Goal: Task Accomplishment & Management: Use online tool/utility

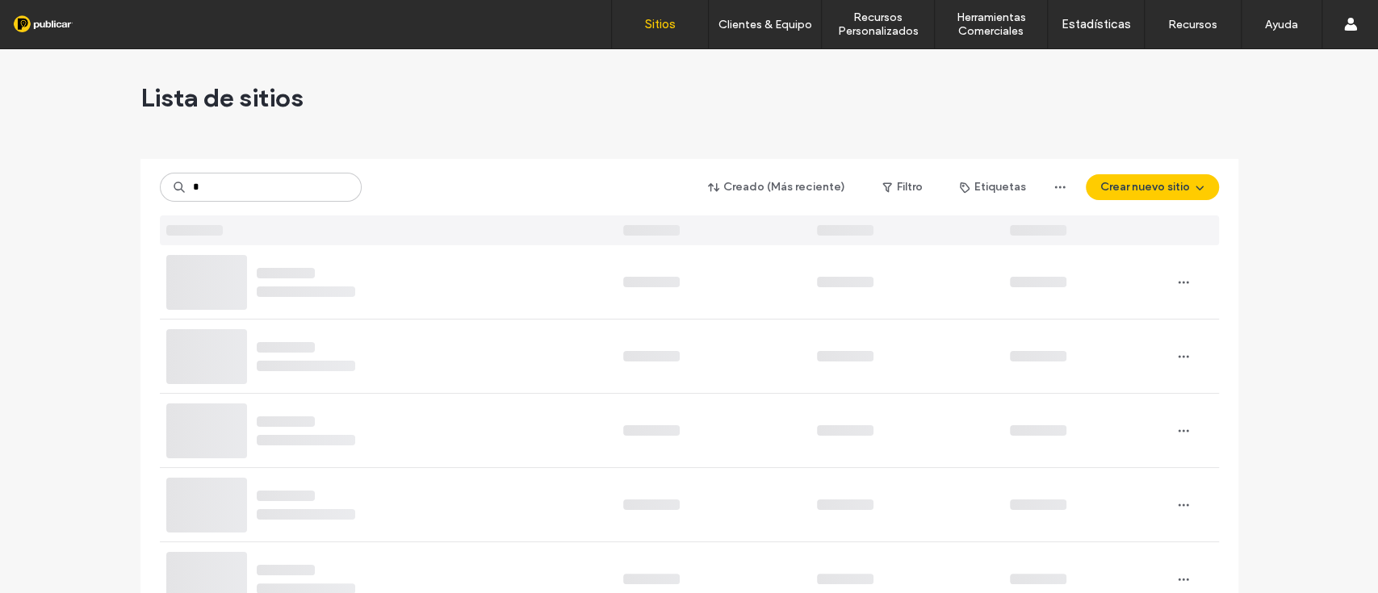
type input "*"
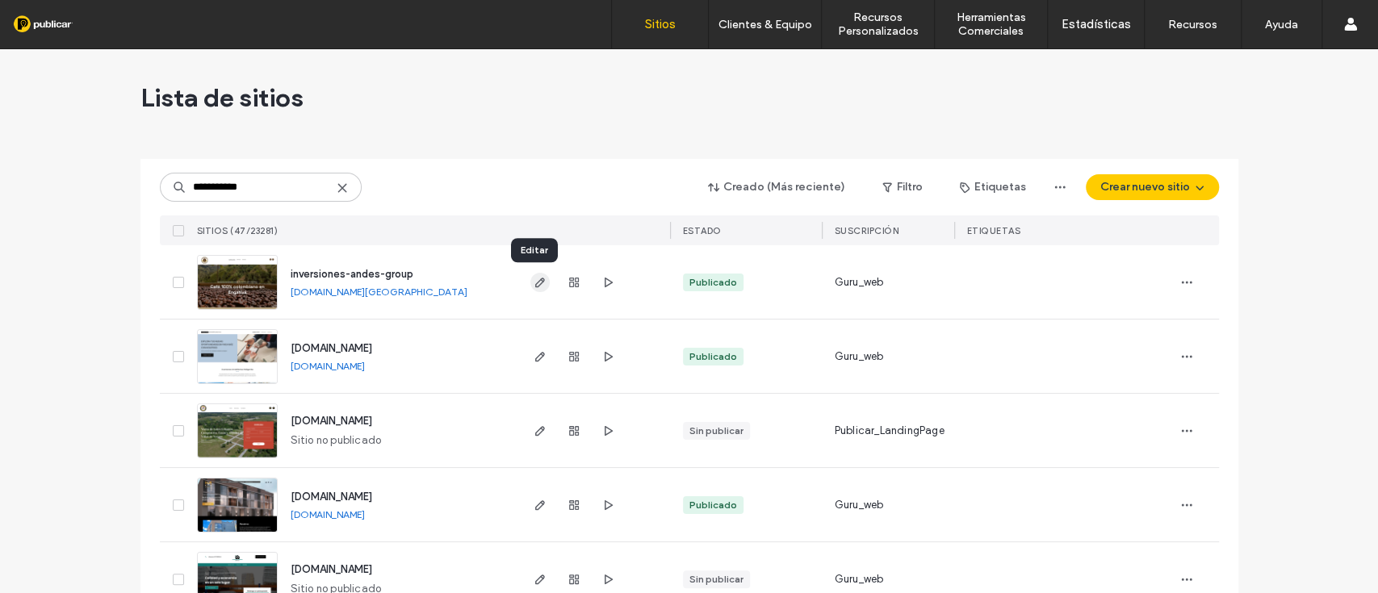
type input "**********"
drag, startPoint x: 533, startPoint y: 280, endPoint x: 521, endPoint y: 282, distance: 11.4
click at [521, 282] on div at bounding box center [593, 281] width 153 height 73
click at [533, 287] on icon "button" at bounding box center [539, 282] width 13 height 13
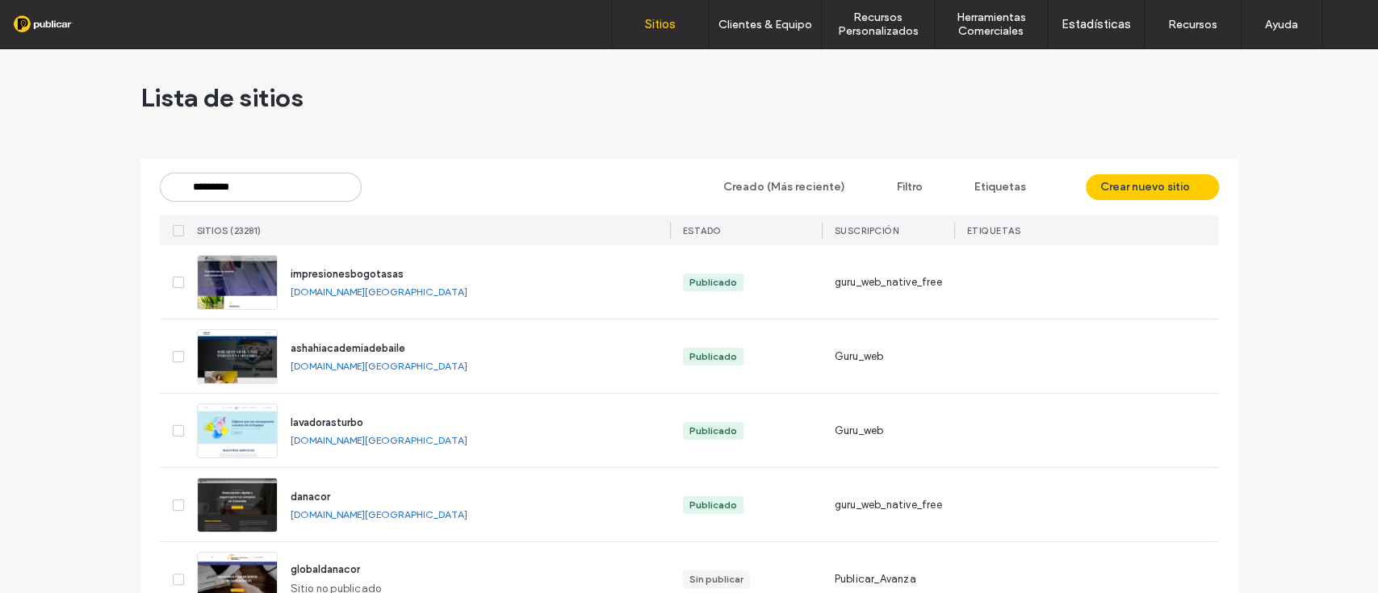
type input "**********"
drag, startPoint x: 0, startPoint y: 0, endPoint x: 265, endPoint y: 182, distance: 321.0
click at [265, 182] on input at bounding box center [261, 187] width 202 height 29
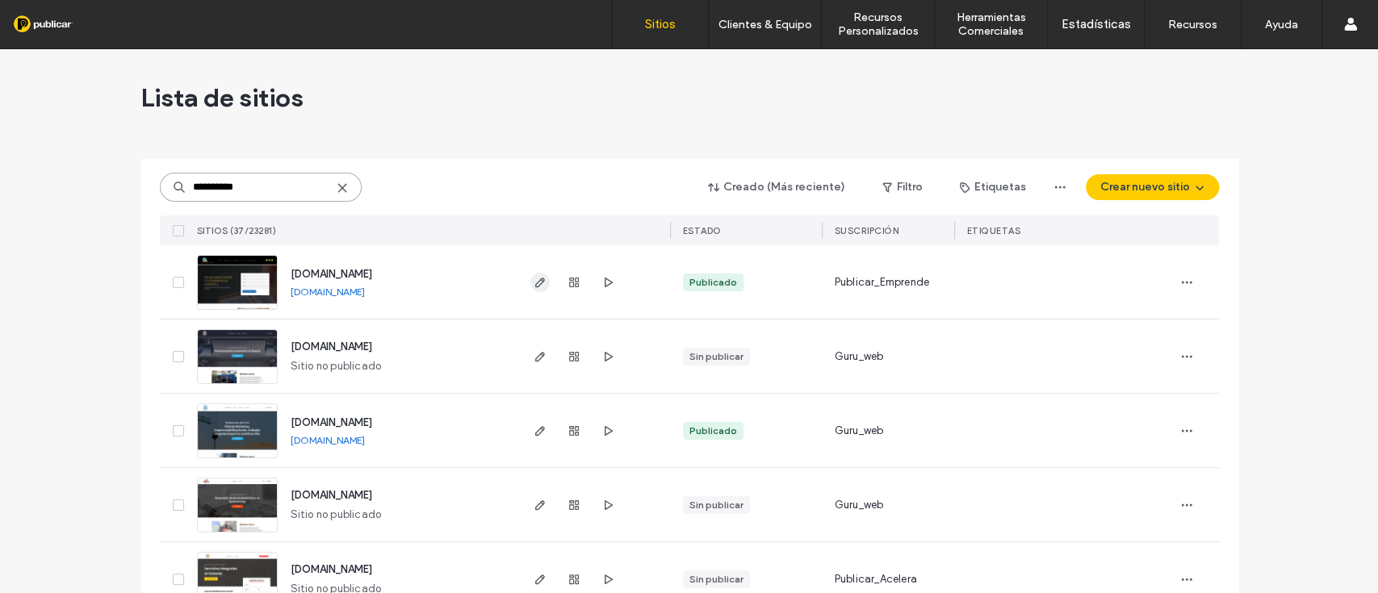
type input "**********"
click at [534, 283] on use "button" at bounding box center [539, 283] width 10 height 10
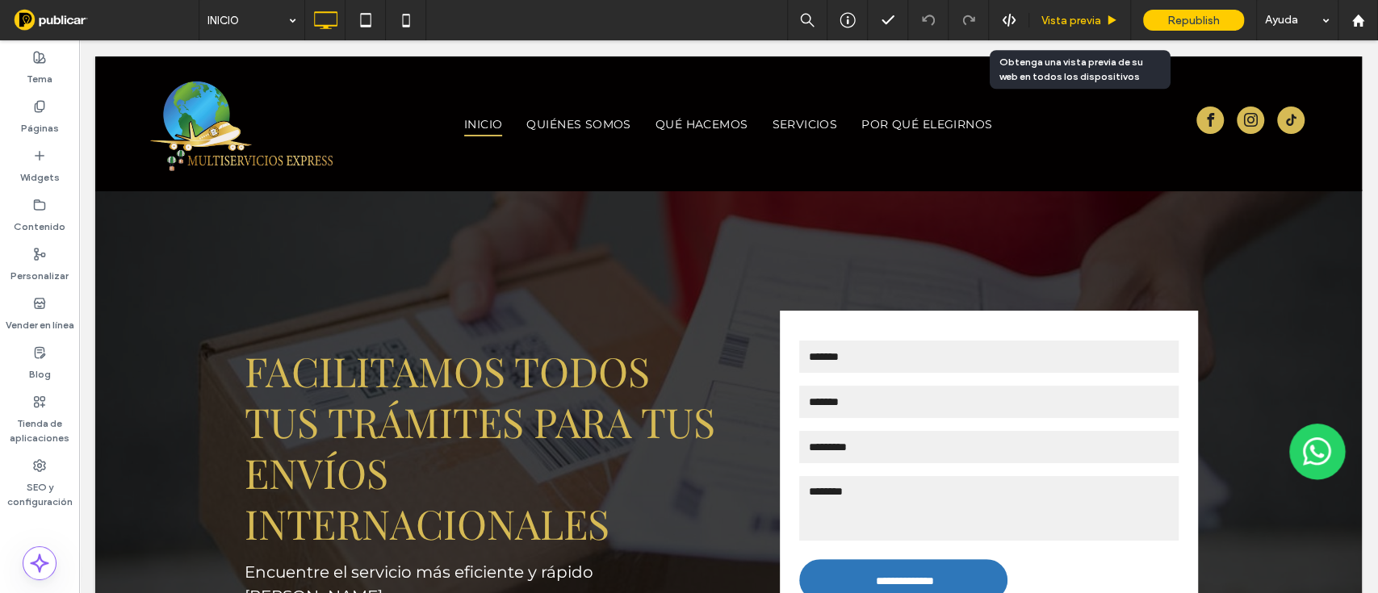
click at [1073, 23] on span "Vista previa" at bounding box center [1071, 21] width 60 height 14
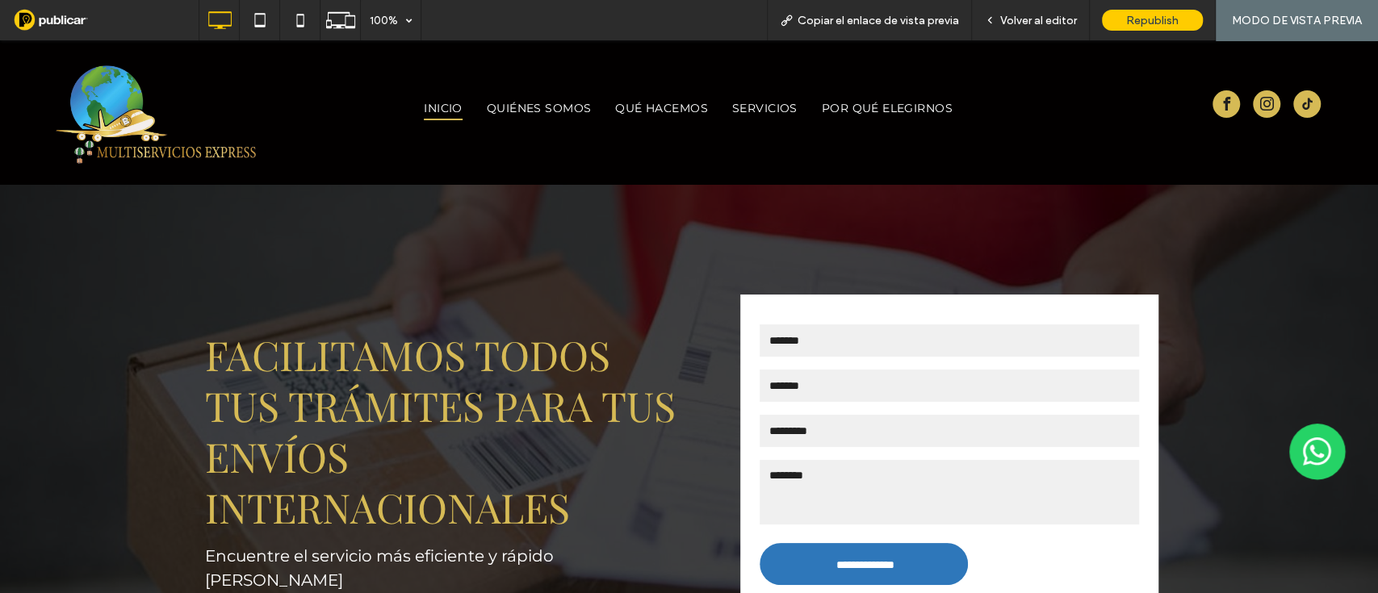
click at [113, 125] on img at bounding box center [151, 113] width 215 height 105
click at [1035, 34] on div at bounding box center [689, 296] width 1378 height 593
click at [1024, 19] on div at bounding box center [689, 296] width 1378 height 593
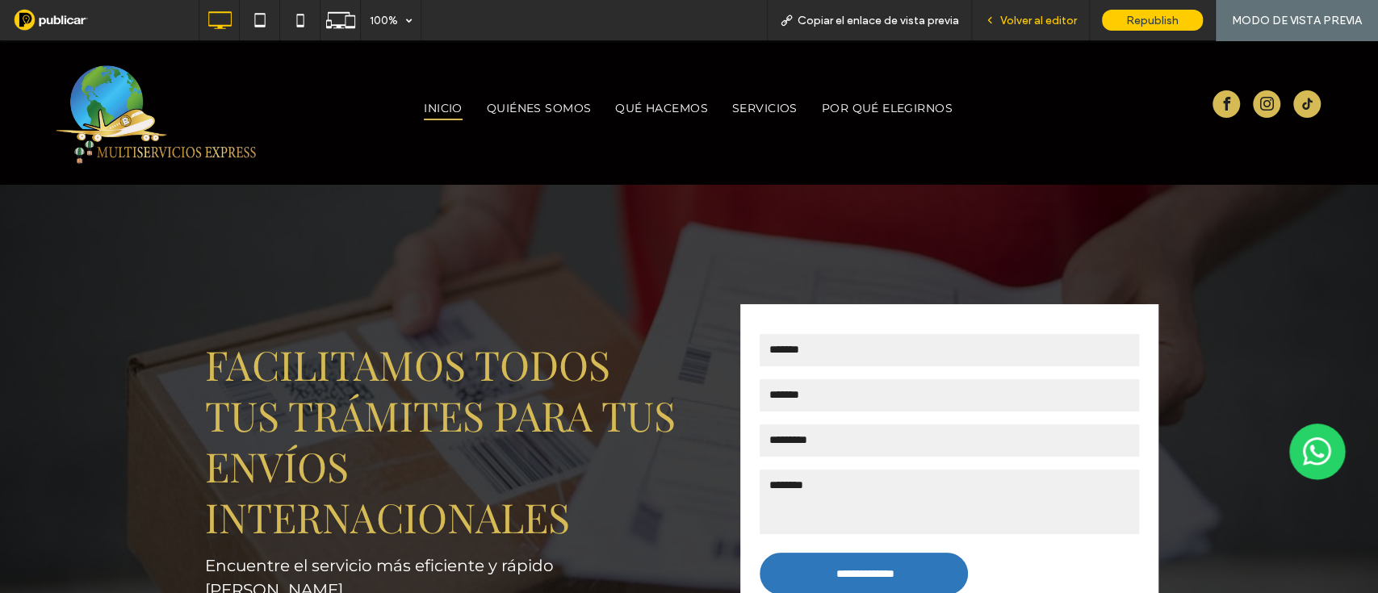
click at [1027, 23] on span "Volver al editor" at bounding box center [1038, 21] width 77 height 14
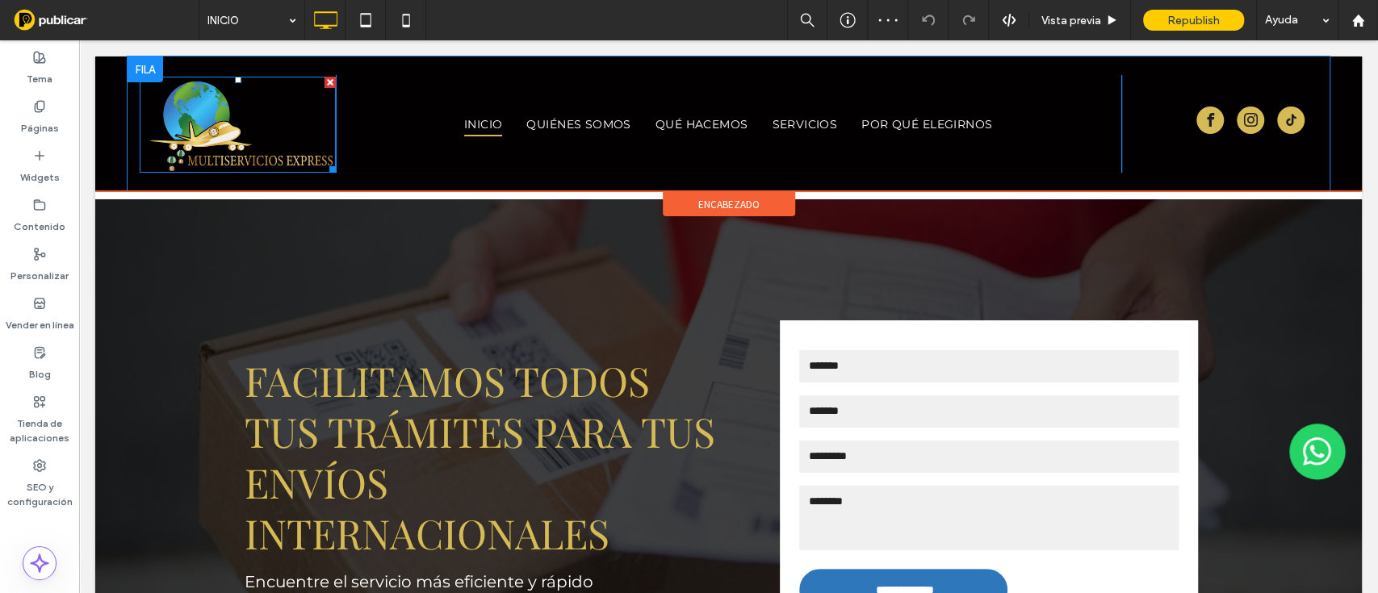
click at [257, 114] on img at bounding box center [238, 125] width 196 height 96
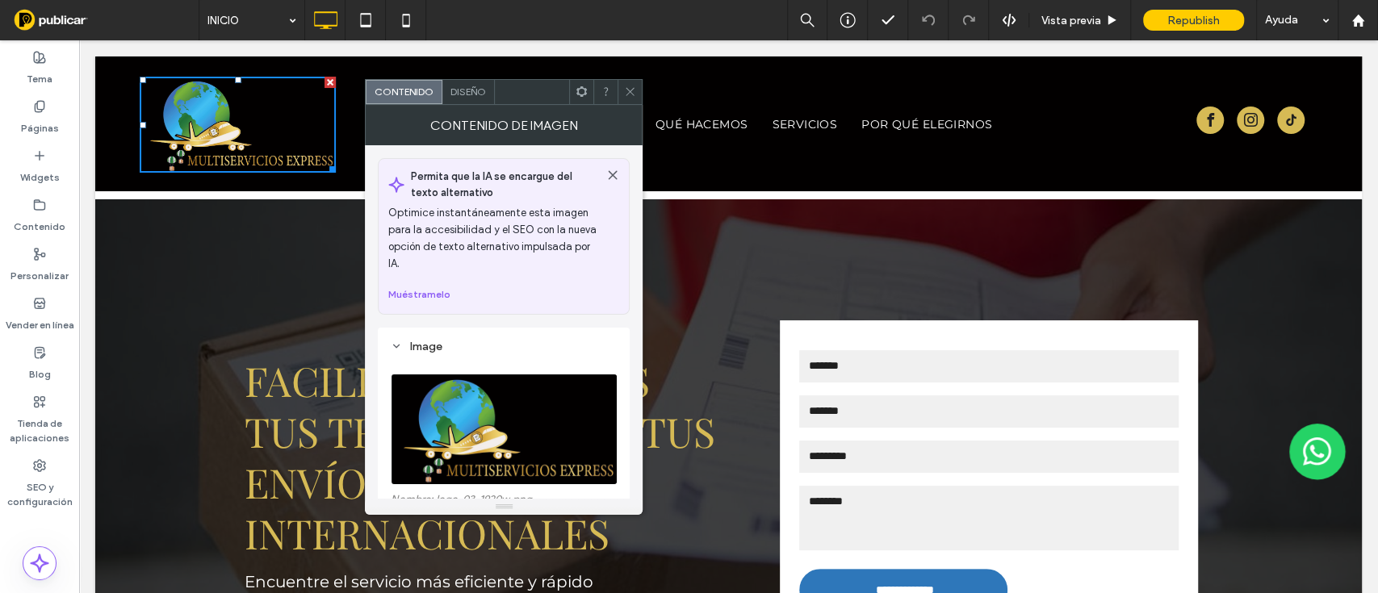
scroll to position [153, 0]
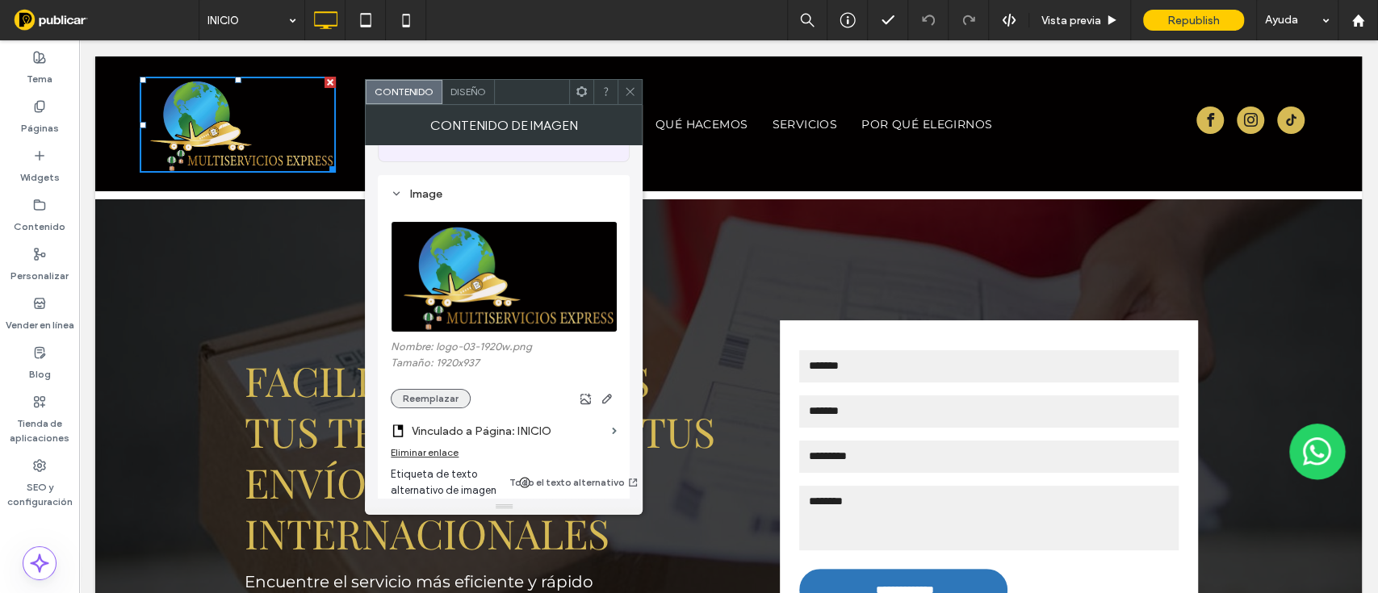
click at [430, 395] on button "Reemplazar" at bounding box center [431, 398] width 80 height 19
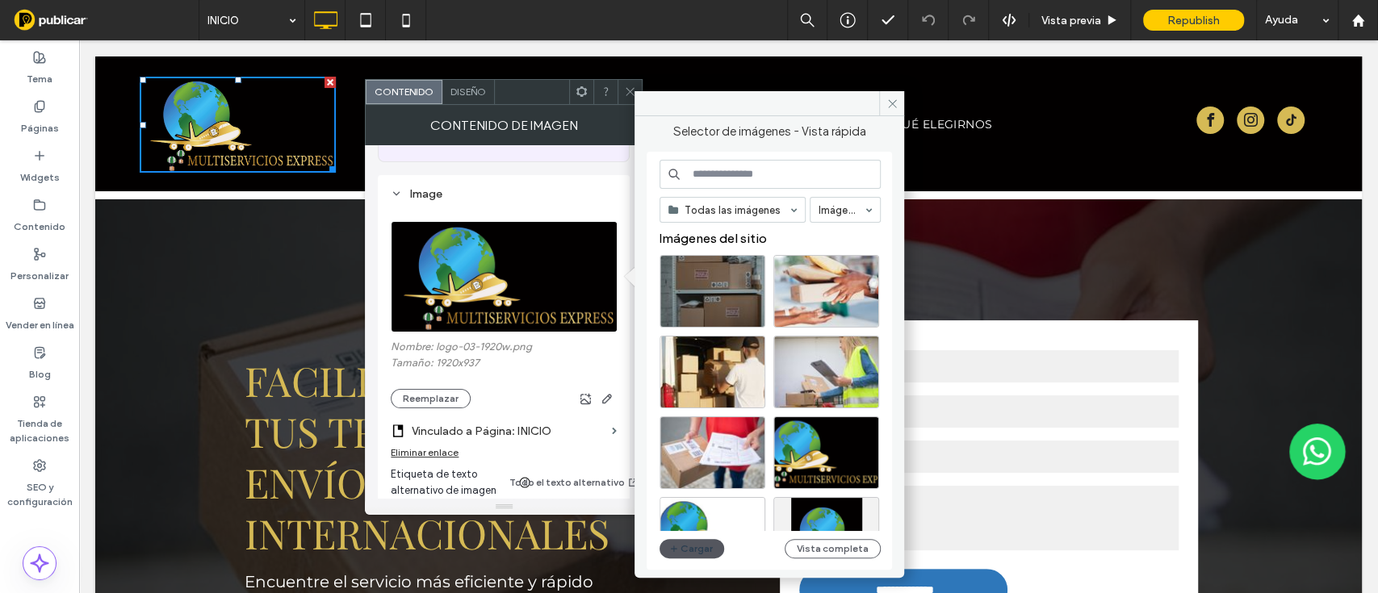
click at [684, 557] on button "Cargar" at bounding box center [691, 548] width 65 height 19
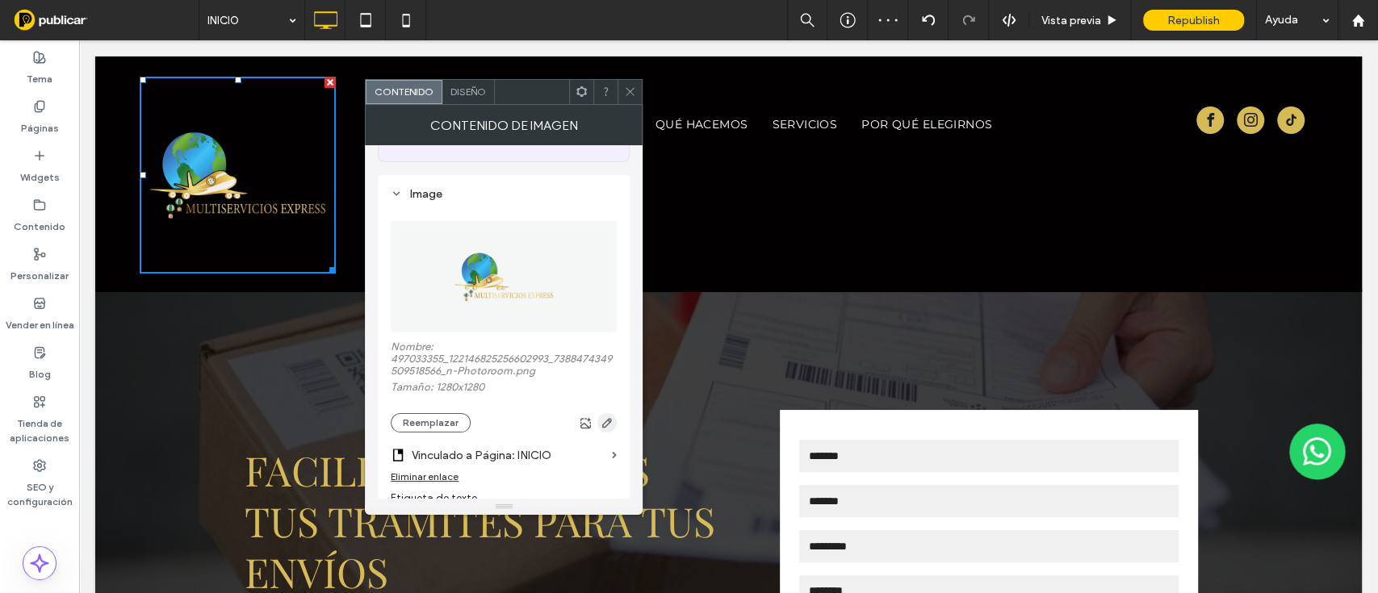
click at [607, 428] on icon "button" at bounding box center [606, 422] width 13 height 13
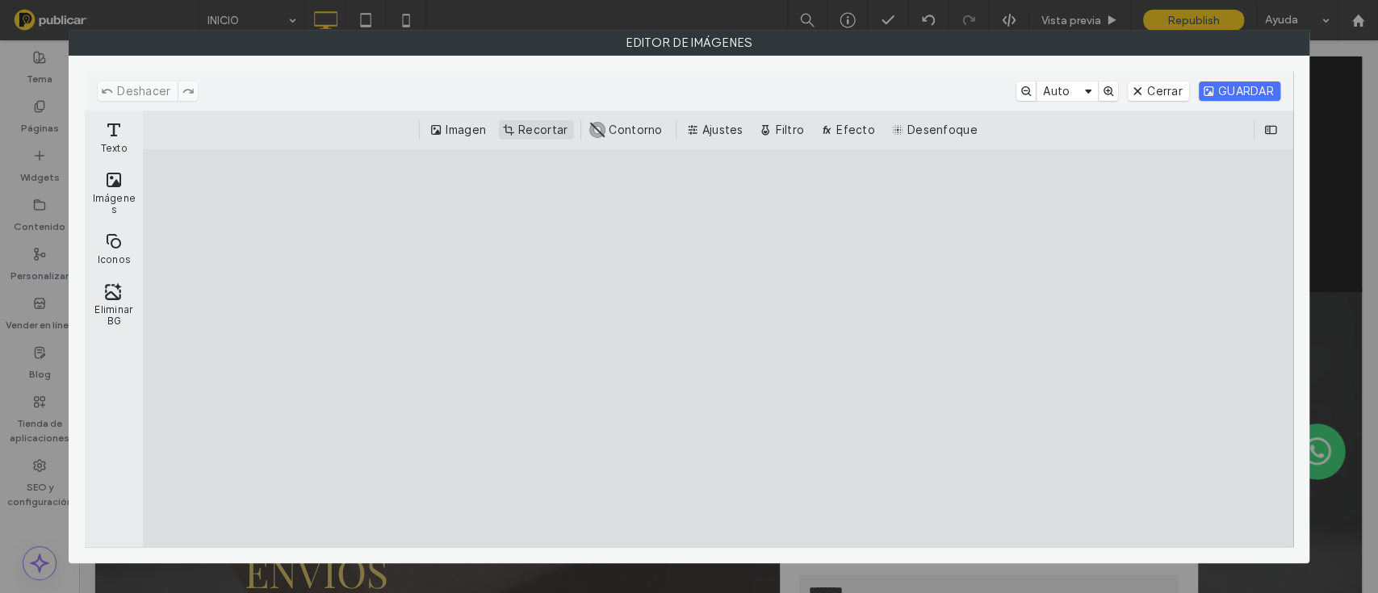
click at [556, 137] on button "Recortar" at bounding box center [536, 129] width 75 height 19
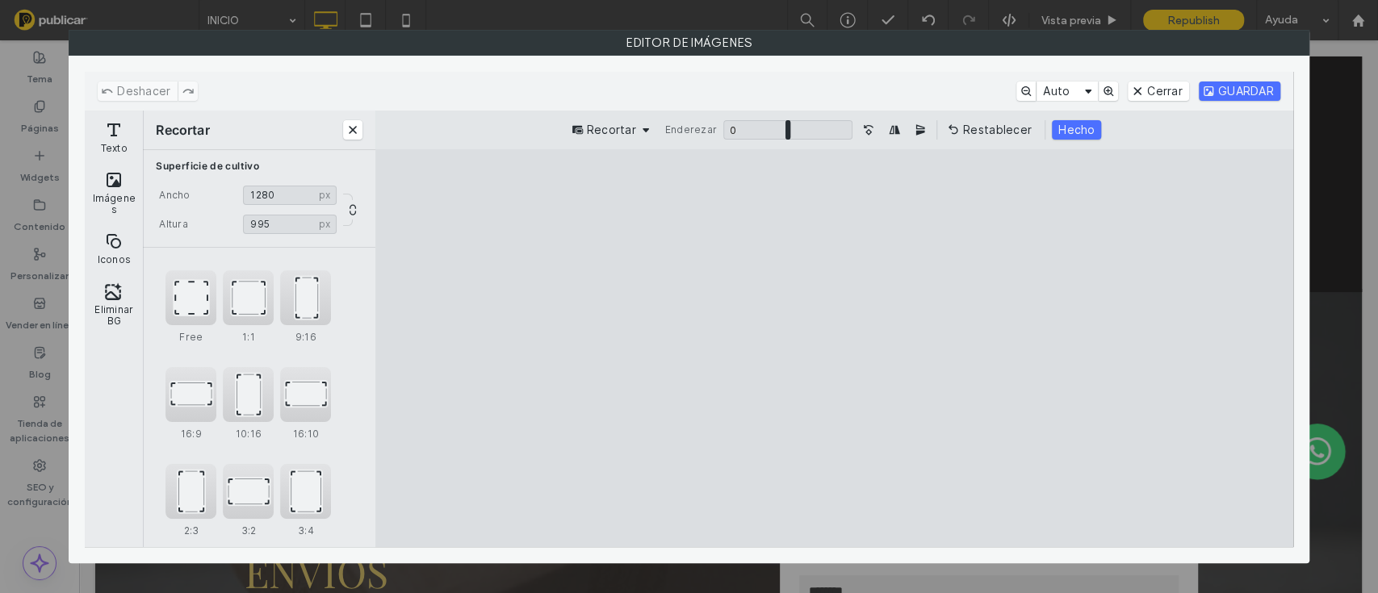
type input "***"
drag, startPoint x: 989, startPoint y: 197, endPoint x: 1010, endPoint y: 276, distance: 82.0
click at [834, 349] on cesdk-canvas "Lienzo del editor" at bounding box center [834, 349] width 0 height 0
type input "****"
type input "***"
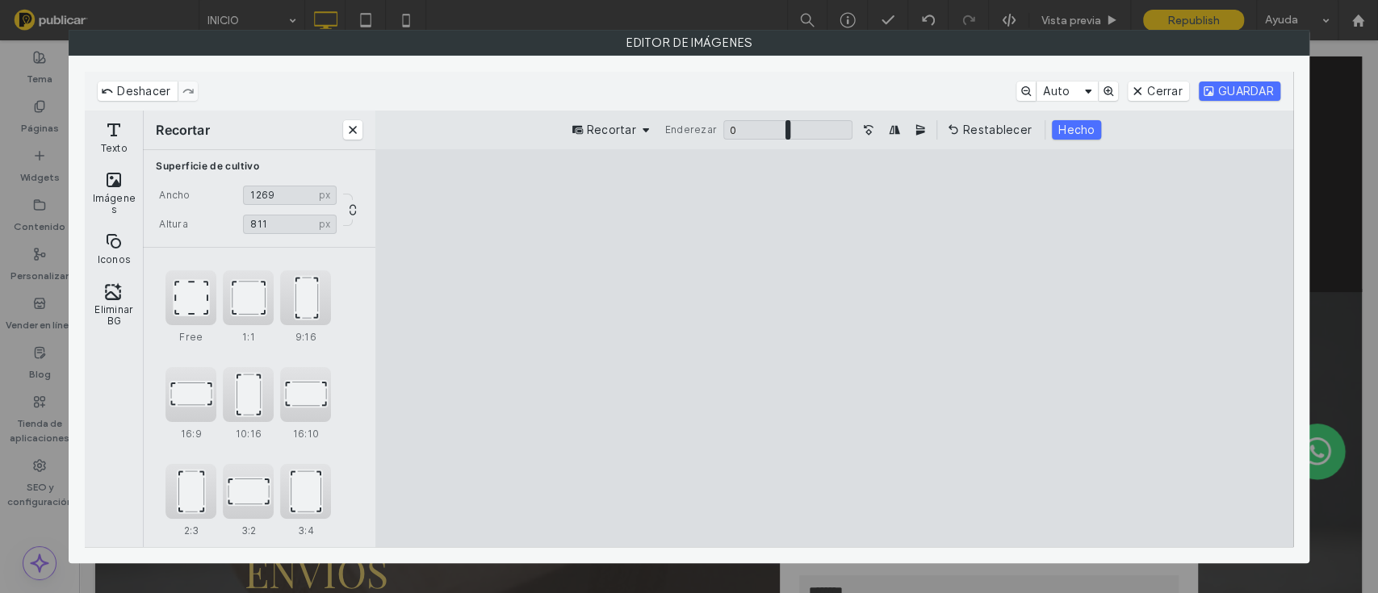
type input "****"
type input "***"
type input "****"
type input "***"
type input "****"
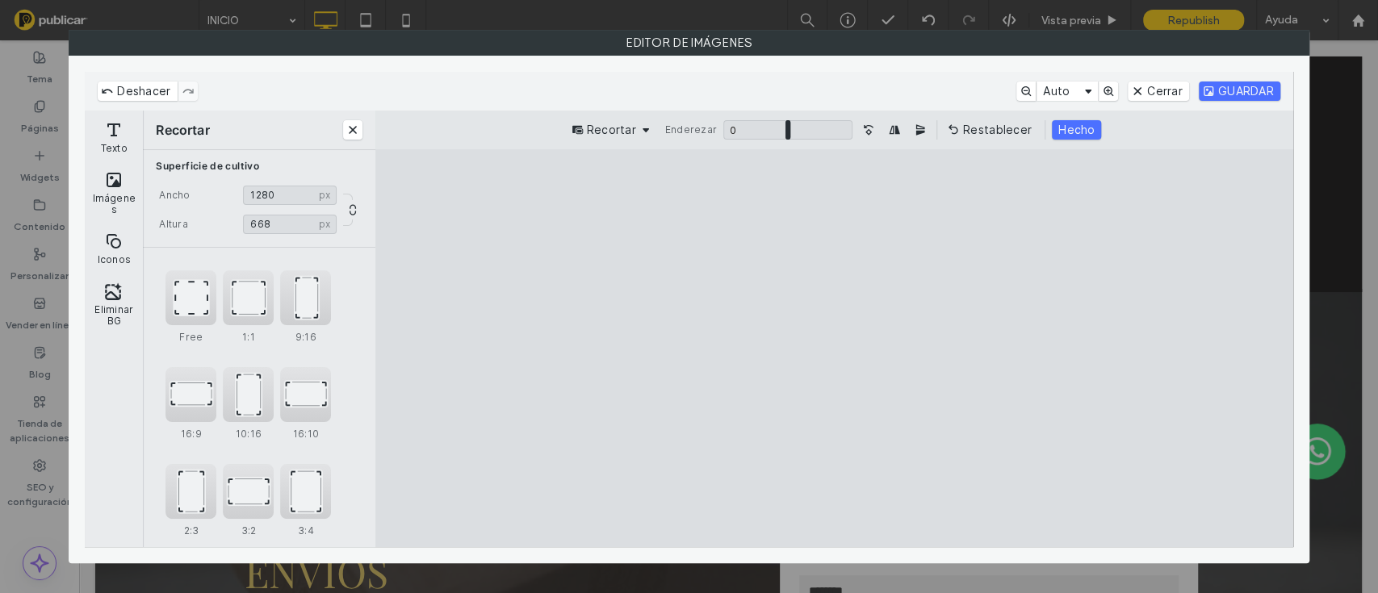
type input "***"
drag, startPoint x: 1043, startPoint y: 530, endPoint x: 1063, endPoint y: 431, distance: 101.3
click at [834, 349] on cesdk-canvas "Lienzo del editor" at bounding box center [834, 349] width 0 height 0
click at [1271, 86] on button "GUARDAR" at bounding box center [1239, 91] width 82 height 19
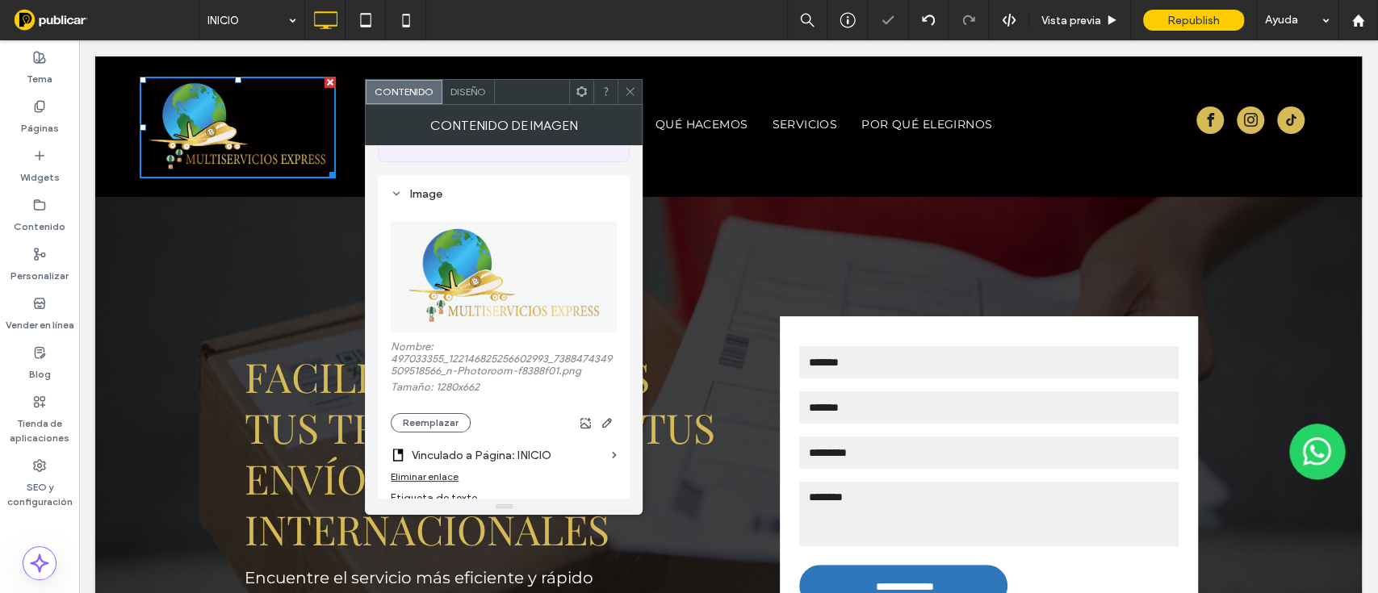
click at [632, 86] on icon at bounding box center [630, 92] width 12 height 12
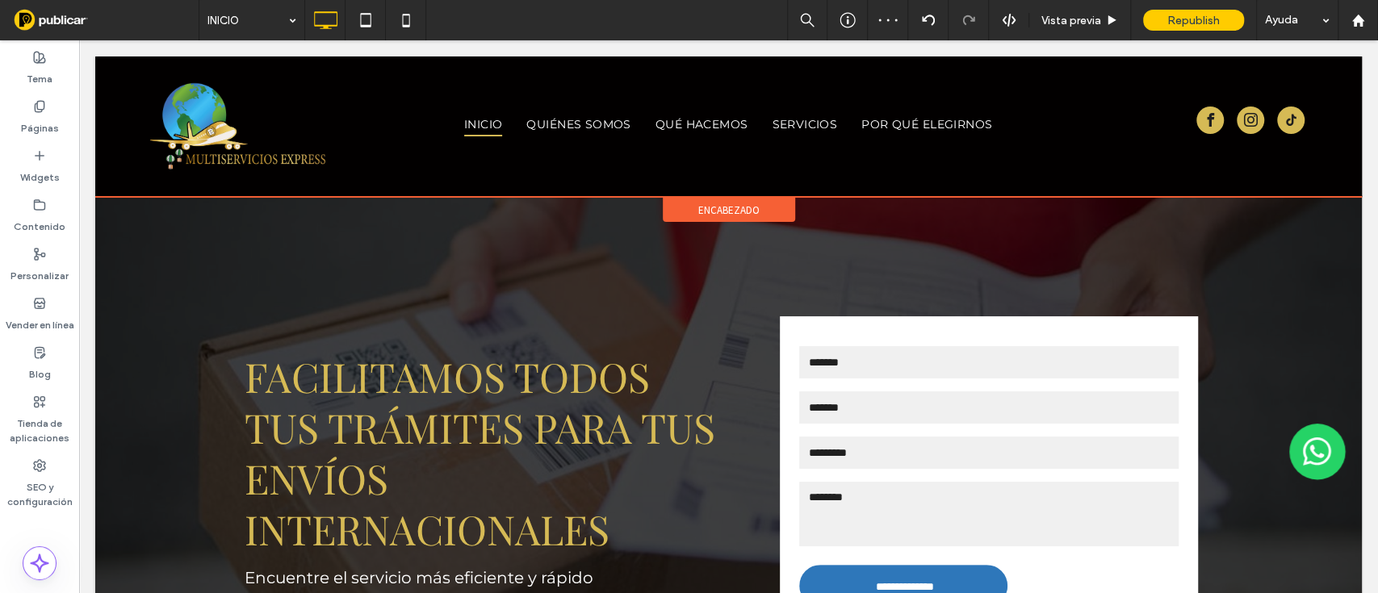
click at [705, 210] on span "encabezado" at bounding box center [728, 210] width 61 height 14
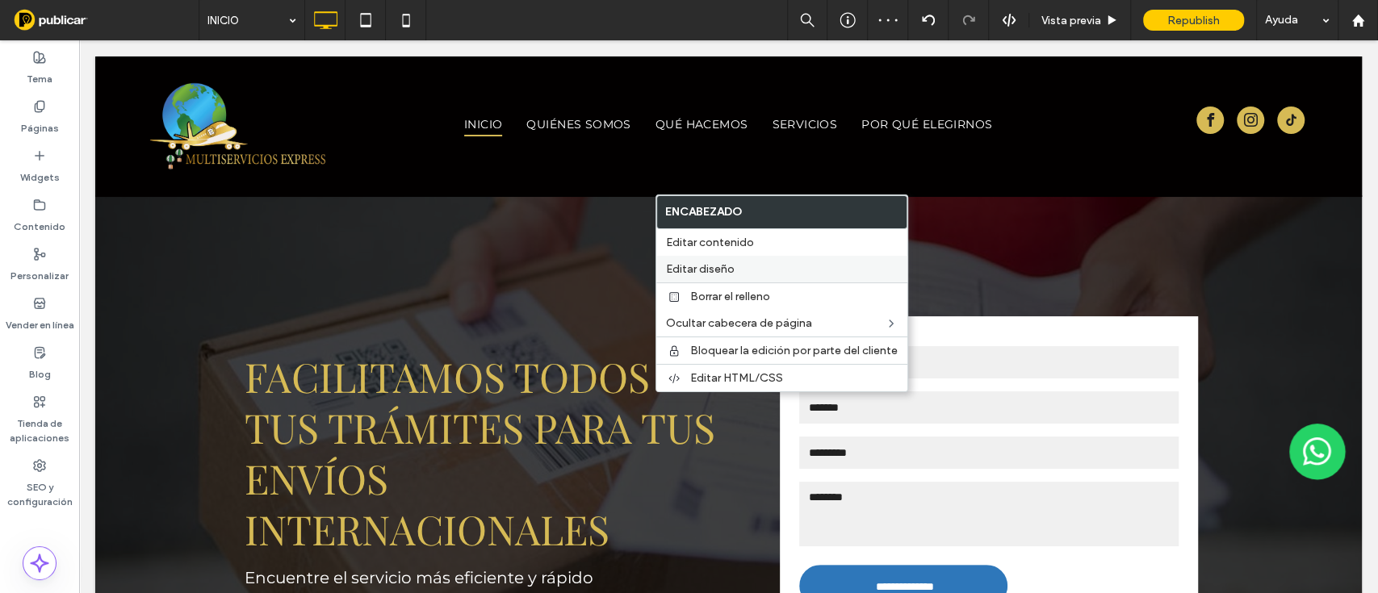
click at [717, 263] on span "Editar diseño" at bounding box center [700, 269] width 69 height 14
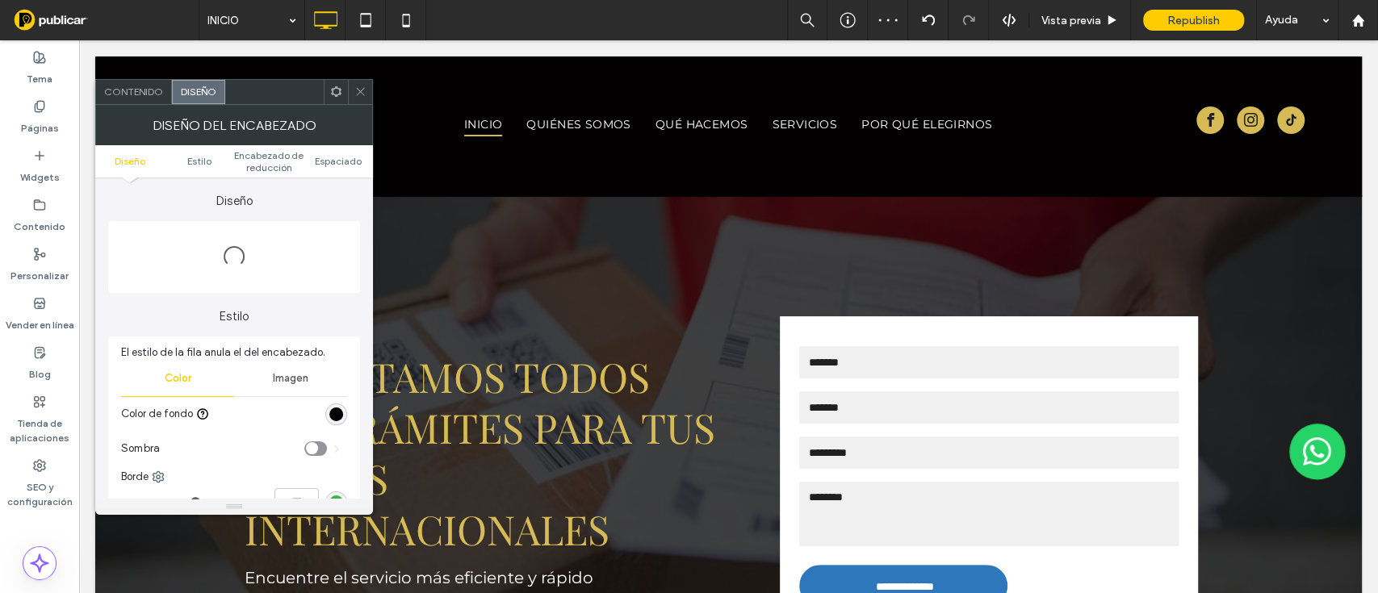
scroll to position [0, 0]
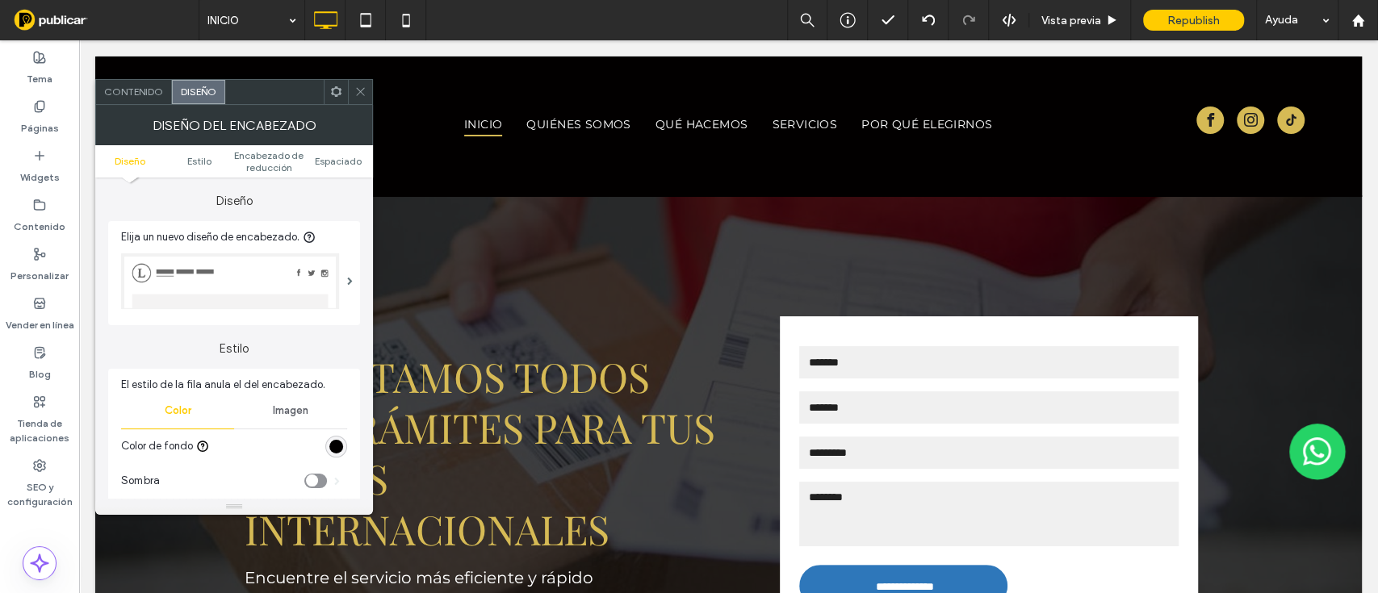
click at [336, 451] on div "rgb(2, 0, 0)" at bounding box center [336, 447] width 14 height 14
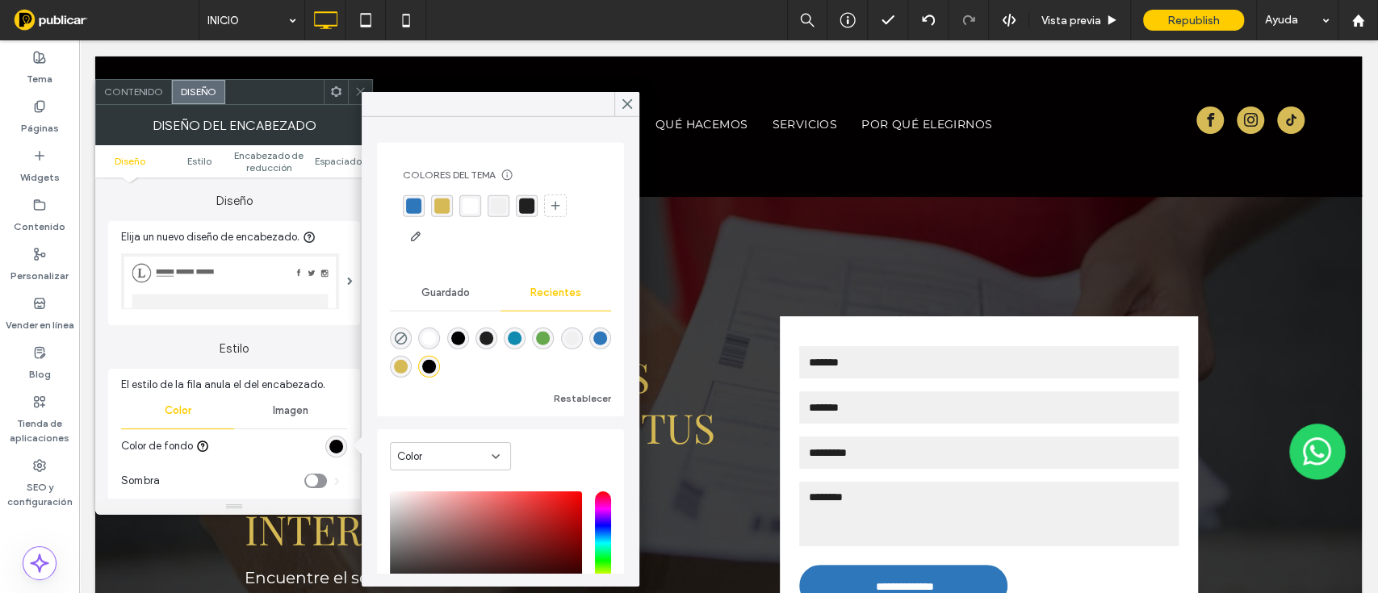
click at [413, 207] on div "rgba(46, 119, 186, 1)" at bounding box center [413, 205] width 15 height 15
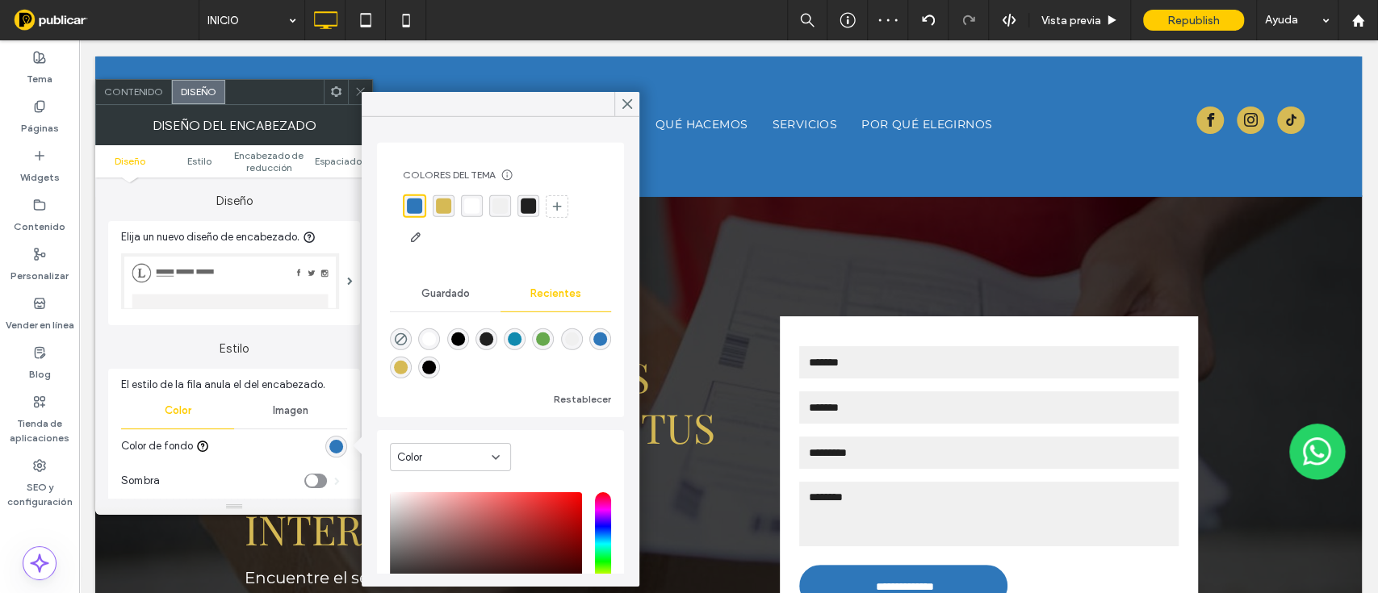
click at [593, 346] on div "rgba(46, 119, 186, 1)" at bounding box center [600, 340] width 14 height 14
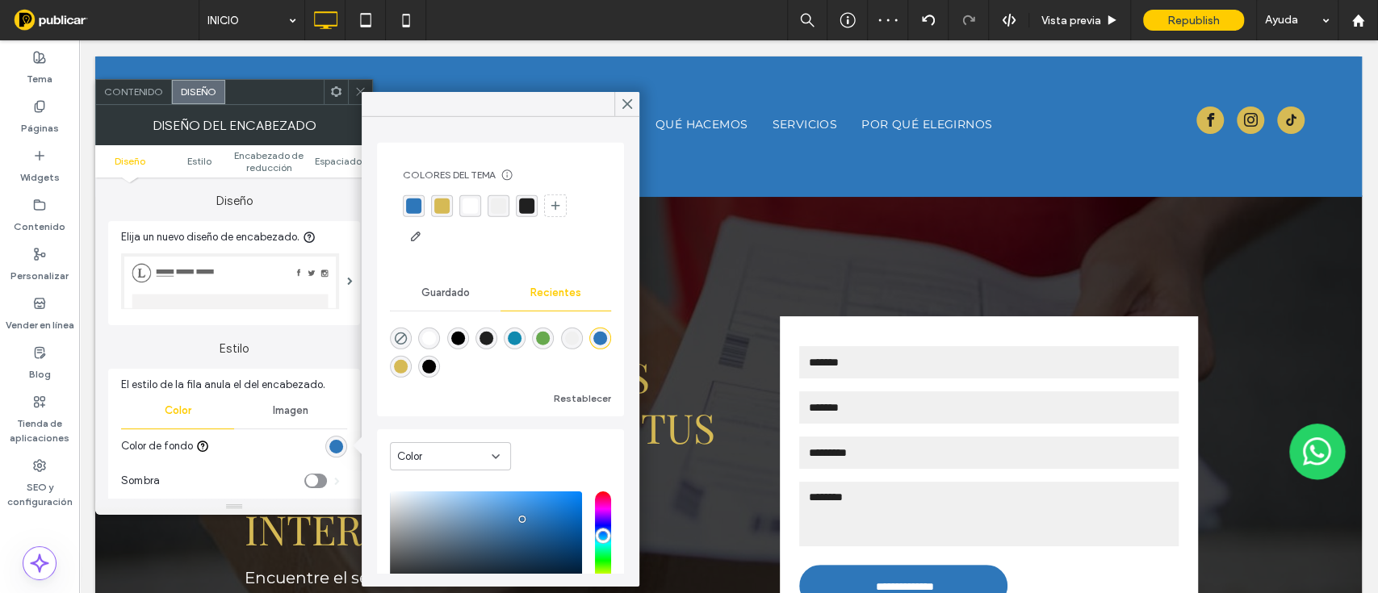
click at [521, 339] on div "rgba(17, 138, 175, 1)" at bounding box center [515, 339] width 14 height 14
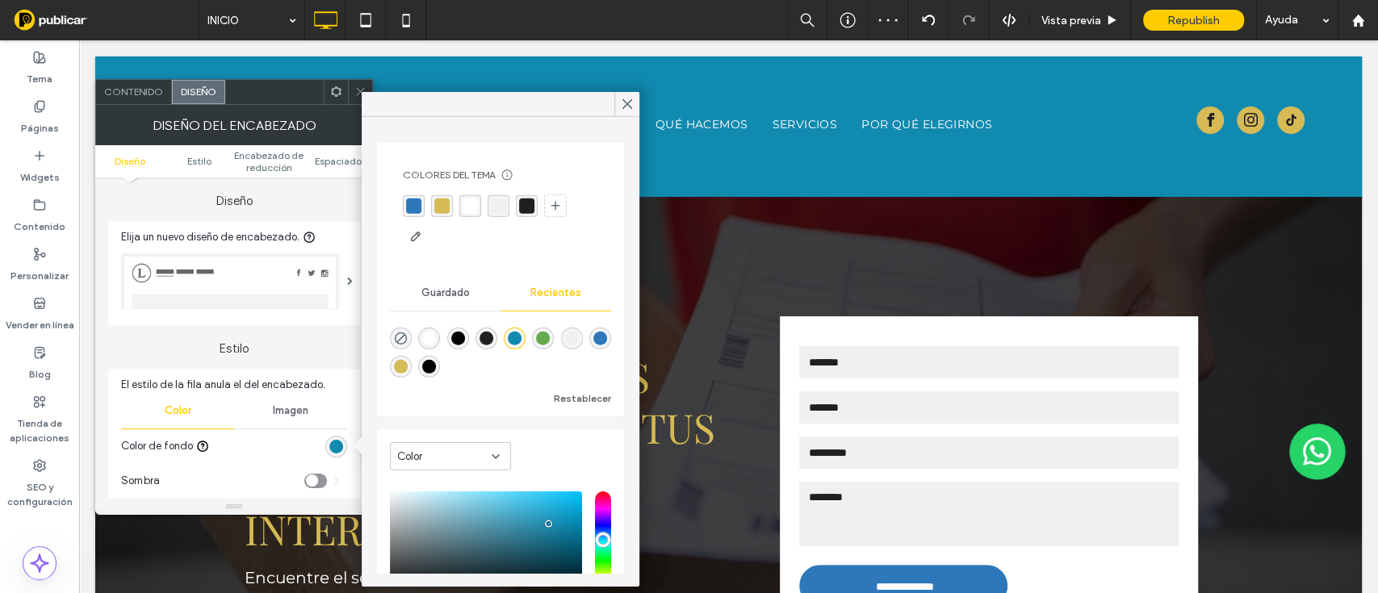
scroll to position [123, 0]
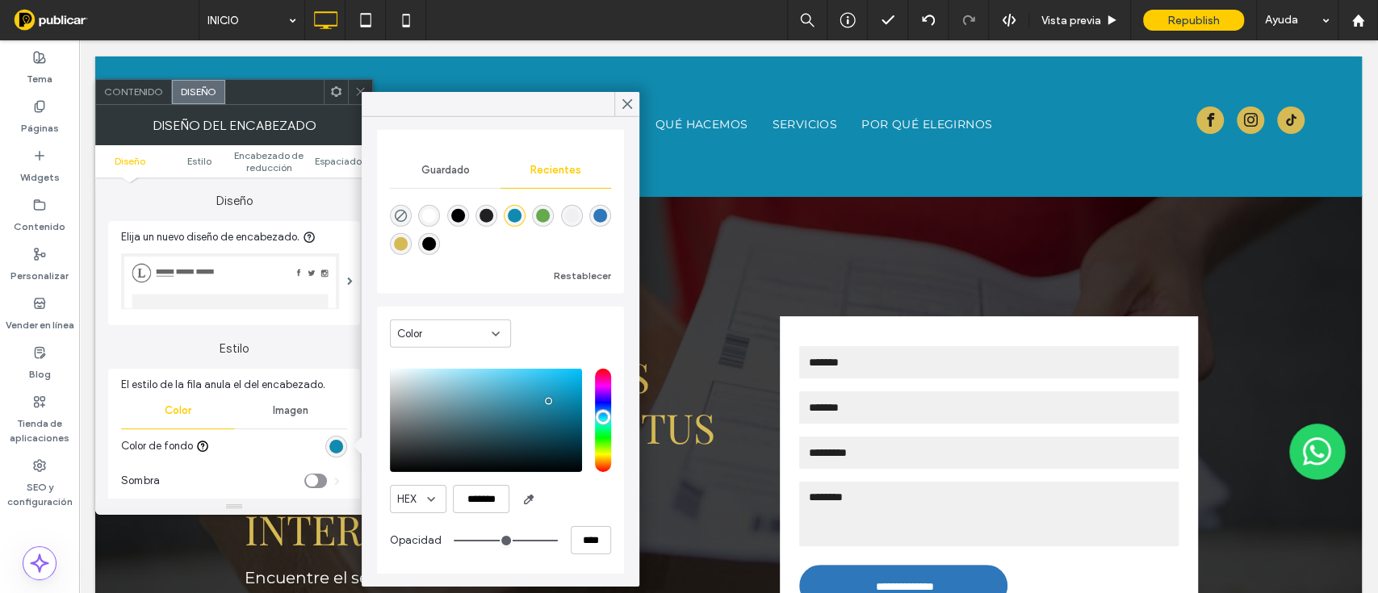
click at [593, 223] on div "rgba(46, 119, 186, 1)" at bounding box center [600, 216] width 14 height 14
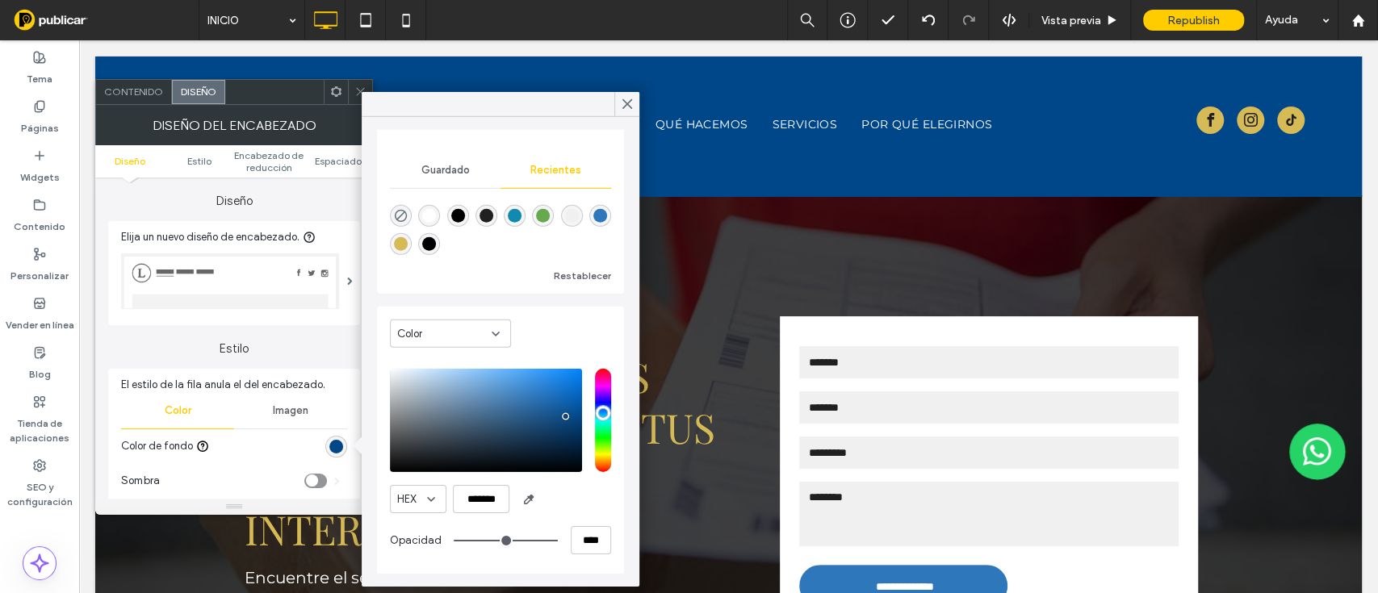
type input "*******"
drag, startPoint x: 552, startPoint y: 422, endPoint x: 568, endPoint y: 413, distance: 18.4
click at [568, 413] on div at bounding box center [500, 420] width 221 height 103
click at [632, 98] on icon at bounding box center [627, 104] width 15 height 15
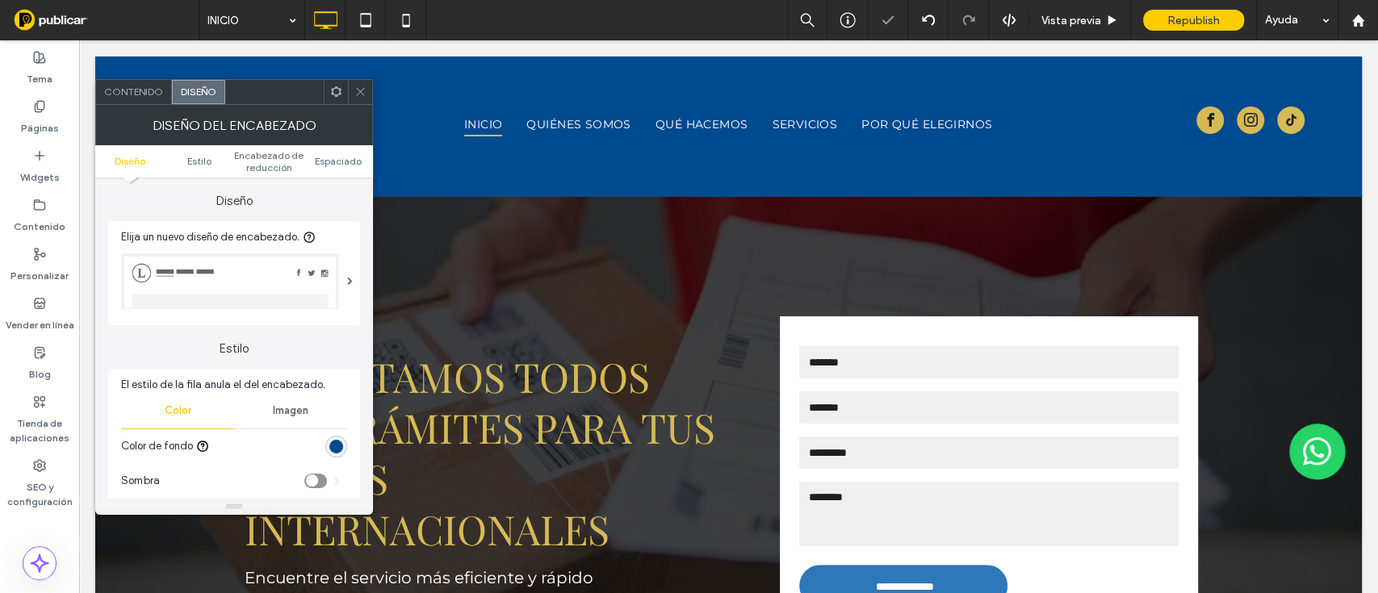
click at [359, 93] on use at bounding box center [360, 92] width 8 height 8
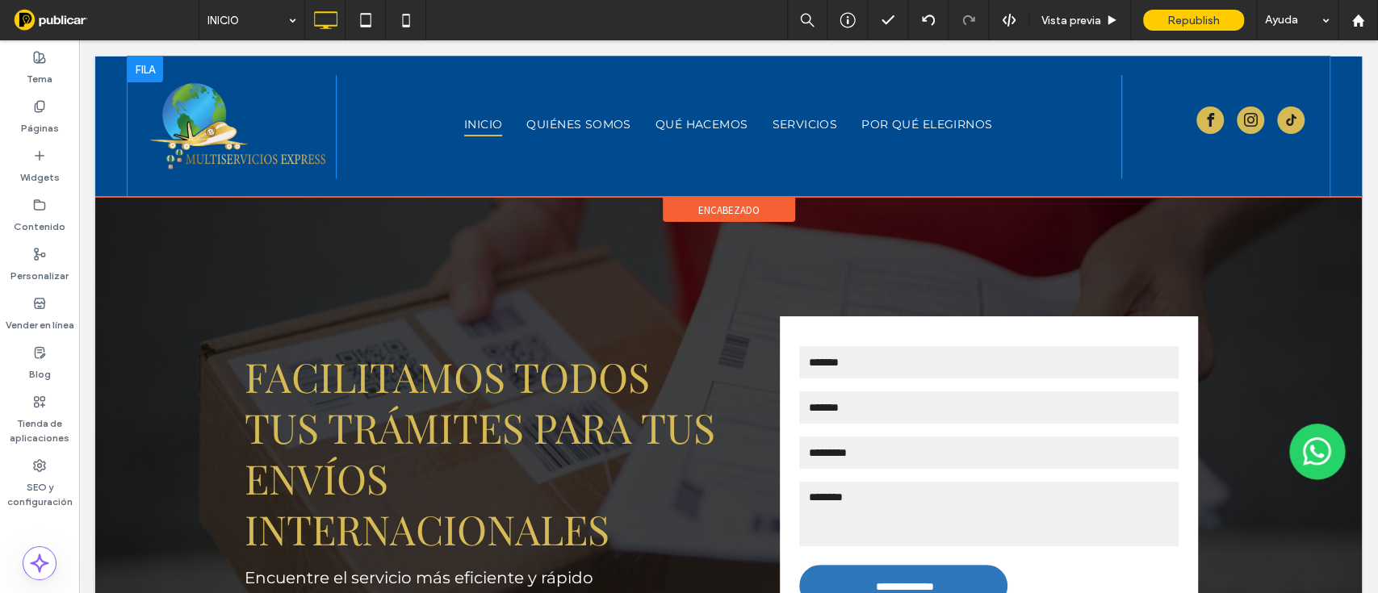
click at [671, 174] on div "INICIO QUIÉNES SOMOS QUÉ HACEMOS SERVICIOS POR QUÉ ELEGIRNOS Click To Paste" at bounding box center [728, 126] width 785 height 103
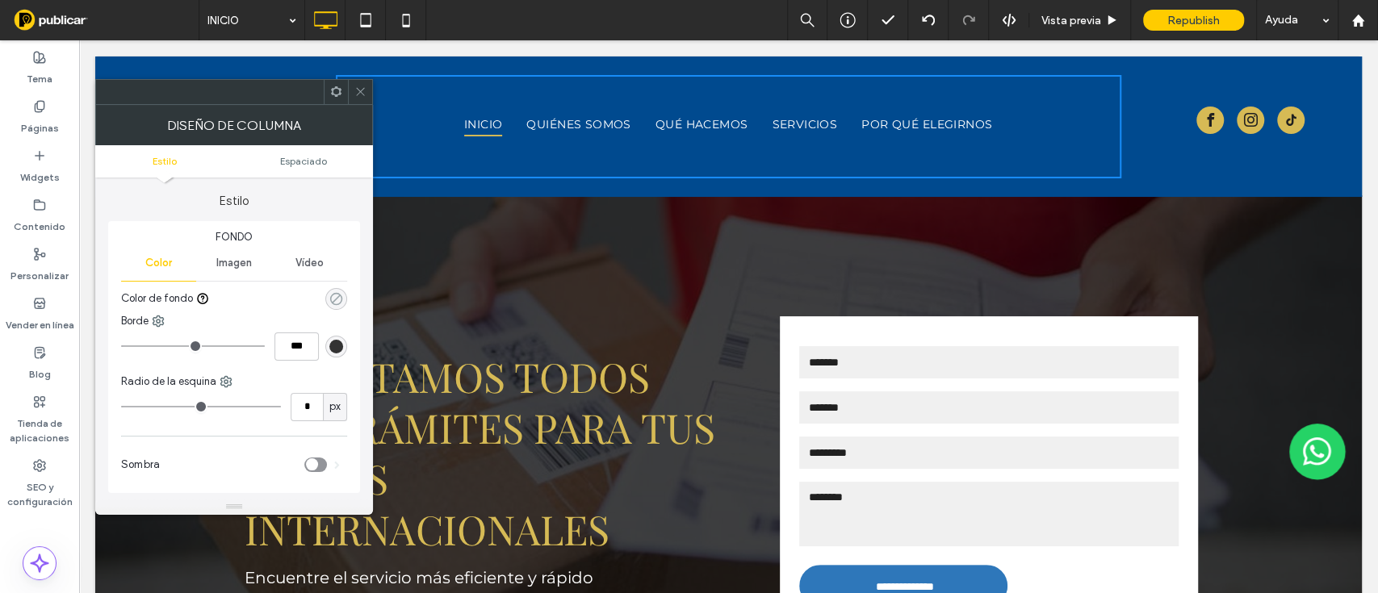
click at [333, 298] on icon "rgba(0, 0, 0, 0)" at bounding box center [336, 299] width 14 height 14
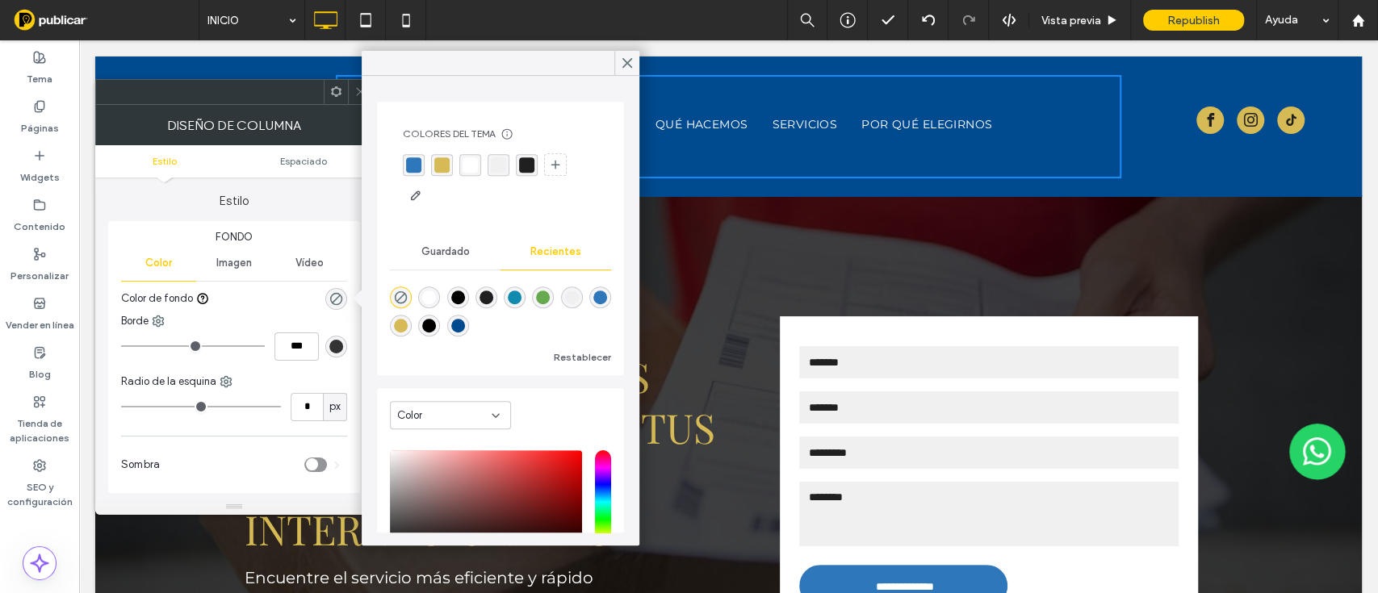
click at [521, 296] on div "rgba(17, 138, 175, 1)" at bounding box center [515, 298] width 14 height 14
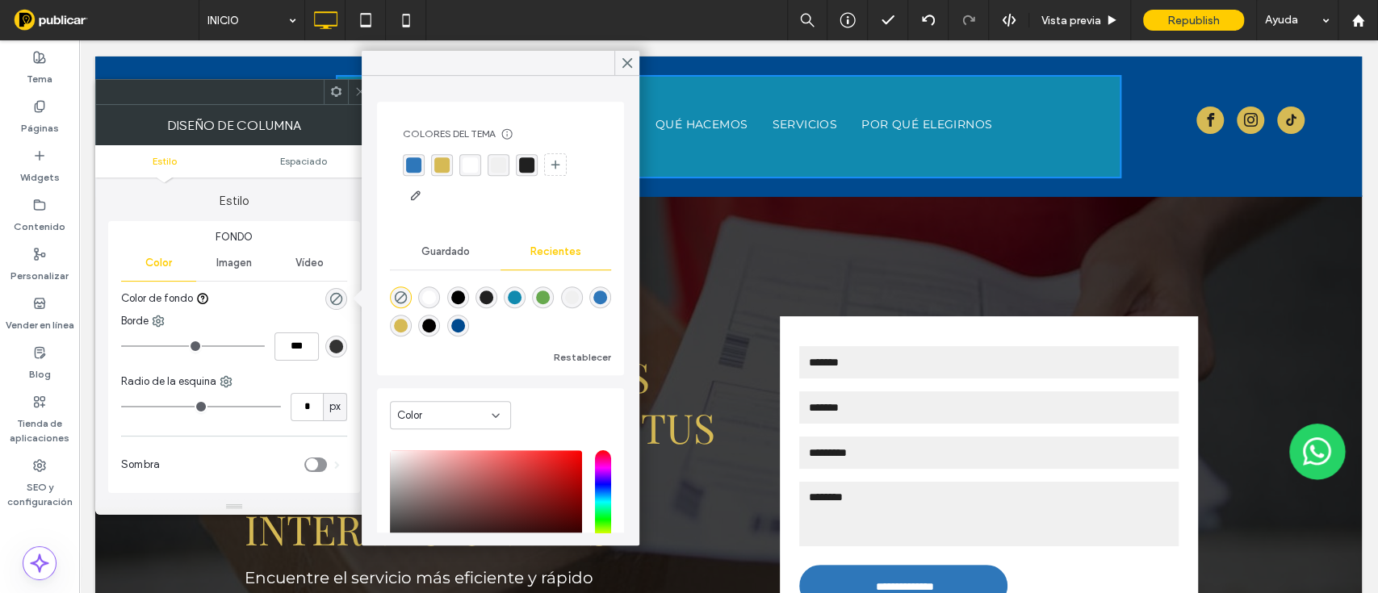
type input "*******"
type input "***"
type input "****"
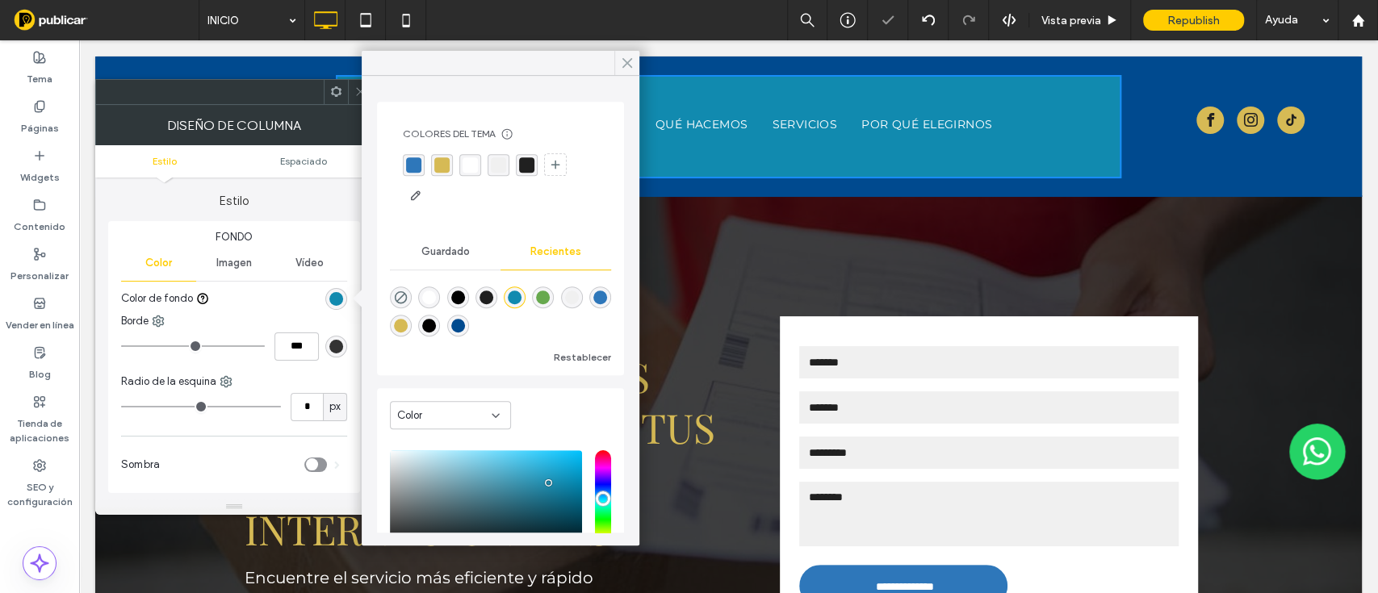
click at [629, 61] on icon at bounding box center [627, 63] width 15 height 15
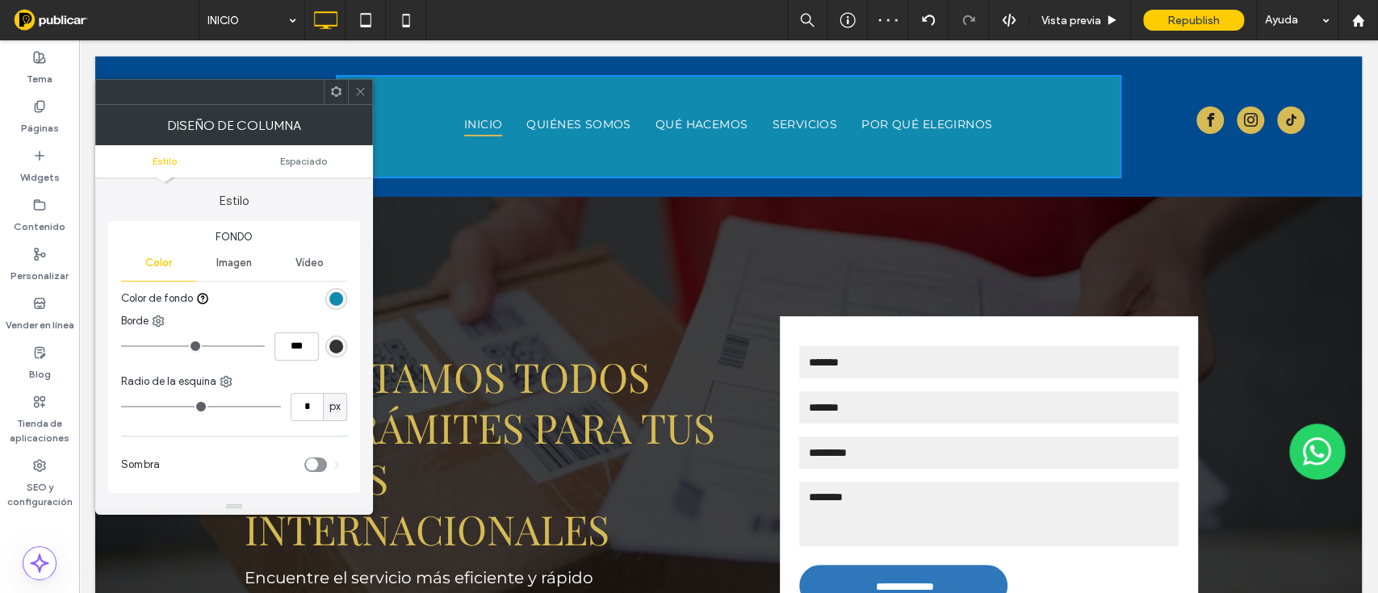
click at [359, 90] on use at bounding box center [360, 92] width 8 height 8
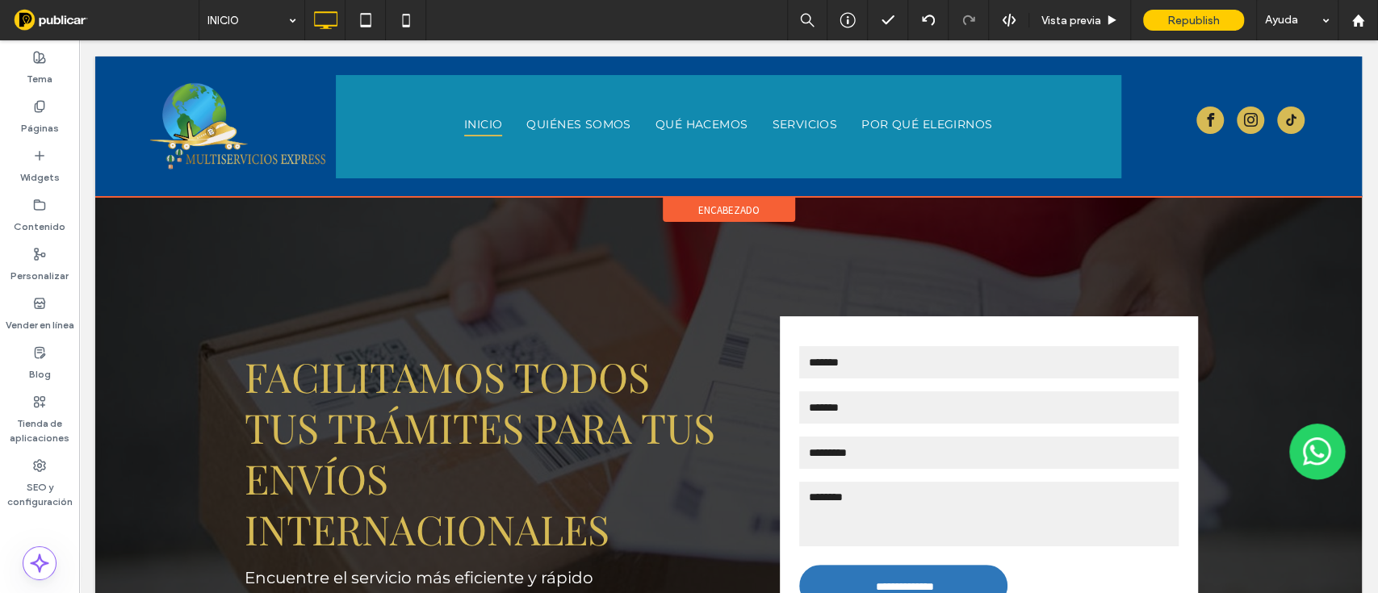
click at [702, 207] on span "encabezado" at bounding box center [728, 210] width 61 height 14
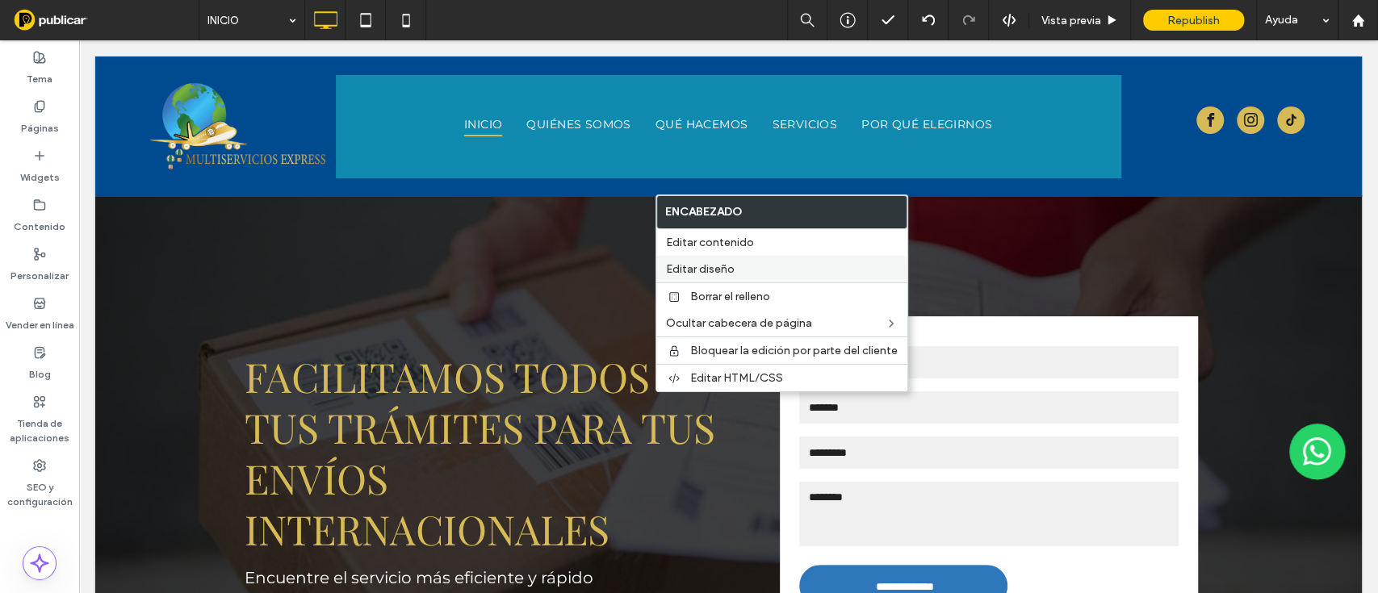
click at [725, 274] on span "Editar diseño" at bounding box center [700, 269] width 69 height 14
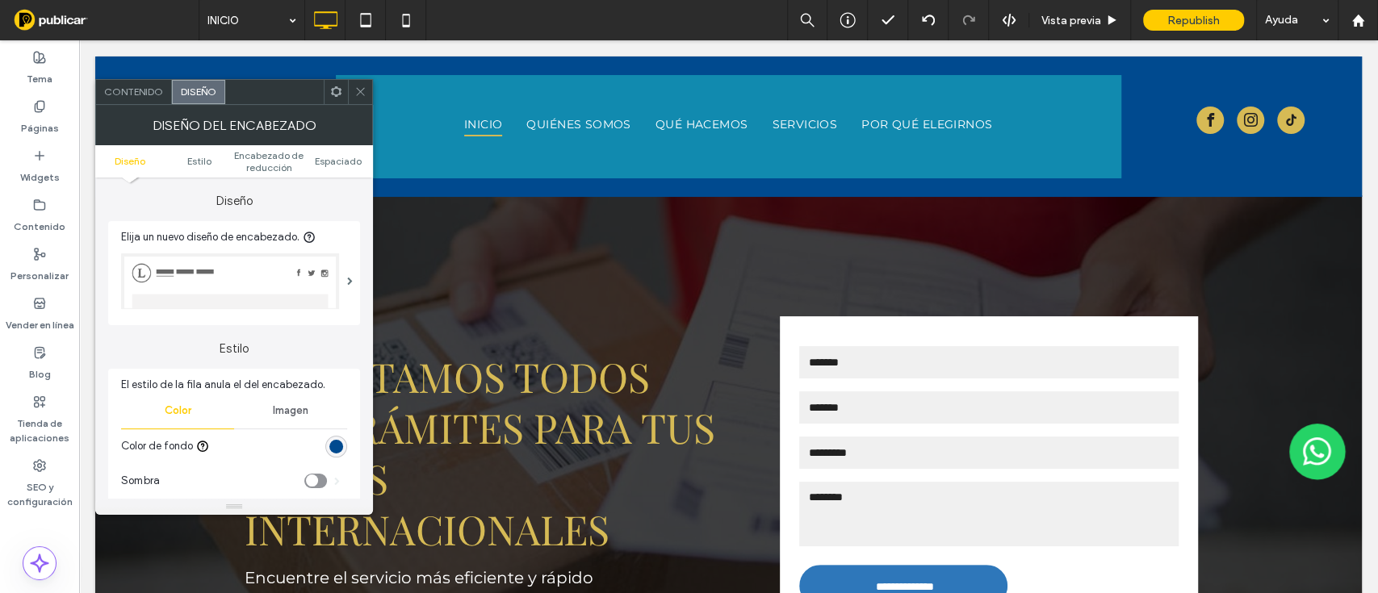
click at [339, 445] on div "rgb(0, 74, 143)" at bounding box center [336, 447] width 14 height 14
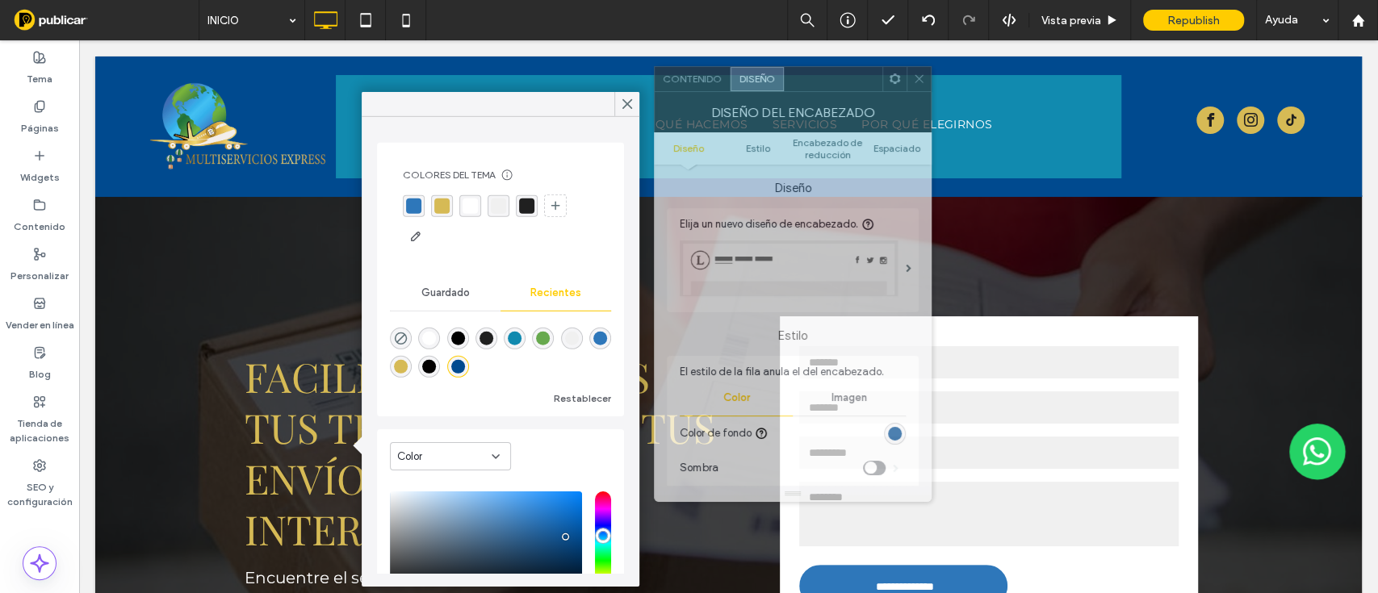
drag, startPoint x: 261, startPoint y: 101, endPoint x: 821, endPoint y: 88, distance: 559.4
click at [821, 88] on div at bounding box center [833, 79] width 98 height 24
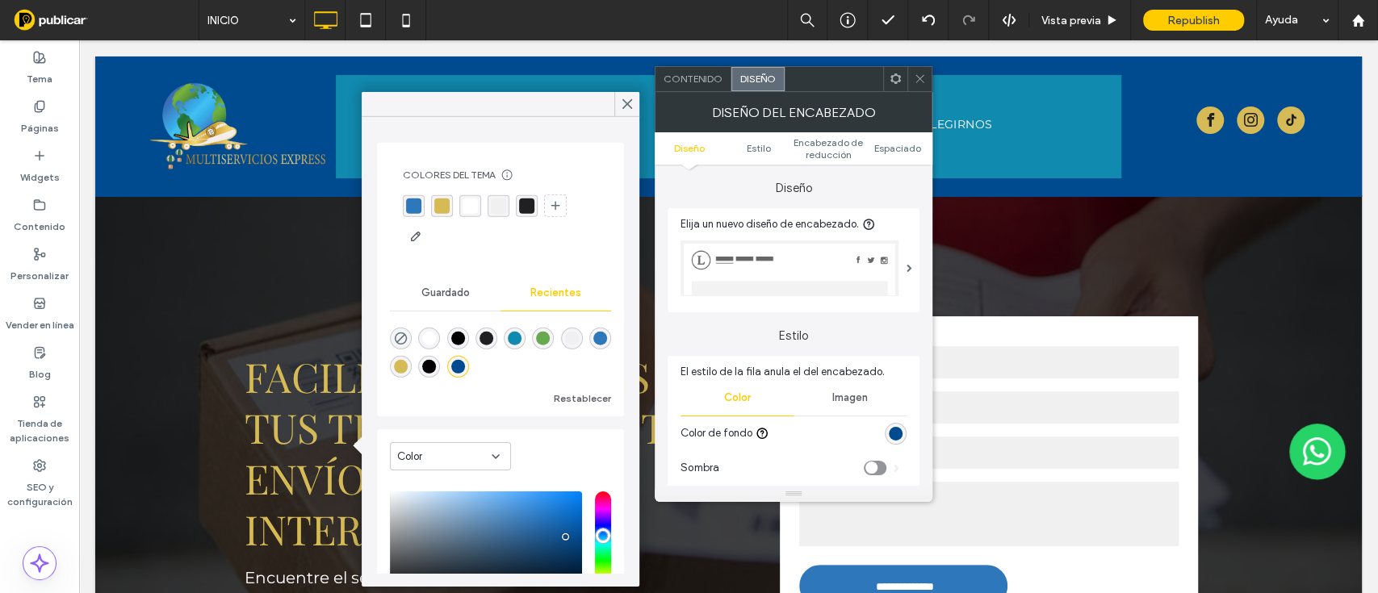
click at [593, 345] on div "rgba(46, 119, 186, 1)" at bounding box center [600, 339] width 14 height 14
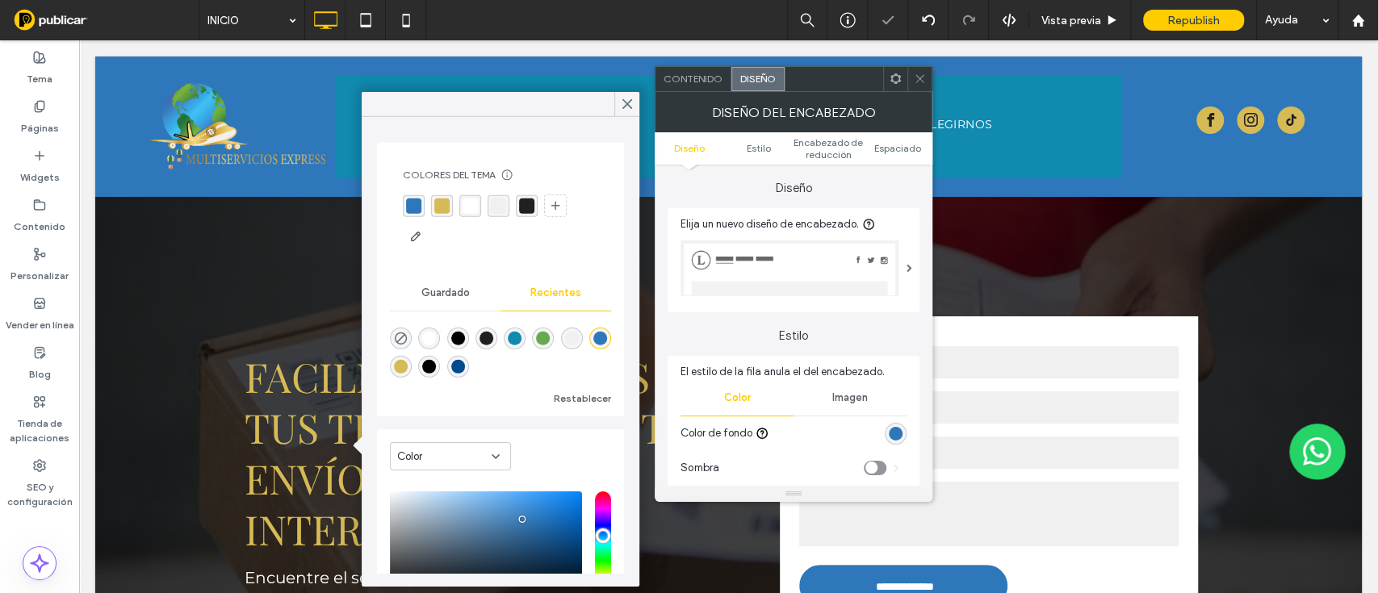
click at [521, 336] on div "rgba(17, 138, 175, 1)" at bounding box center [515, 339] width 14 height 14
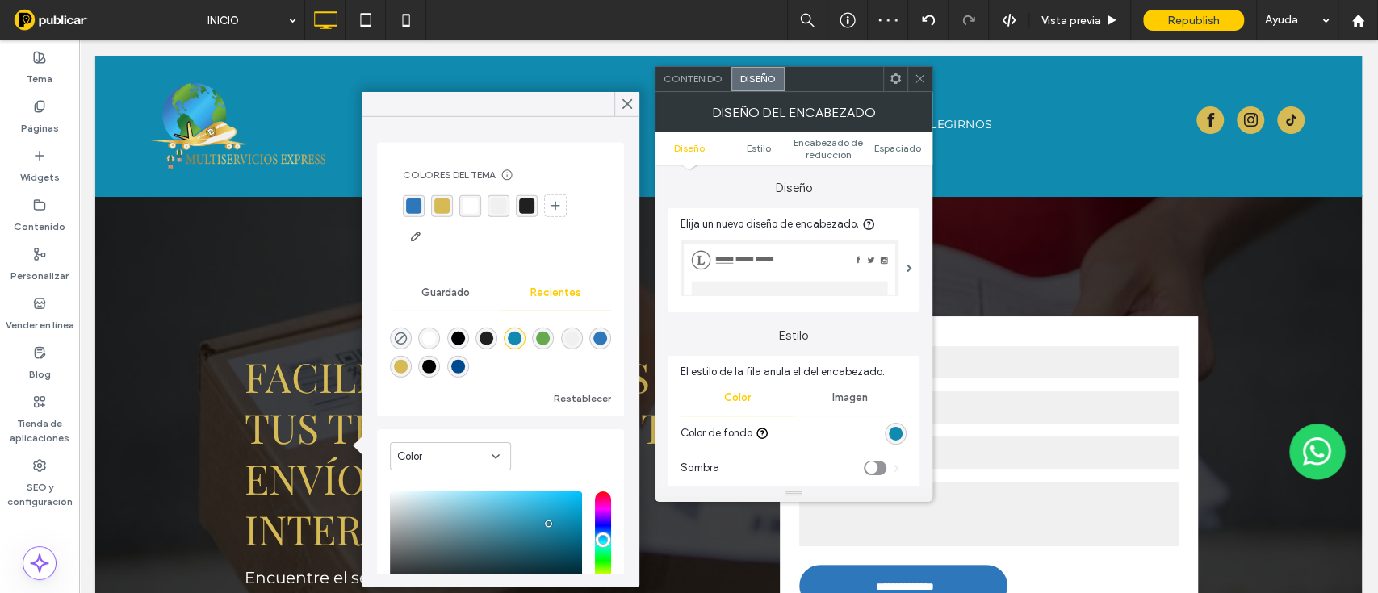
click at [465, 367] on div "rgba(0, 74, 143, 1)" at bounding box center [458, 367] width 14 height 14
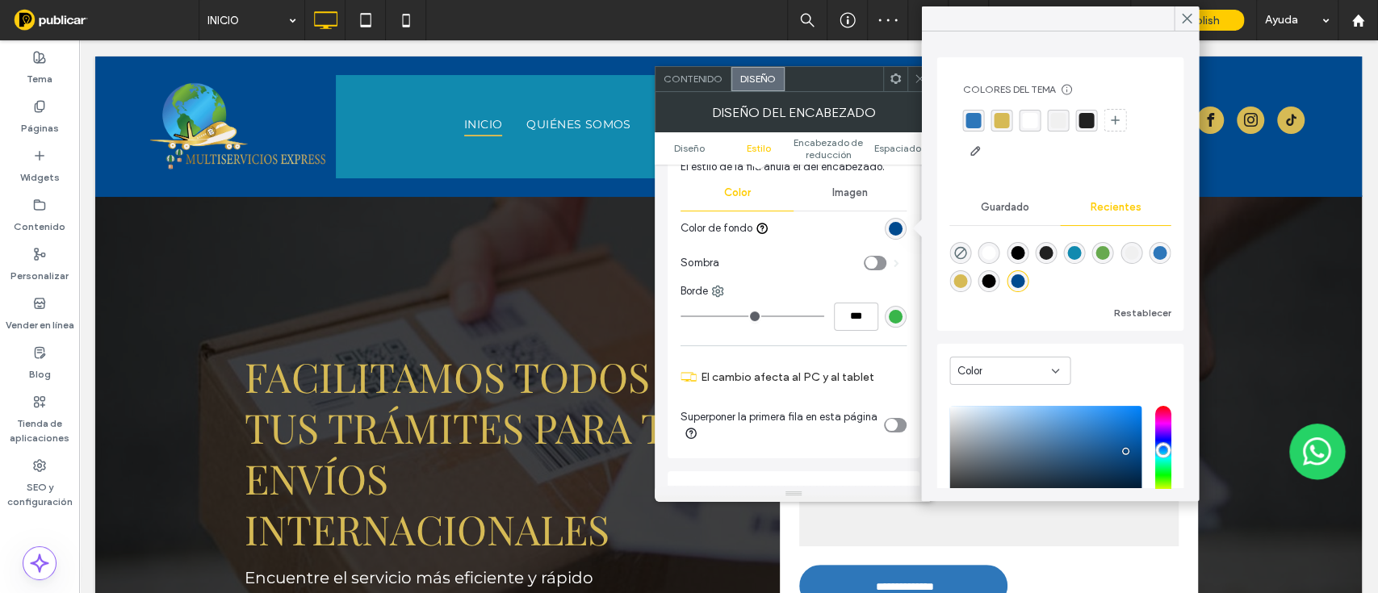
scroll to position [206, 0]
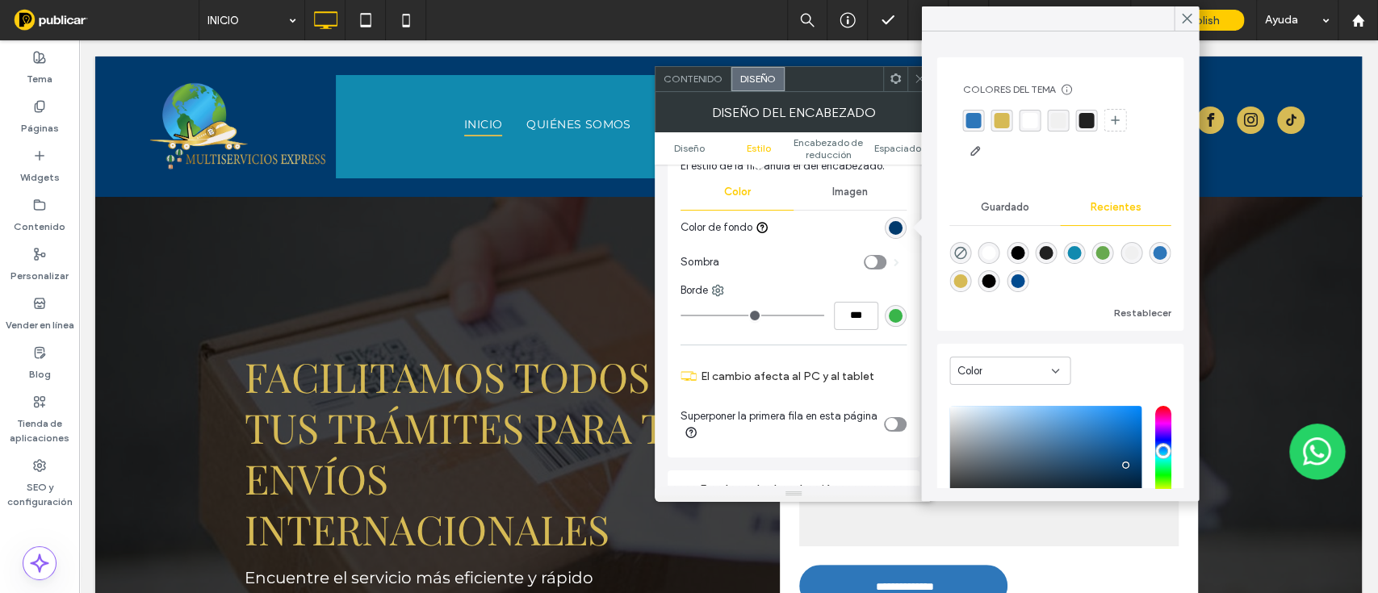
type input "*******"
drag, startPoint x: 1119, startPoint y: 454, endPoint x: 1125, endPoint y: 468, distance: 14.8
click at [1125, 468] on div "saturation and value" at bounding box center [1045, 457] width 192 height 103
click at [1186, 21] on icon at bounding box center [1186, 18] width 15 height 15
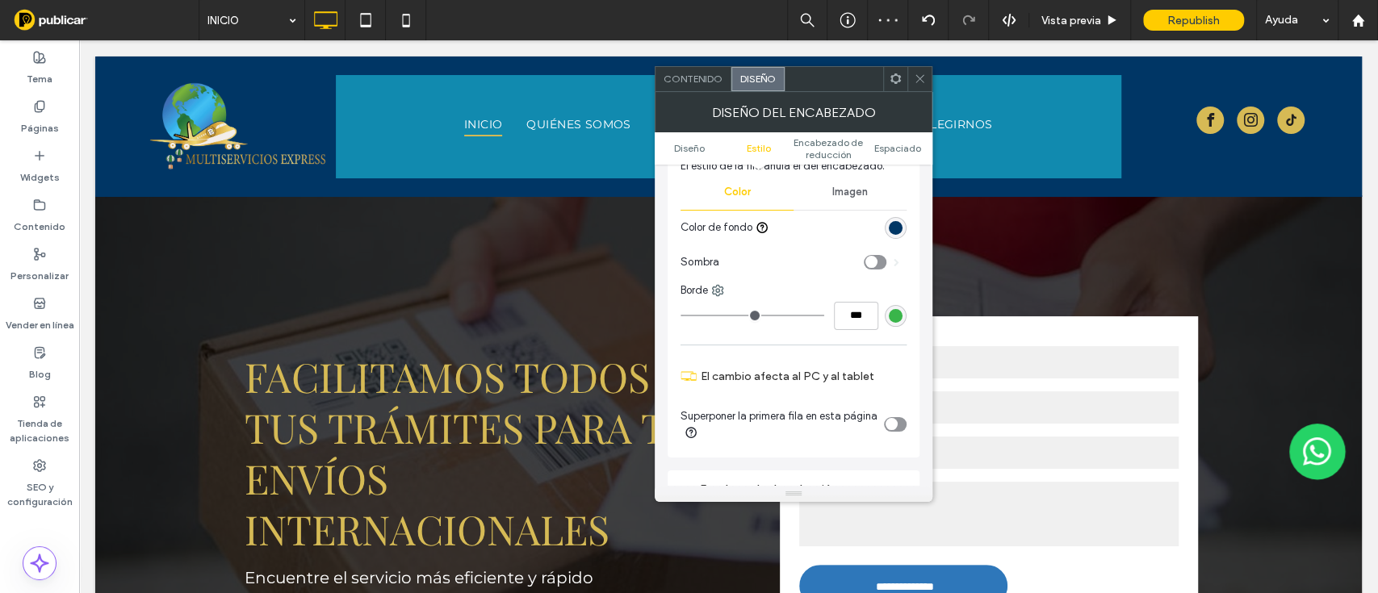
click at [919, 75] on icon at bounding box center [920, 79] width 12 height 12
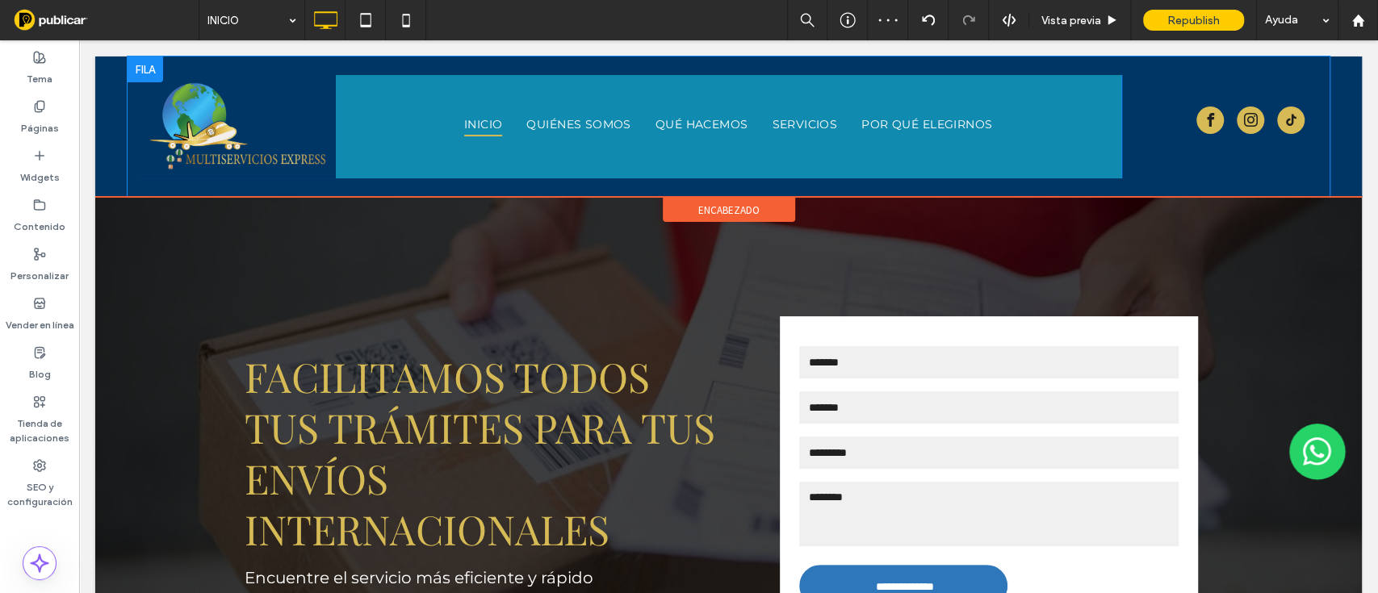
click at [527, 89] on div "INICIO QUIÉNES SOMOS QUÉ HACEMOS SERVICIOS POR QUÉ ELEGIRNOS Click To Paste" at bounding box center [728, 126] width 785 height 103
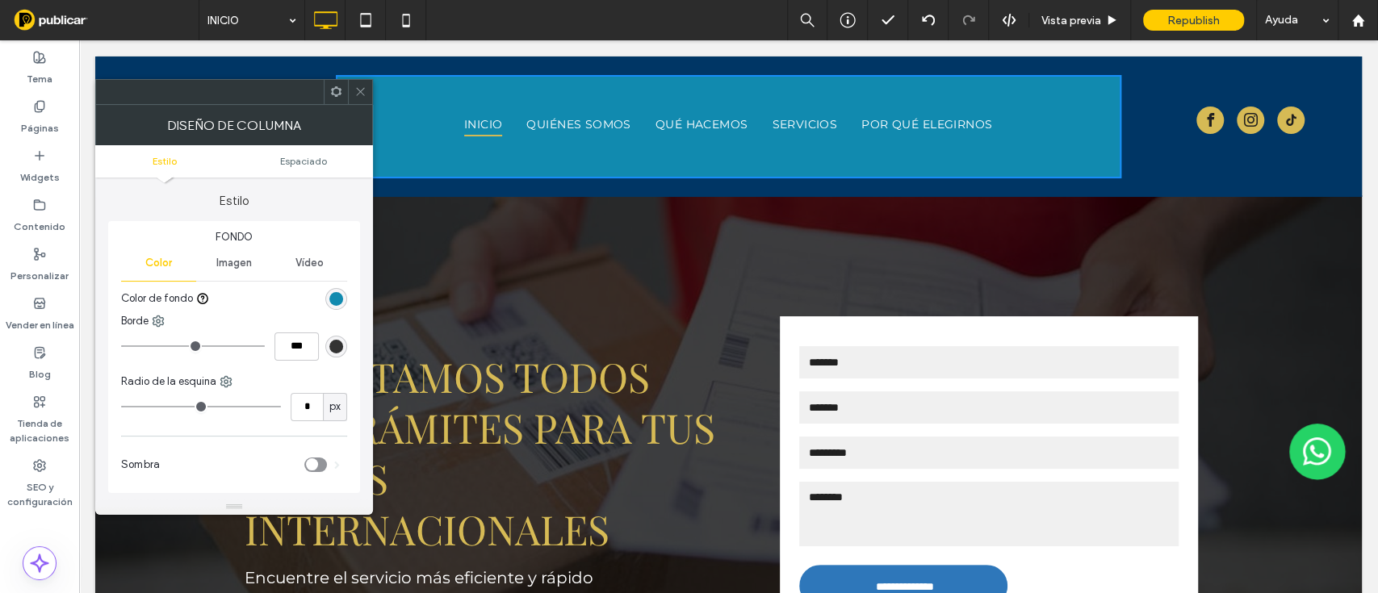
click at [338, 294] on div "rgb(17, 138, 175)" at bounding box center [336, 299] width 14 height 14
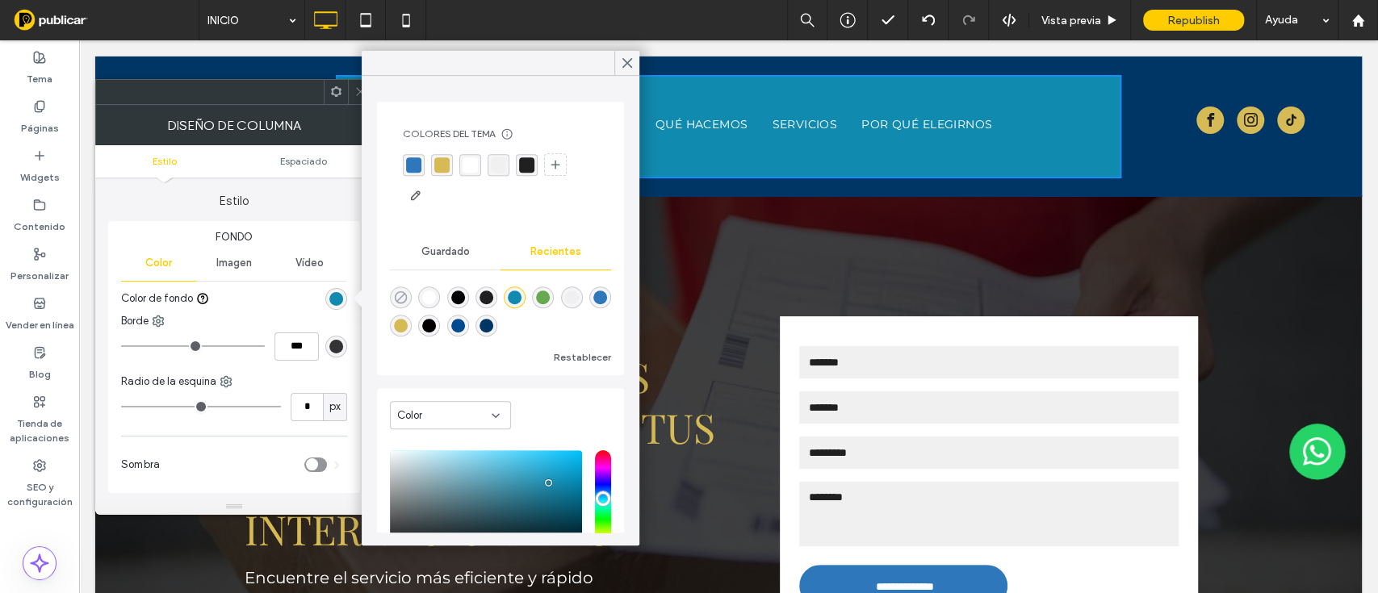
click at [403, 301] on use "rgba(0, 0, 0, 0)" at bounding box center [401, 297] width 12 height 12
type input "*******"
type input "*"
type input "**"
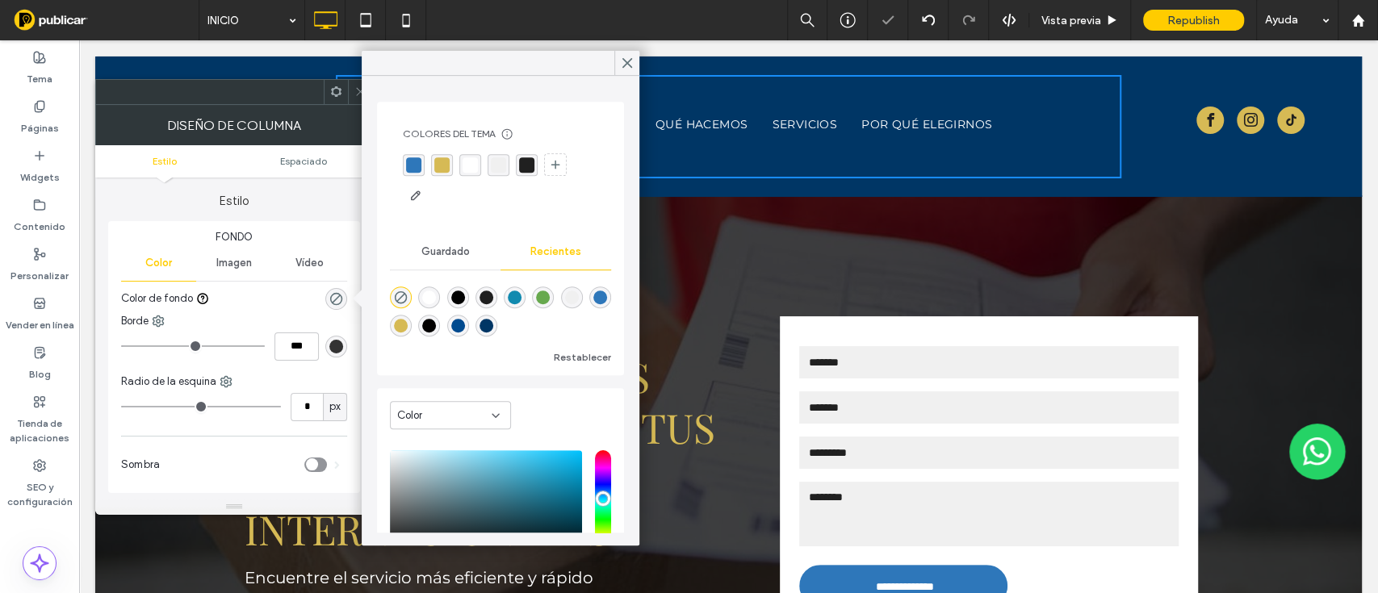
click at [628, 55] on span at bounding box center [627, 63] width 15 height 24
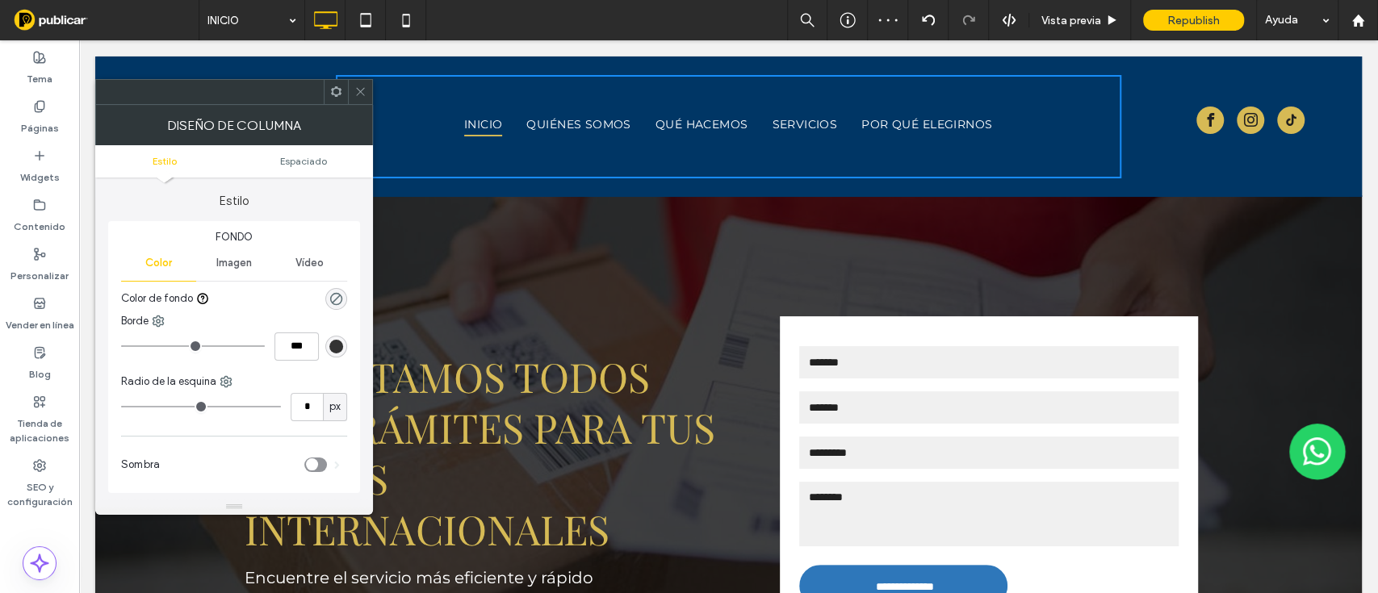
click at [364, 91] on icon at bounding box center [360, 92] width 12 height 12
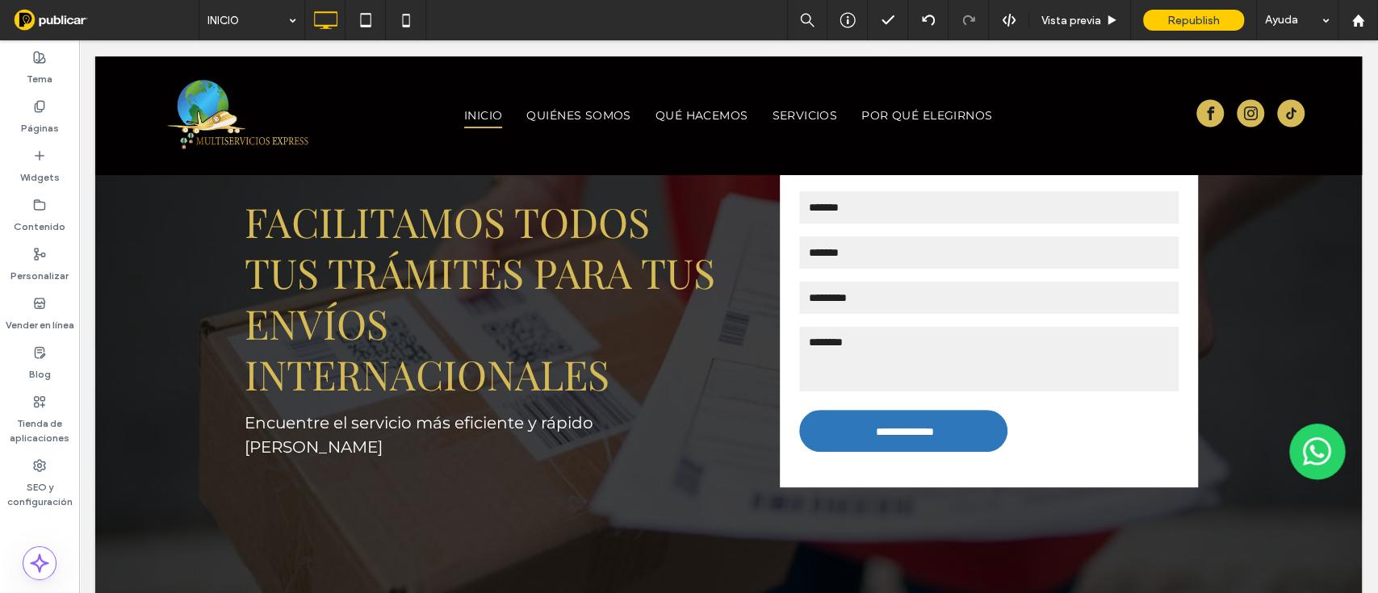
scroll to position [150, 0]
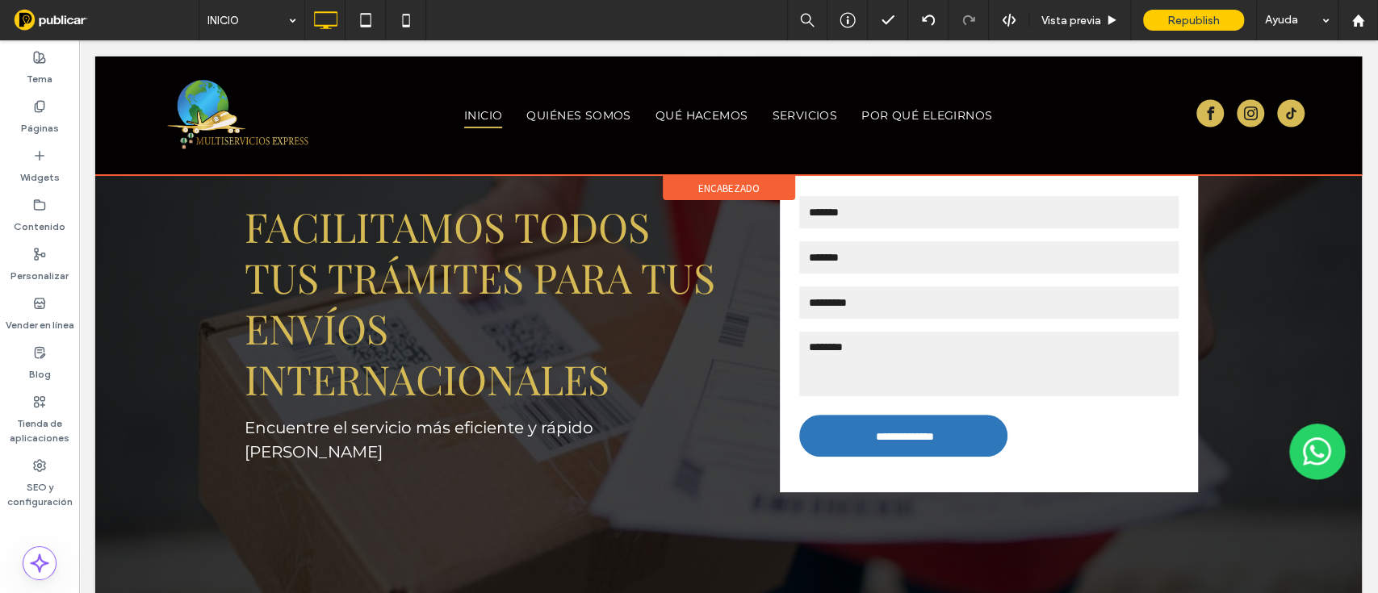
click at [739, 178] on div "encabezado" at bounding box center [729, 188] width 132 height 24
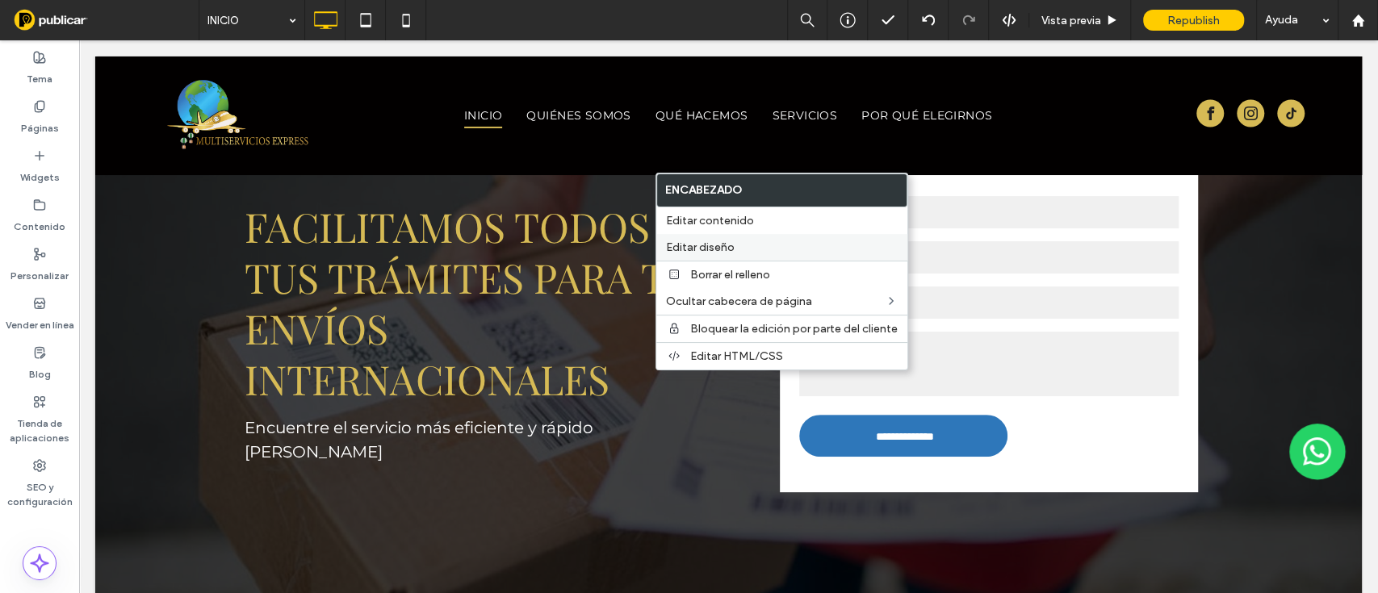
click at [704, 255] on div "Editar diseño" at bounding box center [781, 247] width 251 height 27
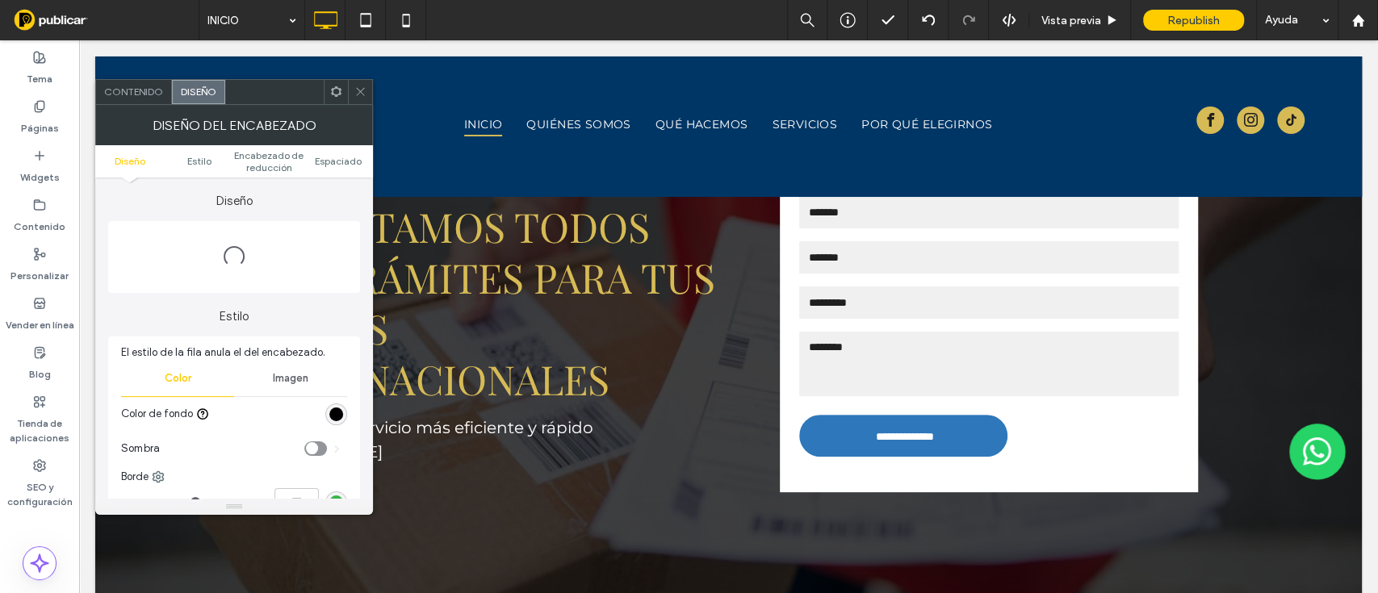
scroll to position [0, 0]
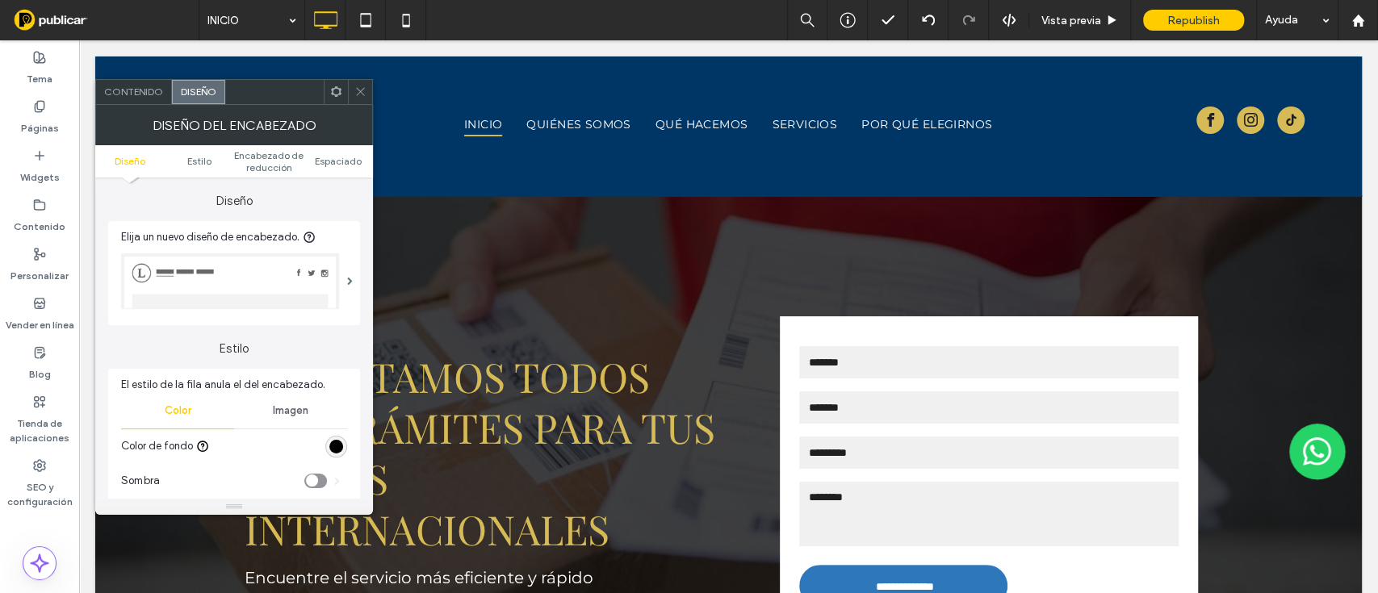
click at [337, 444] on div "rgb(2, 0, 0)" at bounding box center [336, 447] width 14 height 14
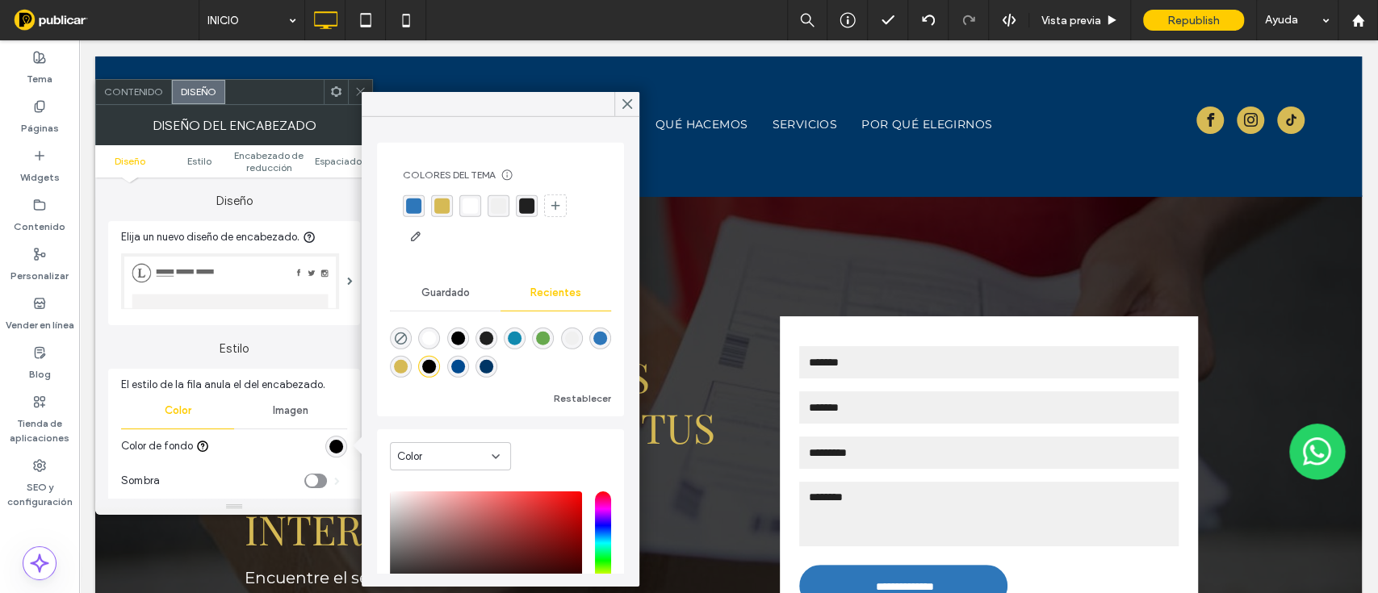
click at [340, 216] on div "Diseño Elija un nuevo diseño de encabezado." at bounding box center [234, 252] width 252 height 148
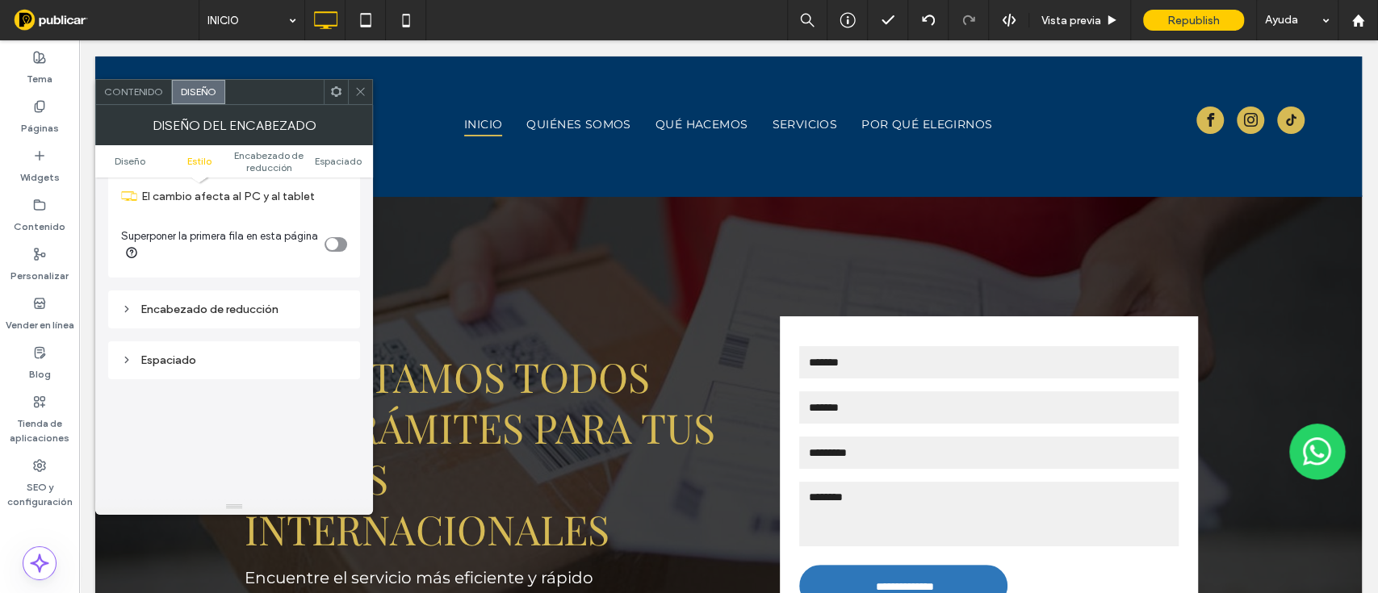
scroll to position [401, 0]
click at [278, 312] on div "Encabezado de reducción" at bounding box center [234, 307] width 226 height 22
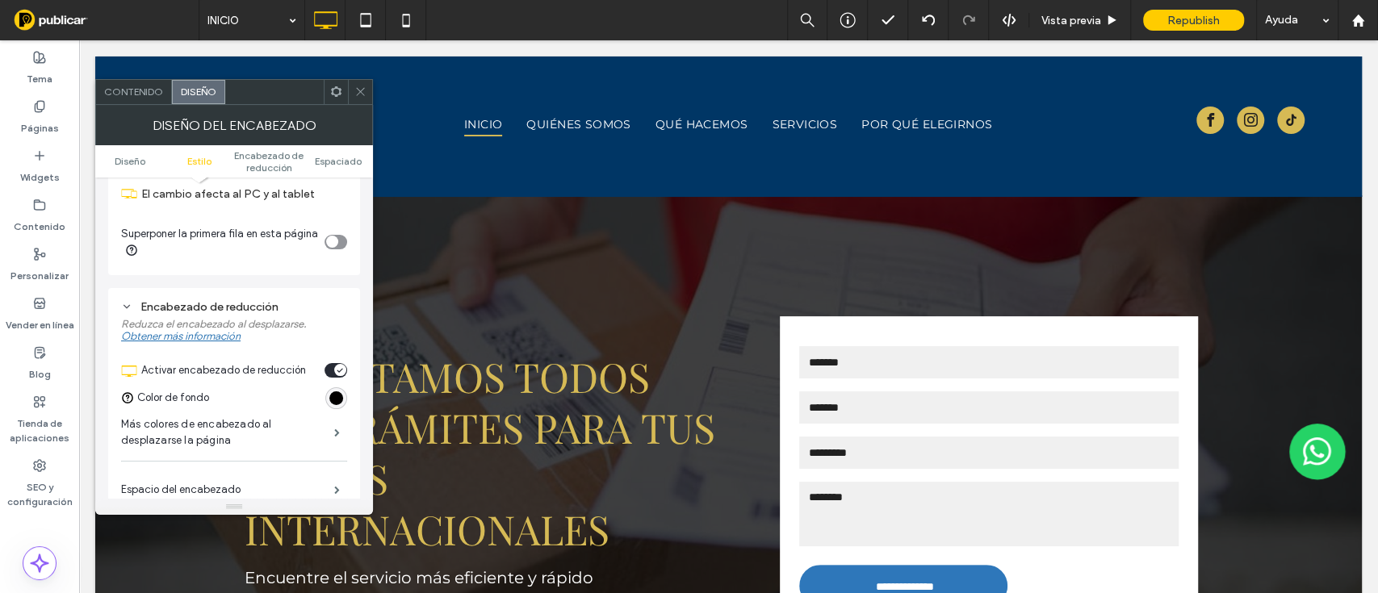
scroll to position [140, 0]
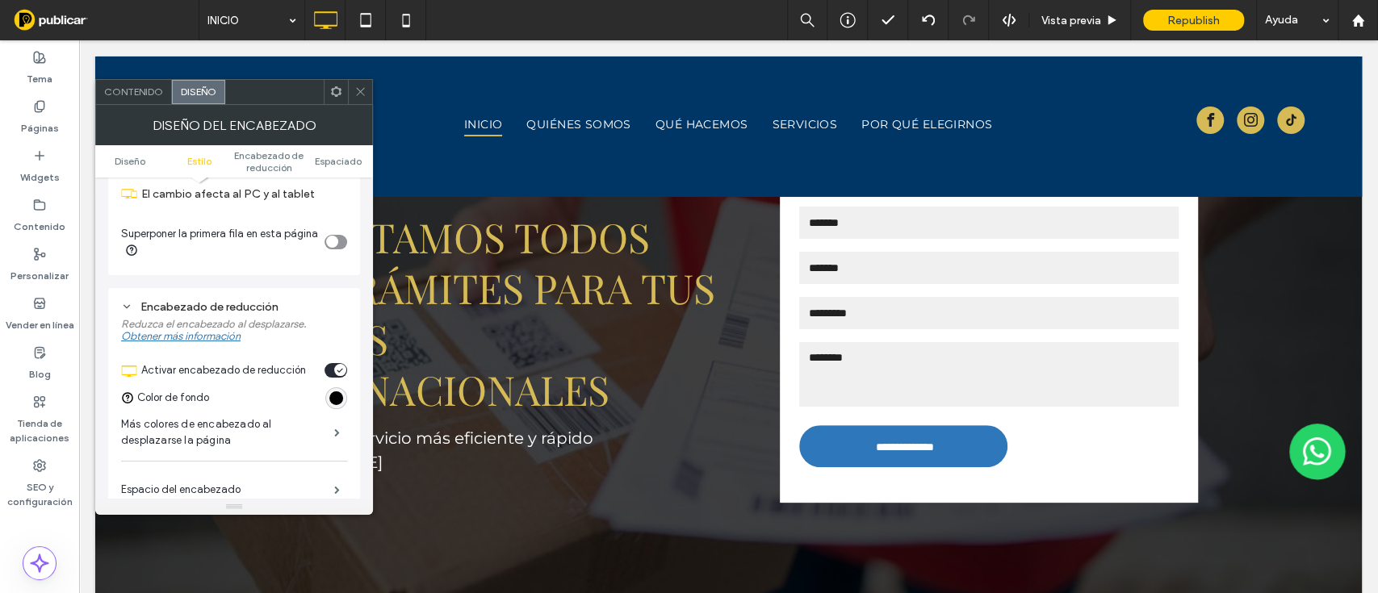
click at [337, 403] on div "rgb(2, 0, 0)" at bounding box center [336, 398] width 14 height 14
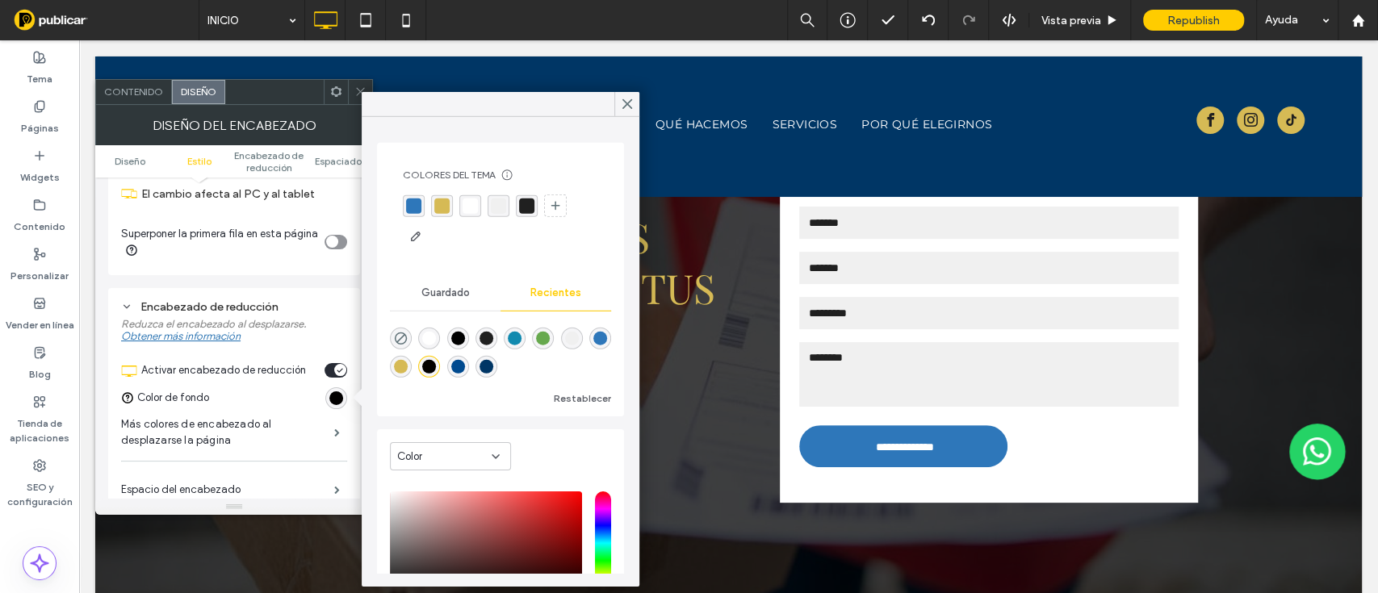
click at [493, 369] on div "rgba(0, 54, 101, 1)" at bounding box center [486, 367] width 14 height 14
type input "*******"
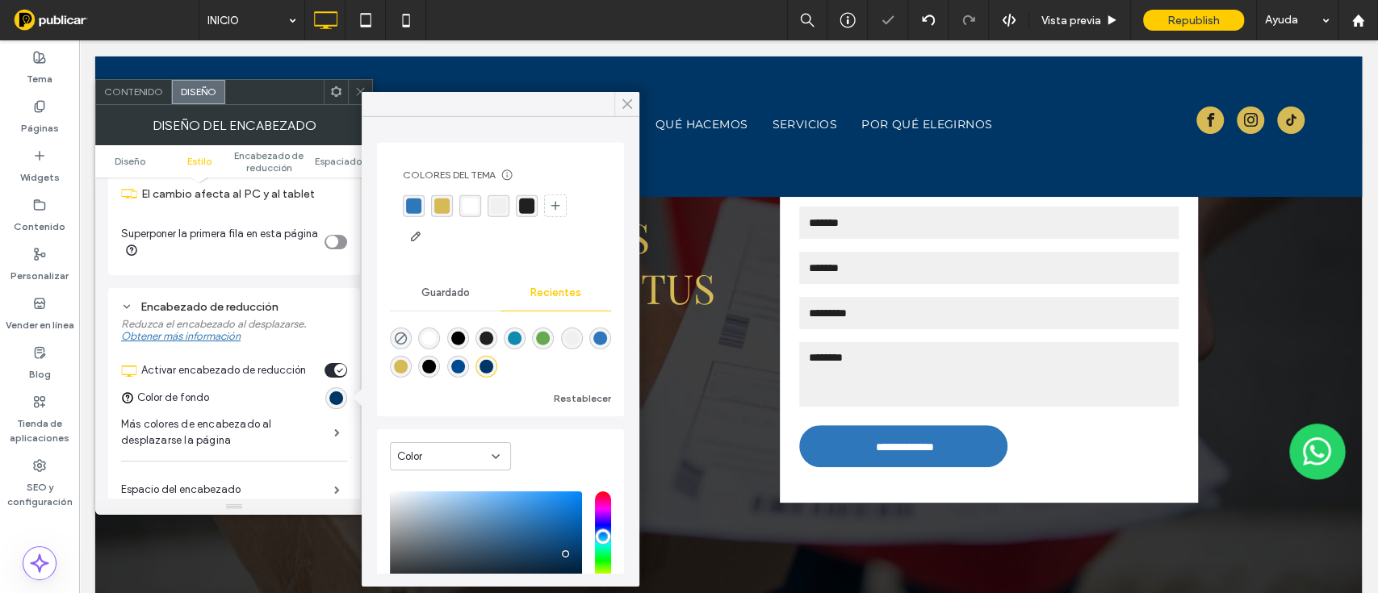
click at [627, 106] on icon at bounding box center [627, 104] width 15 height 15
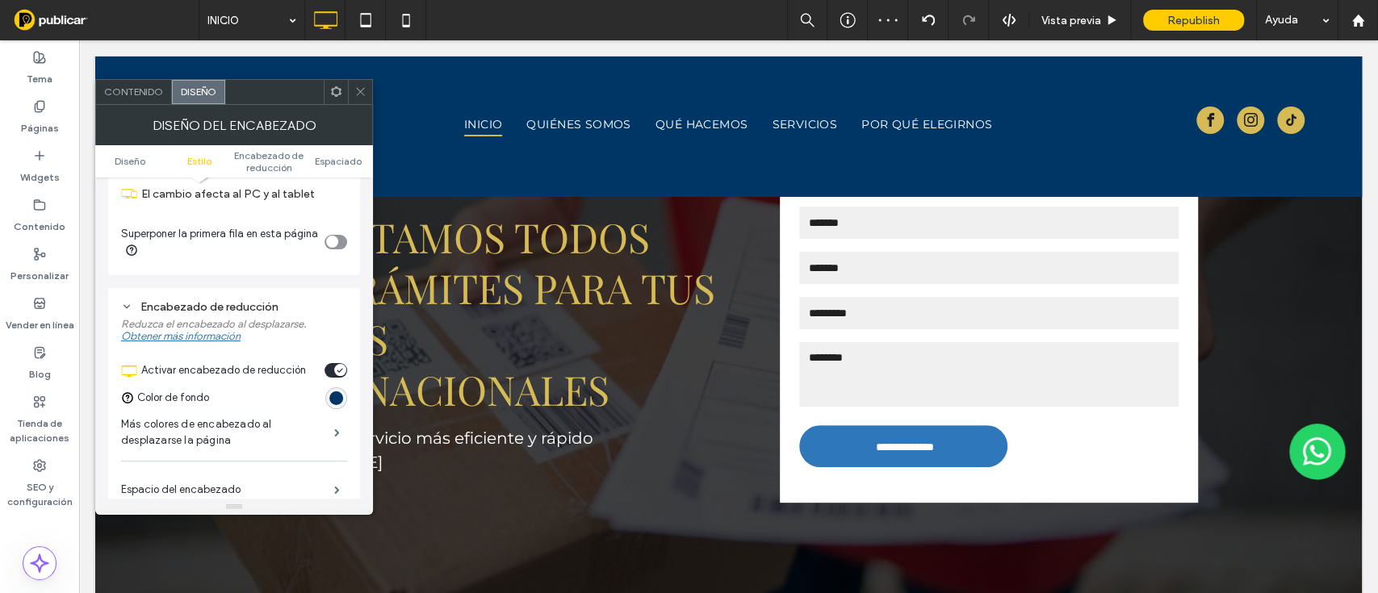
click at [363, 93] on icon at bounding box center [360, 92] width 12 height 12
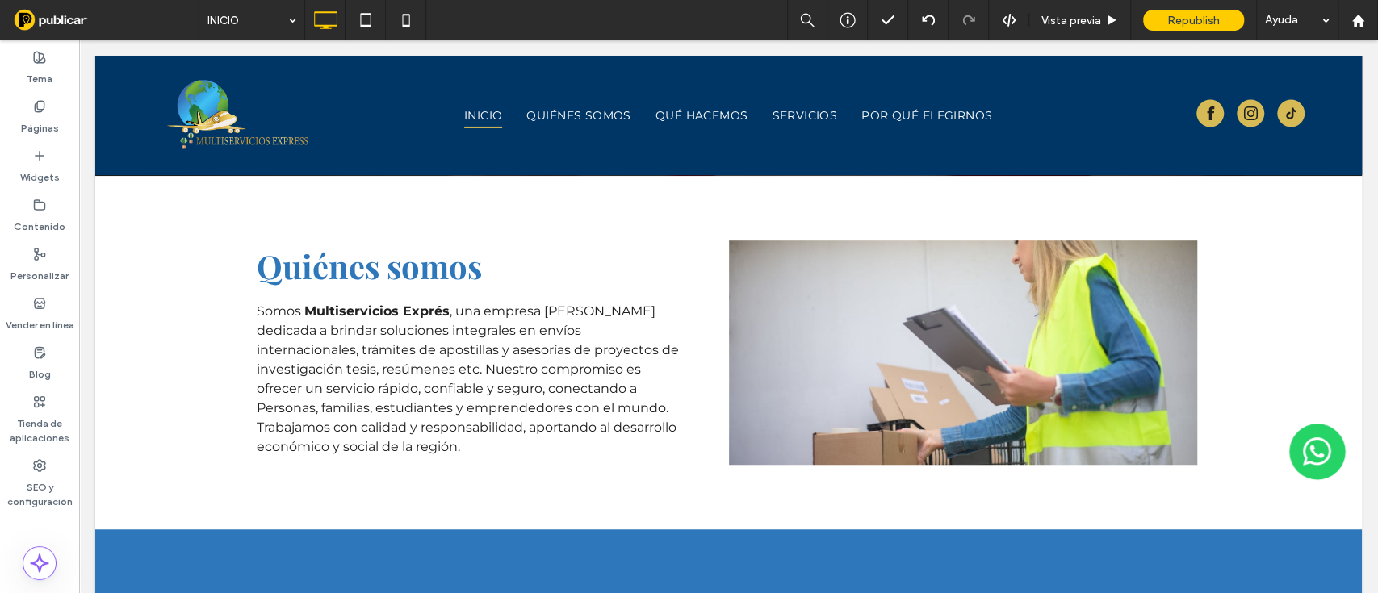
scroll to position [81, 0]
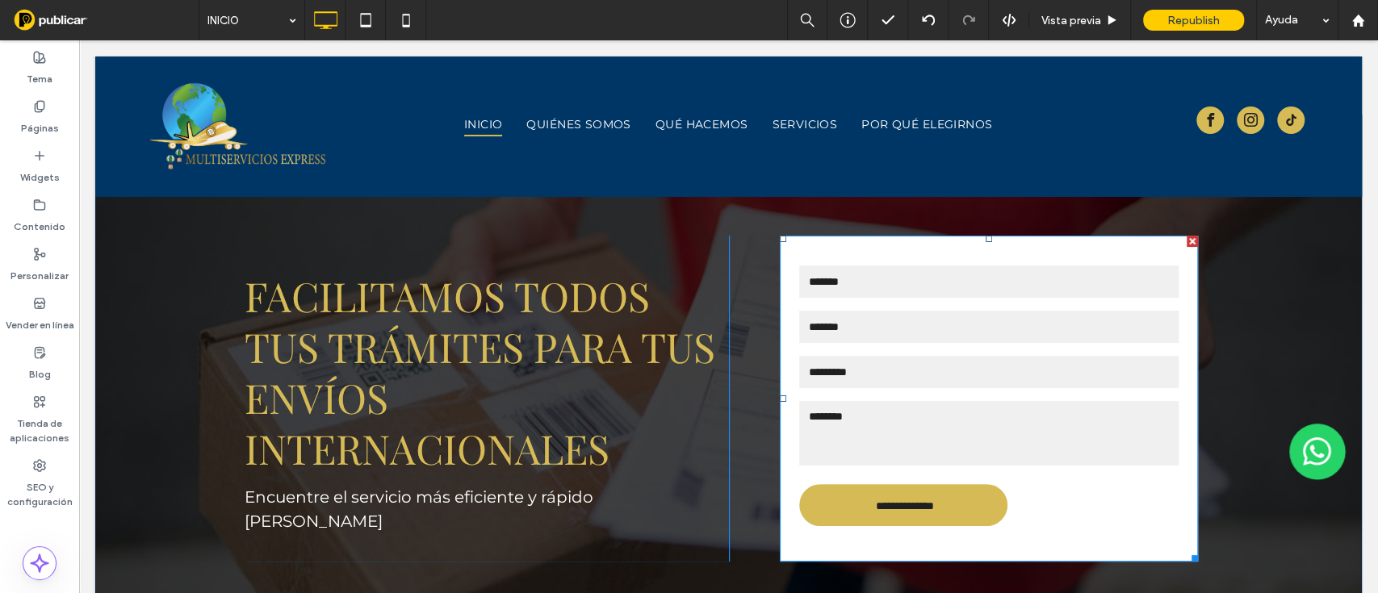
click at [982, 518] on input "**********" at bounding box center [904, 506] width 201 height 28
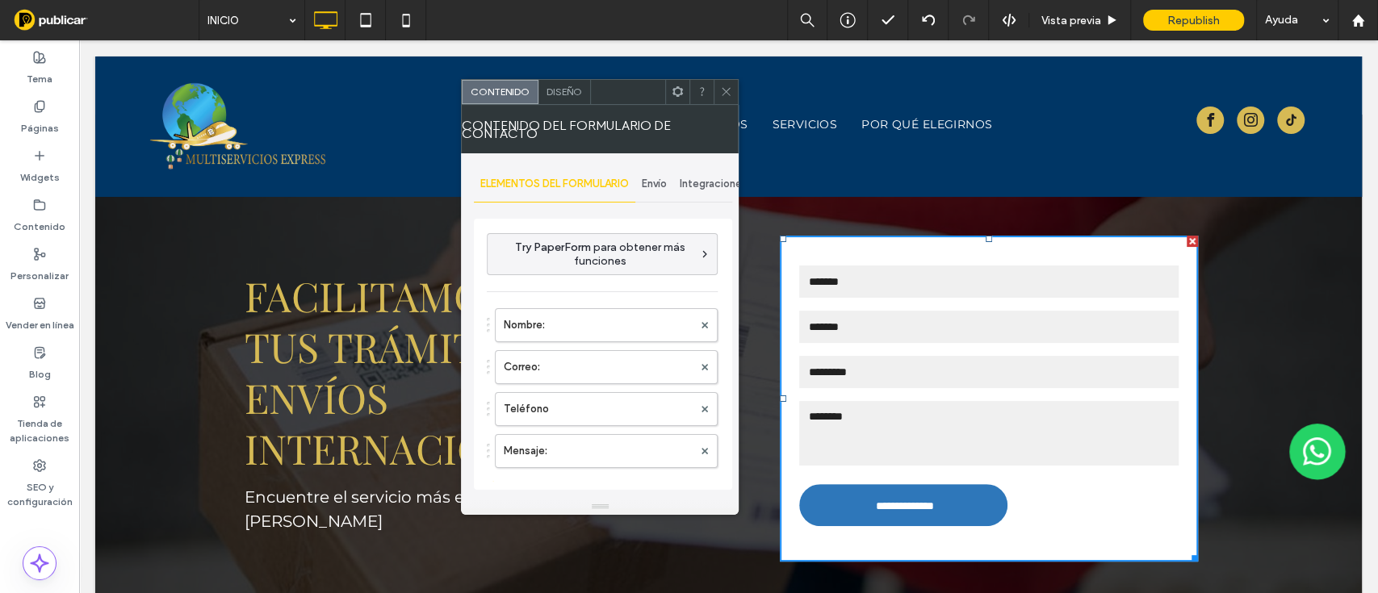
type input "**********"
click at [550, 88] on span "Diseño" at bounding box center [564, 92] width 36 height 12
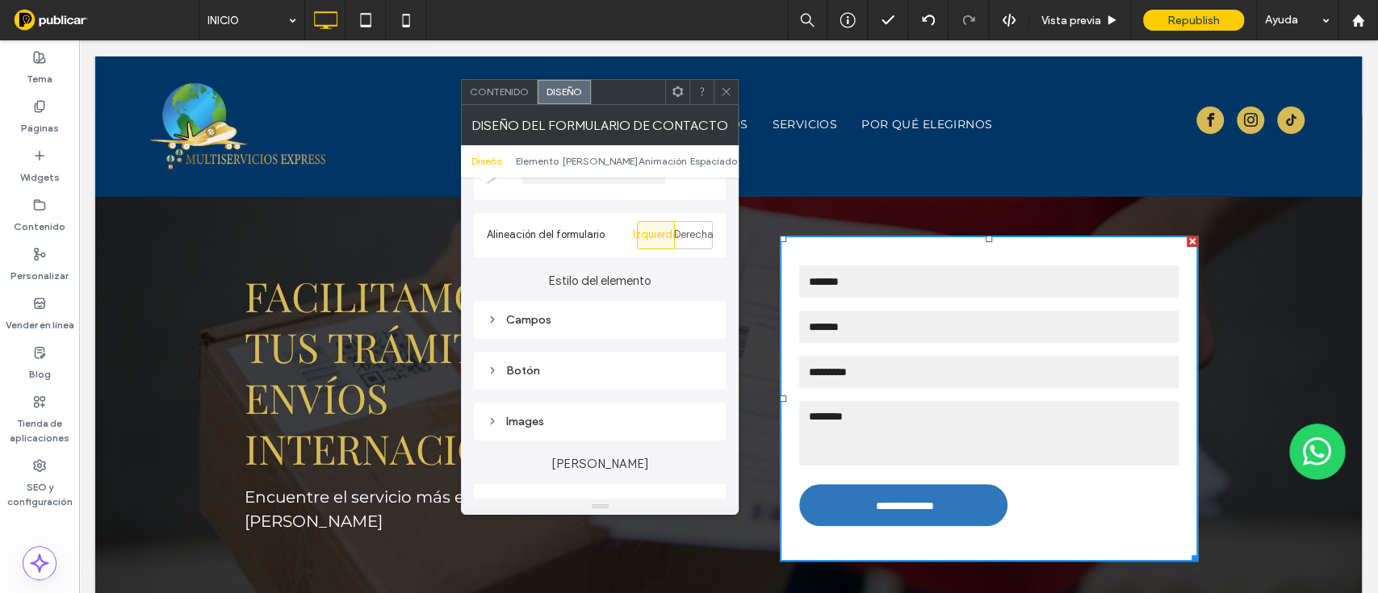
scroll to position [202, 0]
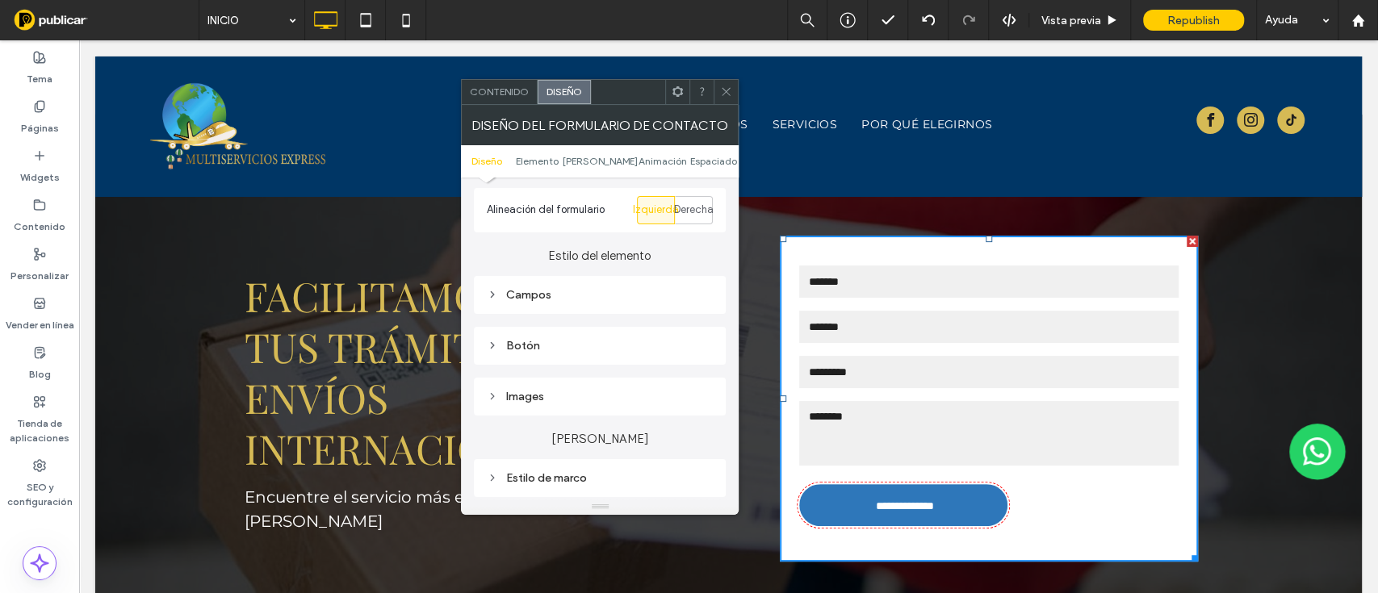
click at [539, 342] on div "Botón" at bounding box center [600, 346] width 226 height 14
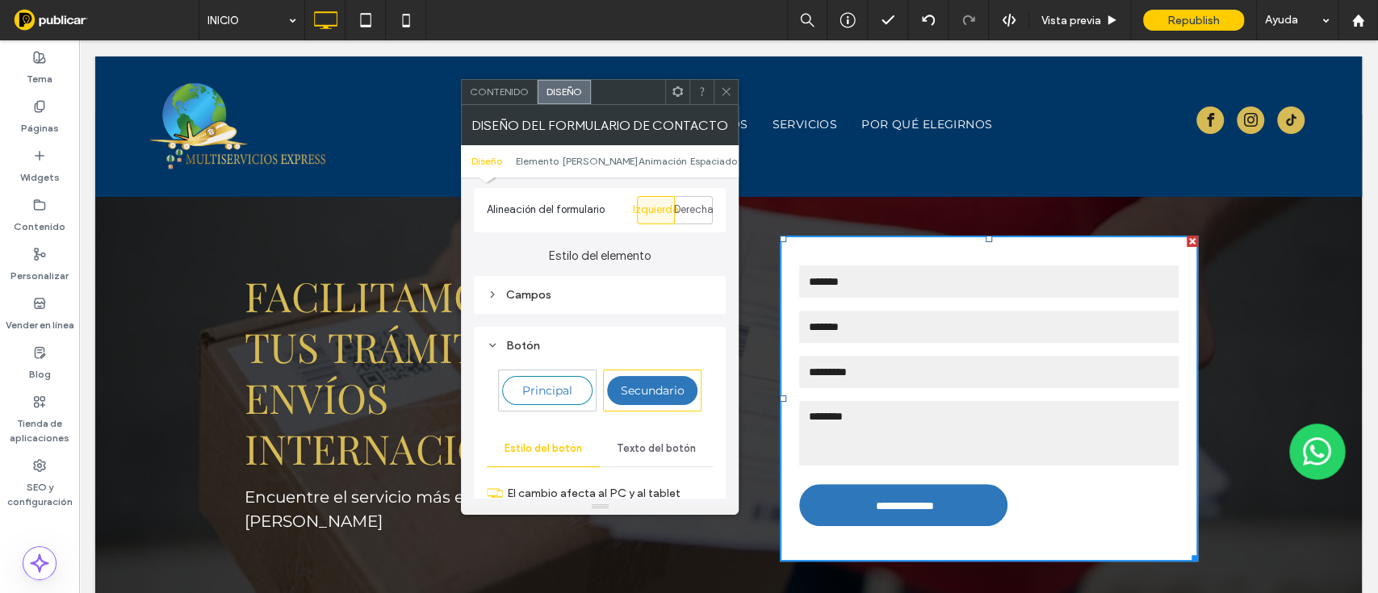
click at [730, 260] on div "Diseño Alineación del formulario Izquierda Derecha Estilo del elemento Campos B…" at bounding box center [600, 338] width 278 height 321
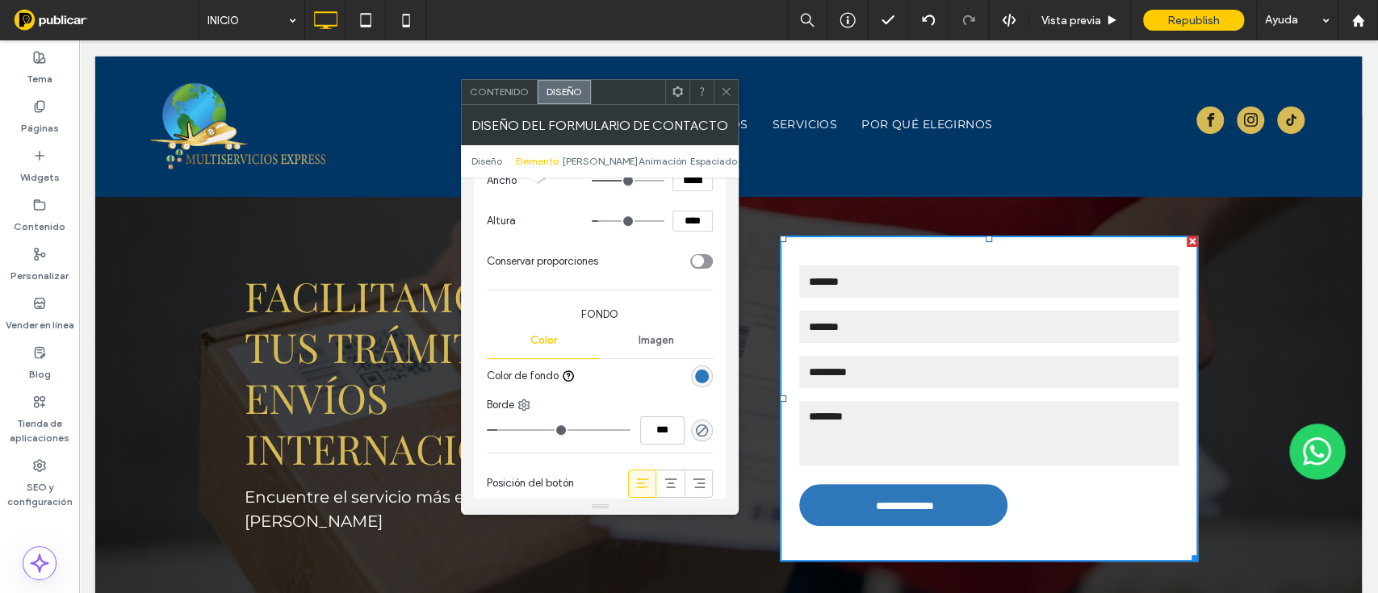
scroll to position [609, 0]
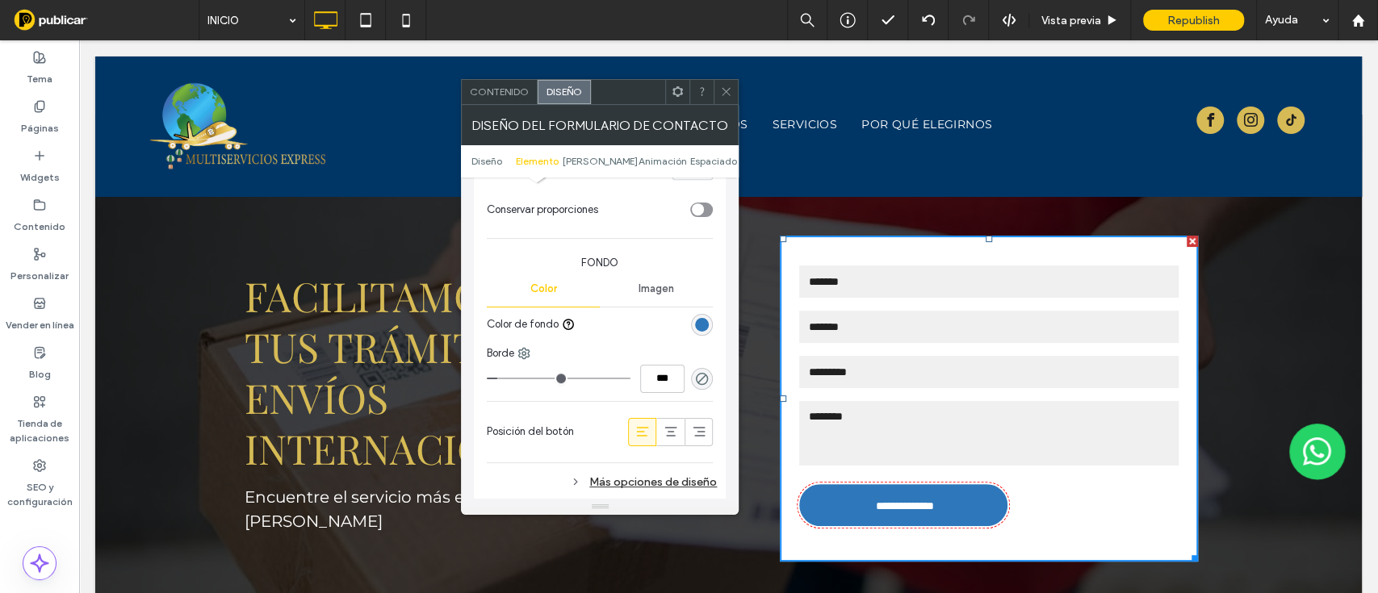
click at [698, 325] on div "rgb(46, 119, 186)" at bounding box center [702, 325] width 14 height 14
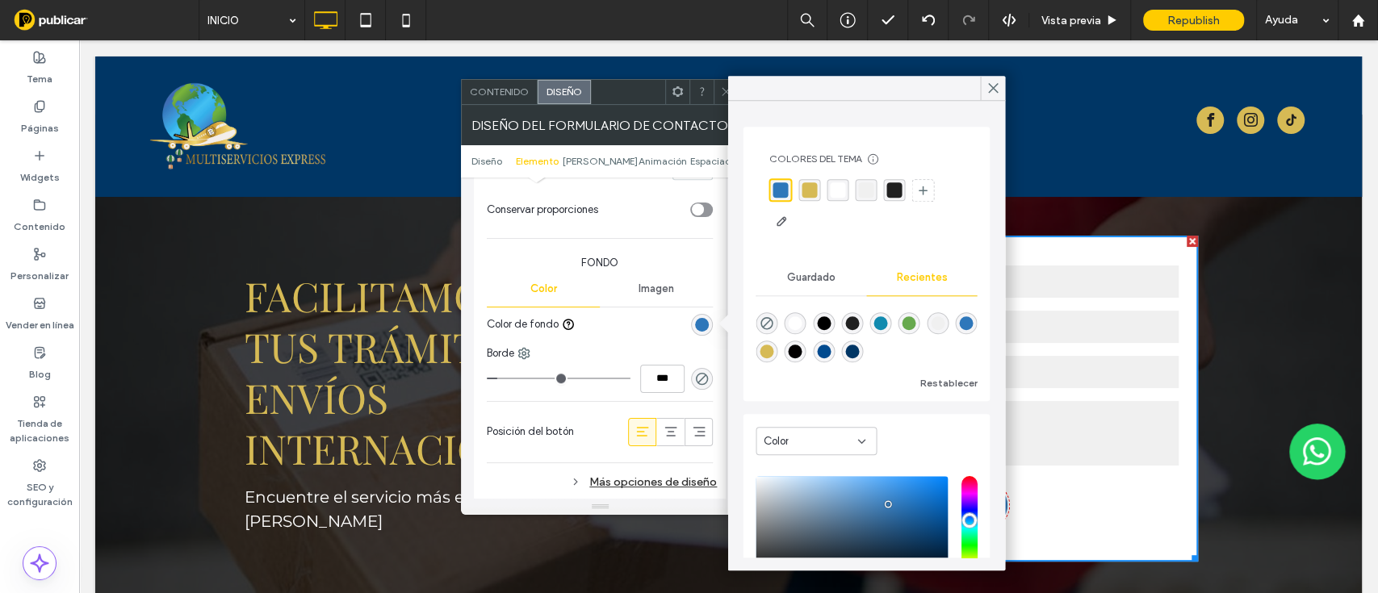
click at [859, 352] on div "rgba(0, 54, 101, 1)" at bounding box center [852, 352] width 14 height 14
type input "*******"
click at [985, 92] on icon at bounding box center [992, 88] width 15 height 15
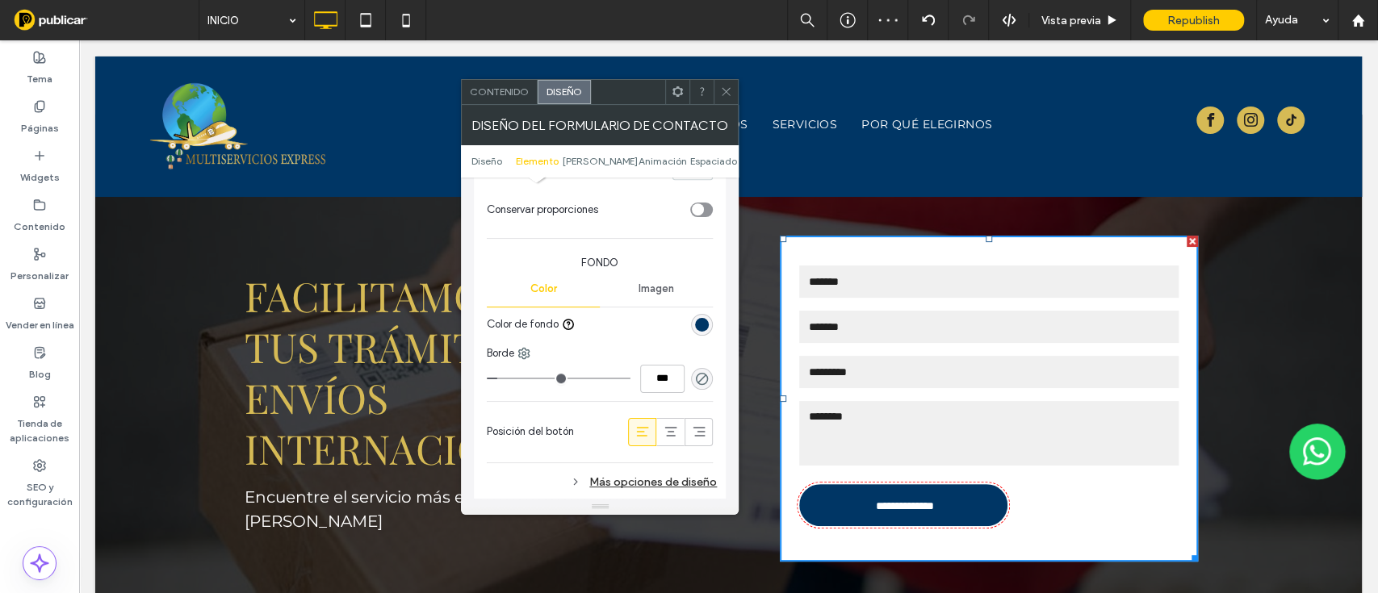
click at [720, 91] on icon at bounding box center [726, 92] width 12 height 12
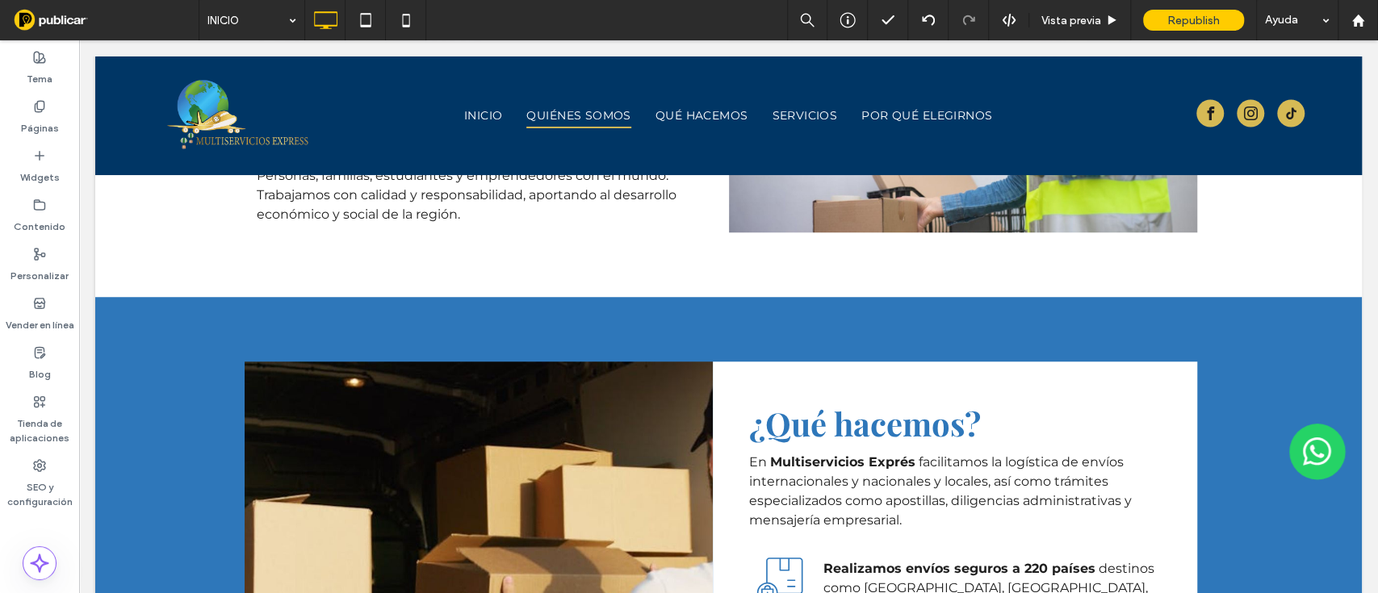
scroll to position [781, 0]
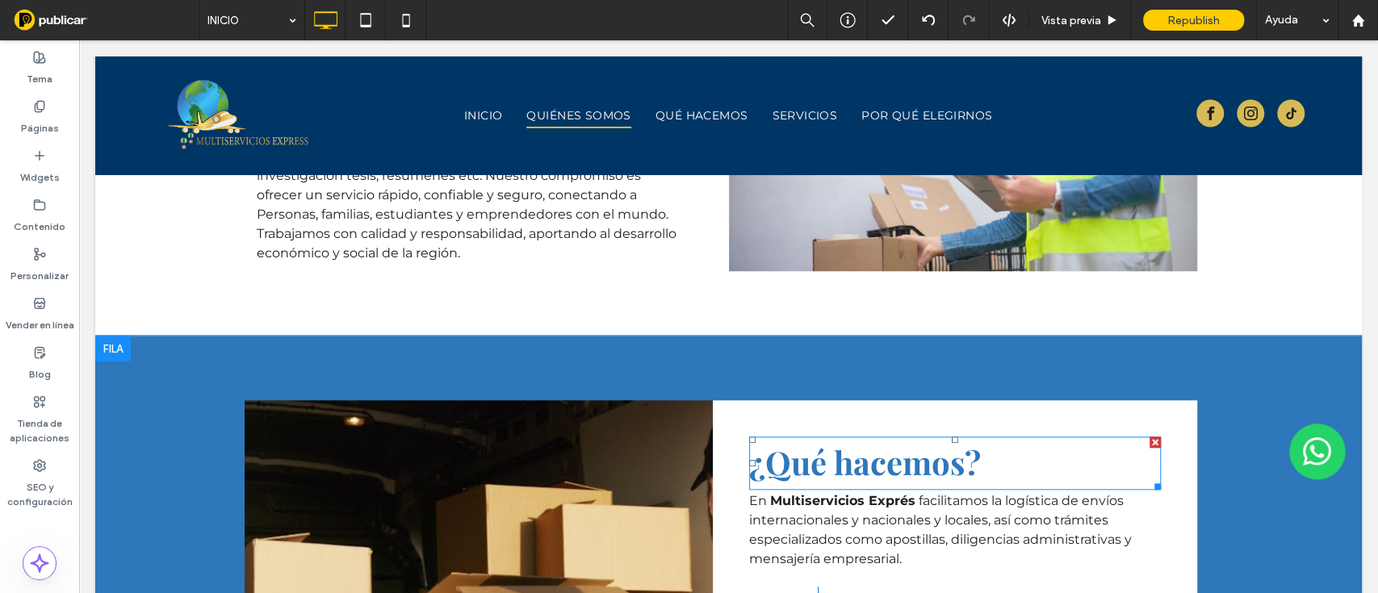
click at [798, 453] on span "¿Qué hacemos?" at bounding box center [865, 462] width 232 height 43
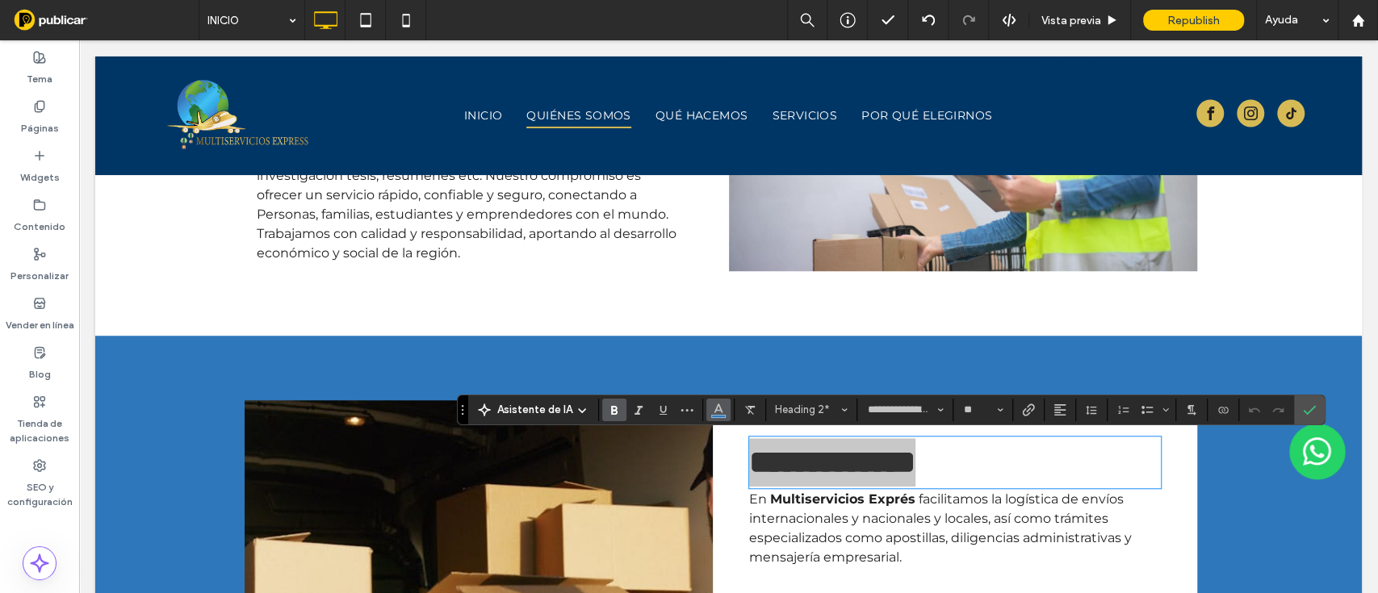
click at [714, 416] on span "Color" at bounding box center [718, 408] width 13 height 21
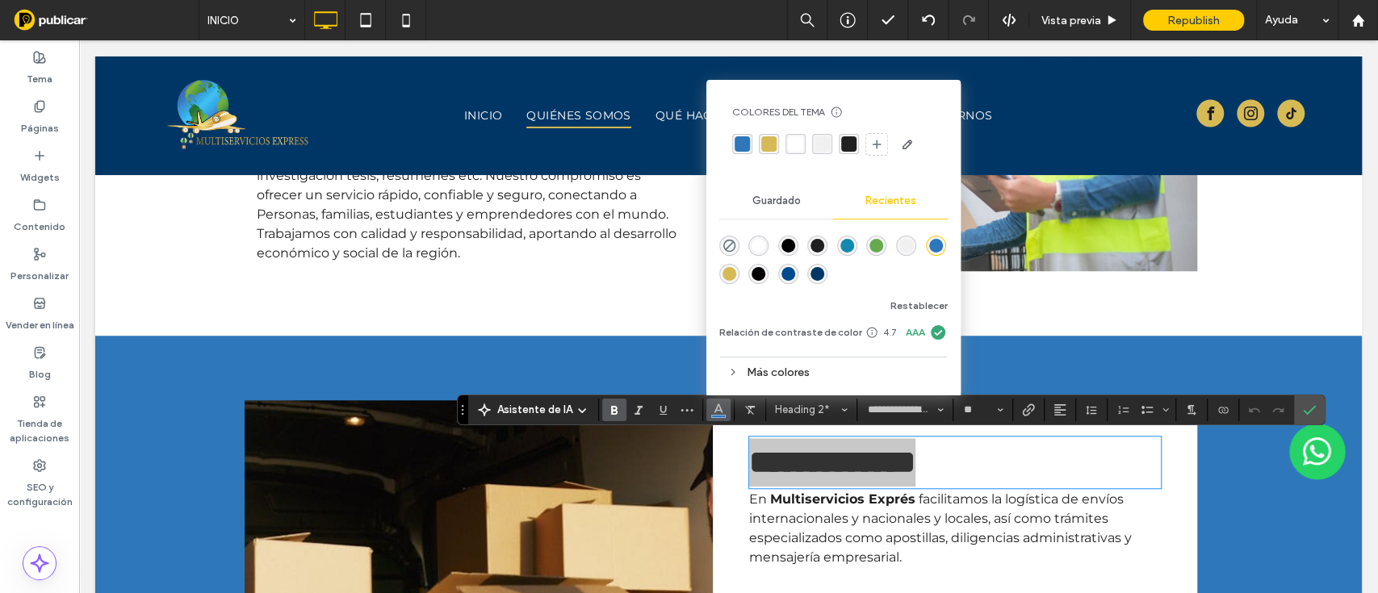
click at [816, 274] on div "rgba(0, 54, 101, 1)" at bounding box center [817, 274] width 14 height 14
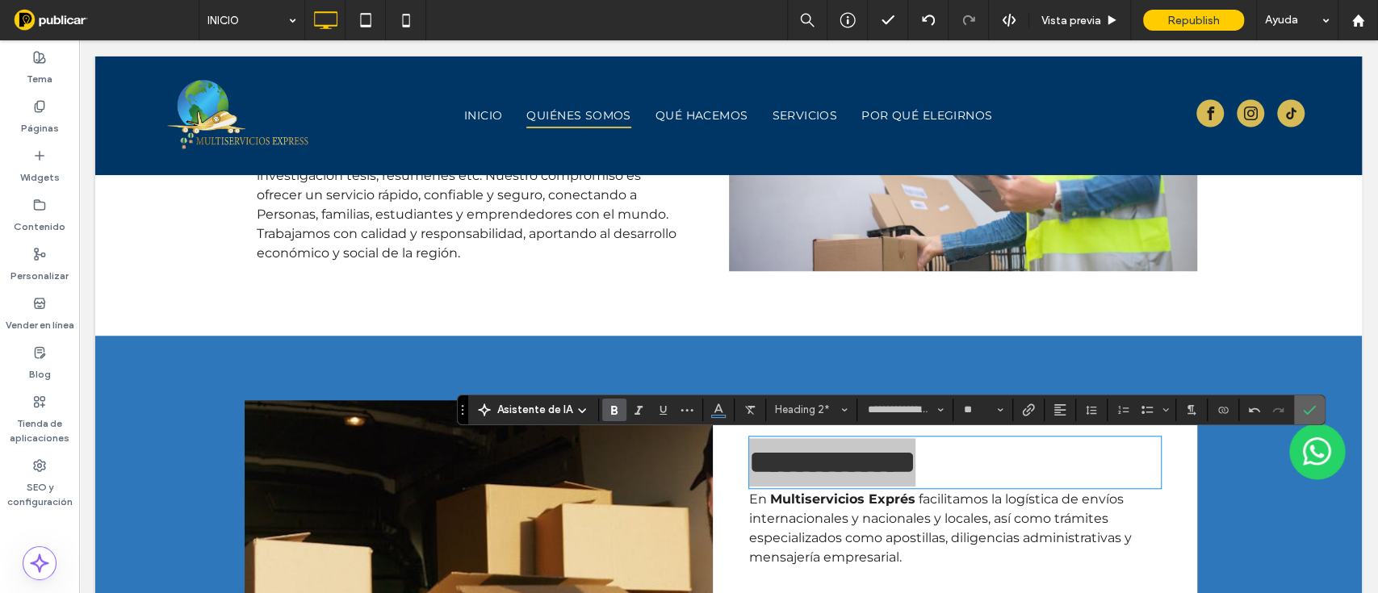
click at [1303, 404] on icon "Confirmar" at bounding box center [1309, 410] width 13 height 13
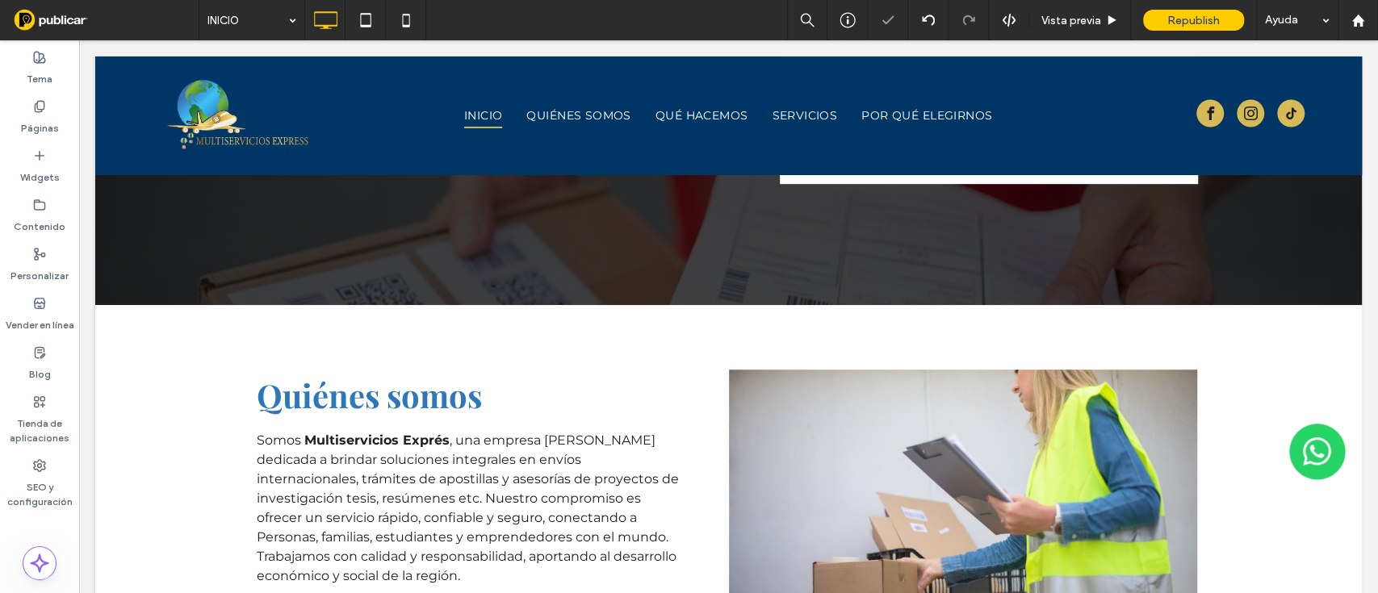
scroll to position [471, 0]
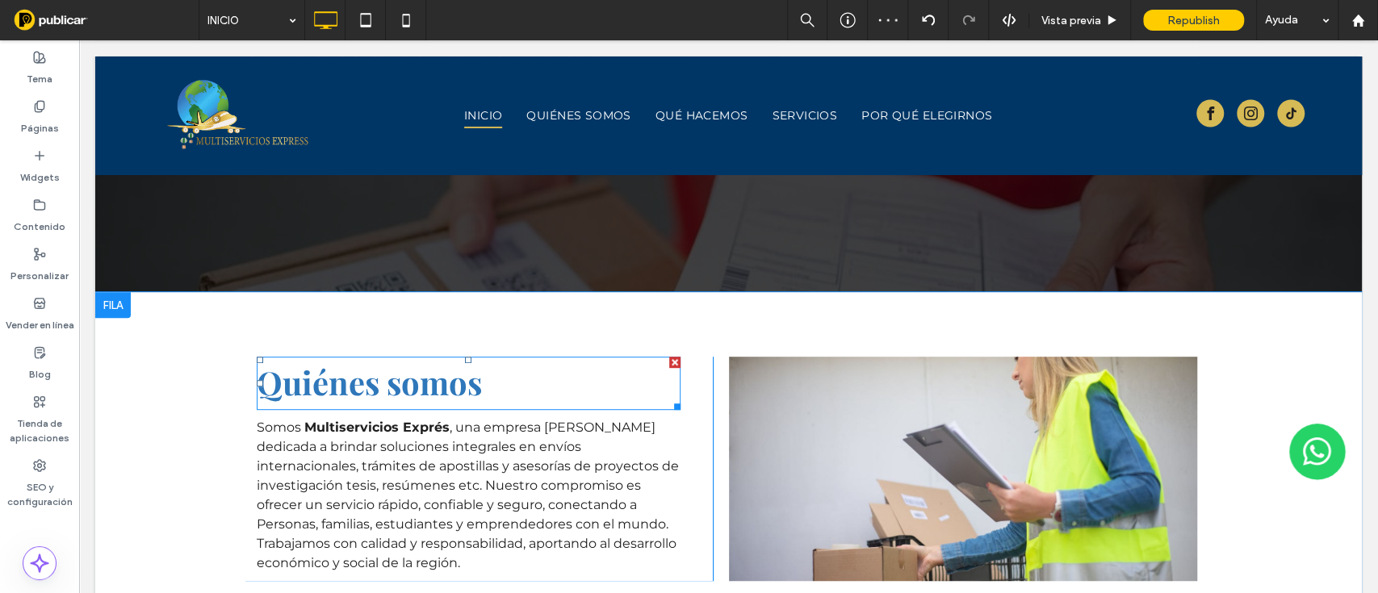
click at [414, 384] on span "Quiénes somos" at bounding box center [369, 382] width 225 height 43
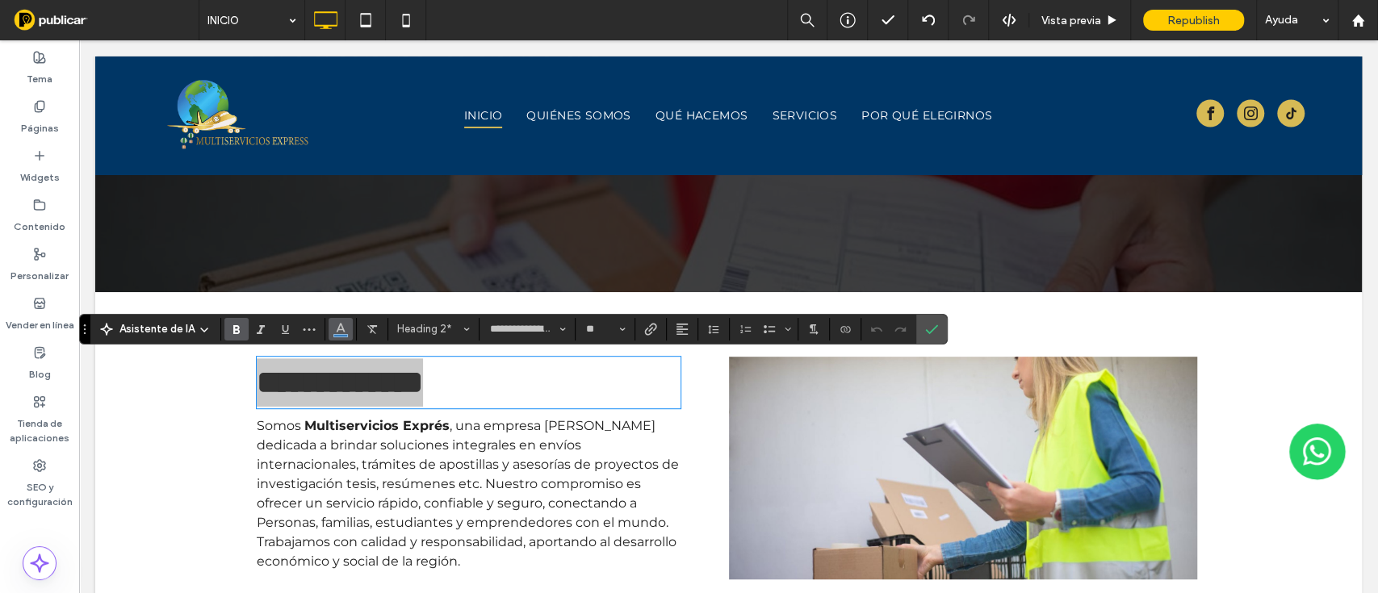
click at [338, 339] on button "Color" at bounding box center [340, 329] width 24 height 23
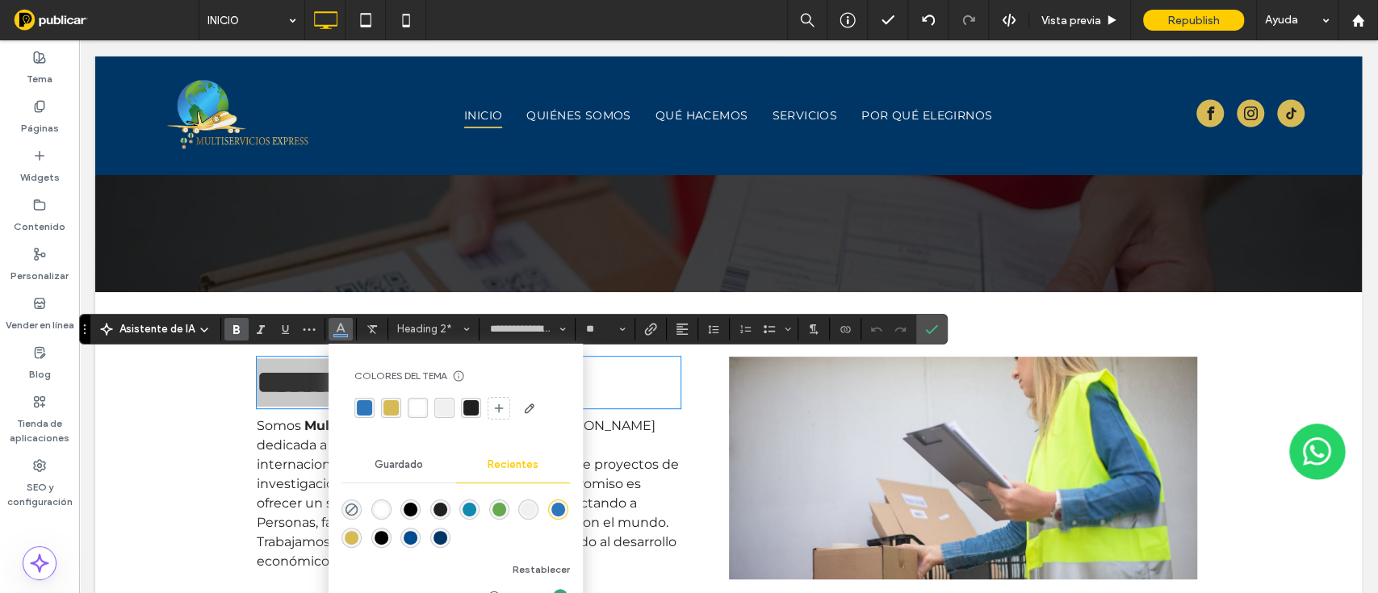
click at [438, 533] on div "rgba(0, 54, 101, 1)" at bounding box center [440, 538] width 14 height 14
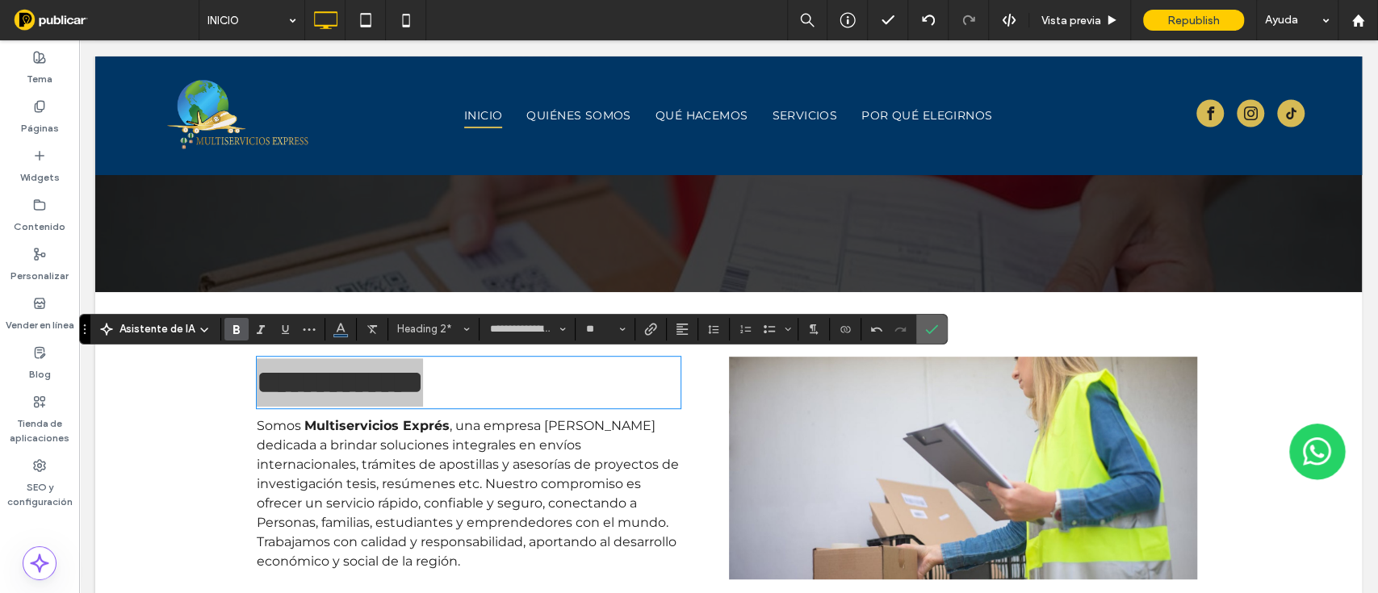
click at [926, 329] on use "Confirmar" at bounding box center [932, 329] width 13 height 10
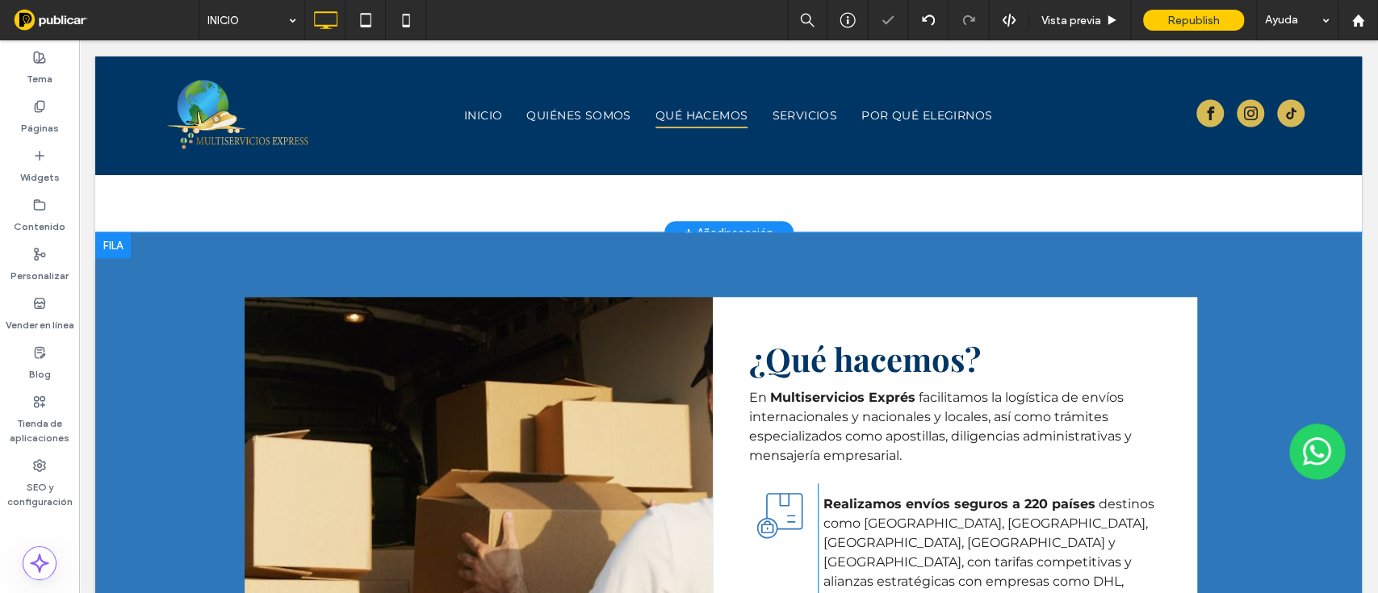
scroll to position [906, 0]
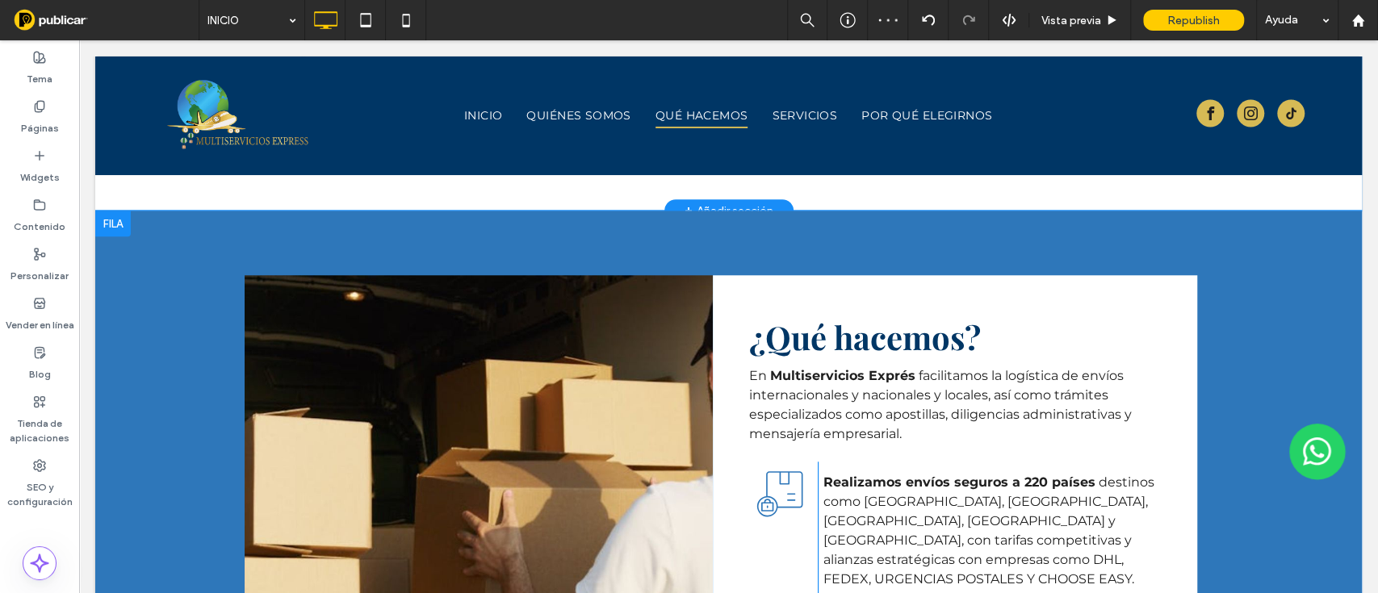
click at [112, 229] on div at bounding box center [113, 224] width 36 height 26
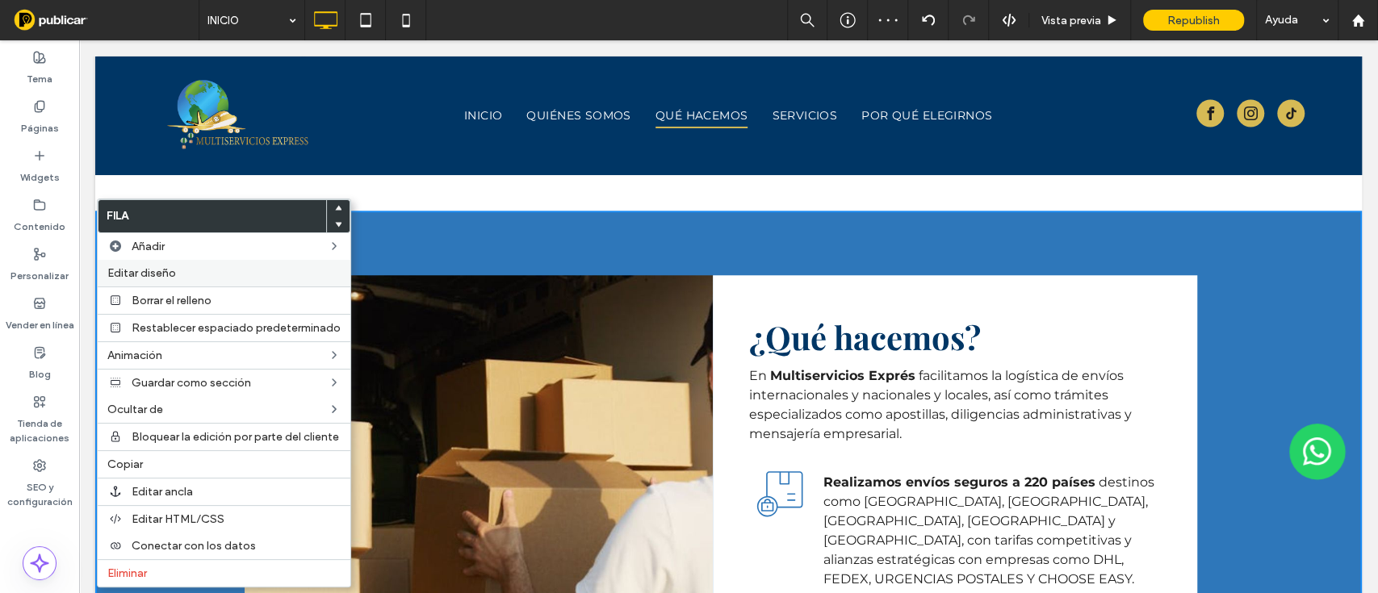
click at [148, 270] on span "Editar diseño" at bounding box center [141, 273] width 69 height 14
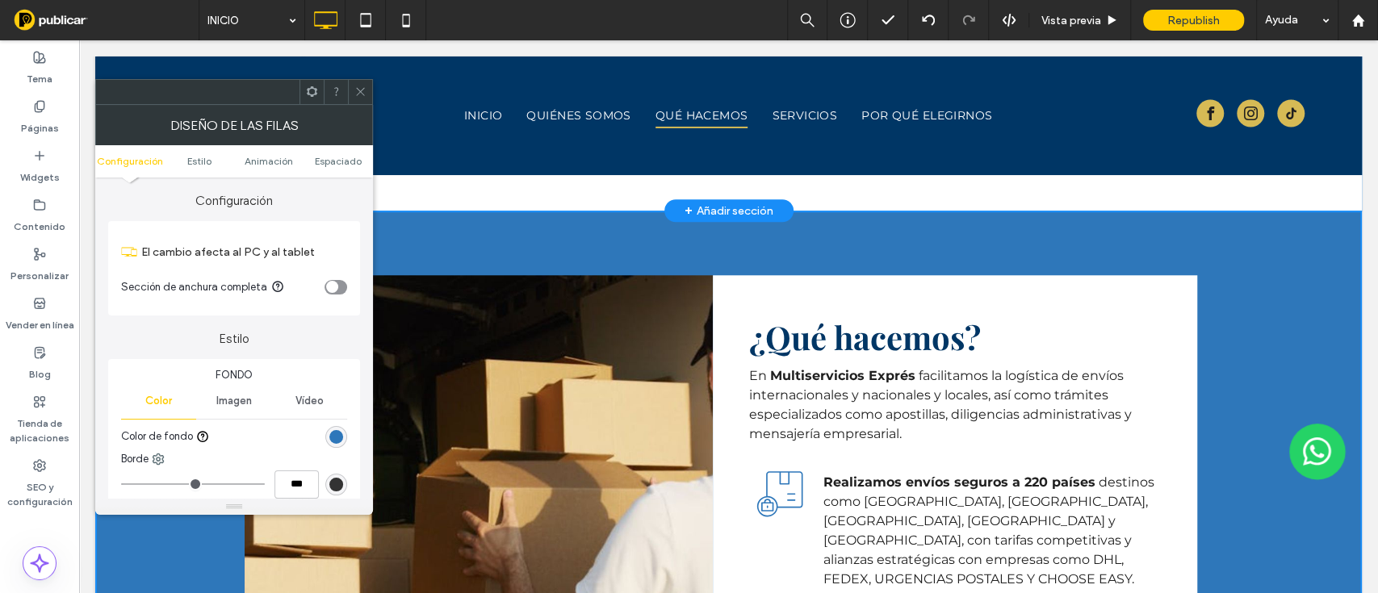
click at [330, 437] on div "rgb(46, 119, 186)" at bounding box center [336, 437] width 14 height 14
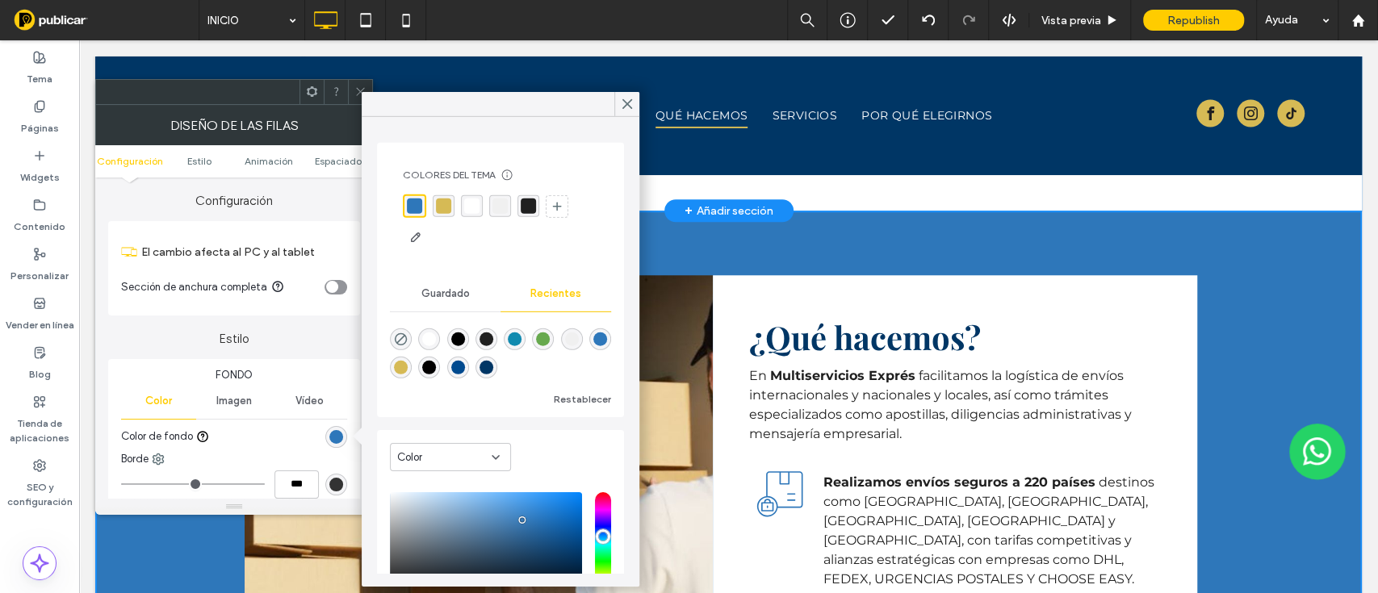
click at [469, 376] on div "rgba(0, 74, 143, 1)" at bounding box center [458, 368] width 22 height 22
type input "*******"
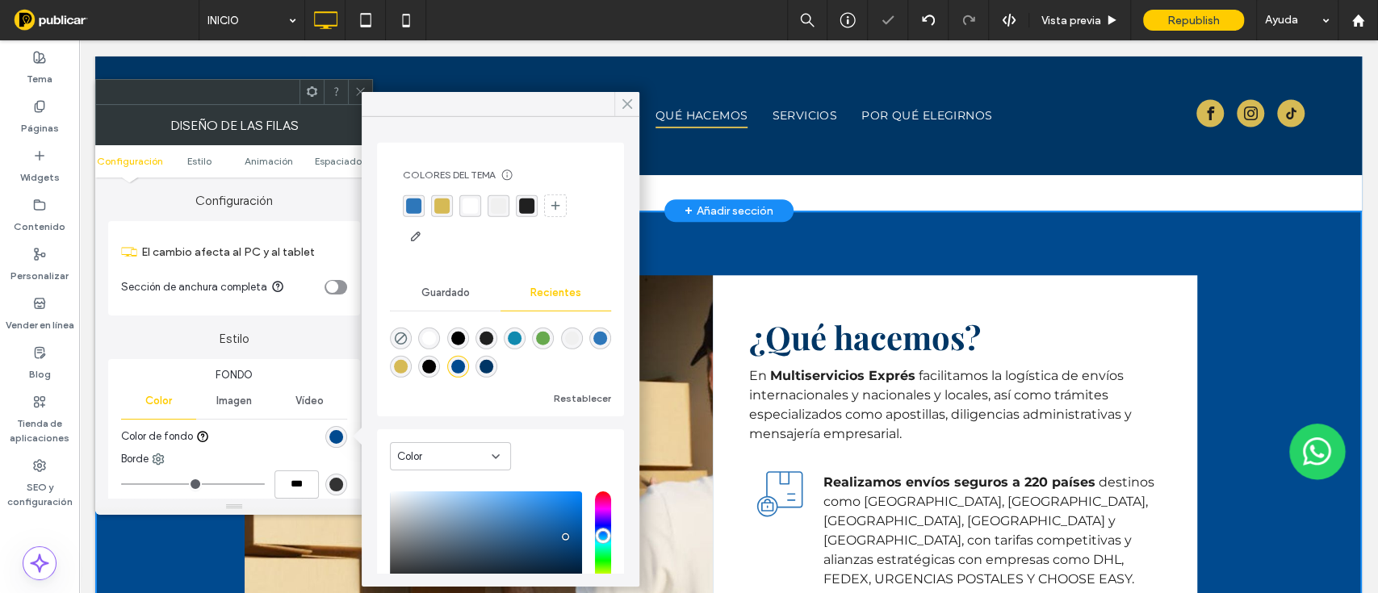
click at [620, 102] on icon at bounding box center [627, 104] width 15 height 15
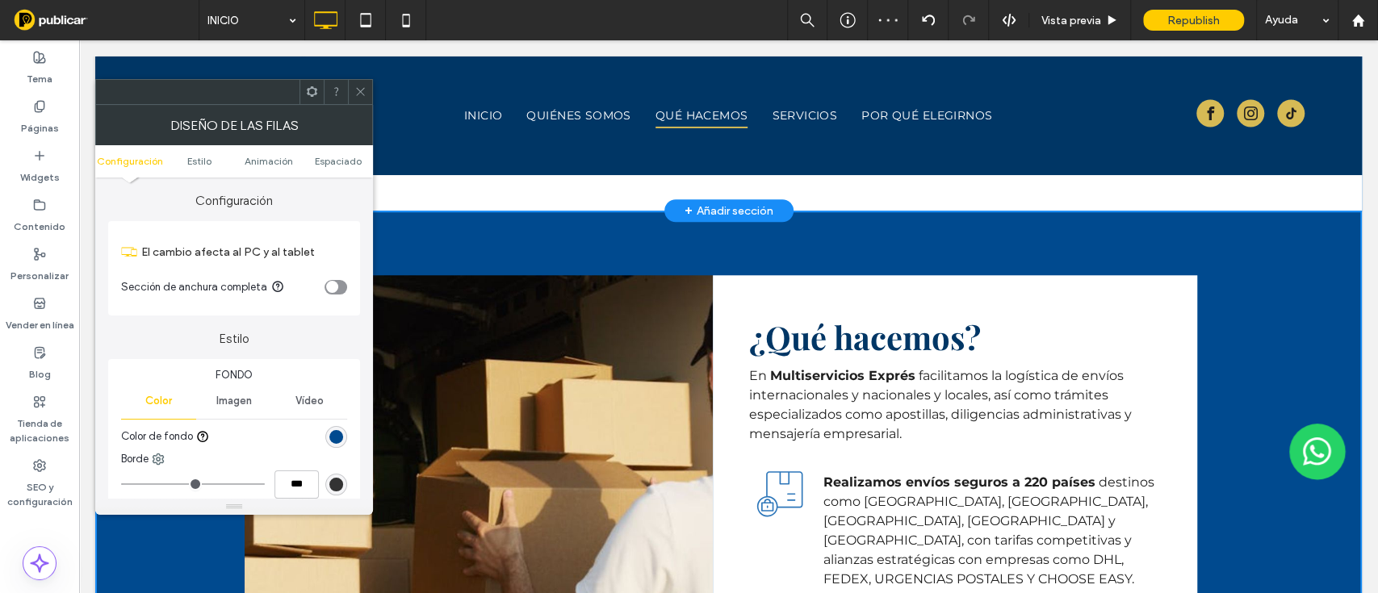
click at [366, 94] on icon at bounding box center [360, 92] width 12 height 12
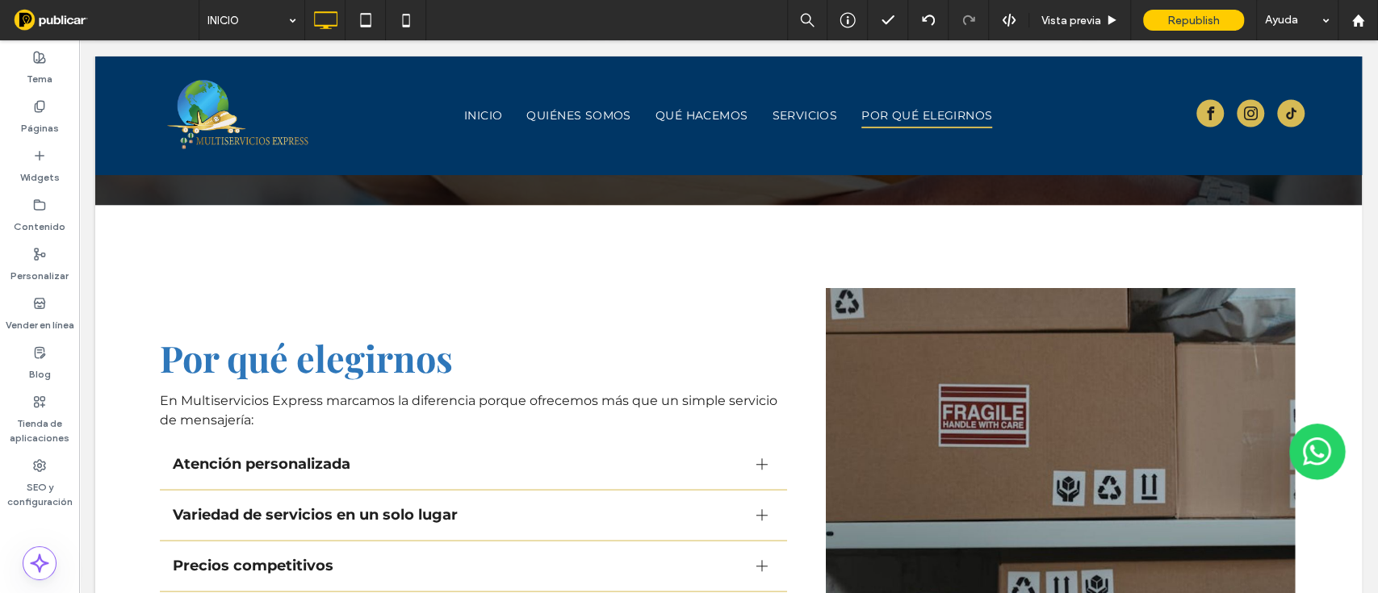
scroll to position [2036, 0]
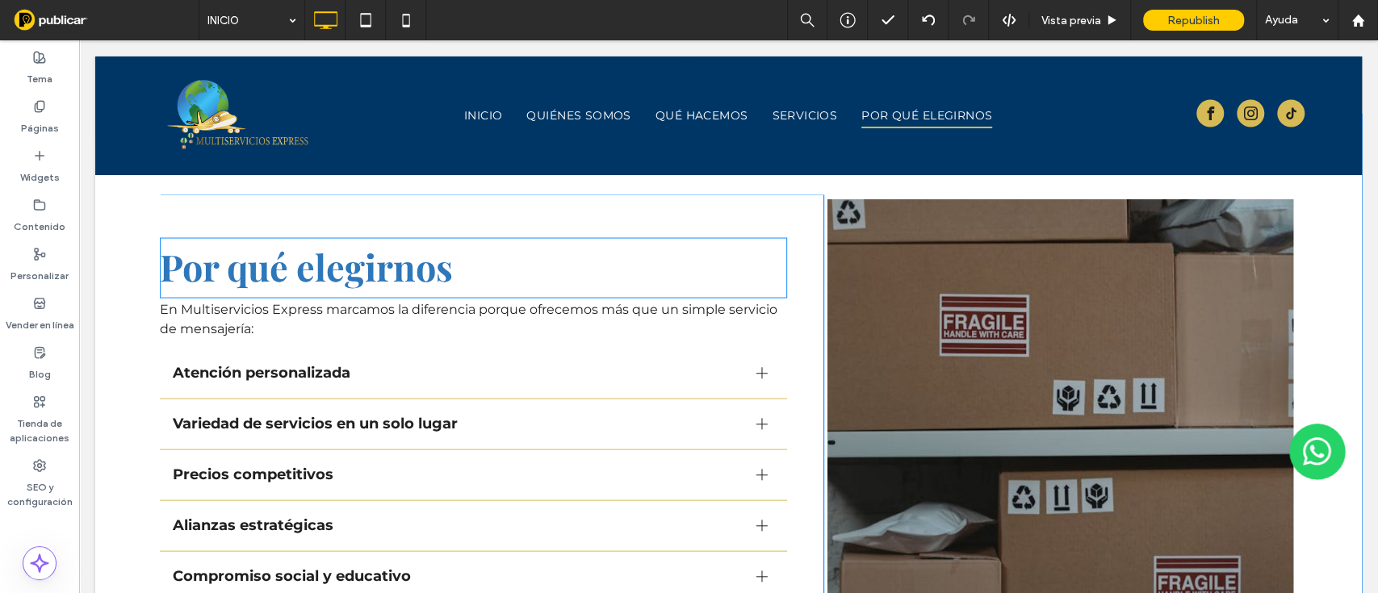
click at [387, 255] on span "Por qué elegirnos" at bounding box center [306, 265] width 293 height 48
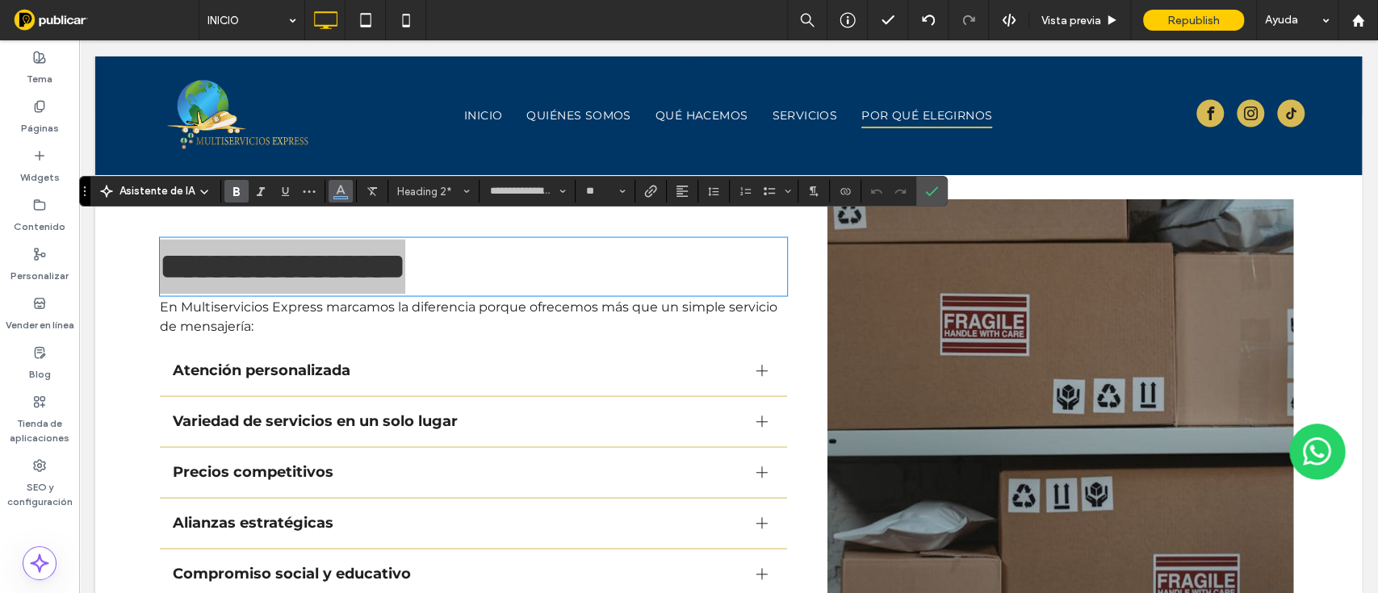
click at [341, 188] on icon "Color" at bounding box center [340, 189] width 13 height 13
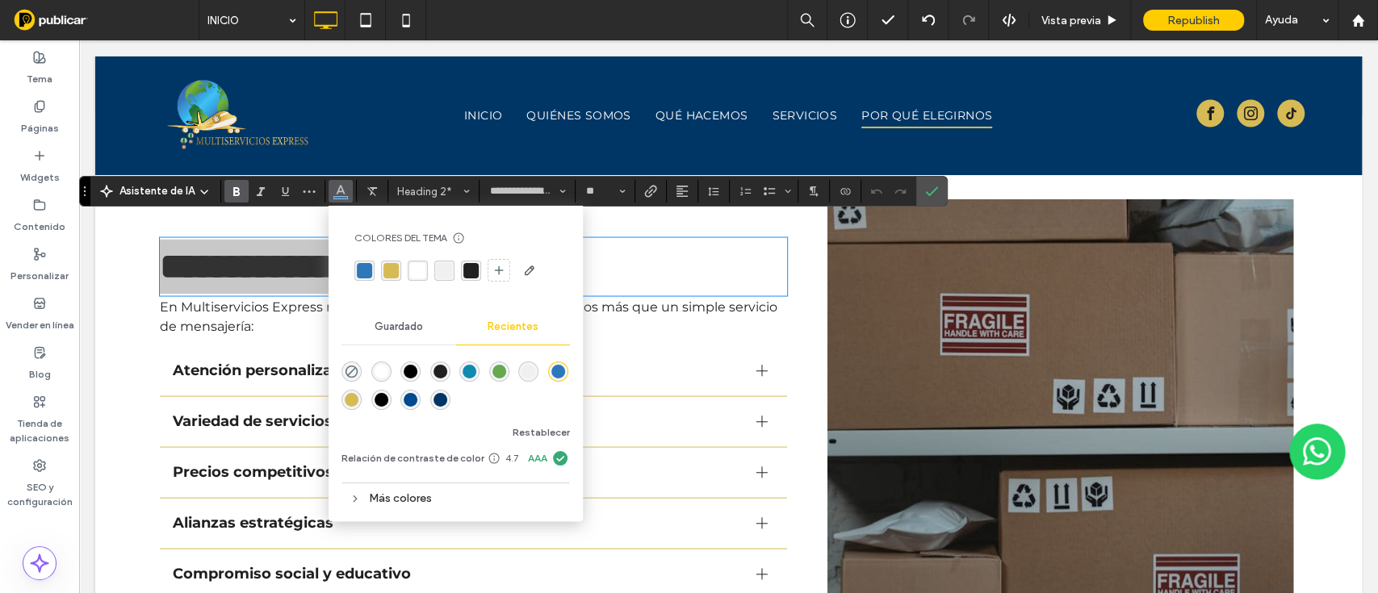
click at [437, 405] on div "rgba(0, 54, 101, 1)" at bounding box center [440, 400] width 14 height 14
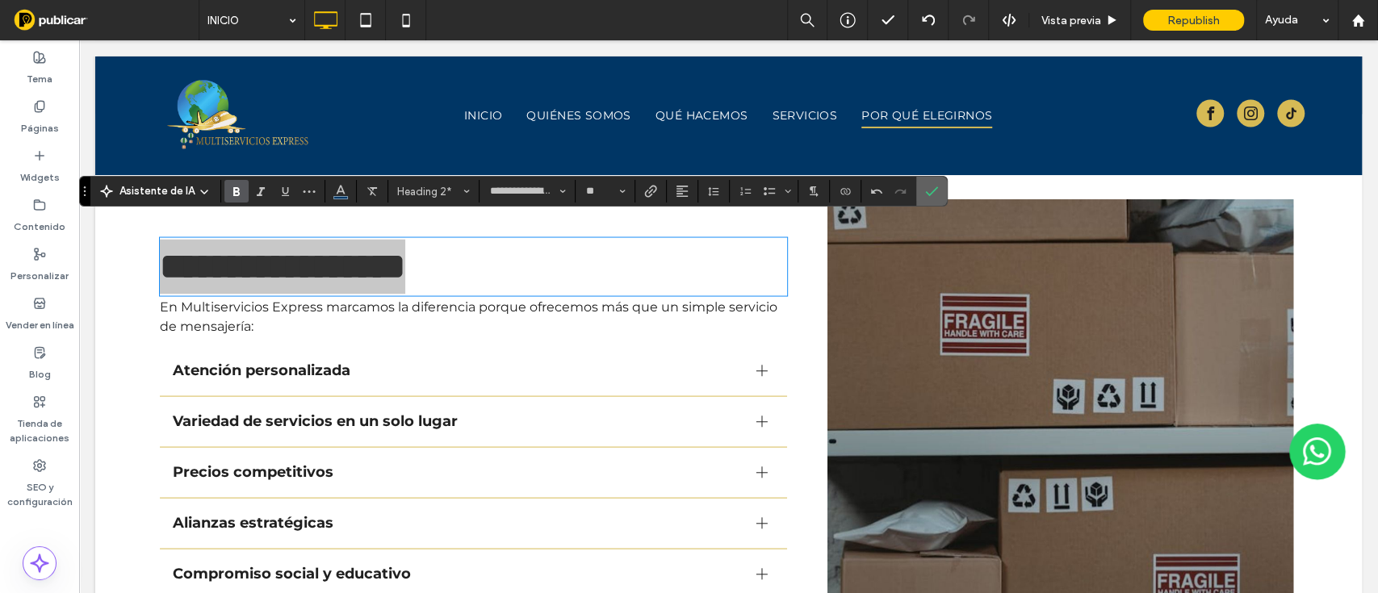
click at [925, 188] on icon "Confirmar" at bounding box center [931, 191] width 13 height 13
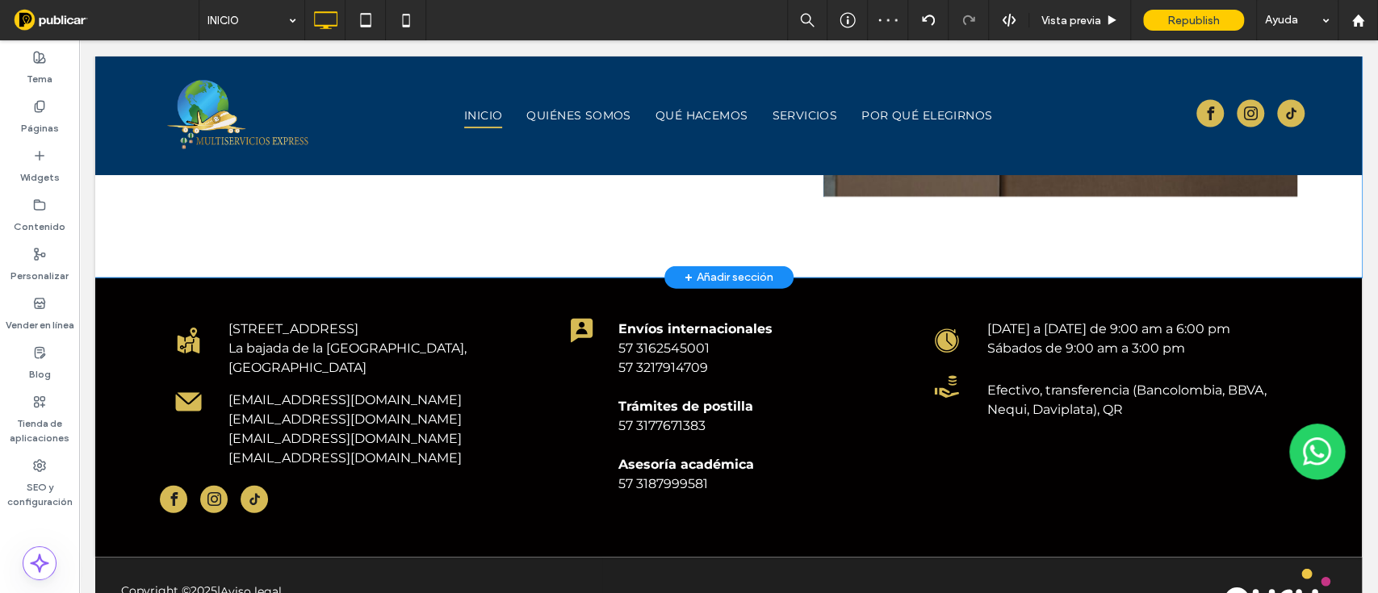
scroll to position [2558, 0]
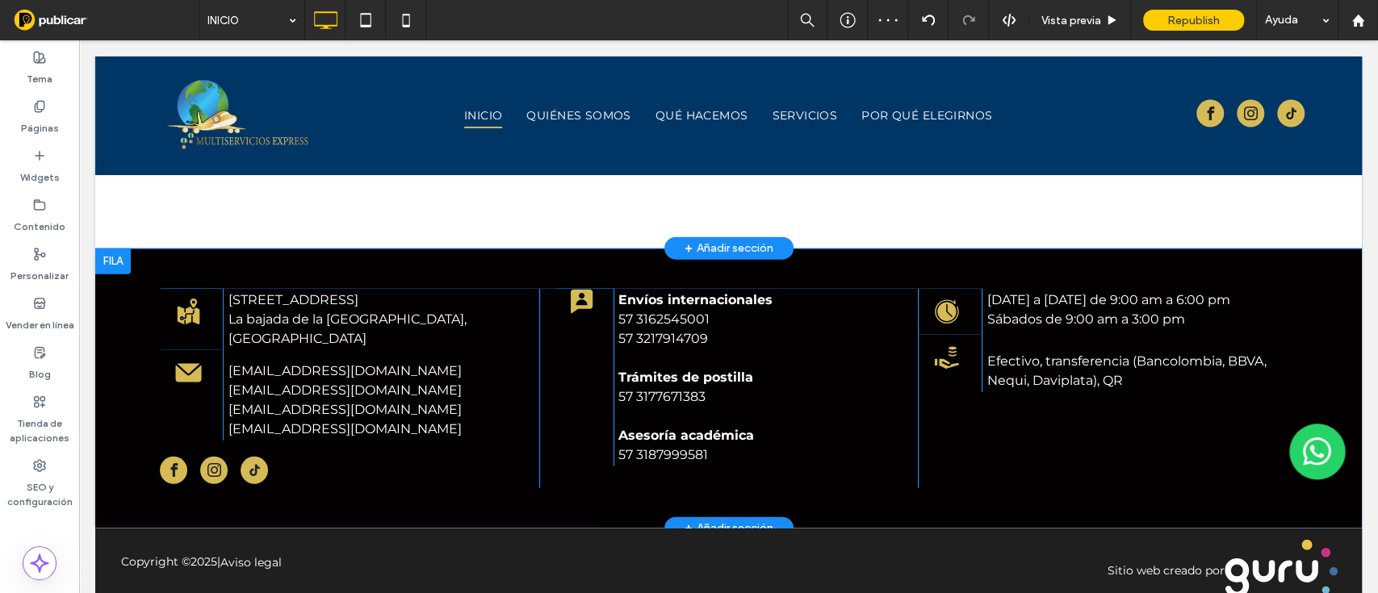
click at [118, 249] on div at bounding box center [113, 262] width 36 height 26
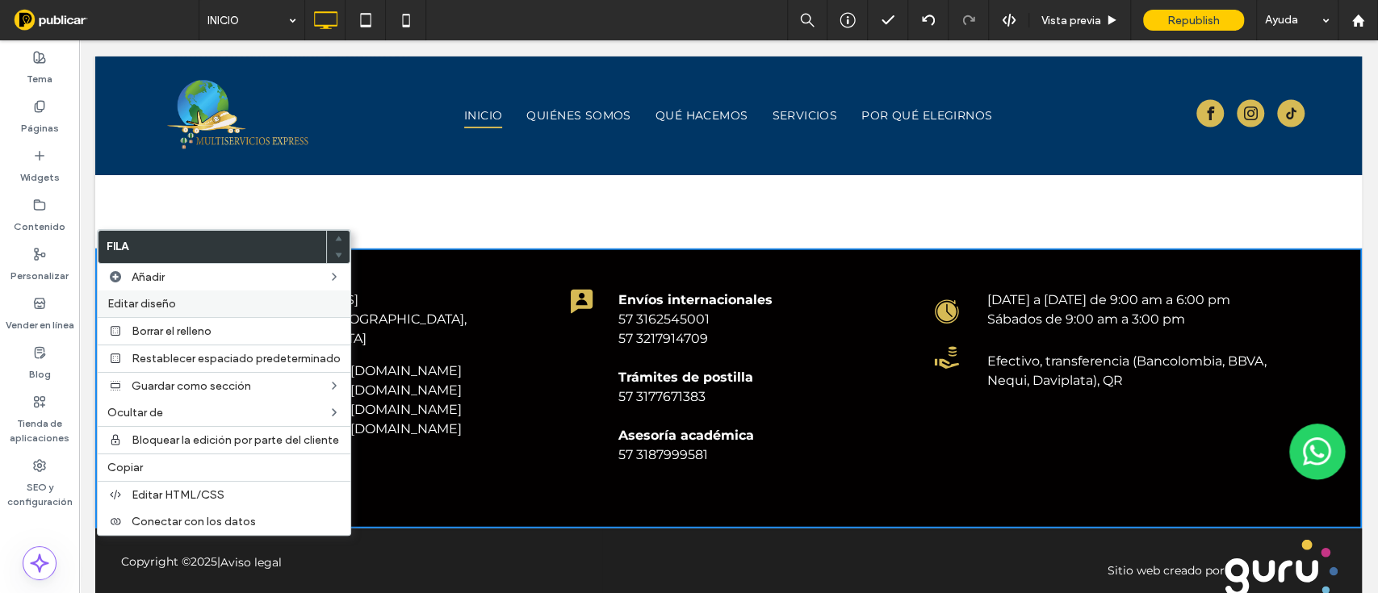
click at [142, 303] on span "Editar diseño" at bounding box center [141, 304] width 69 height 14
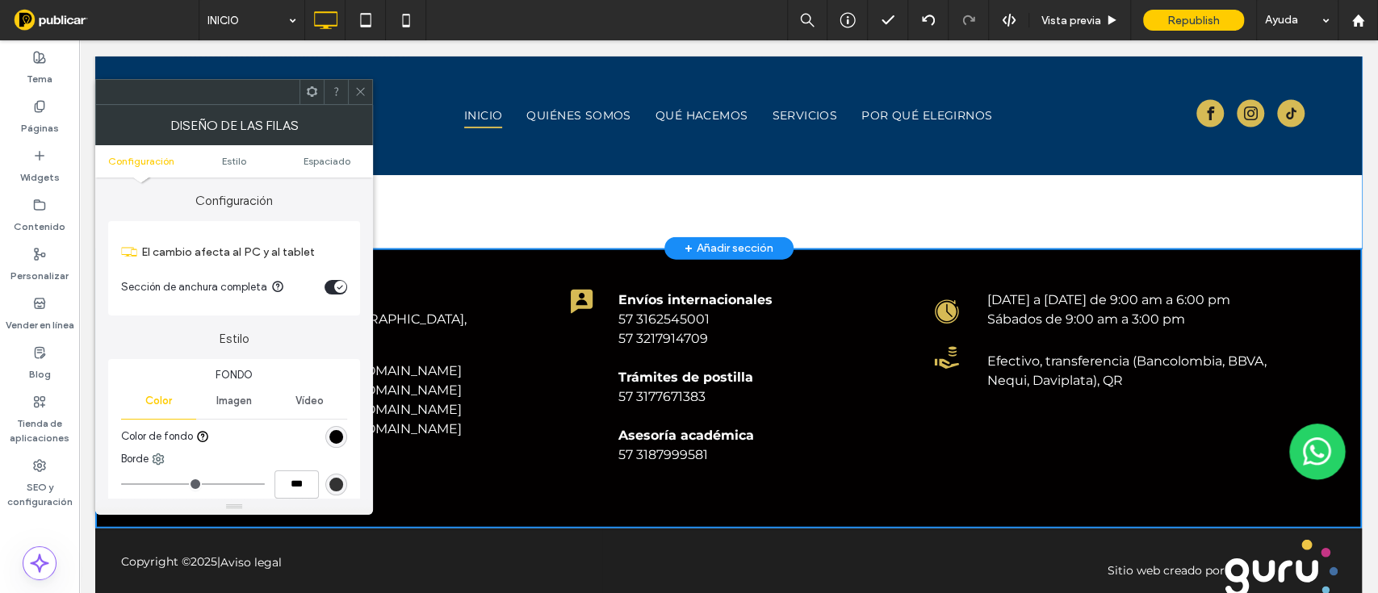
click at [334, 437] on div "rgb(2, 0, 0)" at bounding box center [336, 437] width 14 height 14
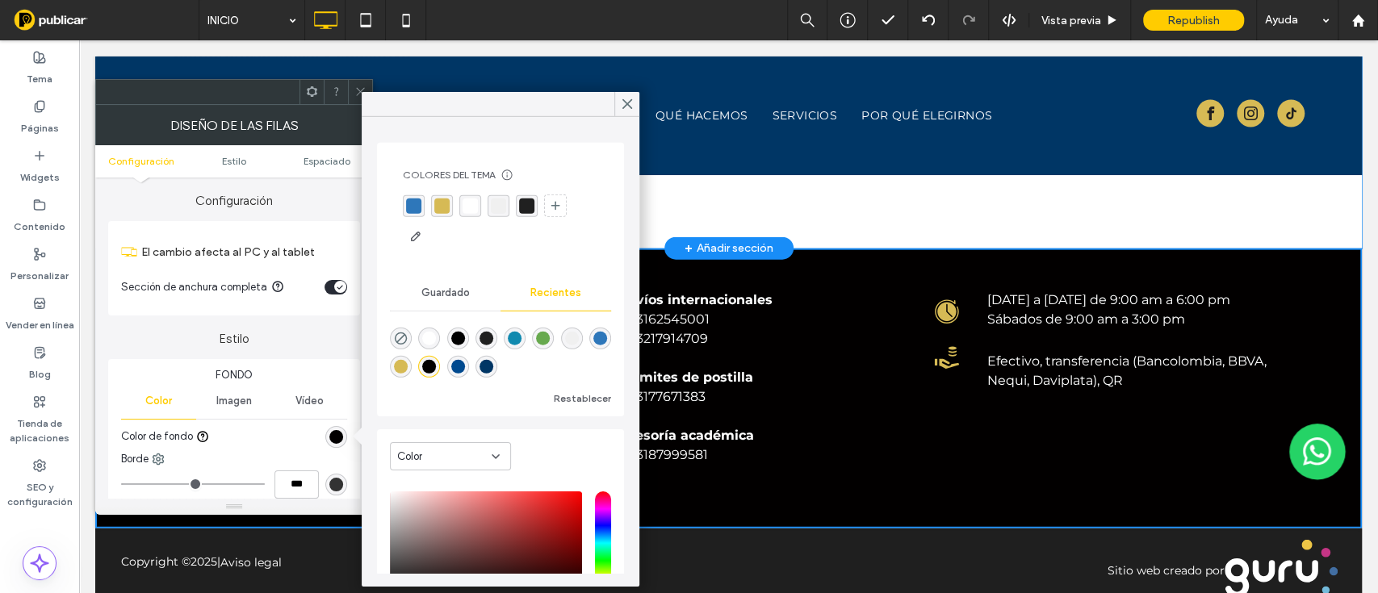
click at [550, 335] on div "rgba(103, 169, 78, 1)" at bounding box center [543, 339] width 14 height 14
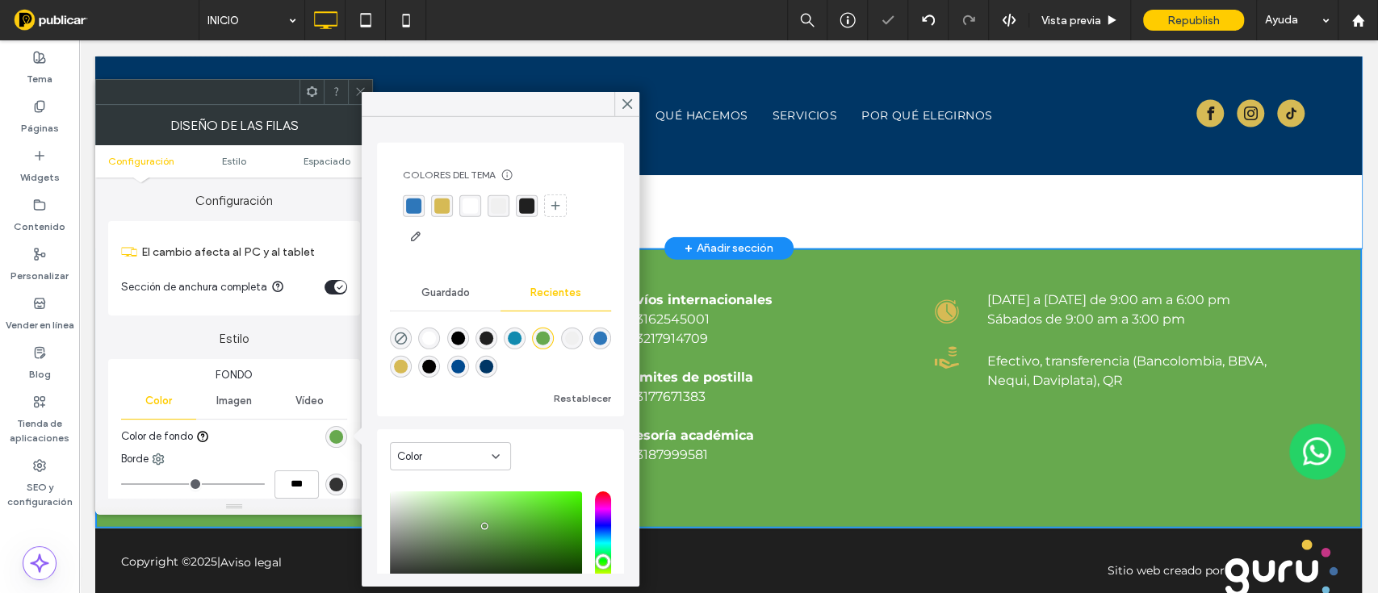
scroll to position [123, 0]
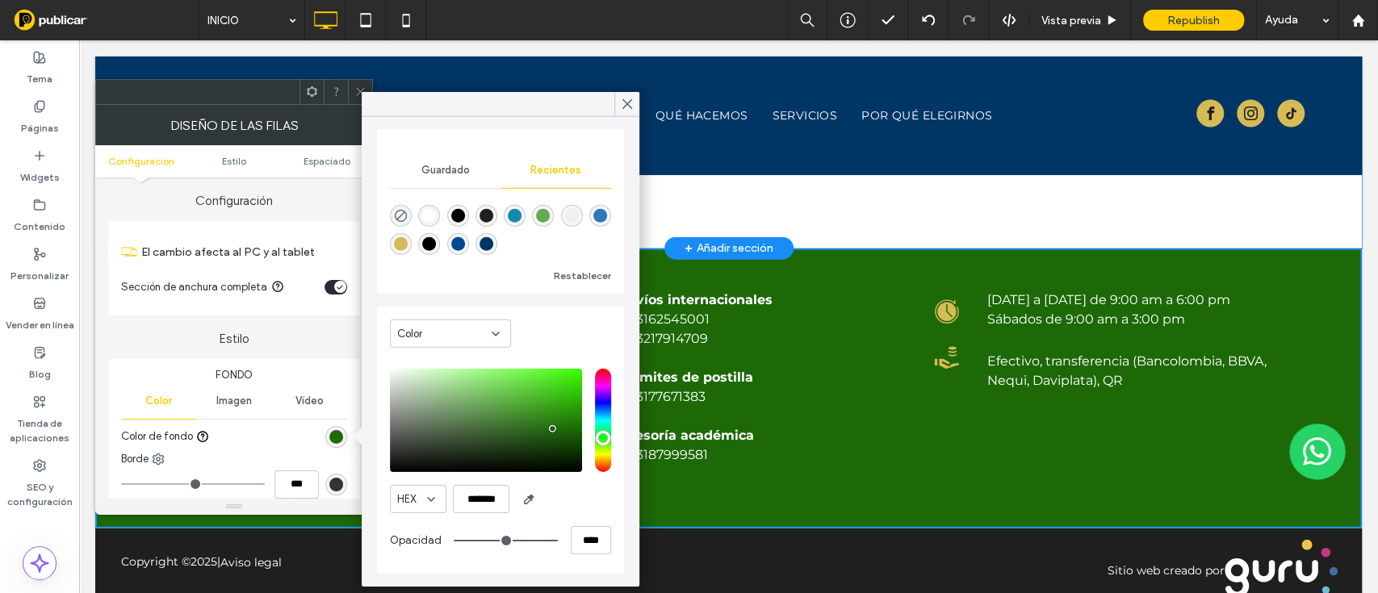
type input "*******"
drag, startPoint x: 514, startPoint y: 417, endPoint x: 555, endPoint y: 429, distance: 42.9
click at [555, 429] on div "saturation and value" at bounding box center [486, 420] width 192 height 103
click at [622, 107] on icon at bounding box center [627, 104] width 15 height 15
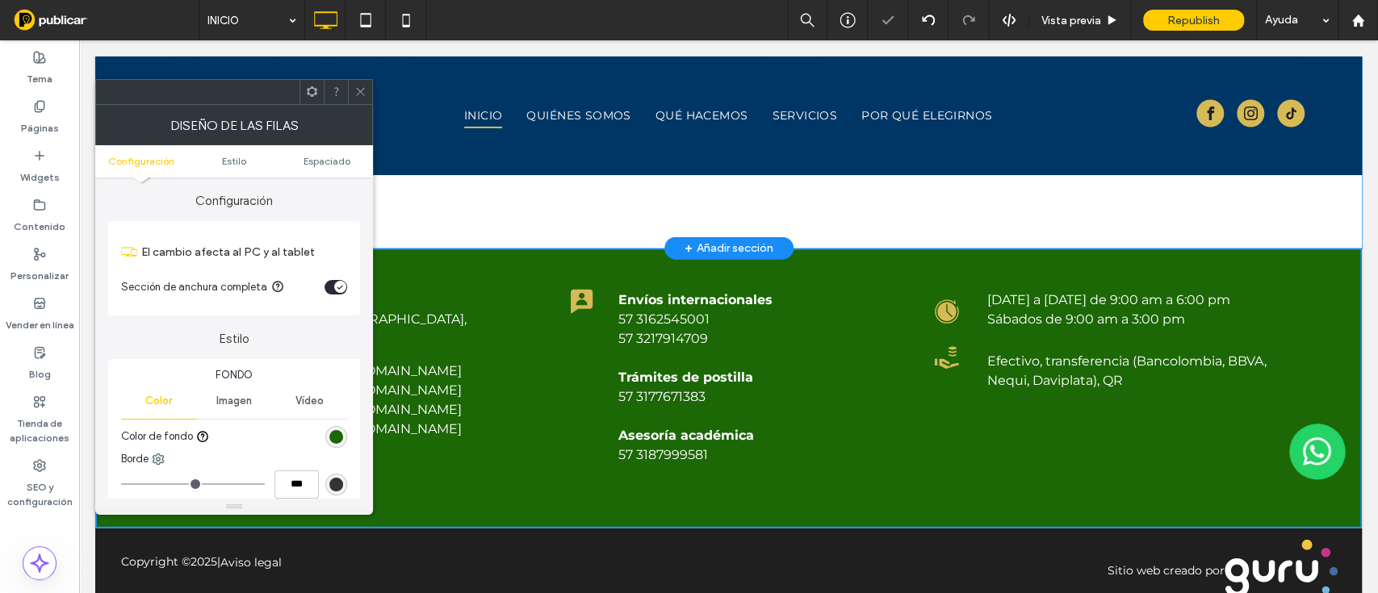
click at [365, 96] on icon at bounding box center [360, 92] width 12 height 12
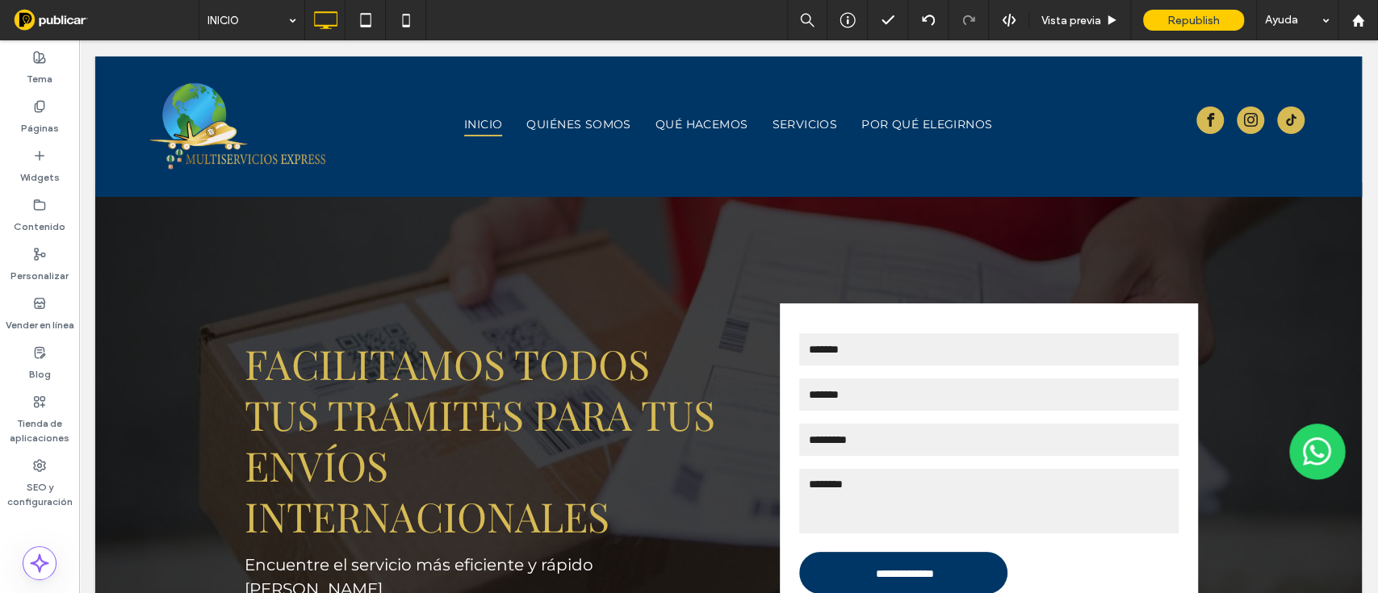
scroll to position [0, 0]
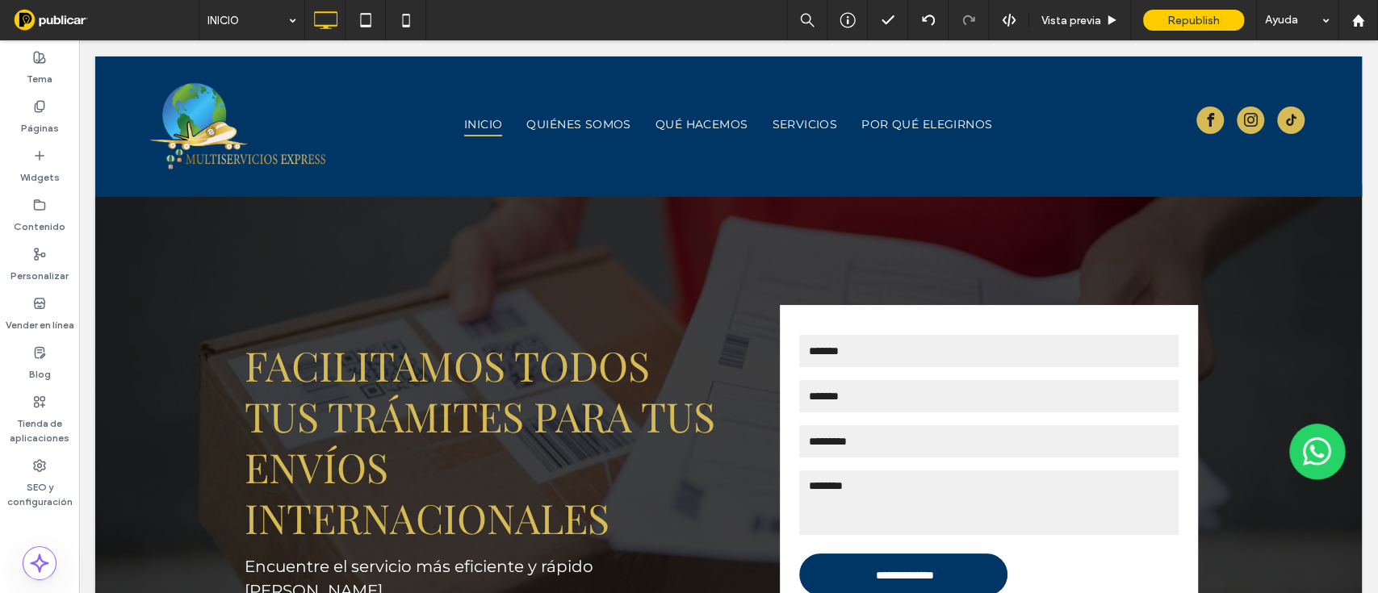
drag, startPoint x: 1376, startPoint y: 558, endPoint x: 1455, endPoint y: 51, distance: 513.0
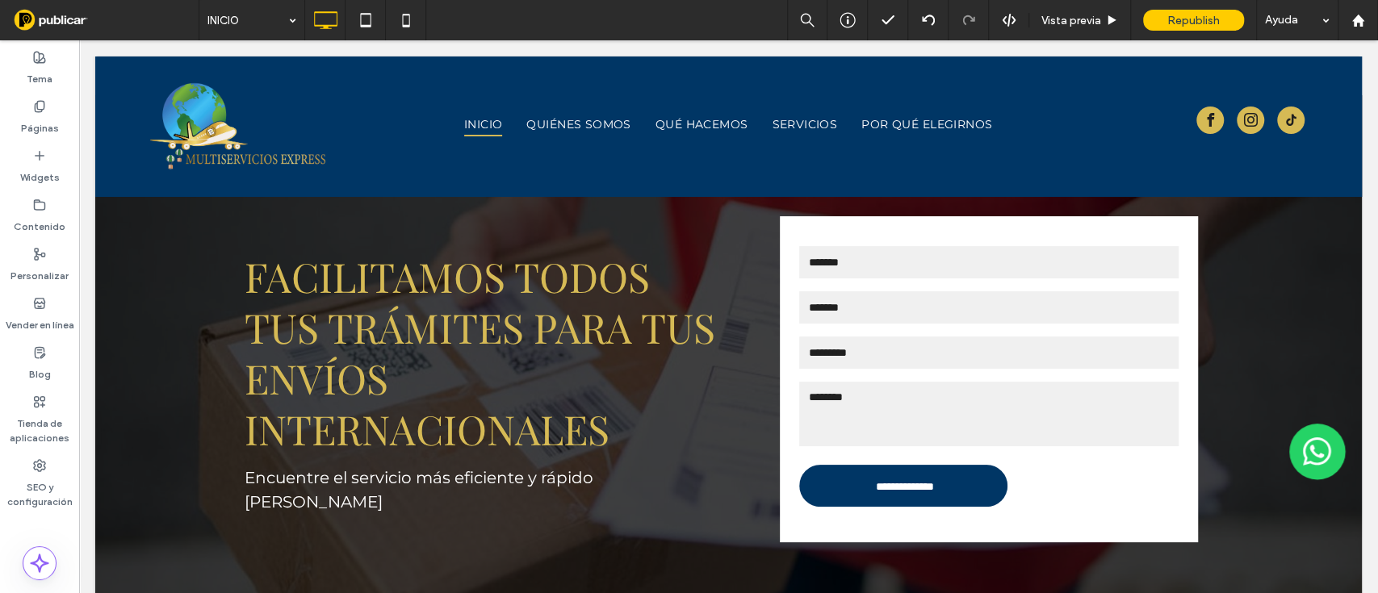
scroll to position [71, 0]
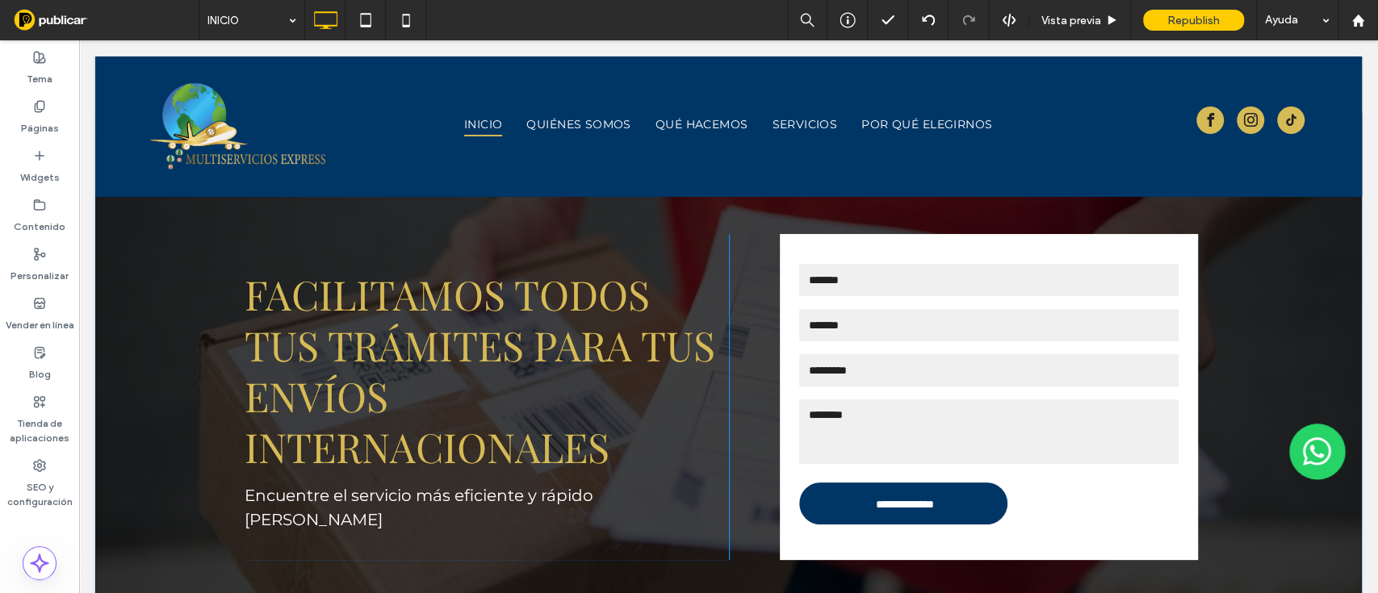
click at [130, 250] on div "**********" at bounding box center [728, 397] width 1266 height 568
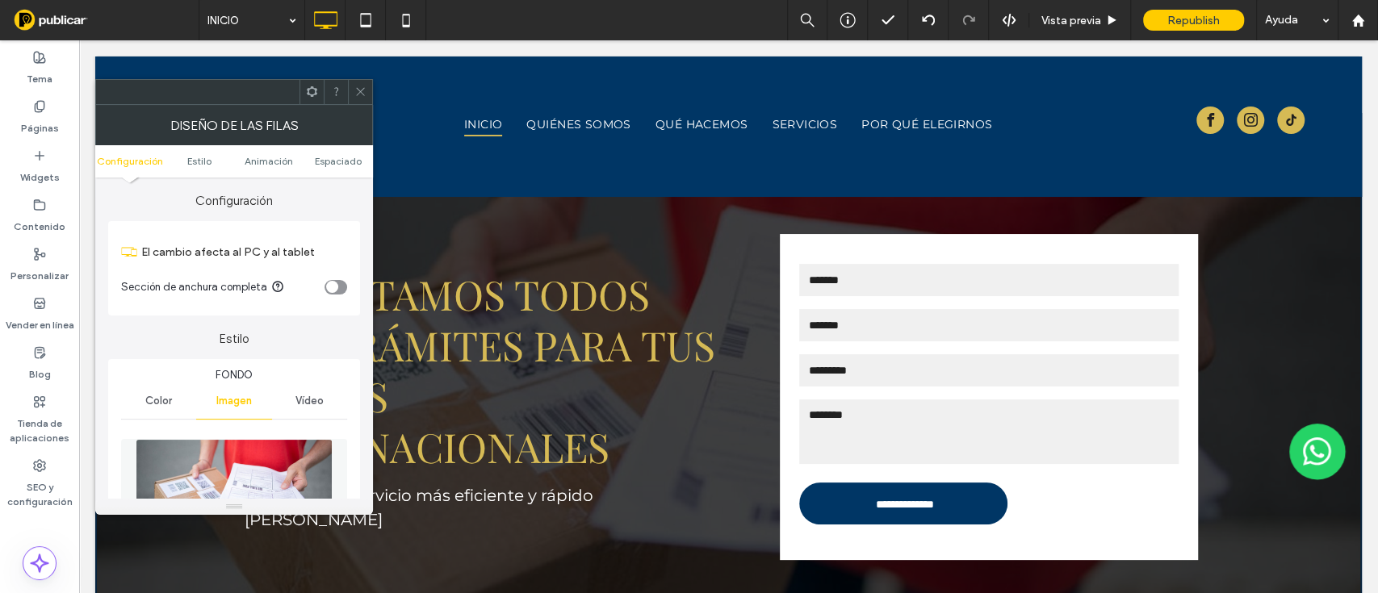
scroll to position [338, 0]
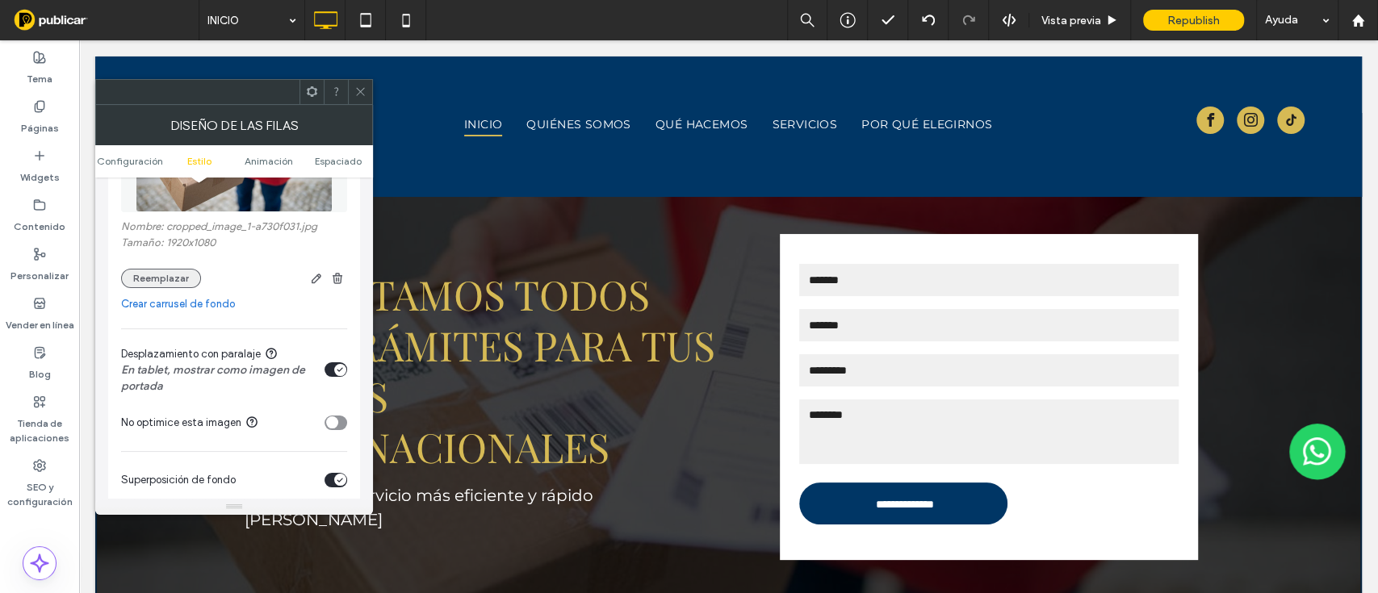
click at [151, 269] on button "Reemplazar" at bounding box center [161, 278] width 80 height 19
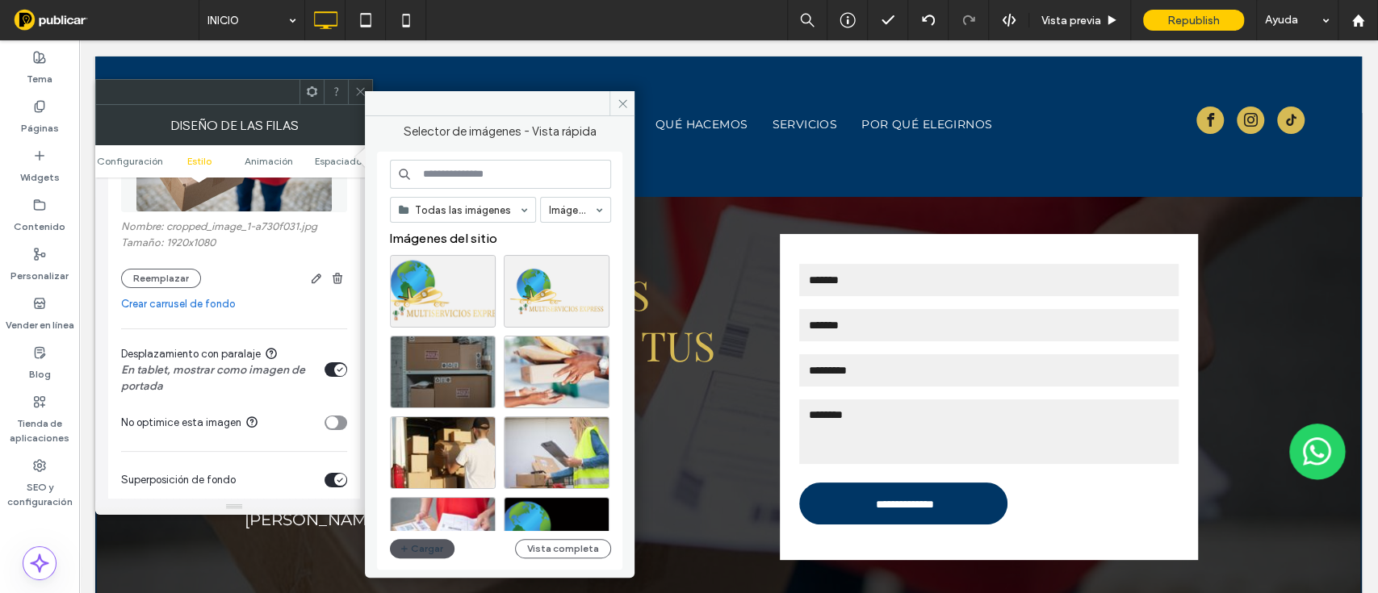
click at [424, 549] on button "Cargar" at bounding box center [422, 548] width 65 height 19
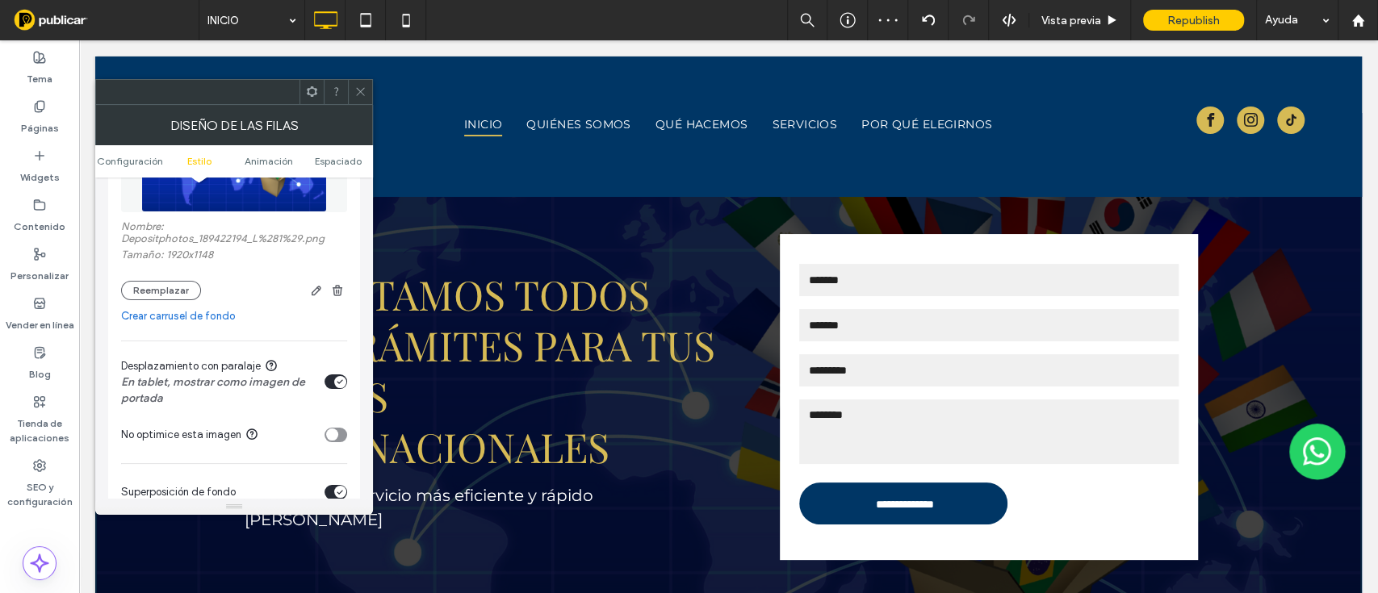
click at [350, 91] on div at bounding box center [360, 92] width 24 height 24
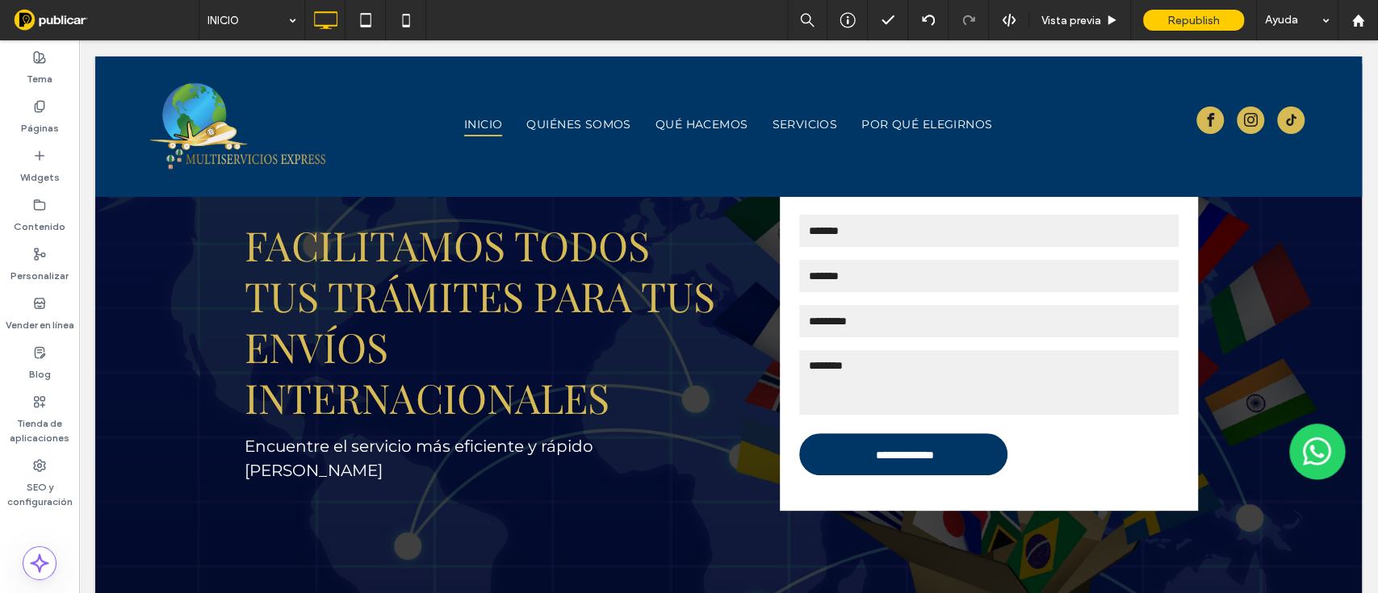
scroll to position [106, 0]
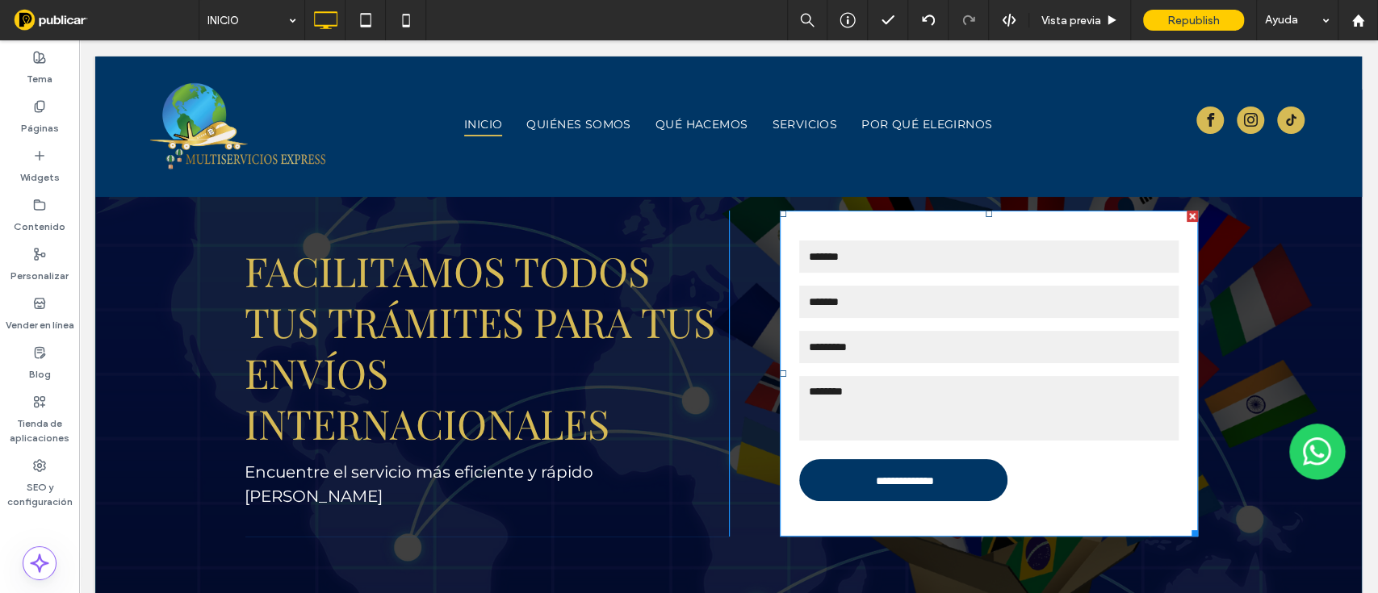
click at [1186, 214] on div at bounding box center [1191, 216] width 11 height 11
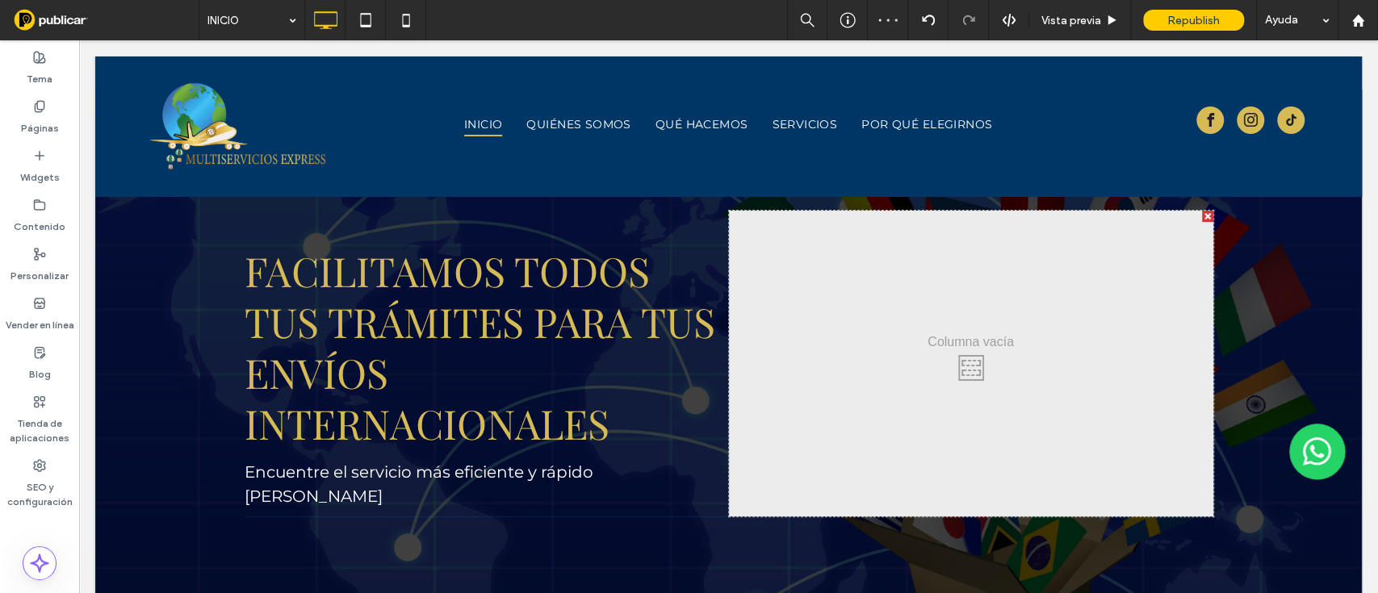
click at [1202, 217] on div at bounding box center [1207, 216] width 11 height 11
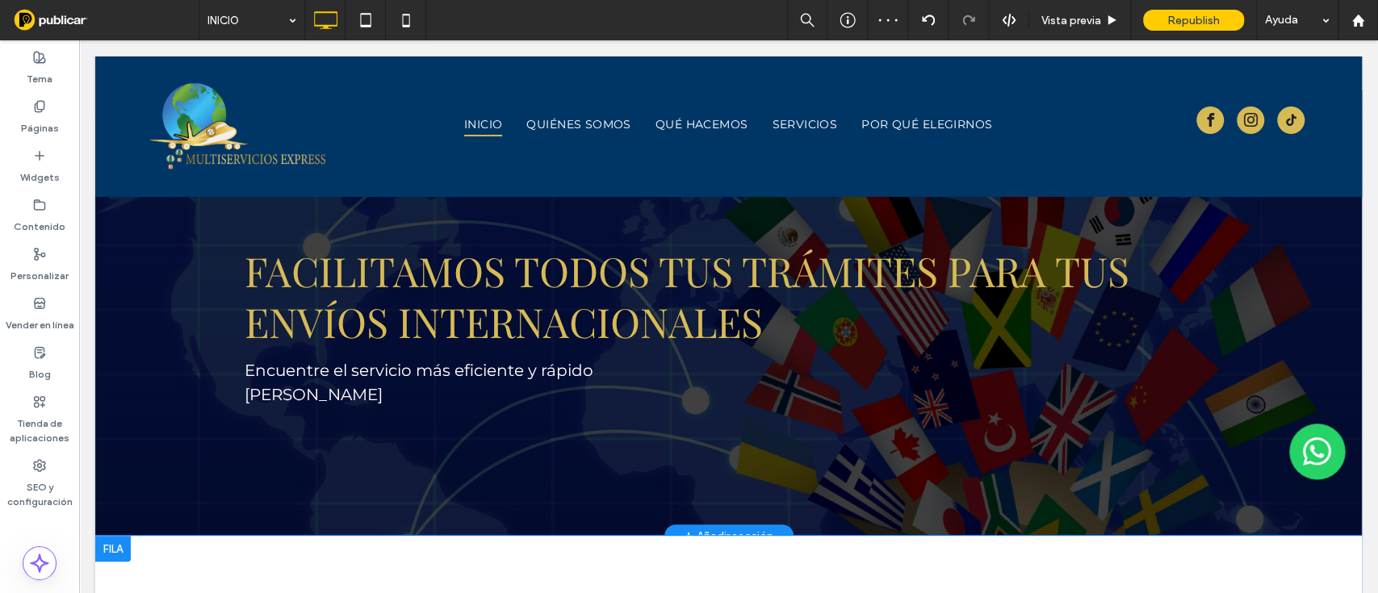
scroll to position [0, 0]
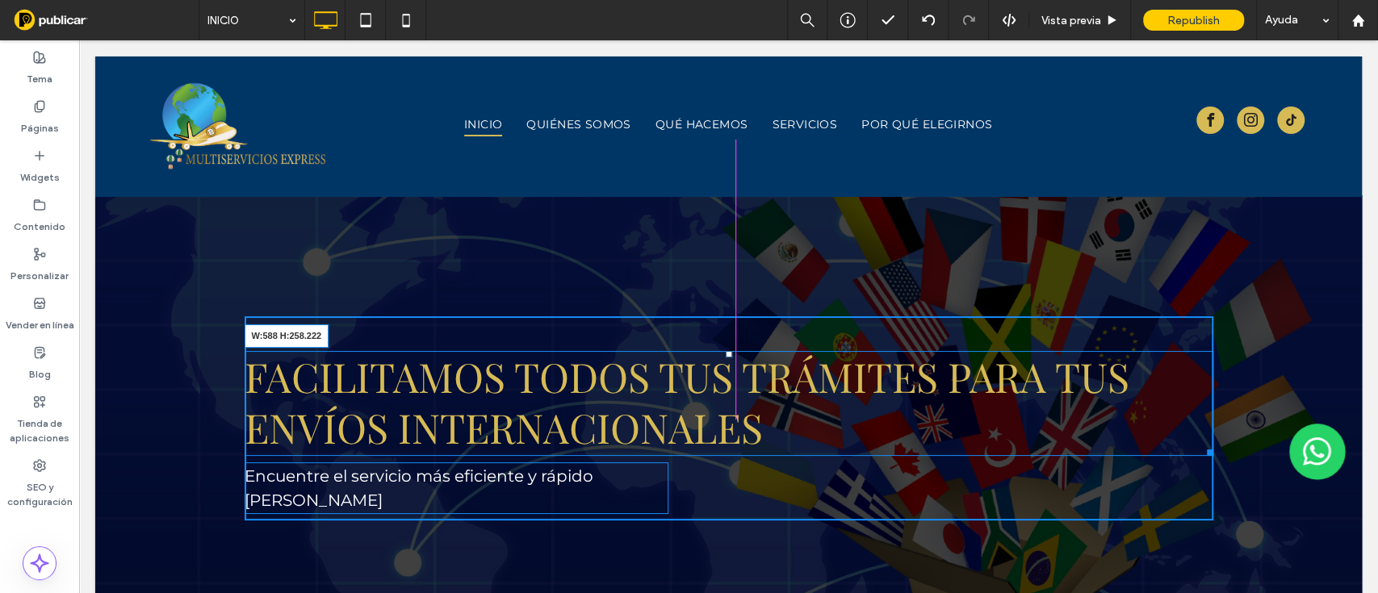
drag, startPoint x: 1187, startPoint y: 448, endPoint x: 1019, endPoint y: 496, distance: 174.7
click at [940, 456] on div "Facilitamos todos tus trámites PARA TUS ENVÍOS INTERNACIONALES W:588 H:258.222" at bounding box center [729, 403] width 968 height 105
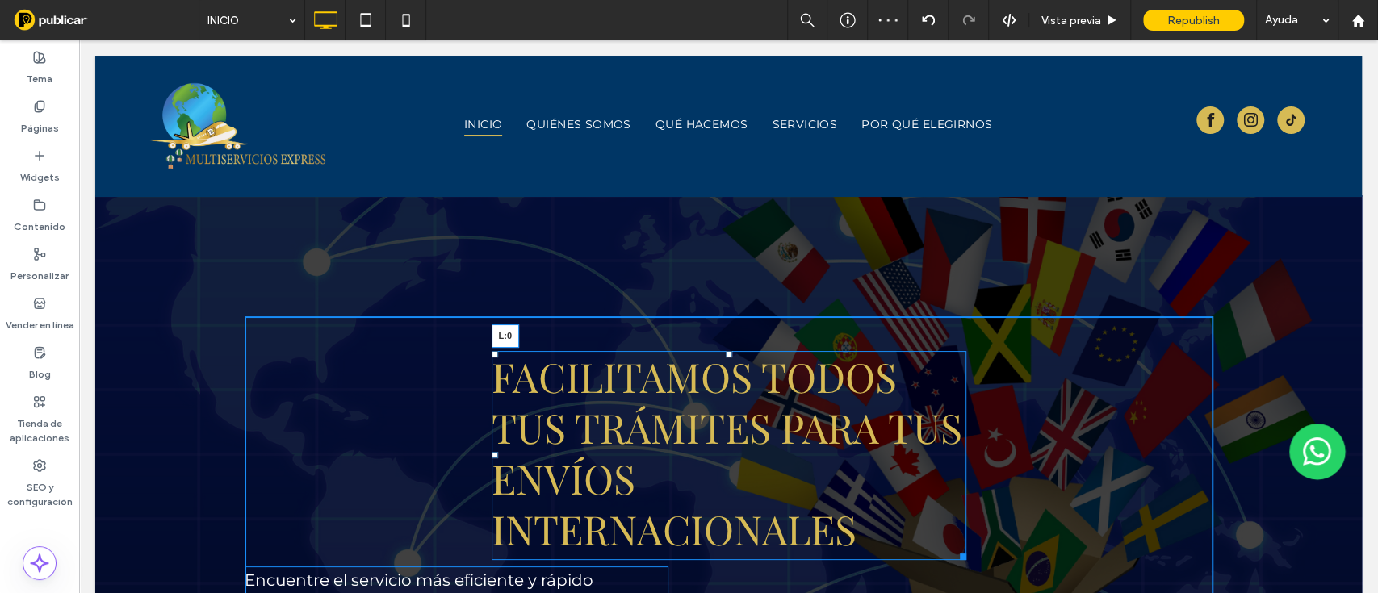
drag, startPoint x: 475, startPoint y: 454, endPoint x: 283, endPoint y: 492, distance: 195.0
click at [204, 452] on div "Facilitamos todos tus trámites PARA TUS ENVÍOS INTERNACIONALES L:0 Encuentre el…" at bounding box center [728, 470] width 1266 height 550
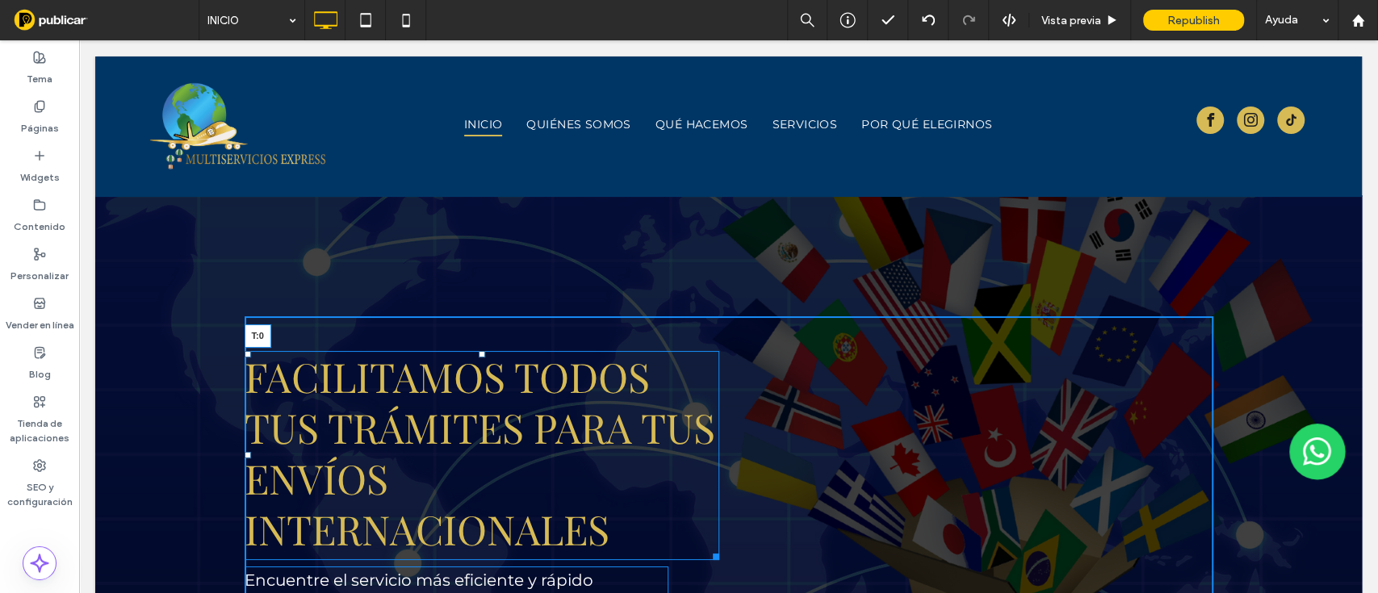
drag, startPoint x: 461, startPoint y: 354, endPoint x: 533, endPoint y: 360, distance: 72.0
click at [454, 351] on div "Facilitamos todos tus trámites PARA TUS ENVÍOS INTERNACIONALES T:0" at bounding box center [482, 455] width 475 height 208
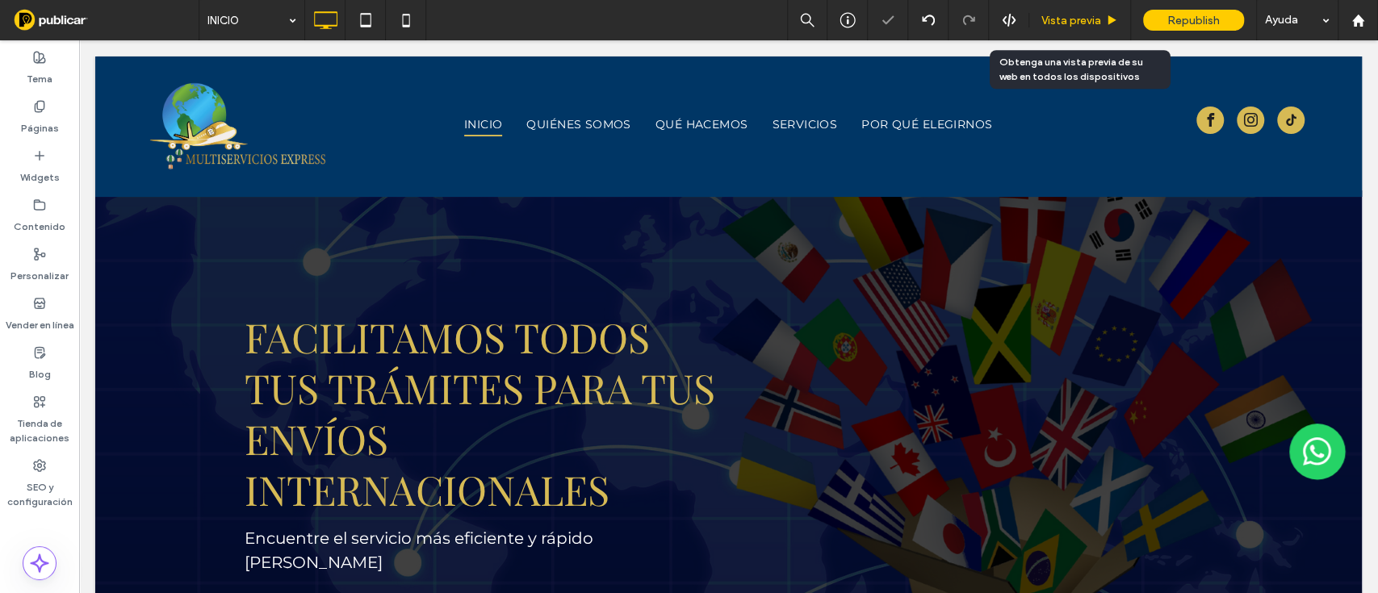
click at [1077, 32] on div "Vista previa" at bounding box center [1080, 20] width 102 height 40
click at [1085, 21] on span "Vista previa" at bounding box center [1071, 21] width 60 height 14
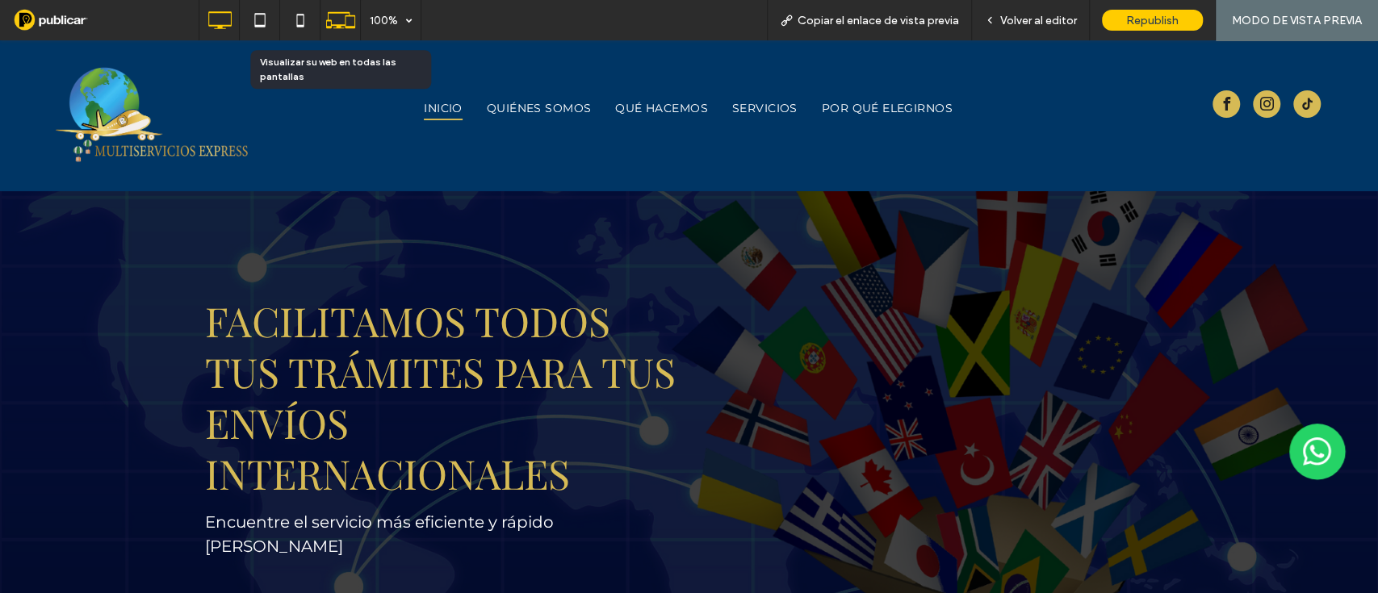
click at [345, 22] on use at bounding box center [339, 20] width 29 height 16
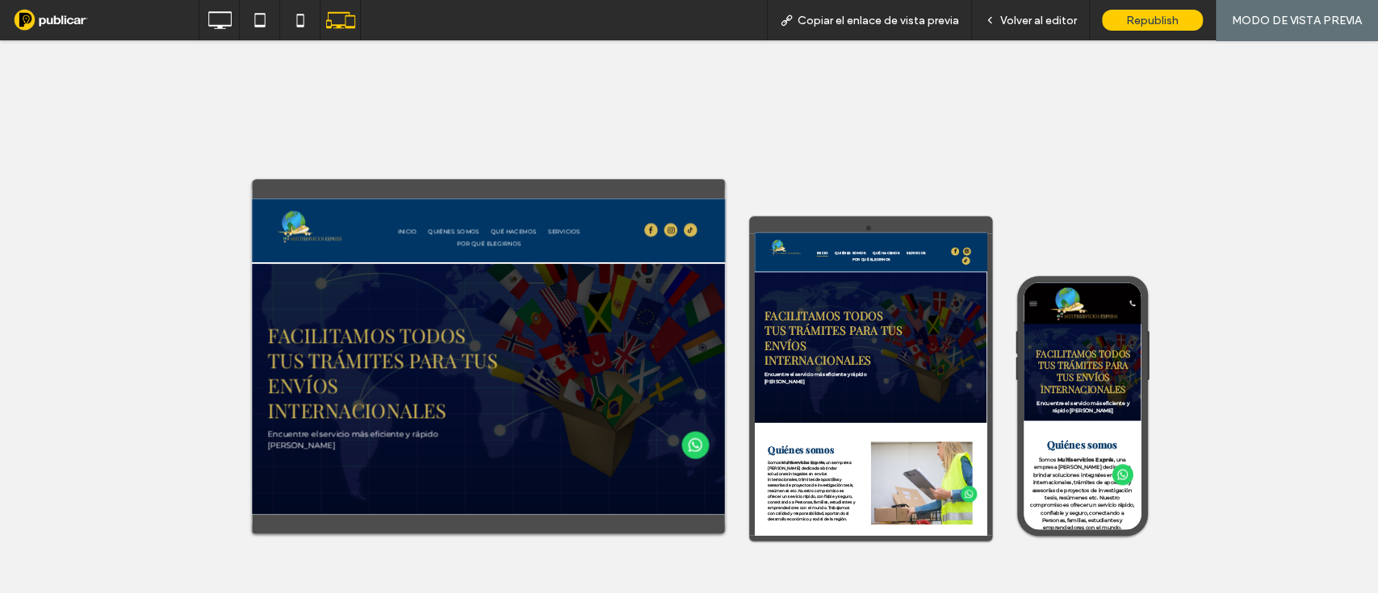
drag, startPoint x: 1203, startPoint y: 331, endPoint x: 979, endPoint y: 505, distance: 284.1
drag, startPoint x: 1203, startPoint y: 307, endPoint x: 1203, endPoint y: 381, distance: 73.4
click at [1026, 19] on span "Volver al editor" at bounding box center [1038, 21] width 77 height 14
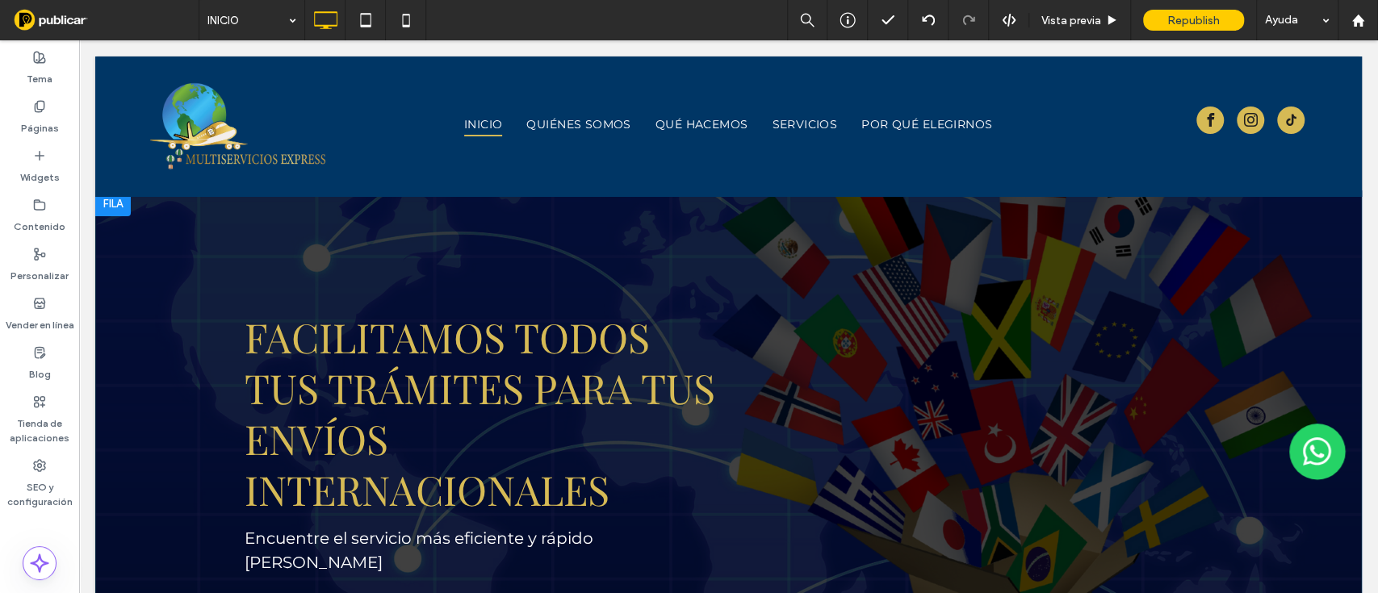
click at [114, 214] on div at bounding box center [113, 203] width 36 height 26
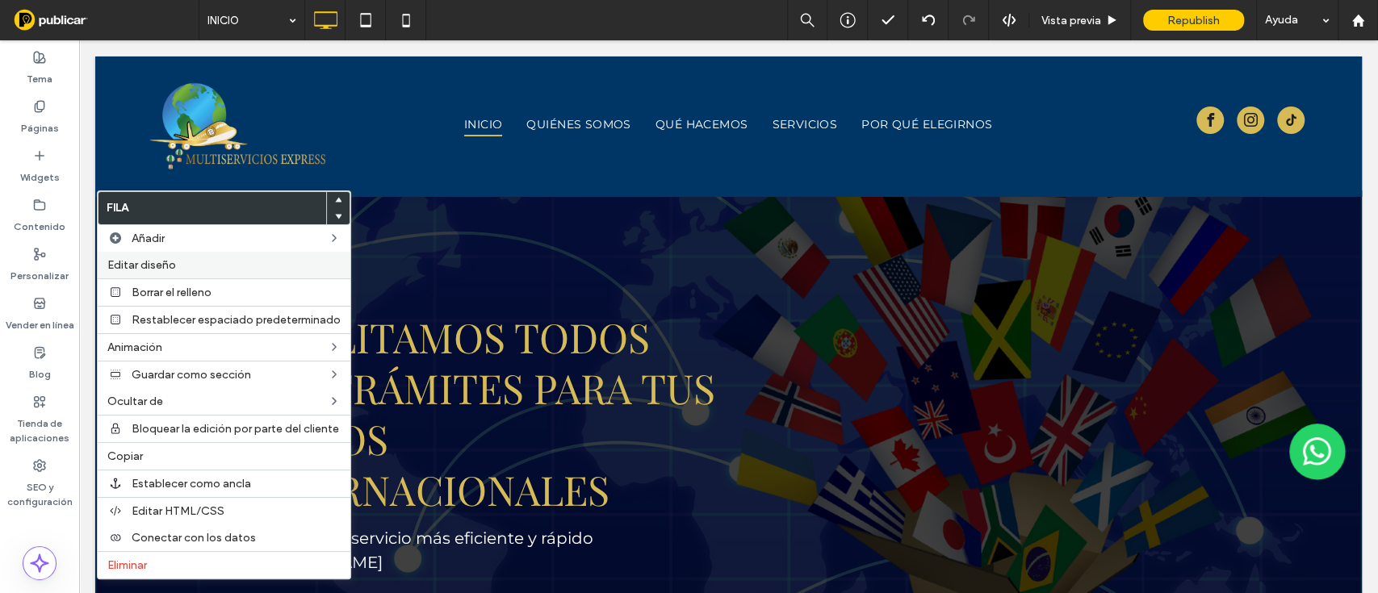
click at [254, 261] on label "Editar diseño" at bounding box center [223, 265] width 233 height 14
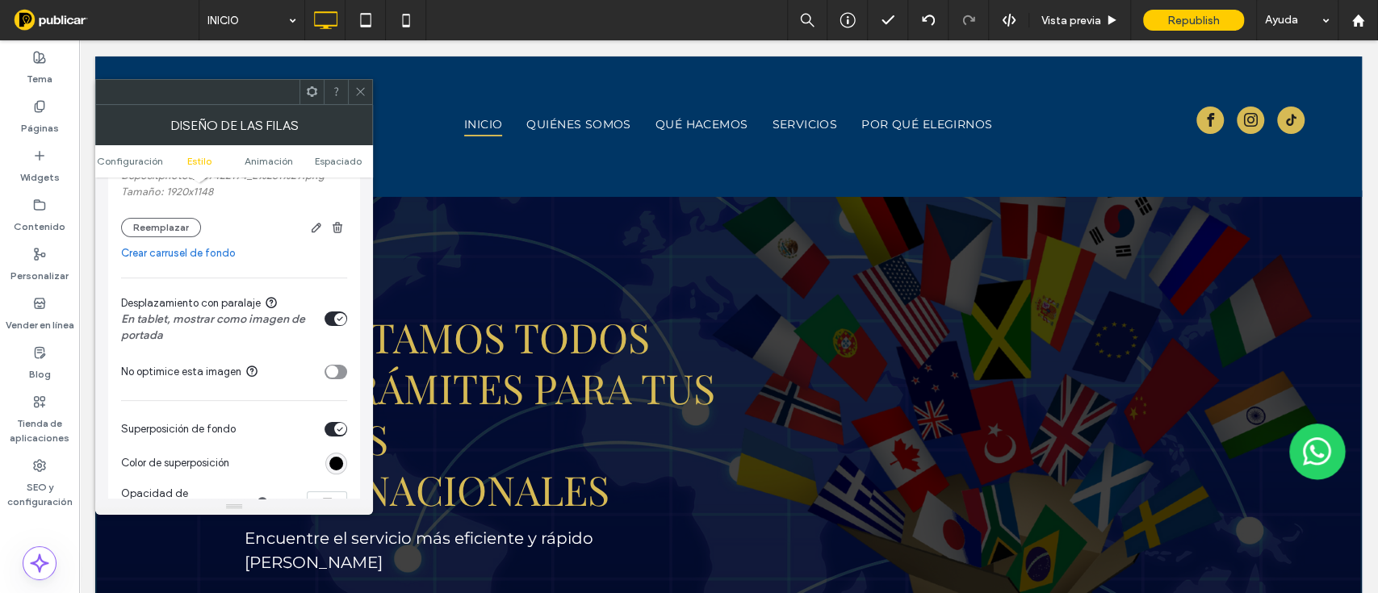
scroll to position [404, 0]
click at [334, 313] on div "toggle" at bounding box center [340, 316] width 12 height 12
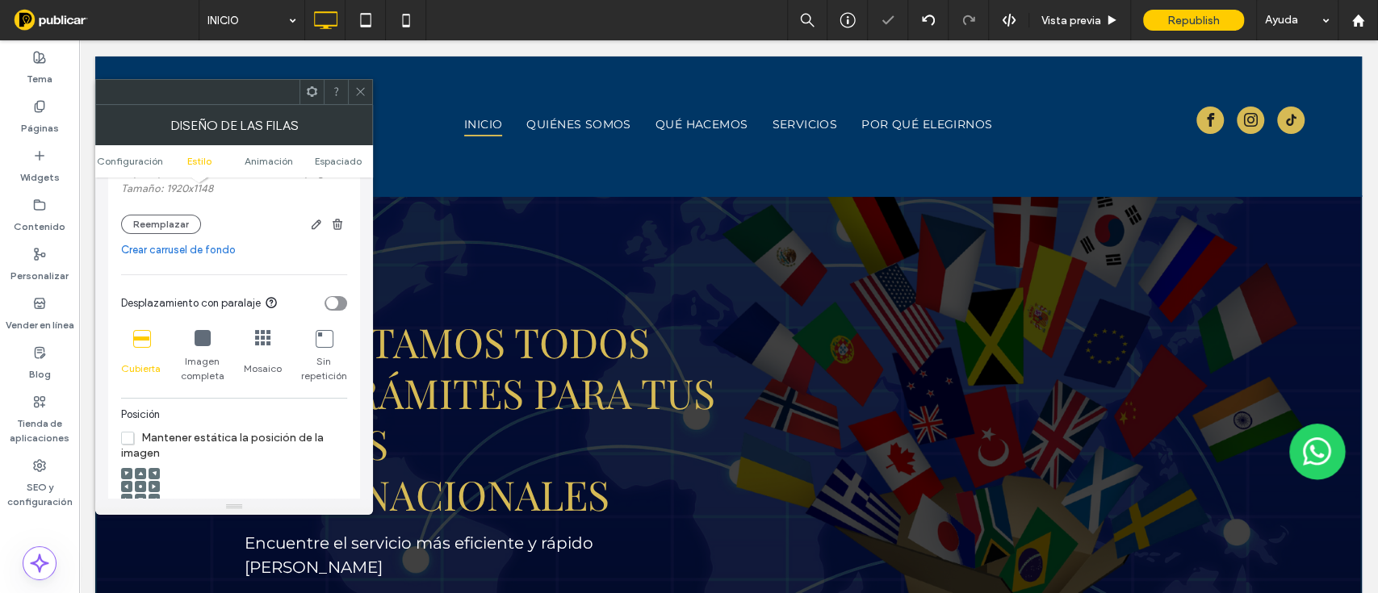
click at [139, 483] on span at bounding box center [140, 486] width 5 height 11
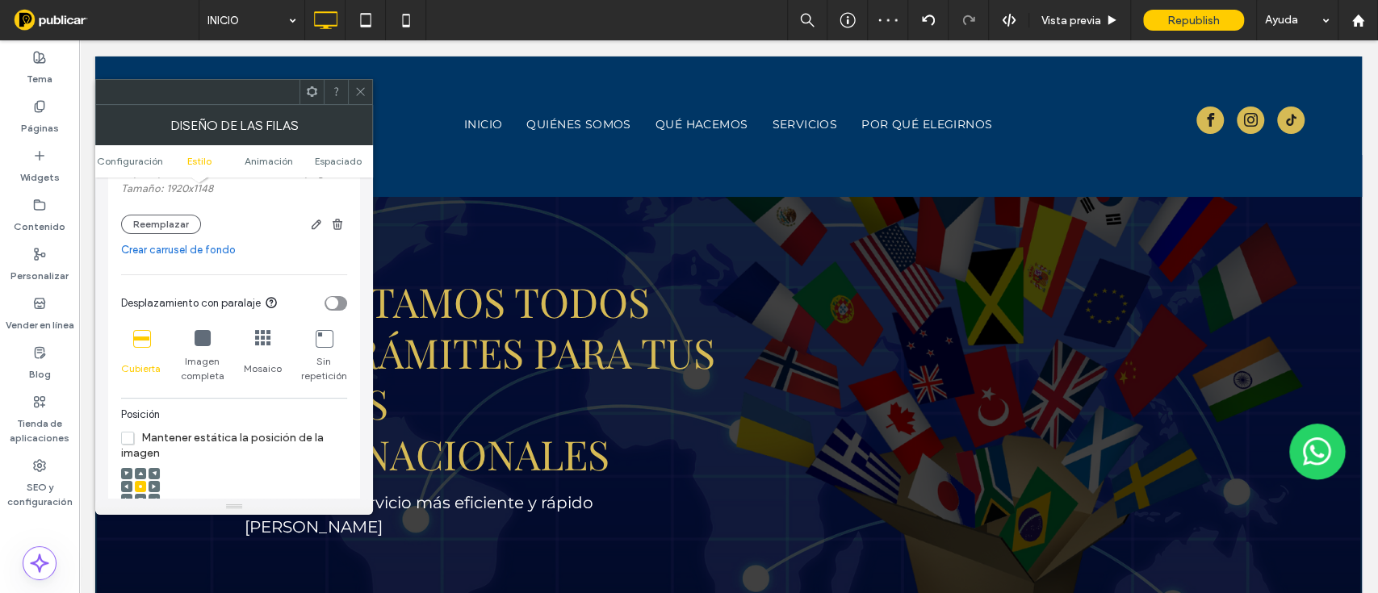
scroll to position [0, 0]
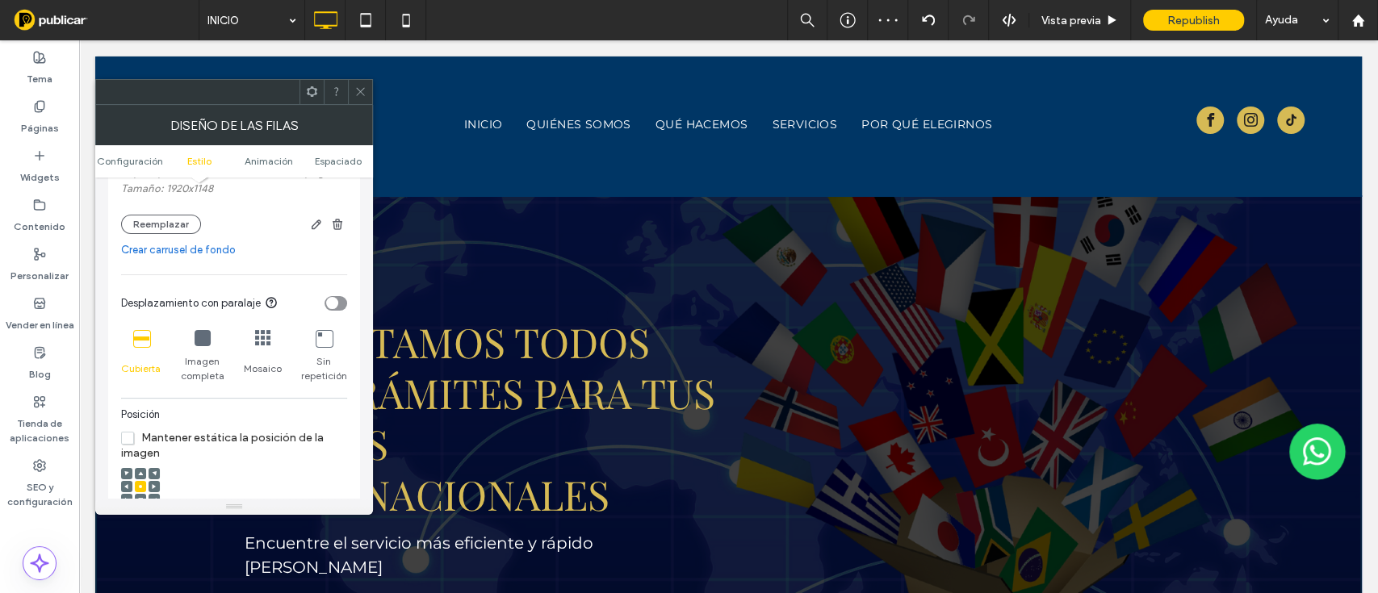
drag, startPoint x: 1374, startPoint y: 70, endPoint x: 1441, endPoint y: 73, distance: 67.9
click at [362, 86] on icon at bounding box center [360, 92] width 12 height 12
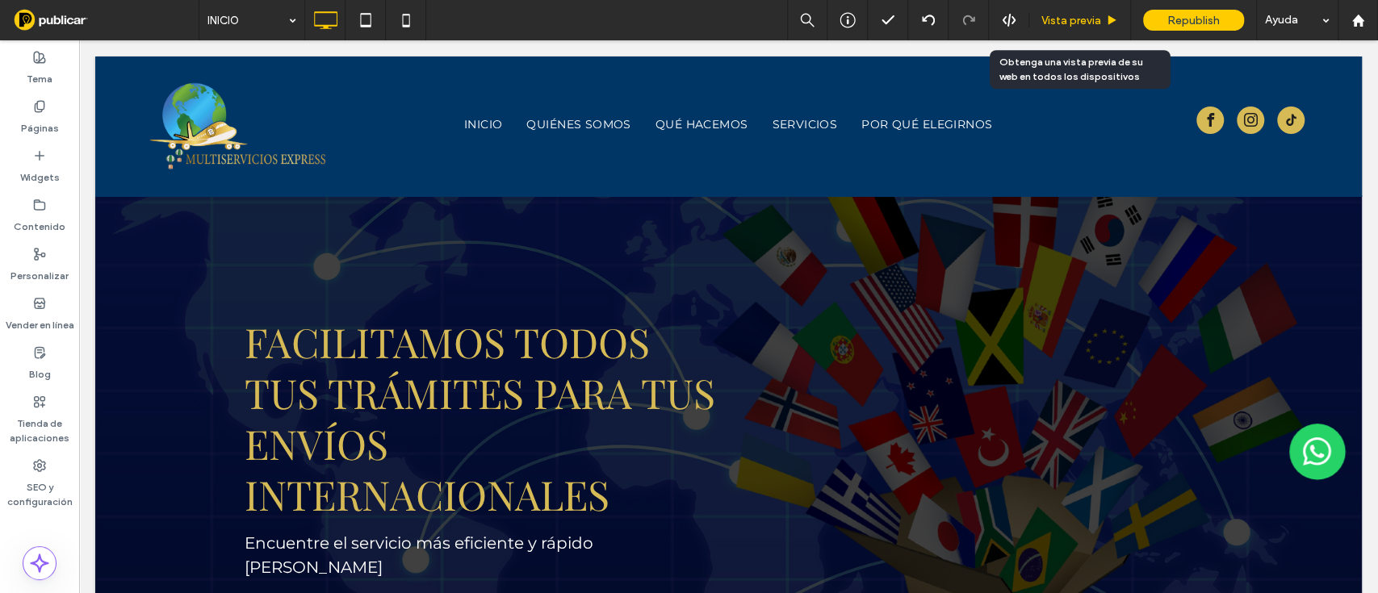
click at [1054, 15] on span "Vista previa" at bounding box center [1071, 21] width 60 height 14
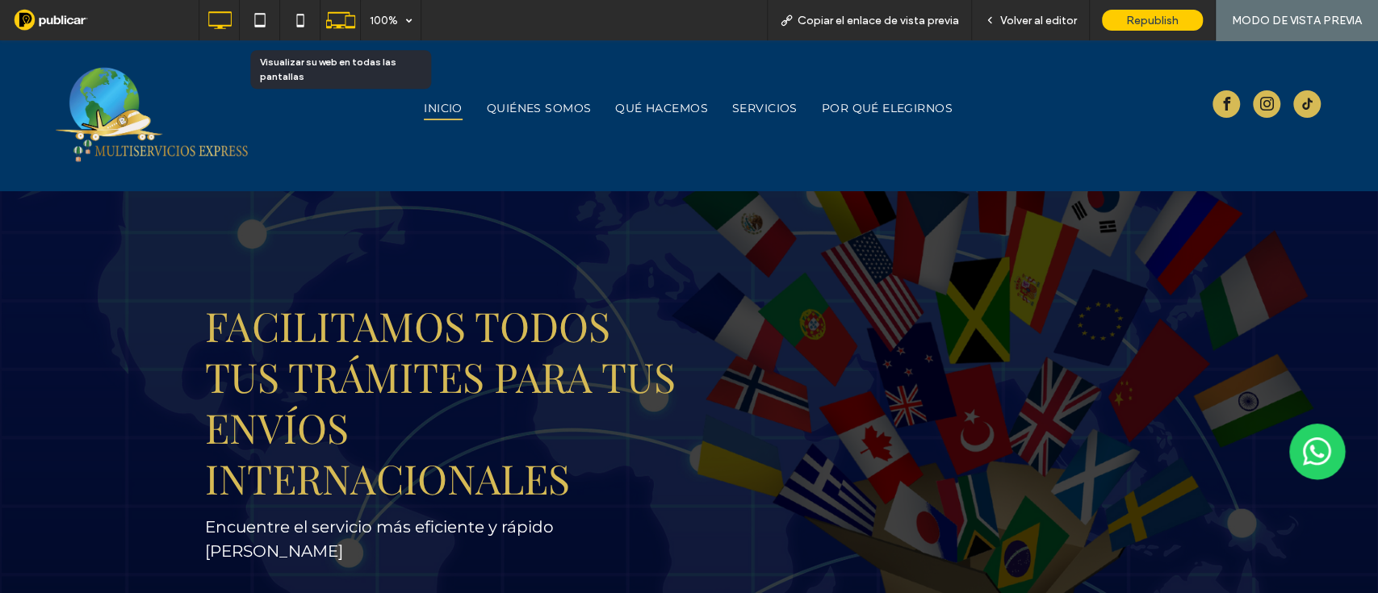
click at [339, 29] on icon at bounding box center [340, 20] width 31 height 31
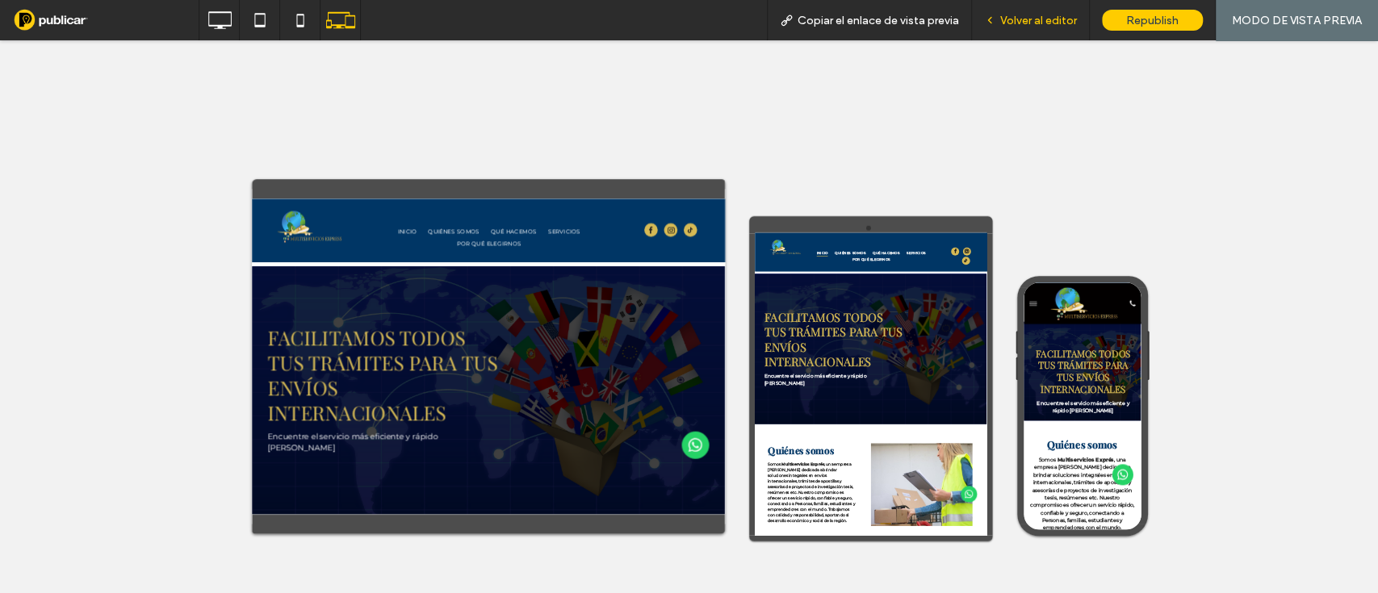
click at [1039, 22] on span "Volver al editor" at bounding box center [1038, 21] width 77 height 14
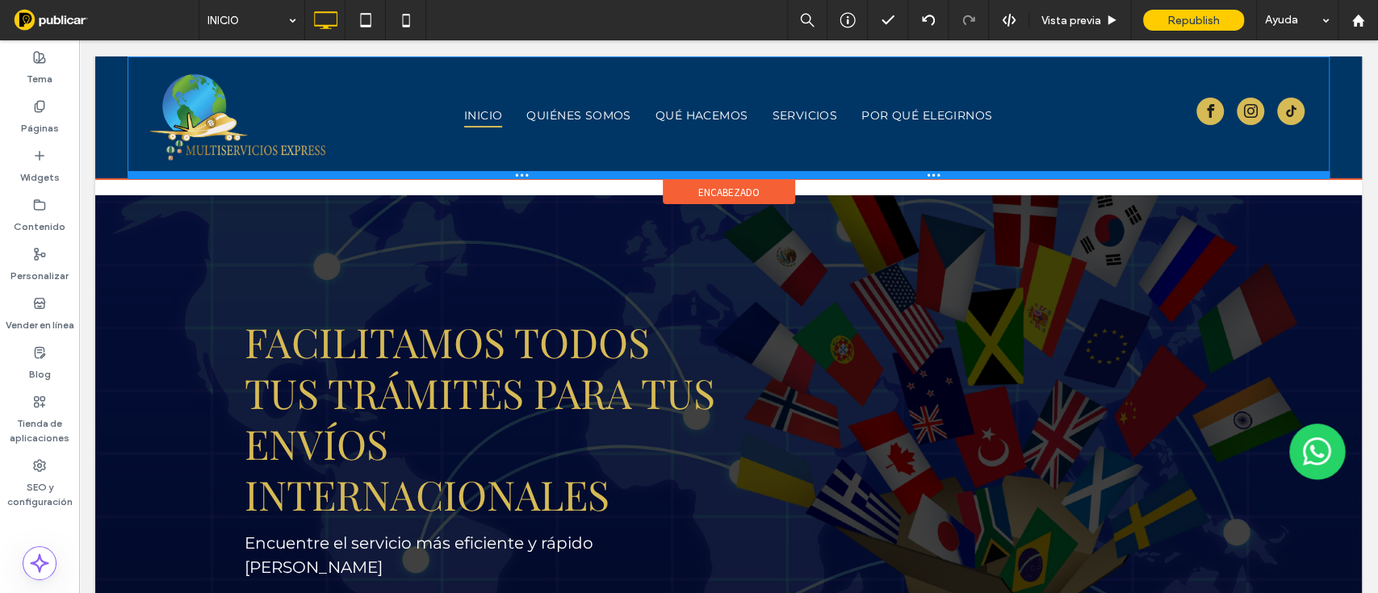
drag, startPoint x: 630, startPoint y: 192, endPoint x: 621, endPoint y: 175, distance: 19.5
click at [621, 175] on div at bounding box center [729, 175] width 1202 height 8
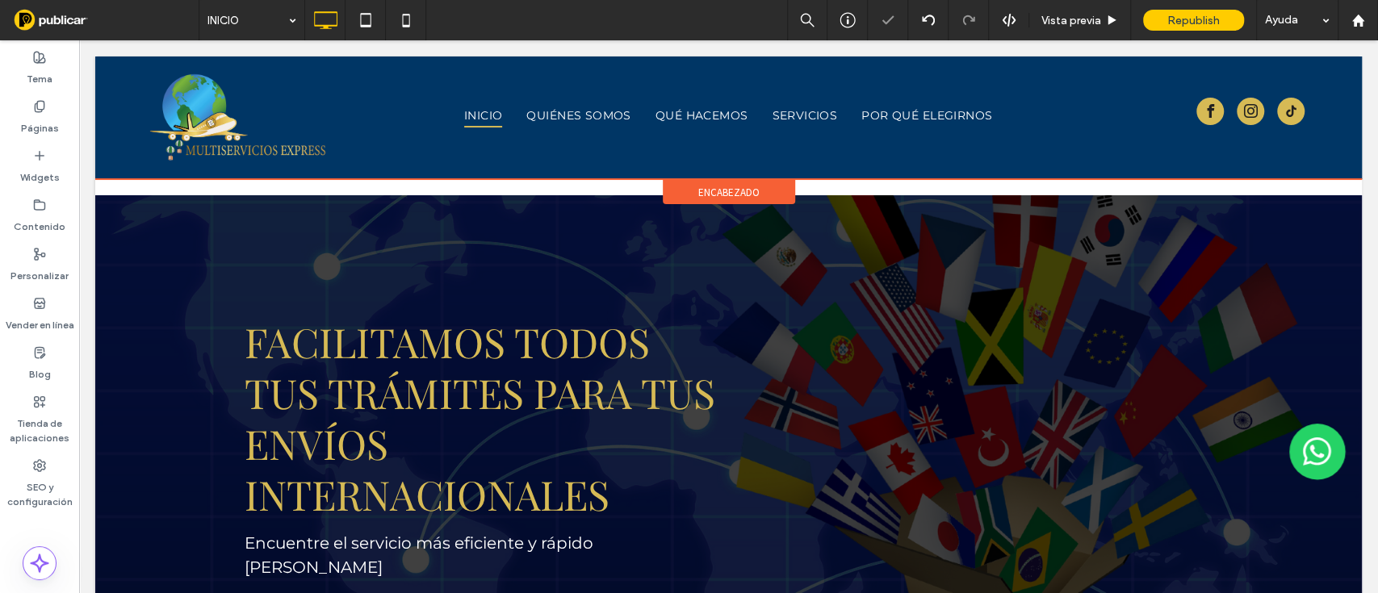
click at [103, 66] on div "Click To Paste INICIO QUIÉNES SOMOS QUÉ HACEMOS SERVICIOS POR QUÉ ELEGIRNOS Cli…" at bounding box center [728, 117] width 1266 height 123
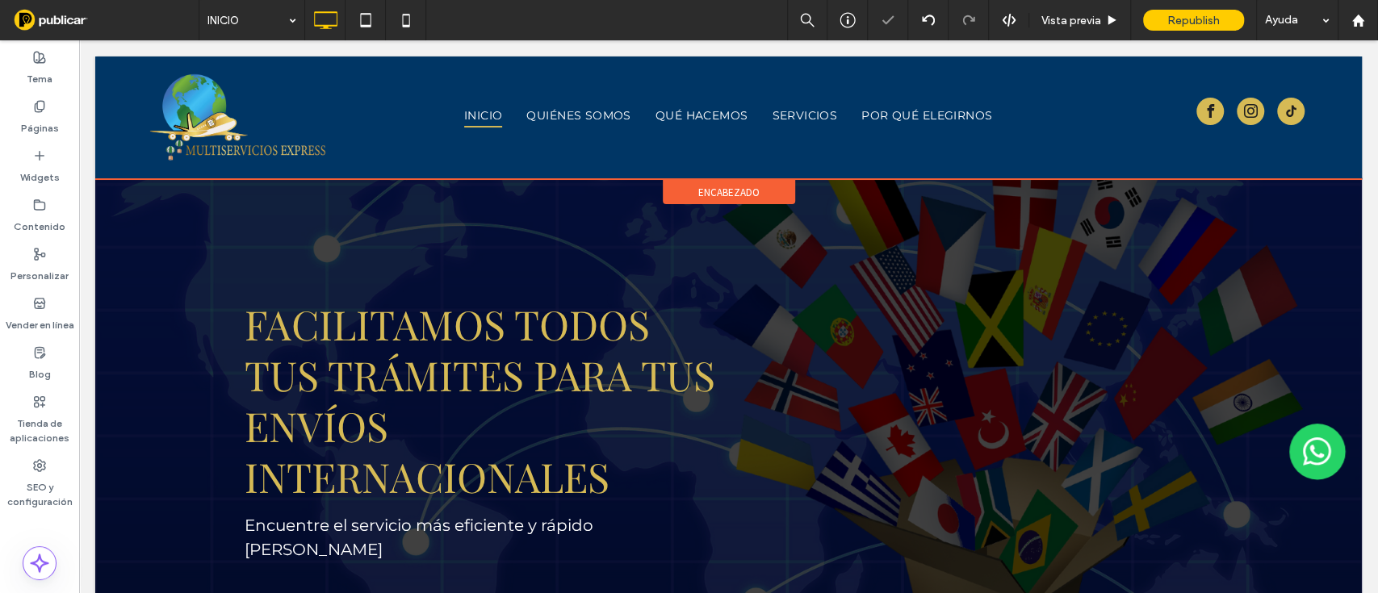
click at [114, 79] on div "Click To Paste INICIO QUIÉNES SOMOS QUÉ HACEMOS SERVICIOS POR QUÉ ELEGIRNOS Cli…" at bounding box center [728, 117] width 1266 height 123
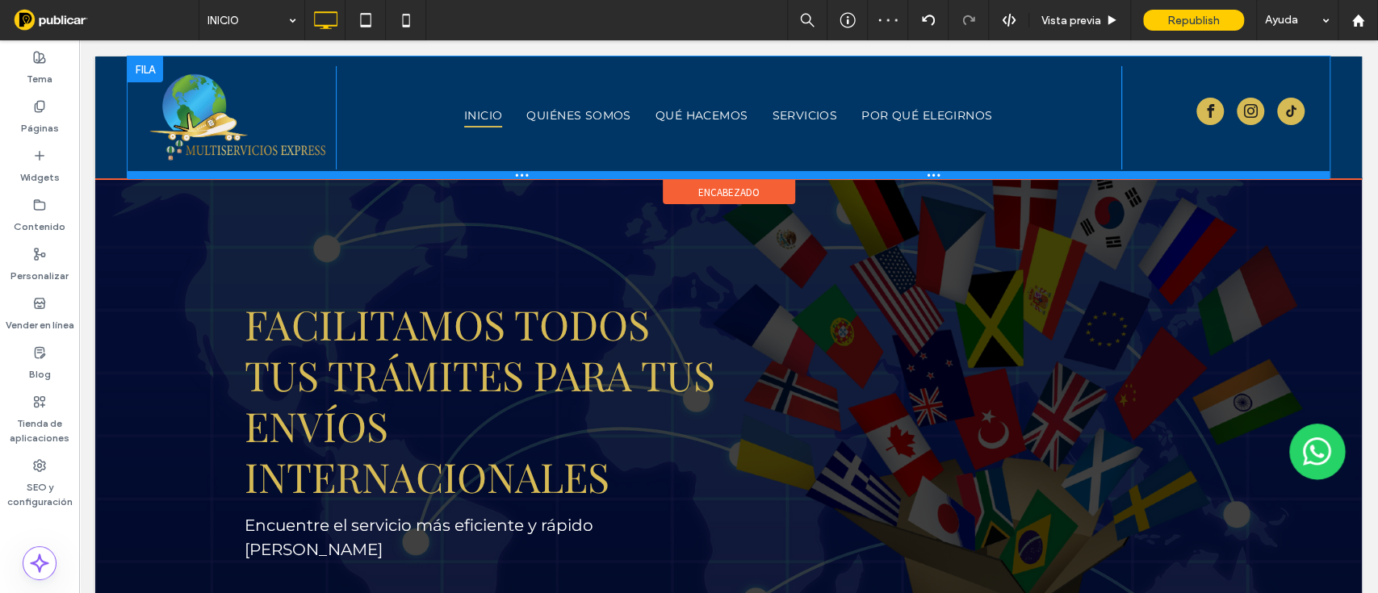
click at [703, 176] on div at bounding box center [729, 175] width 1202 height 8
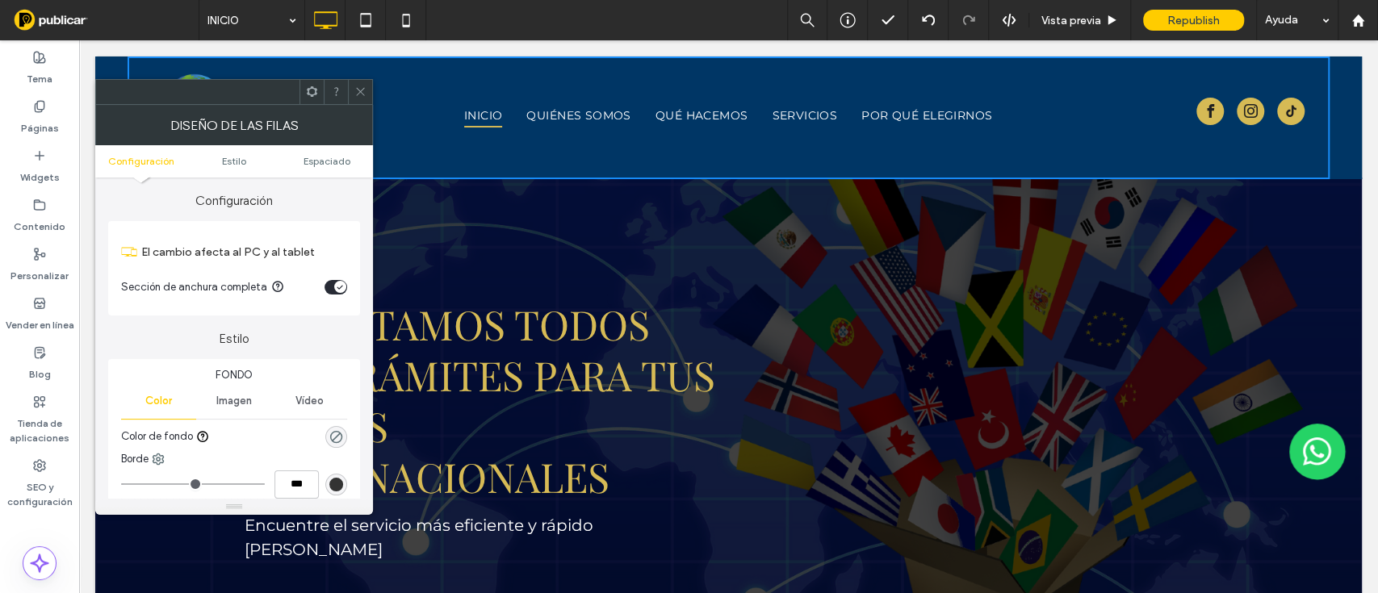
drag, startPoint x: 356, startPoint y: 89, endPoint x: 330, endPoint y: 56, distance: 41.3
click at [356, 89] on icon at bounding box center [360, 92] width 12 height 12
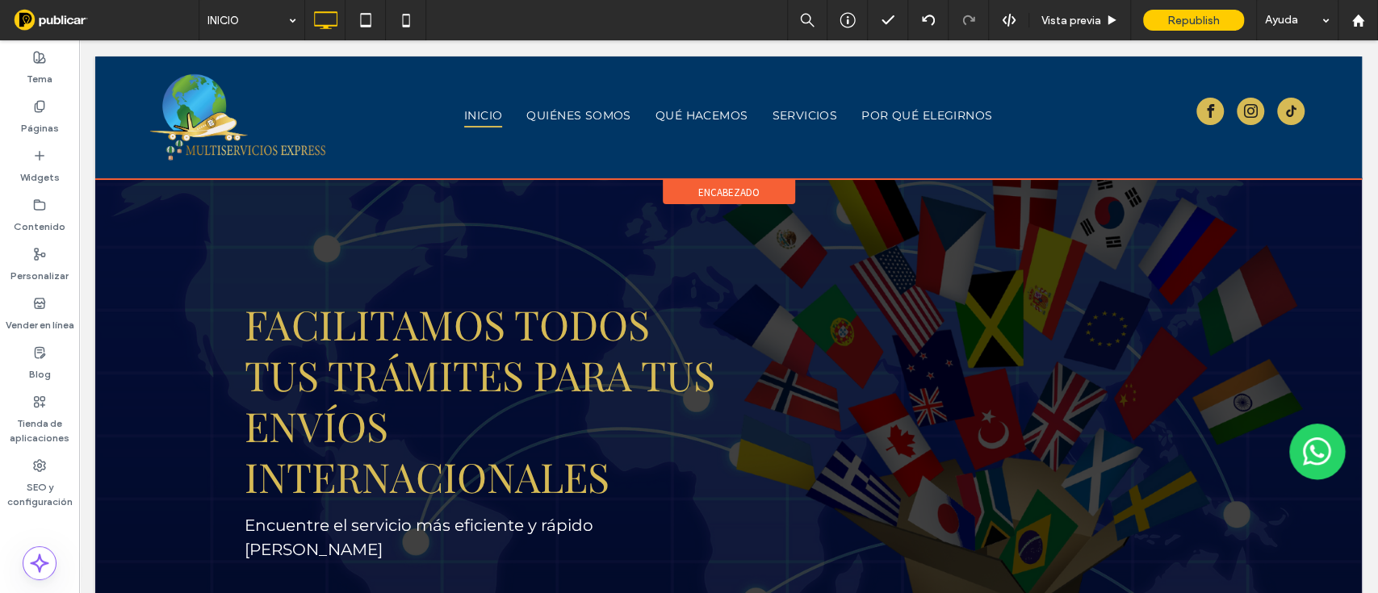
click at [698, 186] on span "encabezado" at bounding box center [728, 193] width 61 height 14
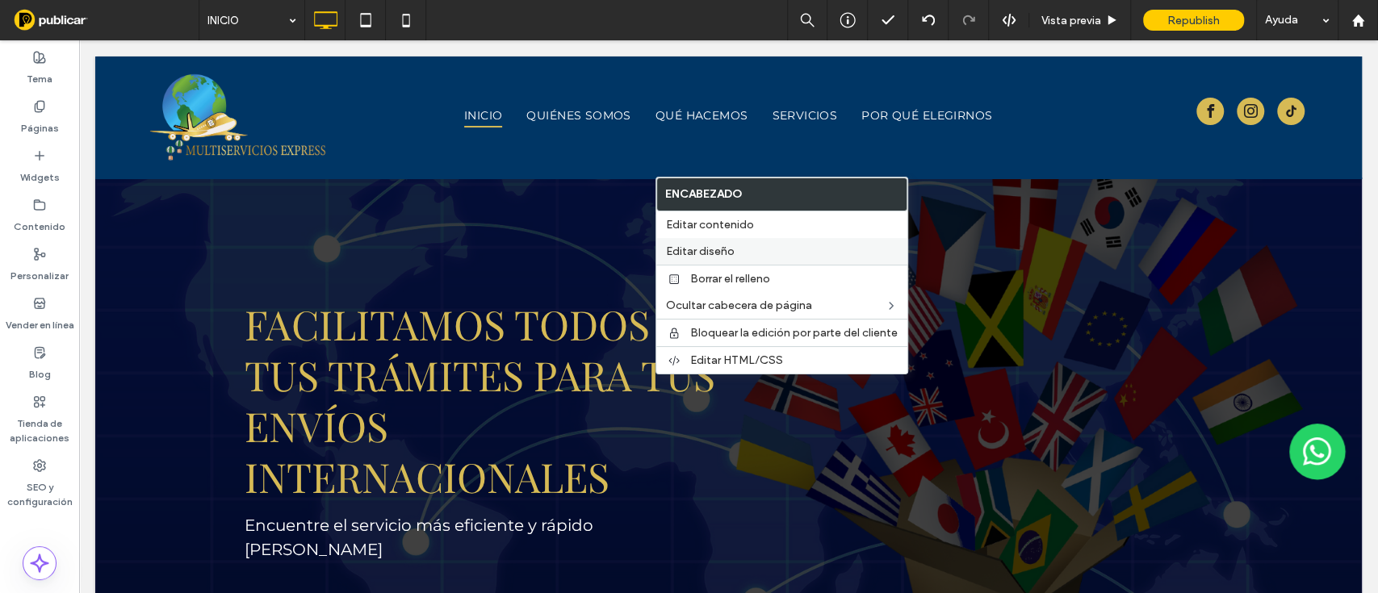
click at [695, 249] on span "Editar diseño" at bounding box center [700, 252] width 69 height 14
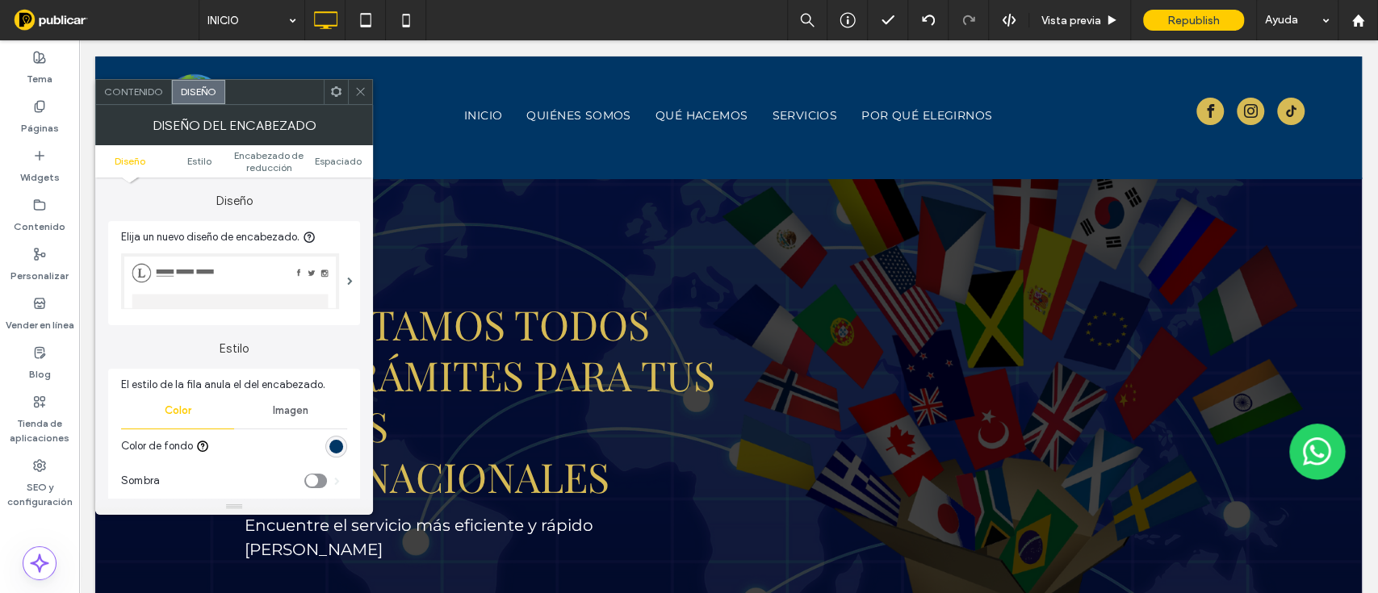
click at [336, 98] on span at bounding box center [336, 92] width 12 height 24
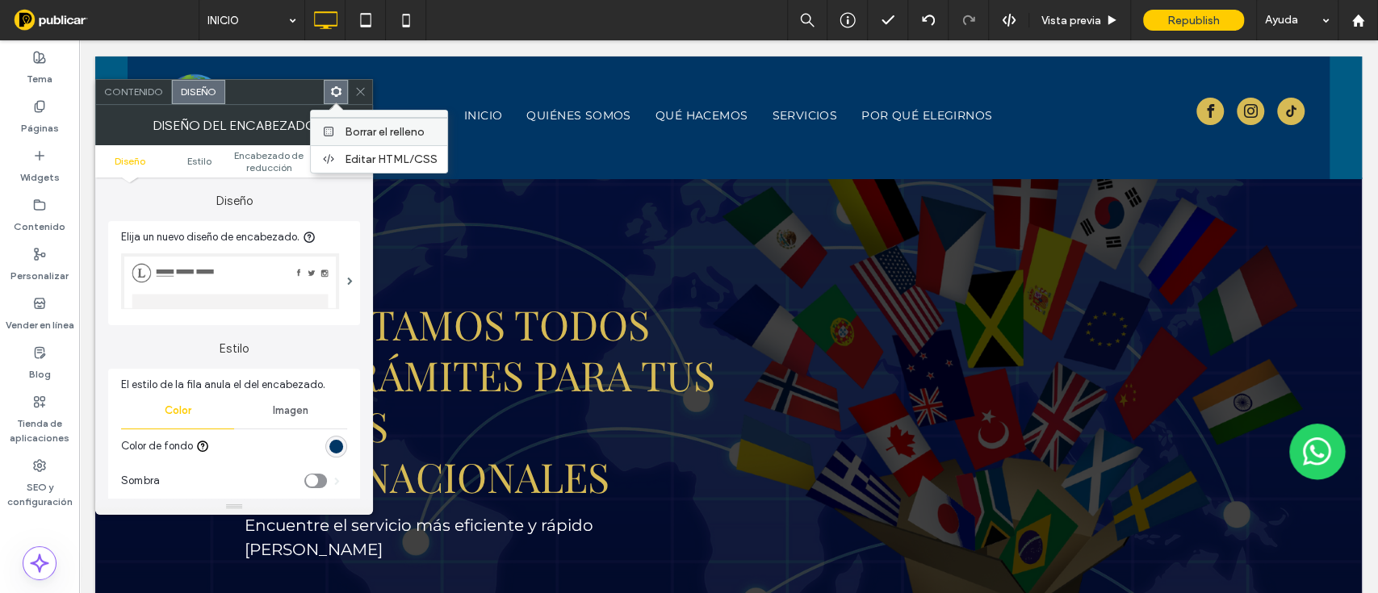
click at [389, 128] on span "Borrar el relleno" at bounding box center [385, 132] width 80 height 14
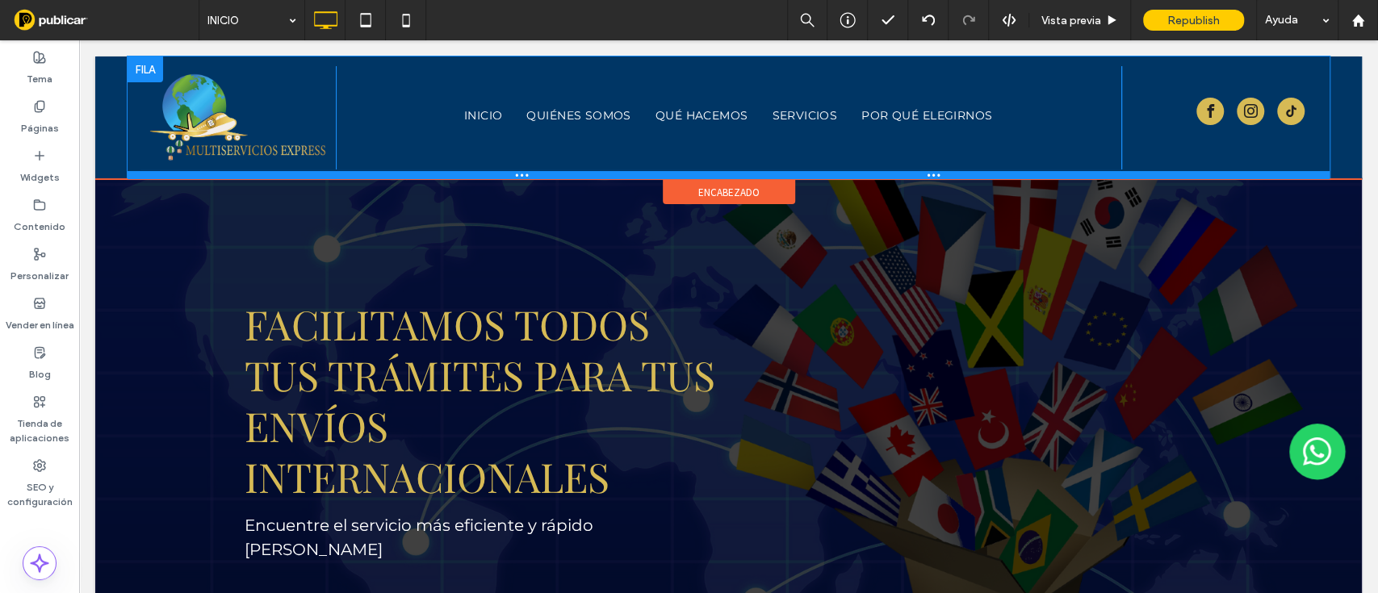
click at [624, 176] on div at bounding box center [729, 175] width 1202 height 8
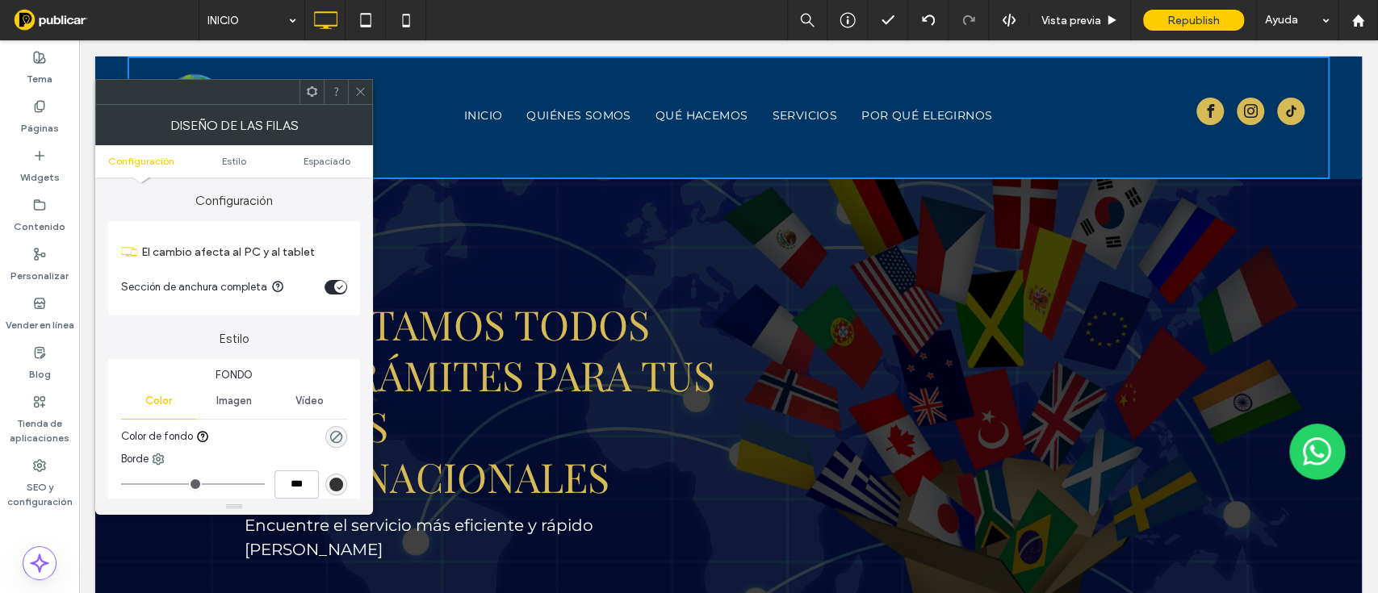
click at [362, 86] on icon at bounding box center [360, 92] width 12 height 12
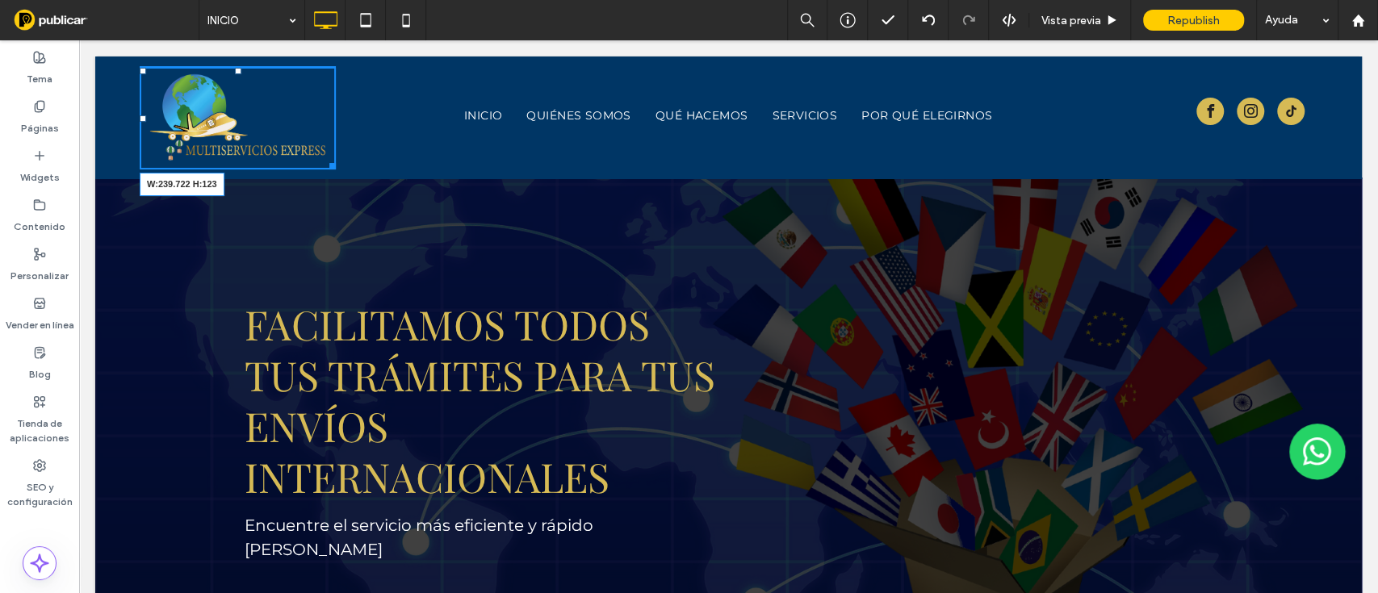
drag, startPoint x: 324, startPoint y: 162, endPoint x: 356, endPoint y: 190, distance: 42.3
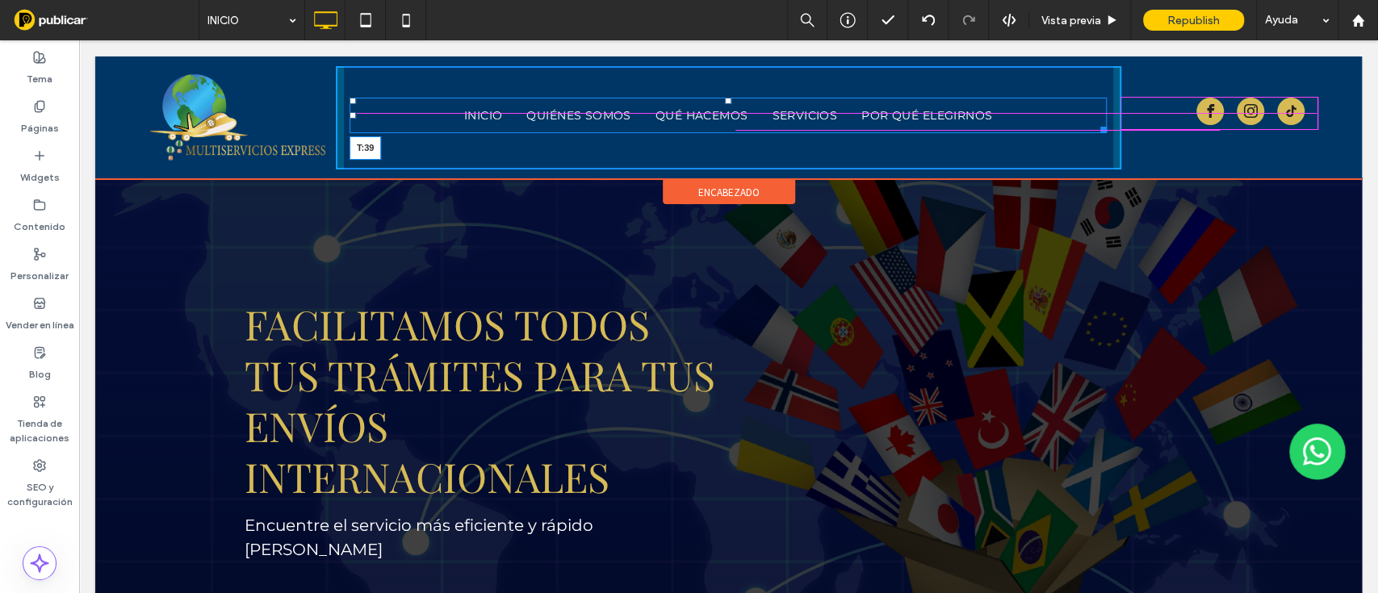
click at [725, 98] on div at bounding box center [728, 101] width 6 height 6
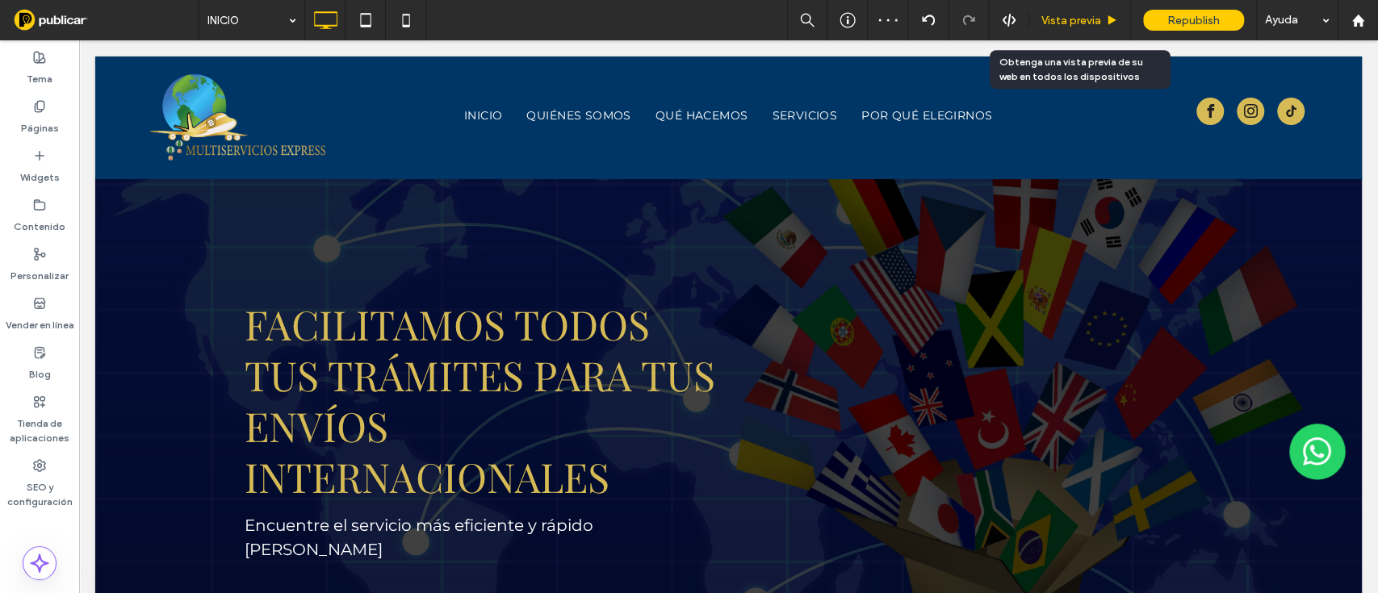
click at [1078, 15] on span "Vista previa" at bounding box center [1071, 21] width 60 height 14
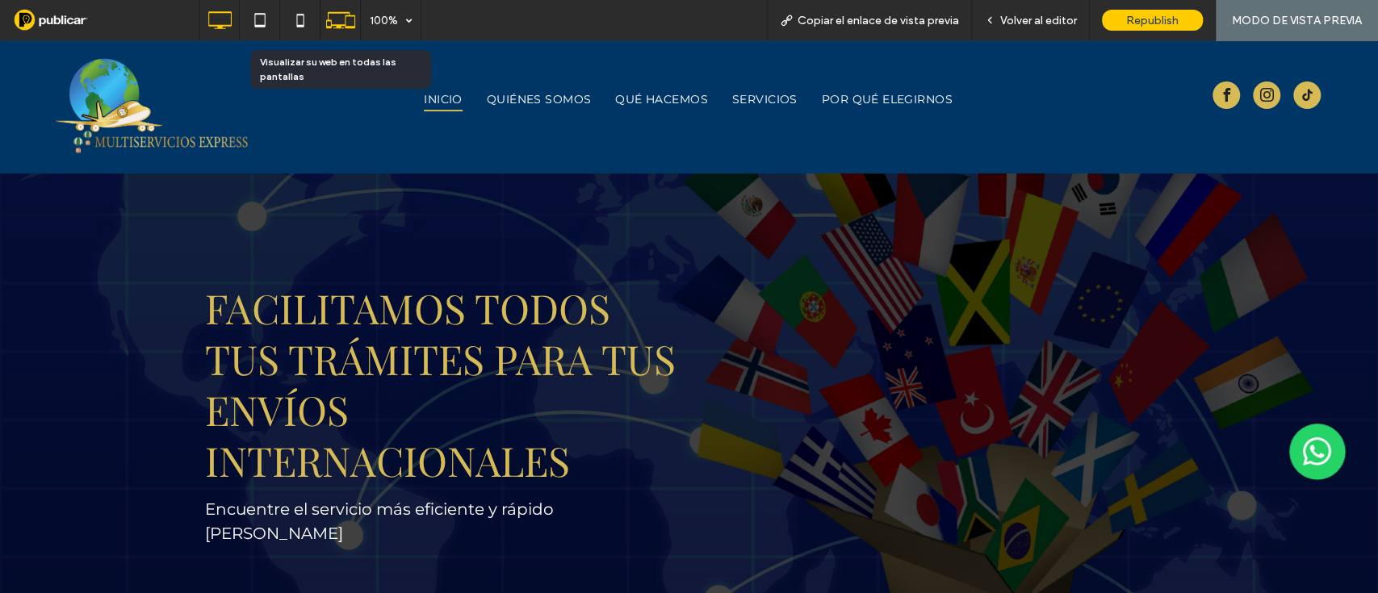
click at [345, 10] on icon at bounding box center [340, 20] width 31 height 31
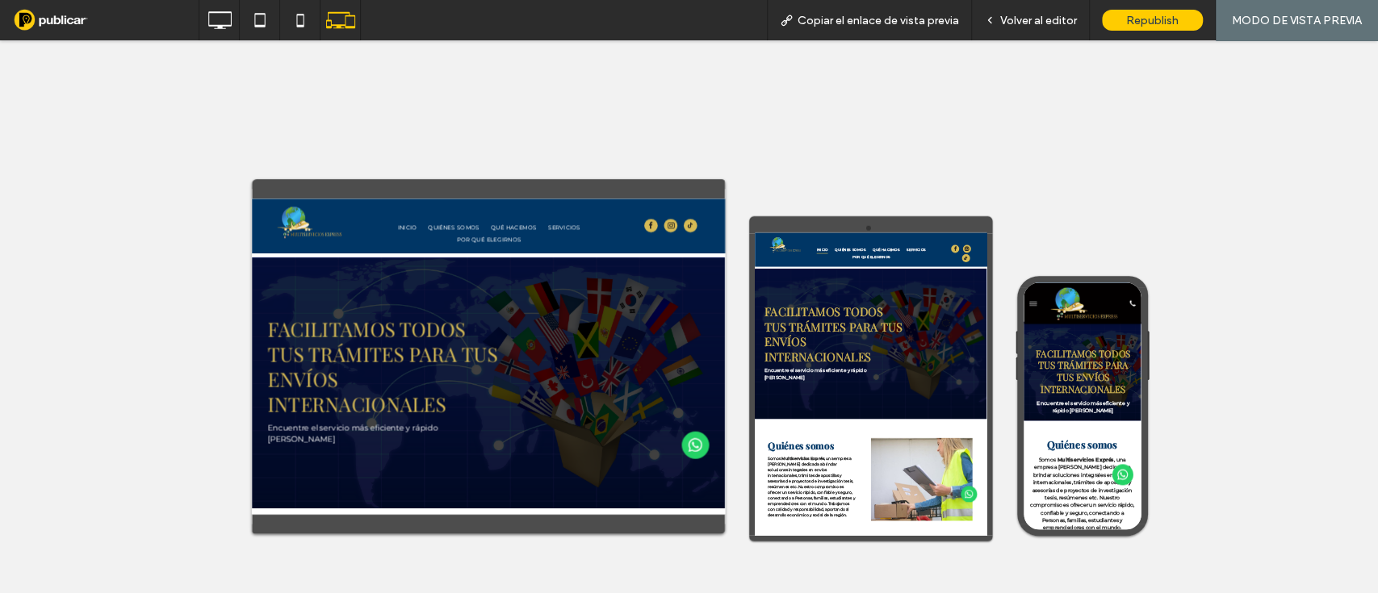
drag, startPoint x: 1213, startPoint y: 276, endPoint x: 1001, endPoint y: 370, distance: 232.3
click at [1048, 29] on div "Volver al editor" at bounding box center [1031, 20] width 118 height 40
click at [1037, 21] on span "Volver al editor" at bounding box center [1038, 21] width 77 height 14
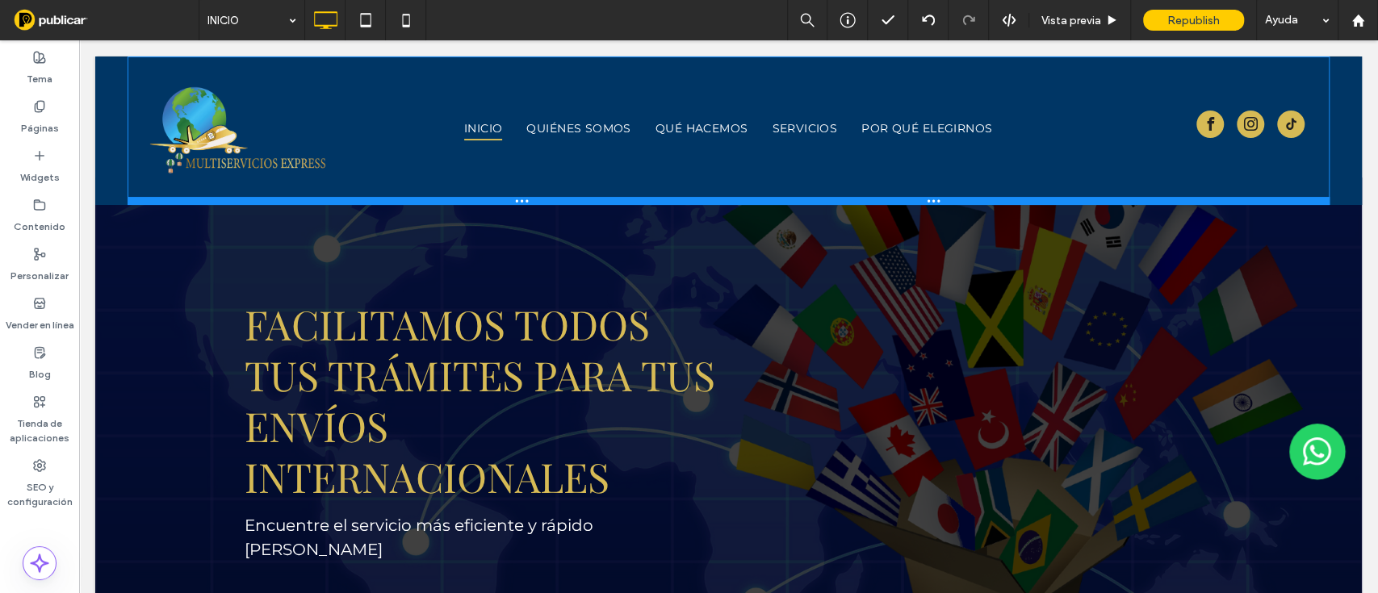
drag, startPoint x: 471, startPoint y: 176, endPoint x: 551, endPoint y: 242, distance: 103.7
click at [472, 202] on div at bounding box center [729, 201] width 1202 height 8
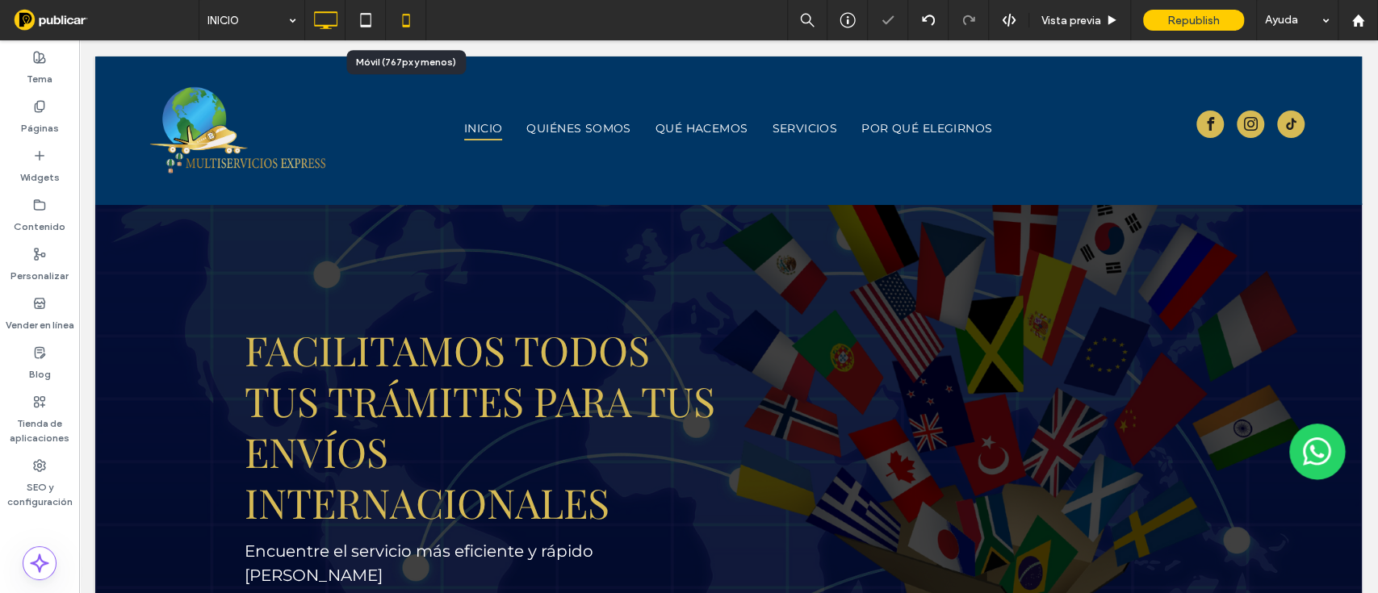
click at [406, 19] on icon at bounding box center [406, 20] width 32 height 32
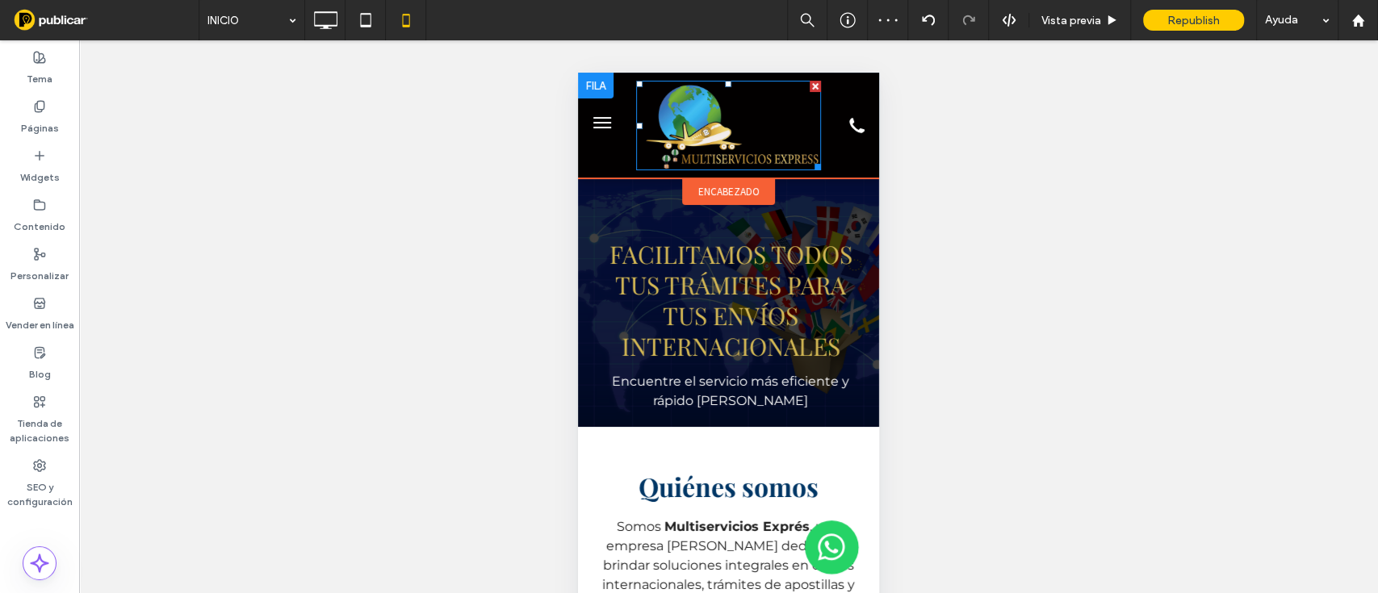
click at [770, 122] on img at bounding box center [728, 126] width 184 height 90
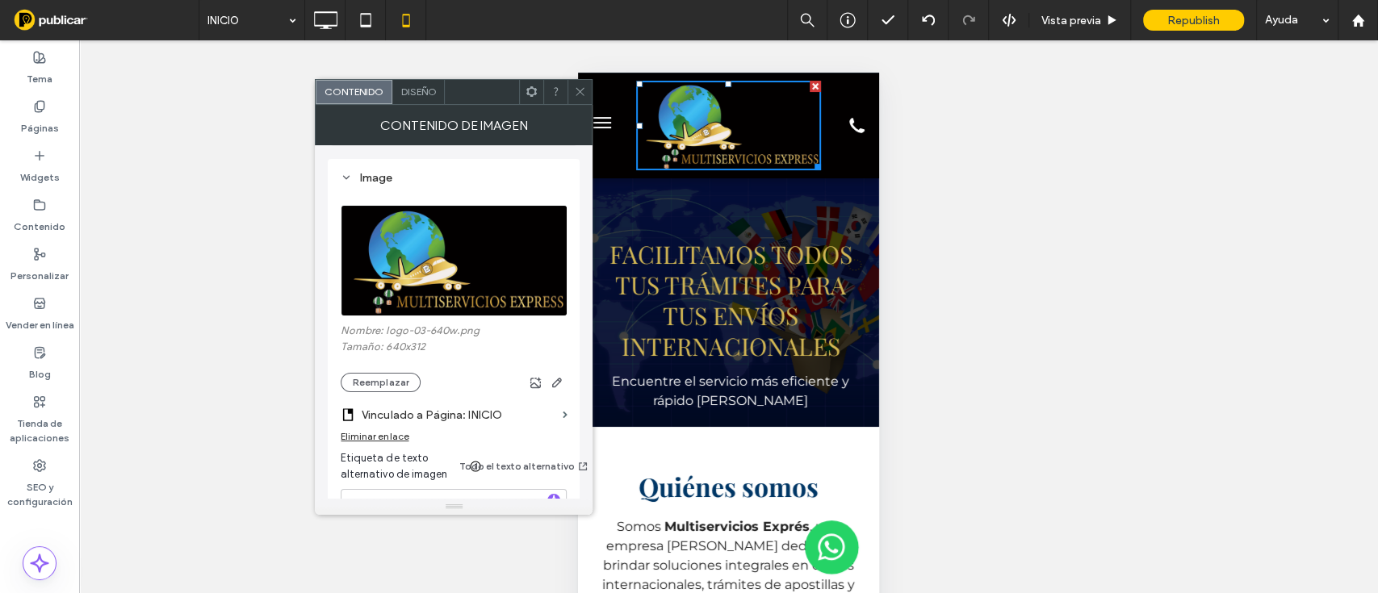
scroll to position [190, 0]
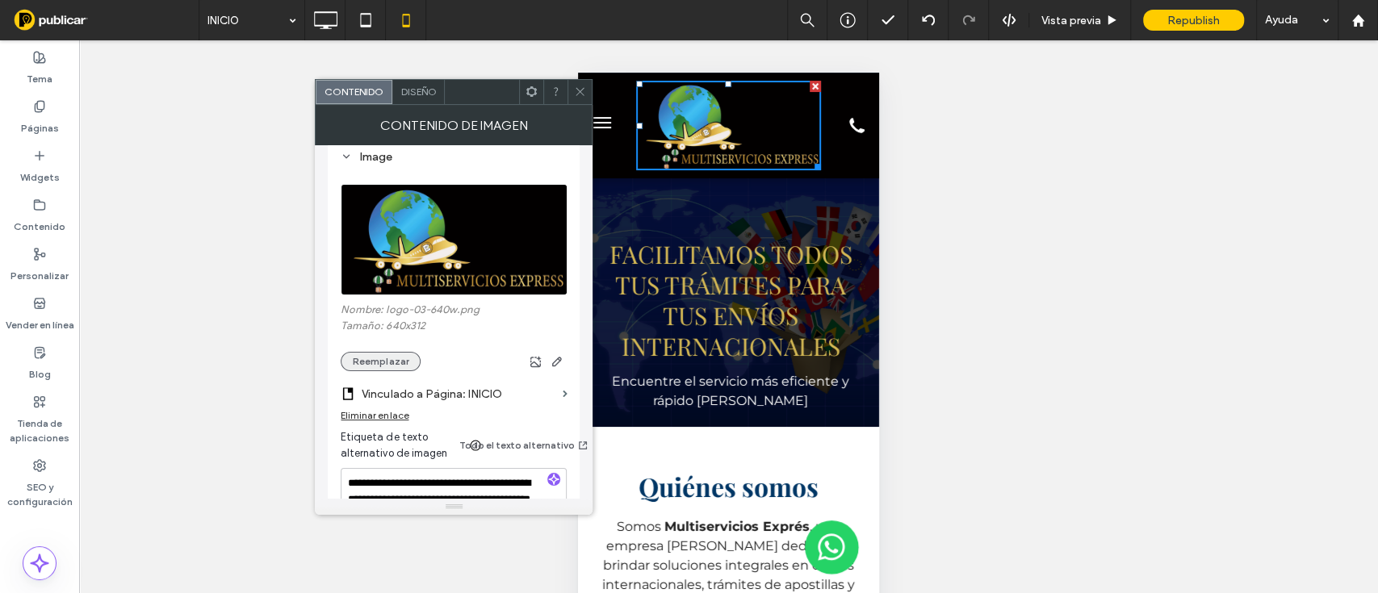
click at [383, 355] on button "Reemplazar" at bounding box center [381, 361] width 80 height 19
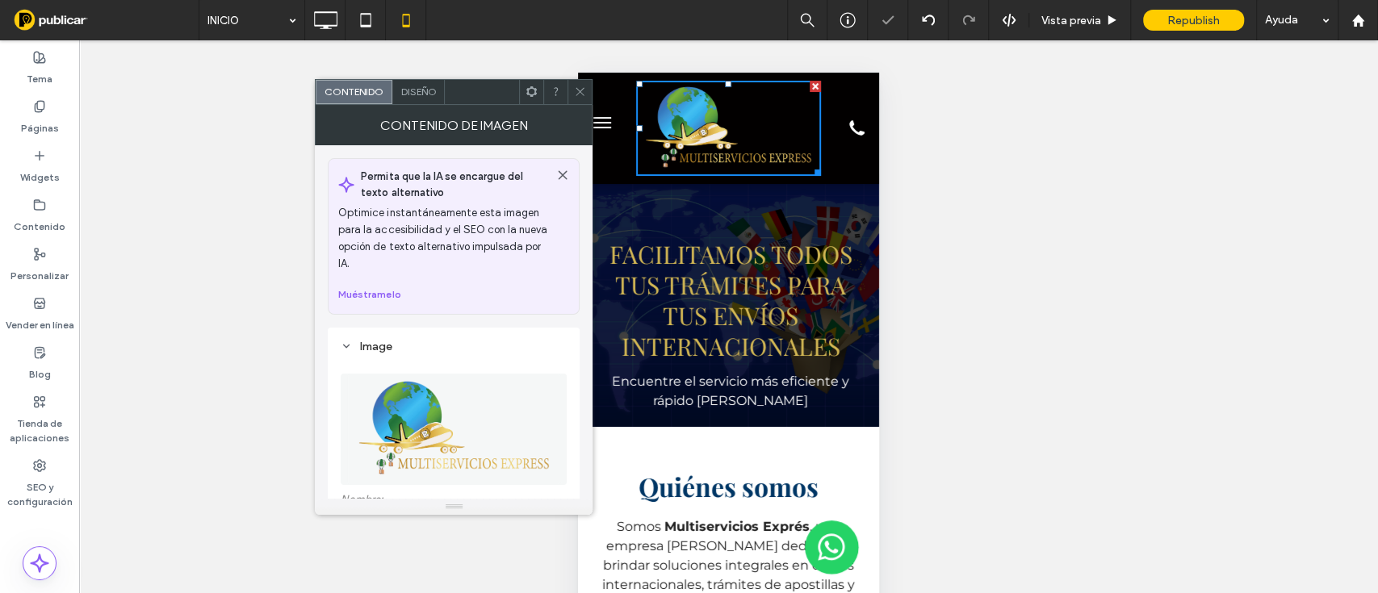
scroll to position [190, 0]
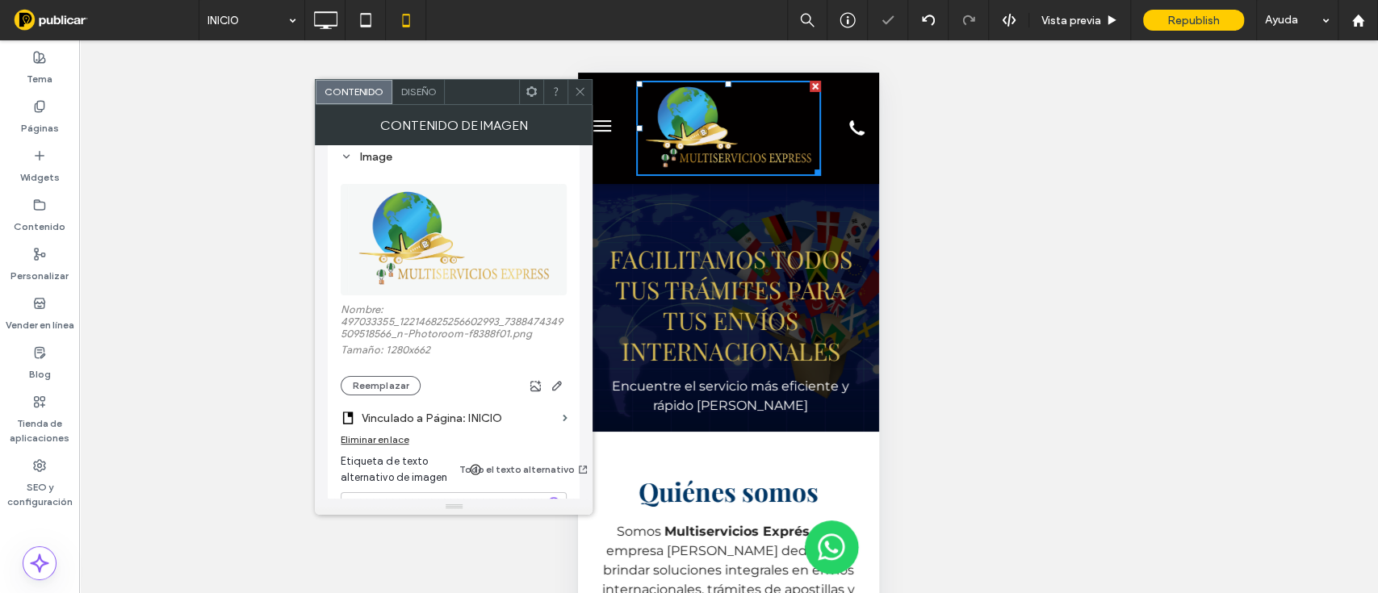
click at [580, 91] on use at bounding box center [580, 92] width 8 height 8
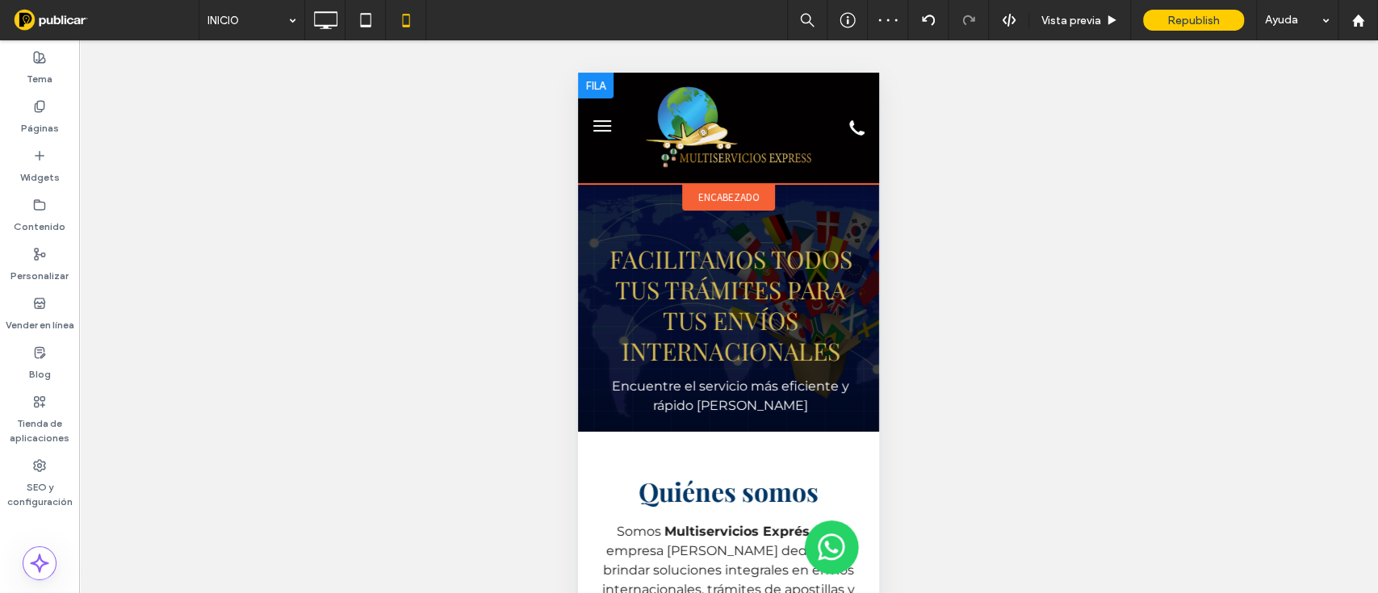
click at [594, 165] on div at bounding box center [603, 128] width 50 height 95
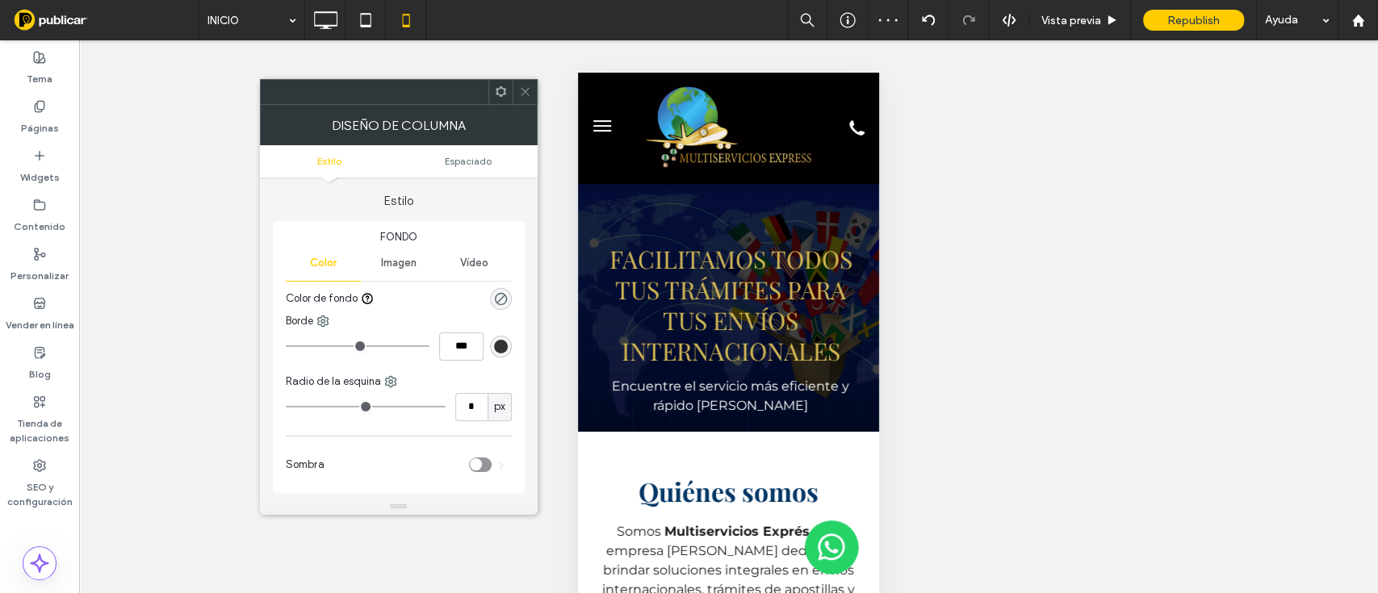
click at [497, 351] on div "rgb(51, 51, 51)" at bounding box center [501, 347] width 14 height 14
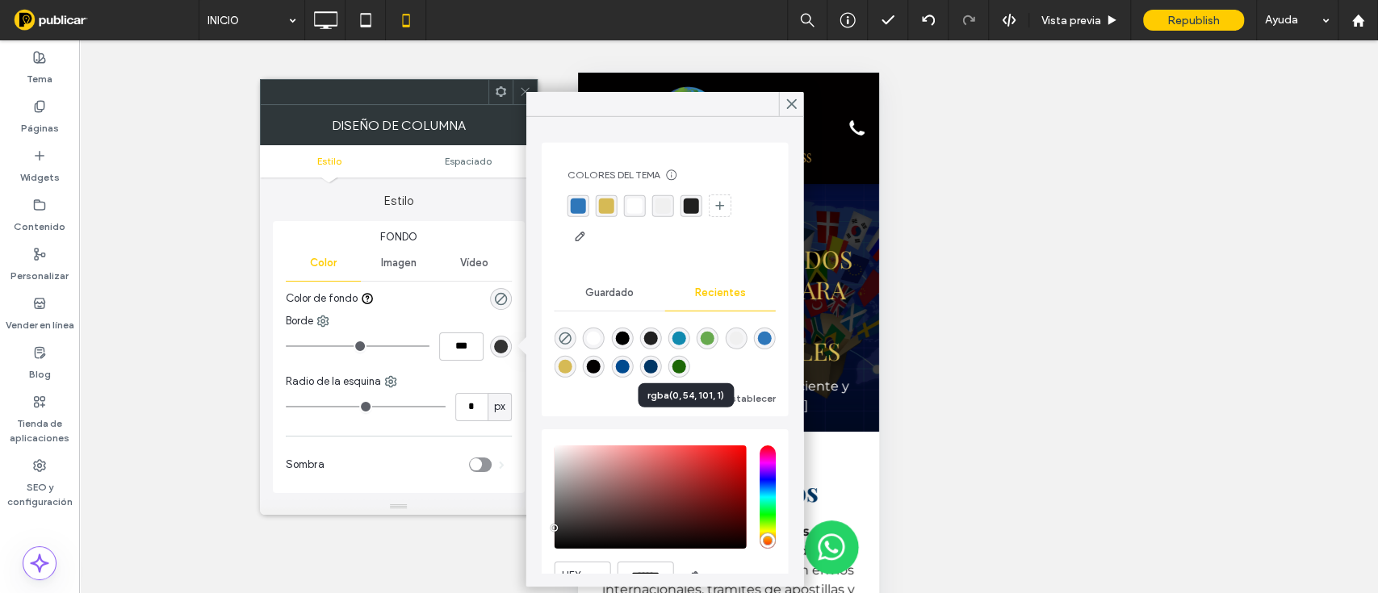
click at [657, 365] on div "rgba(0, 54, 101, 1)" at bounding box center [650, 367] width 14 height 14
type input "*"
type input "***"
type input "*******"
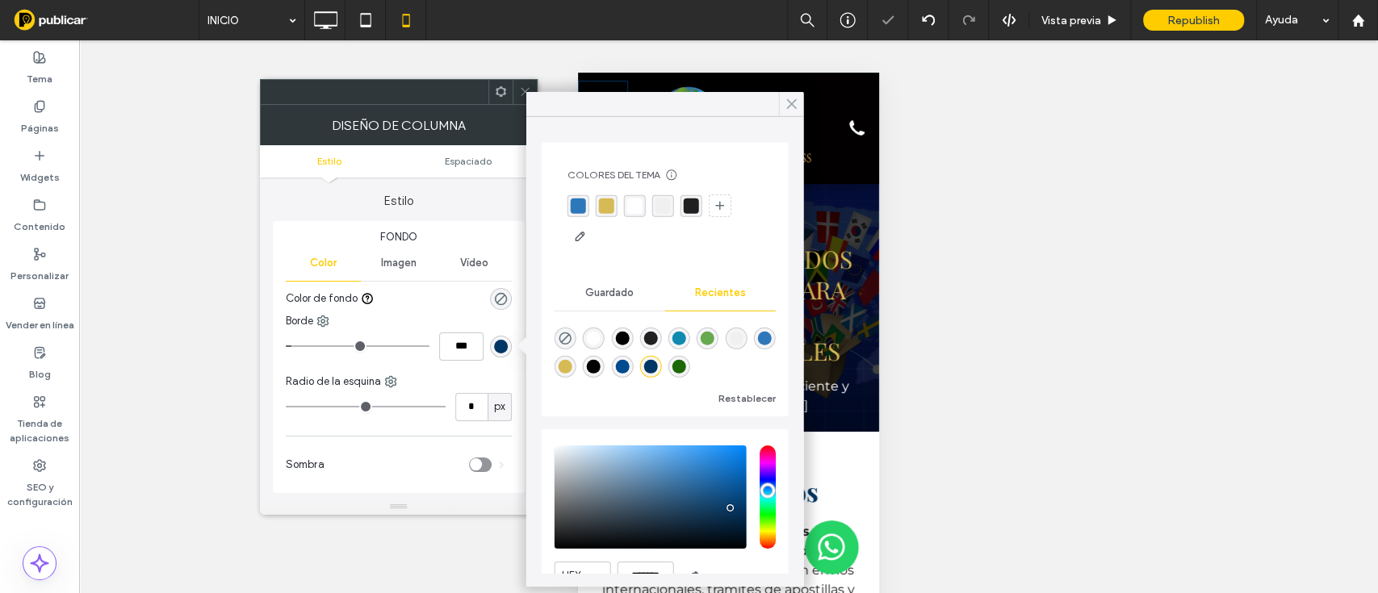
click at [793, 98] on icon at bounding box center [791, 104] width 15 height 15
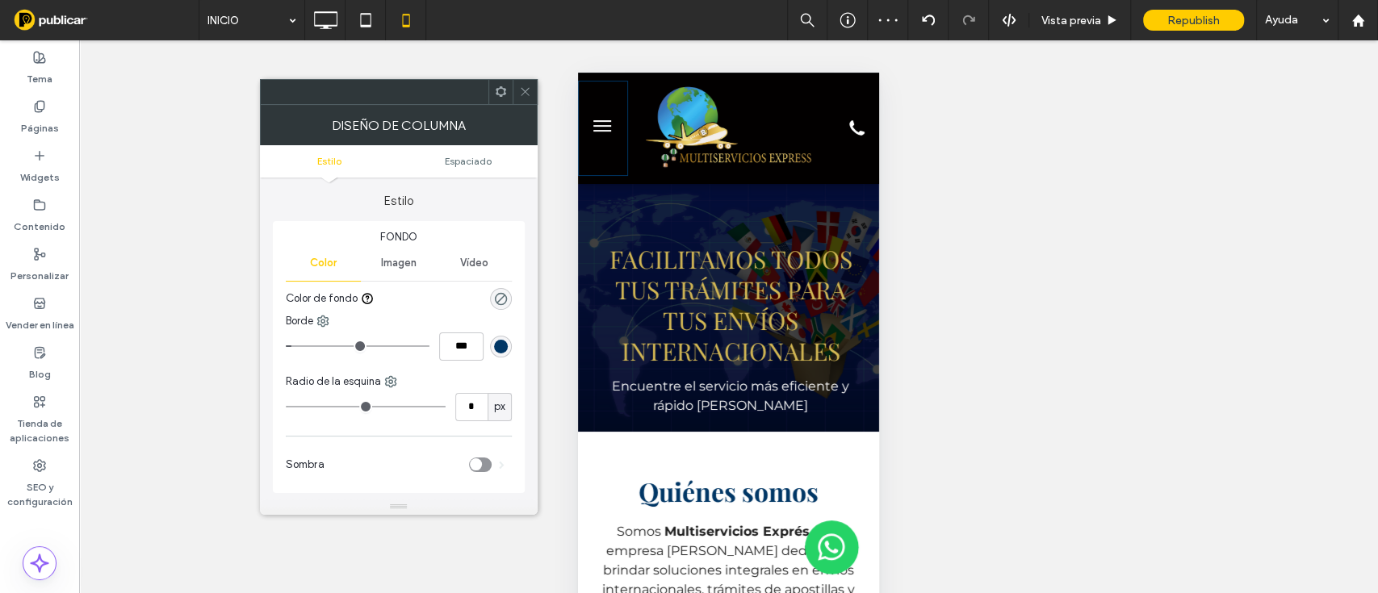
click at [517, 86] on div at bounding box center [524, 92] width 24 height 24
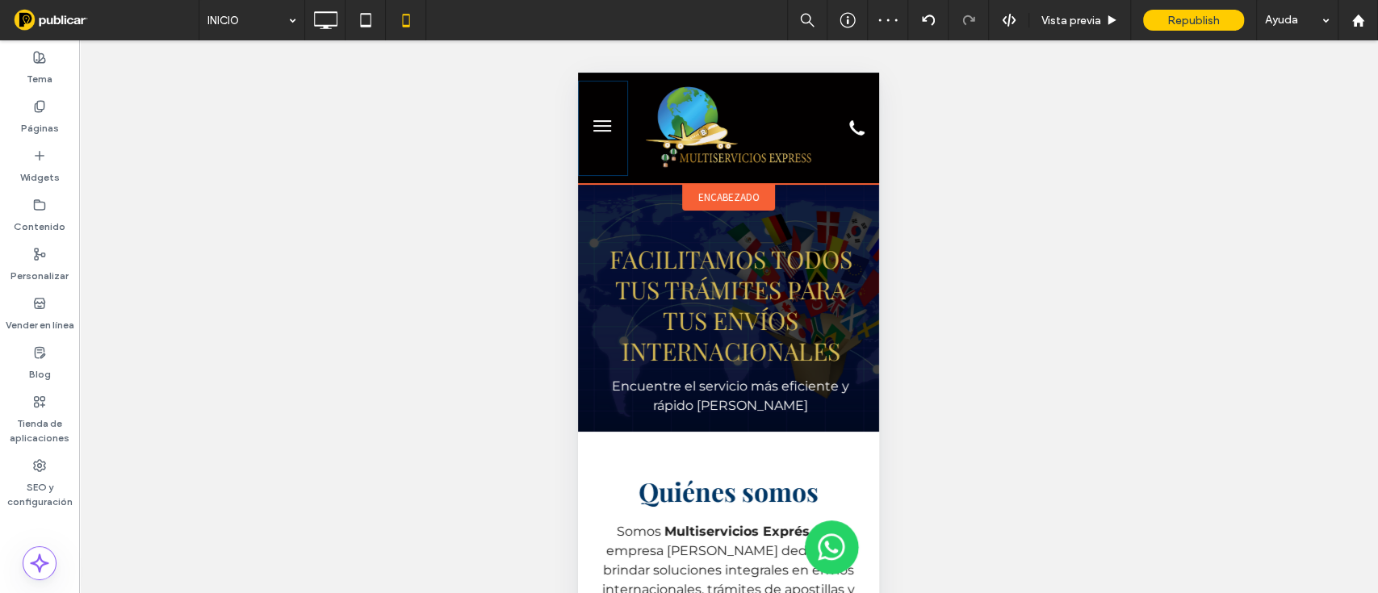
click at [721, 190] on span "encabezado" at bounding box center [728, 197] width 61 height 14
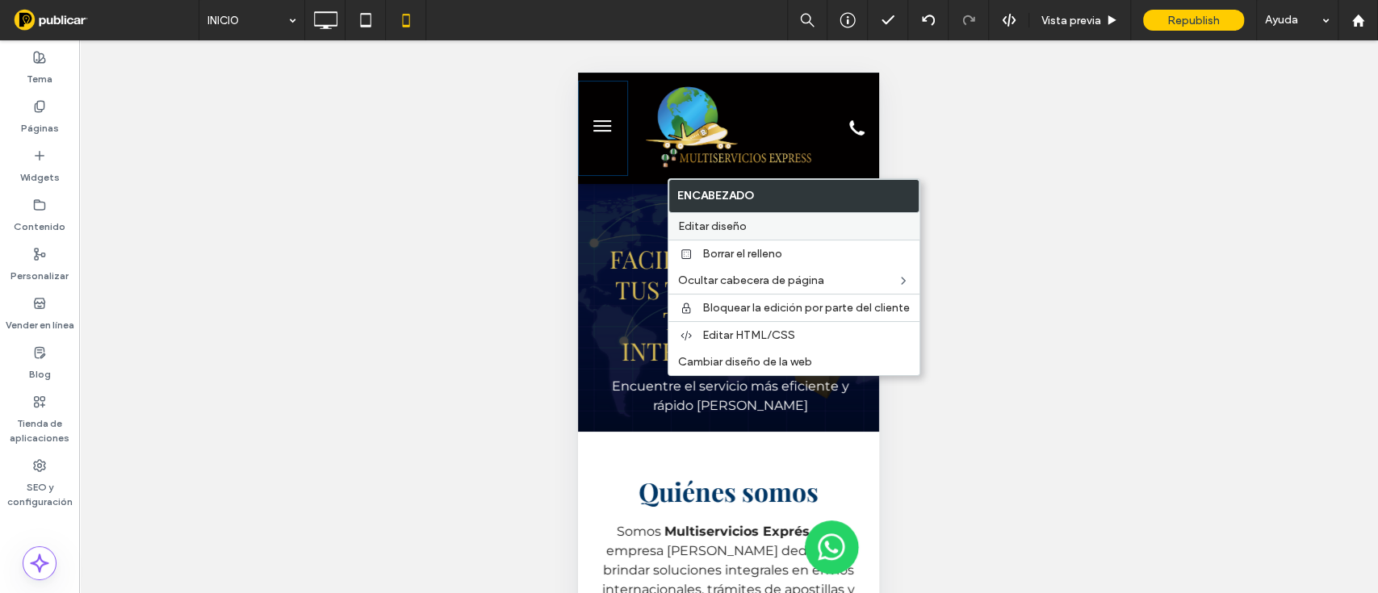
click at [723, 234] on div "Editar diseño" at bounding box center [793, 226] width 251 height 27
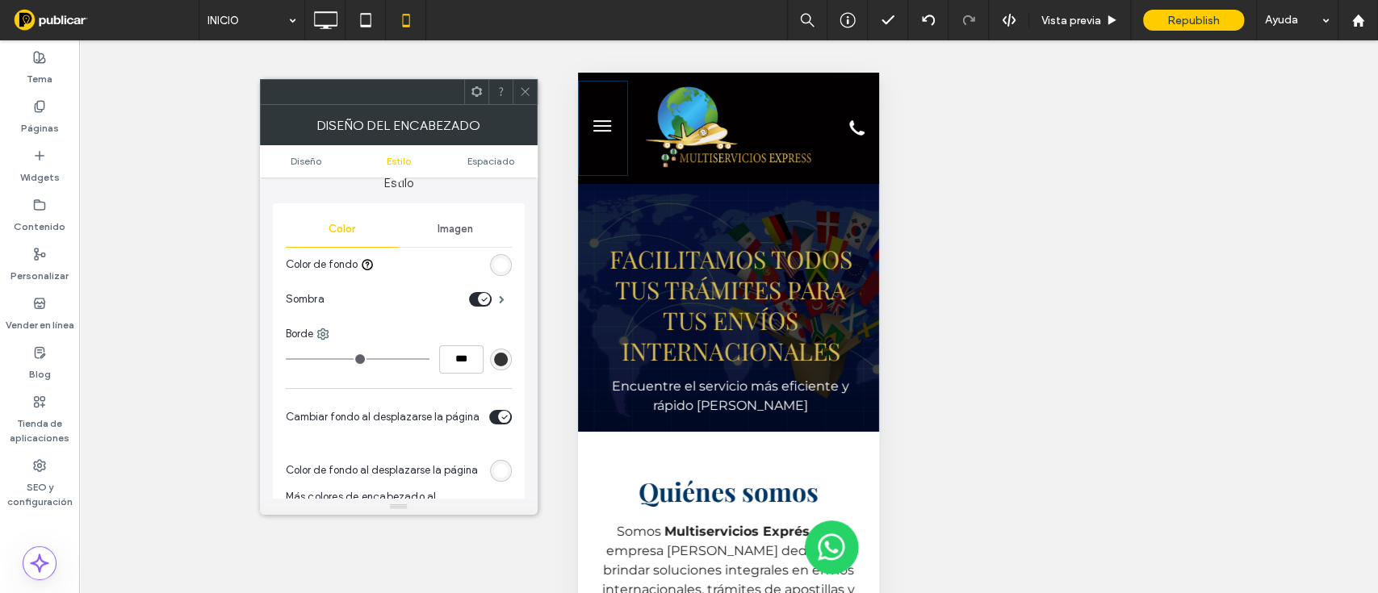
scroll to position [272, 0]
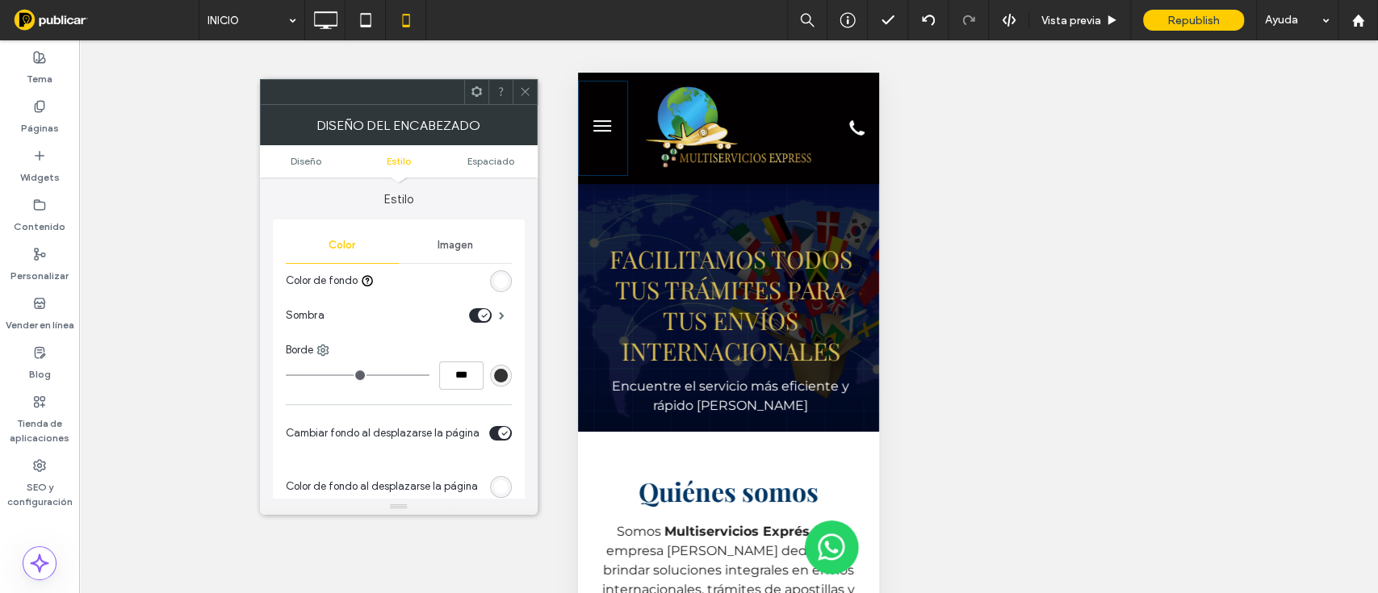
click at [494, 281] on div "rgb(255, 255, 255)" at bounding box center [501, 281] width 14 height 14
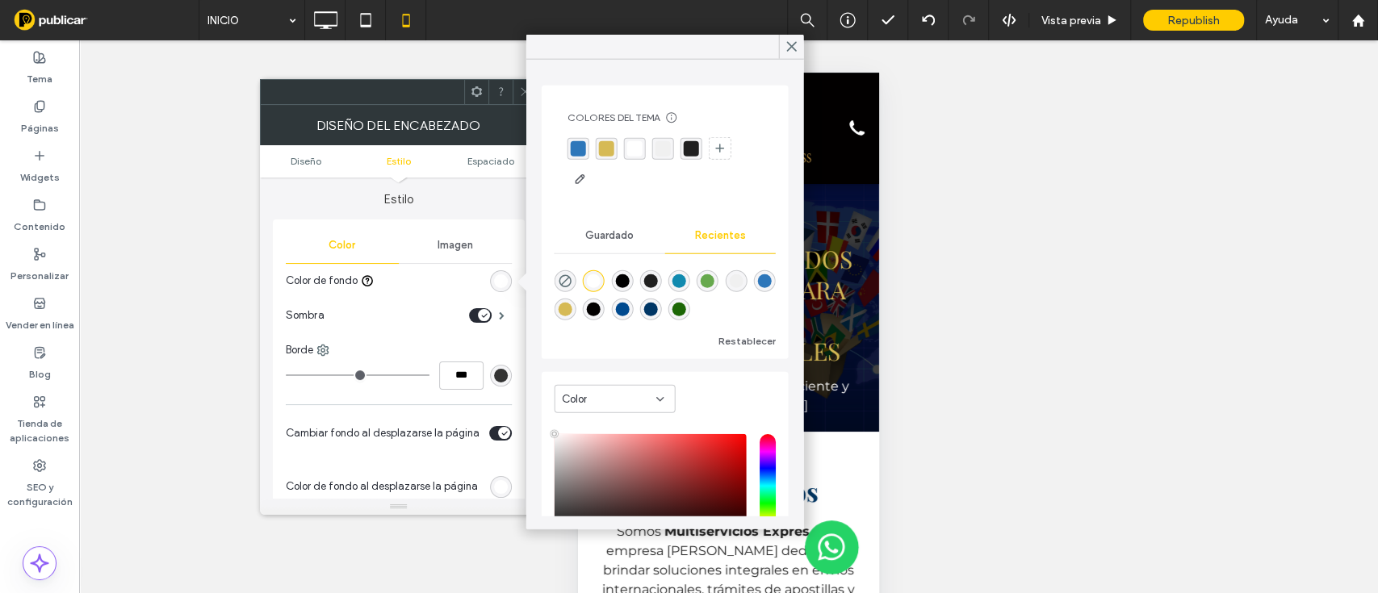
click at [657, 310] on div "rgba(0, 54, 101, 1)" at bounding box center [650, 310] width 14 height 14
type input "*******"
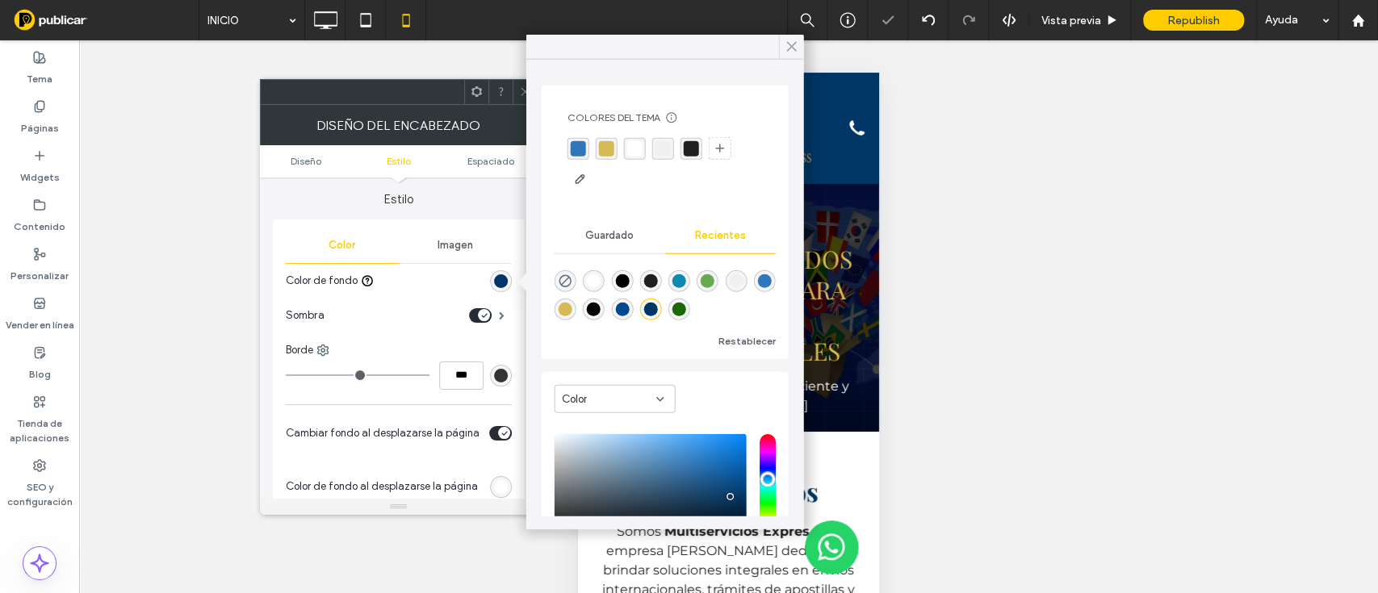
click at [792, 51] on icon at bounding box center [791, 47] width 15 height 15
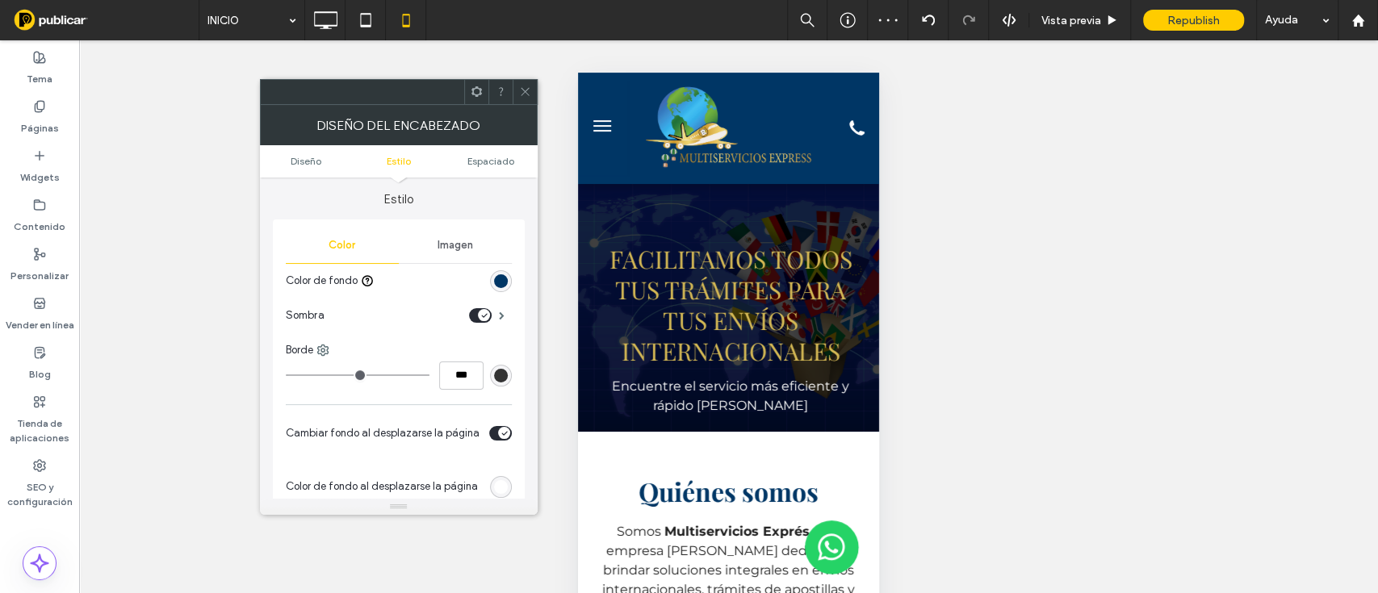
click at [517, 91] on div at bounding box center [524, 92] width 24 height 24
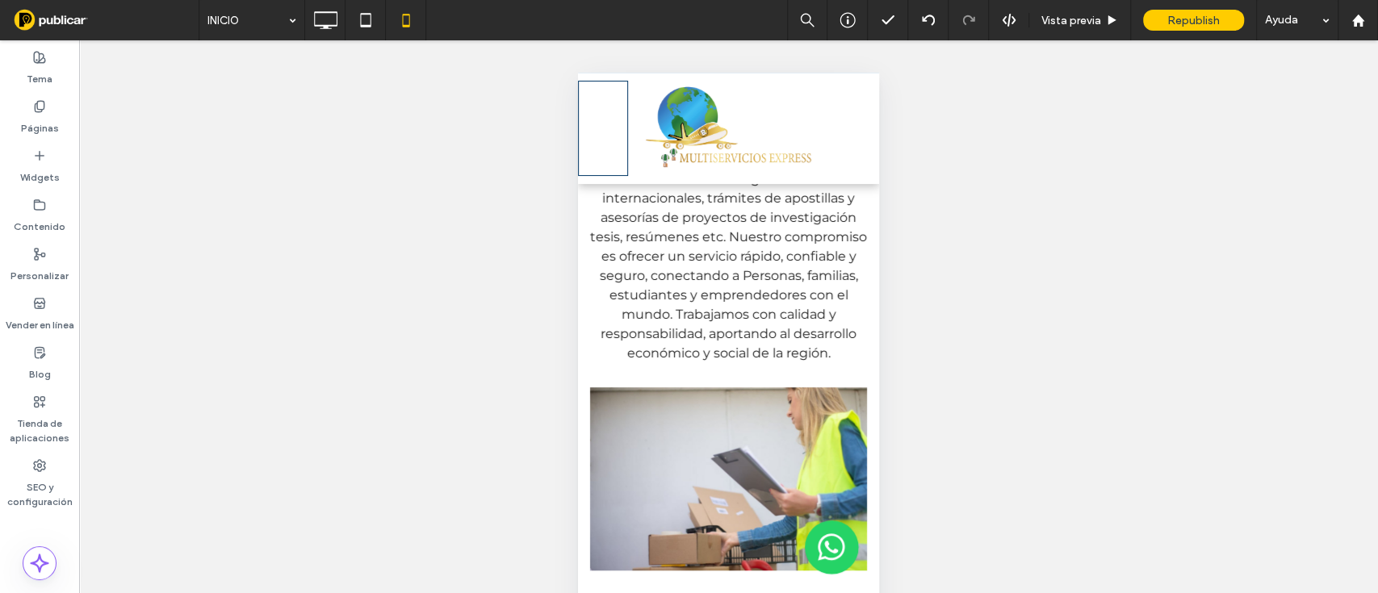
scroll to position [0, 0]
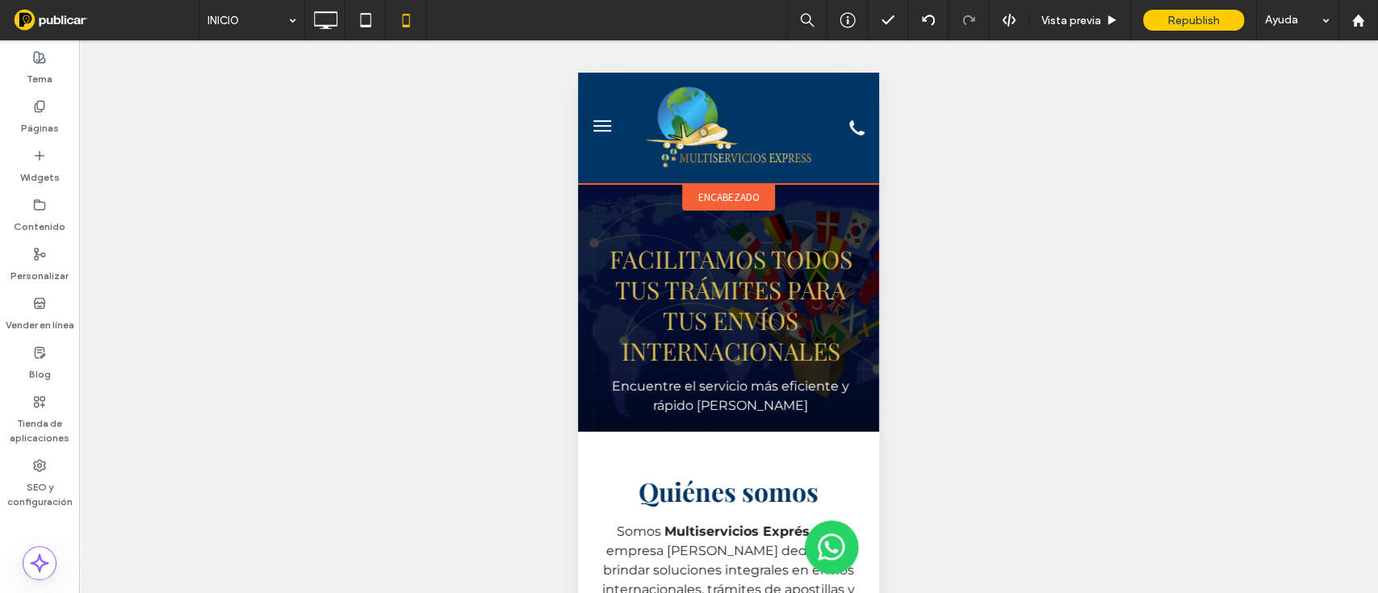
click at [721, 184] on div "encabezado" at bounding box center [728, 197] width 93 height 27
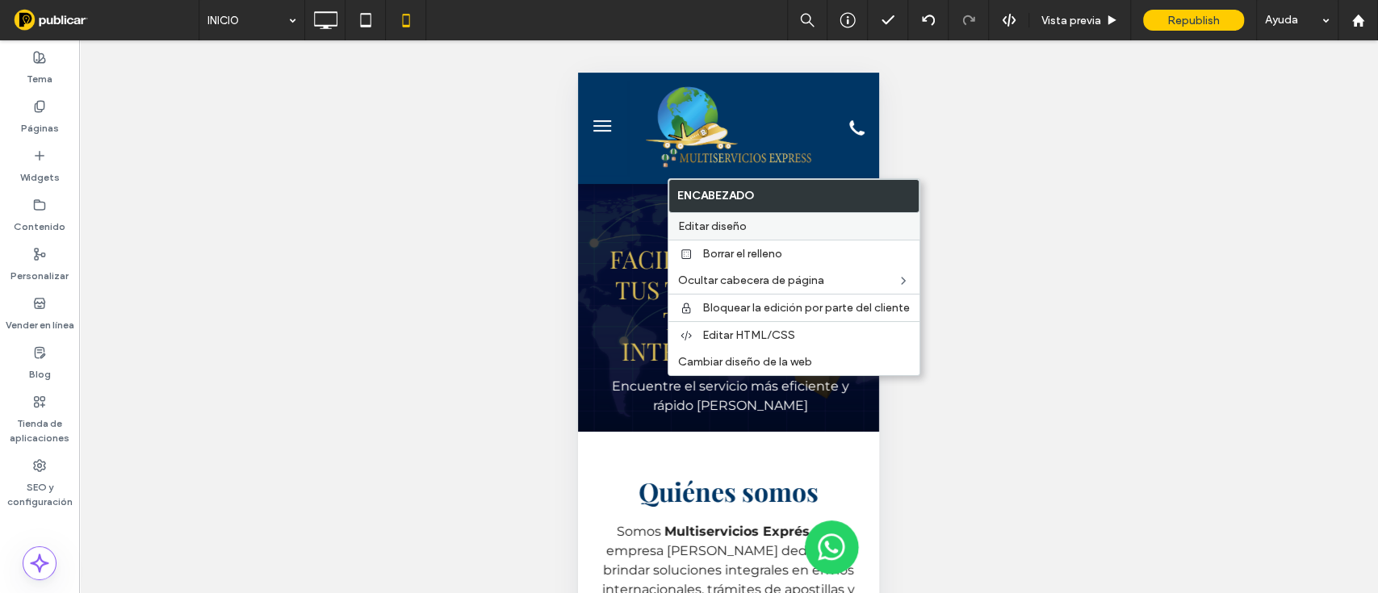
click at [738, 226] on span "Editar diseño" at bounding box center [712, 227] width 69 height 14
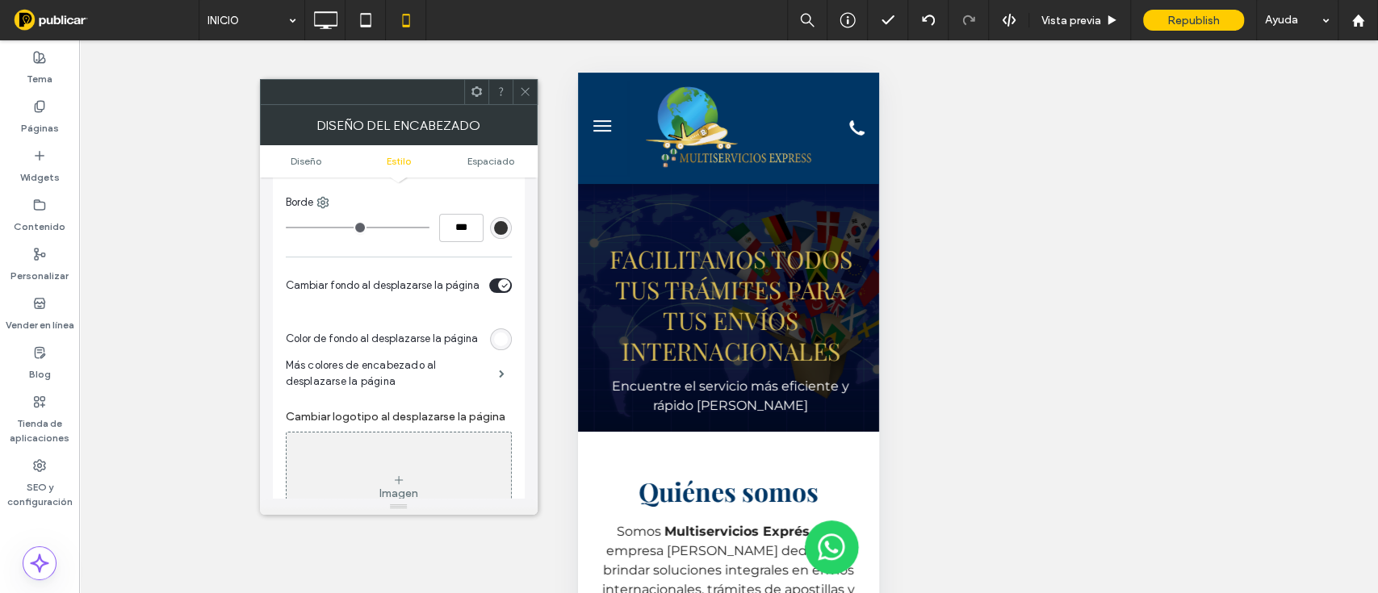
scroll to position [413, 0]
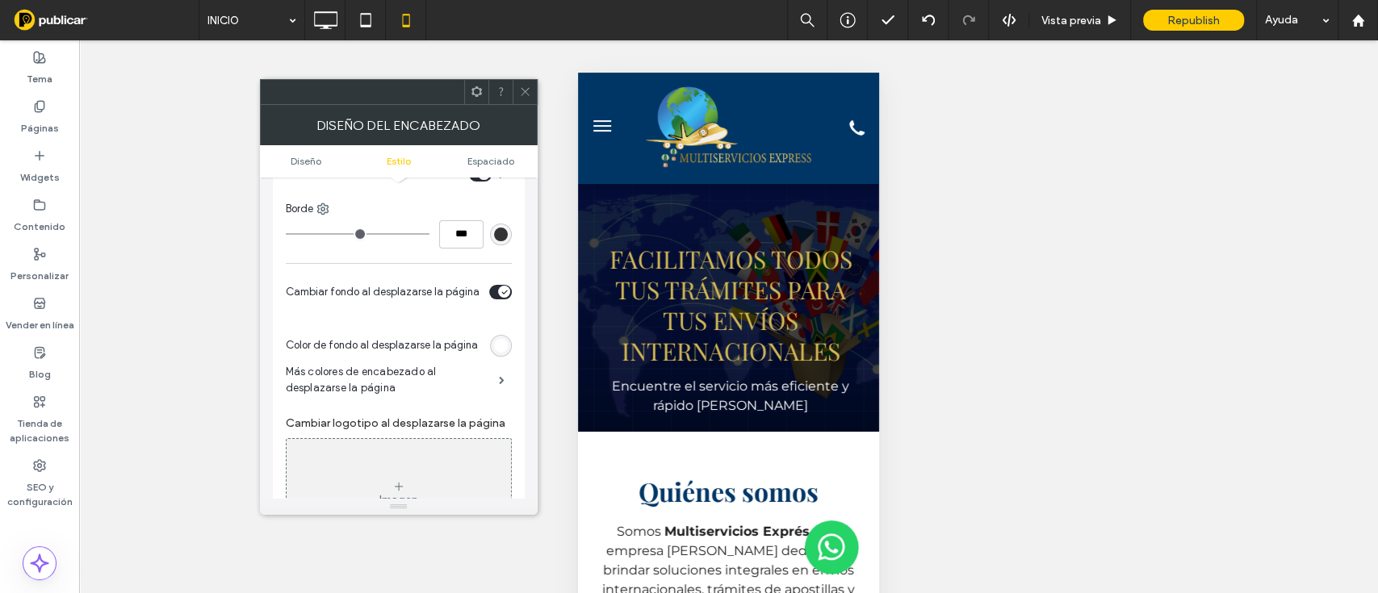
click at [500, 347] on div "rgb(255, 255, 255)" at bounding box center [501, 346] width 14 height 14
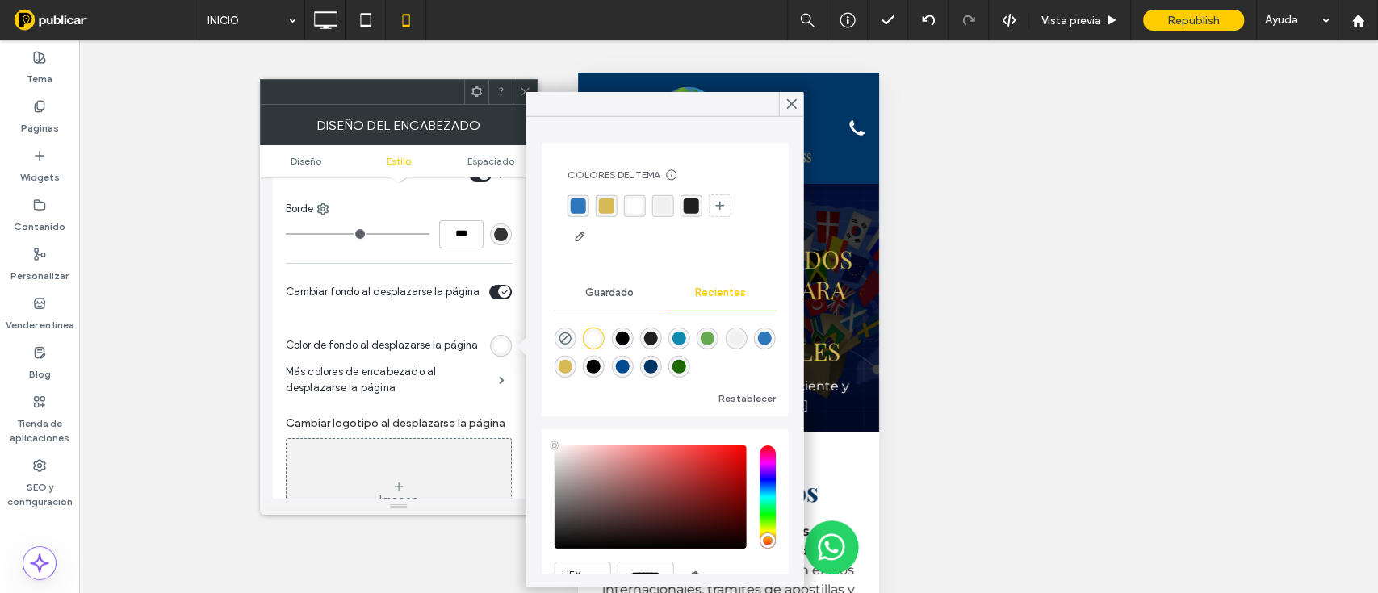
click at [657, 364] on div "rgba(0, 54, 101, 1)" at bounding box center [650, 367] width 14 height 14
type input "*******"
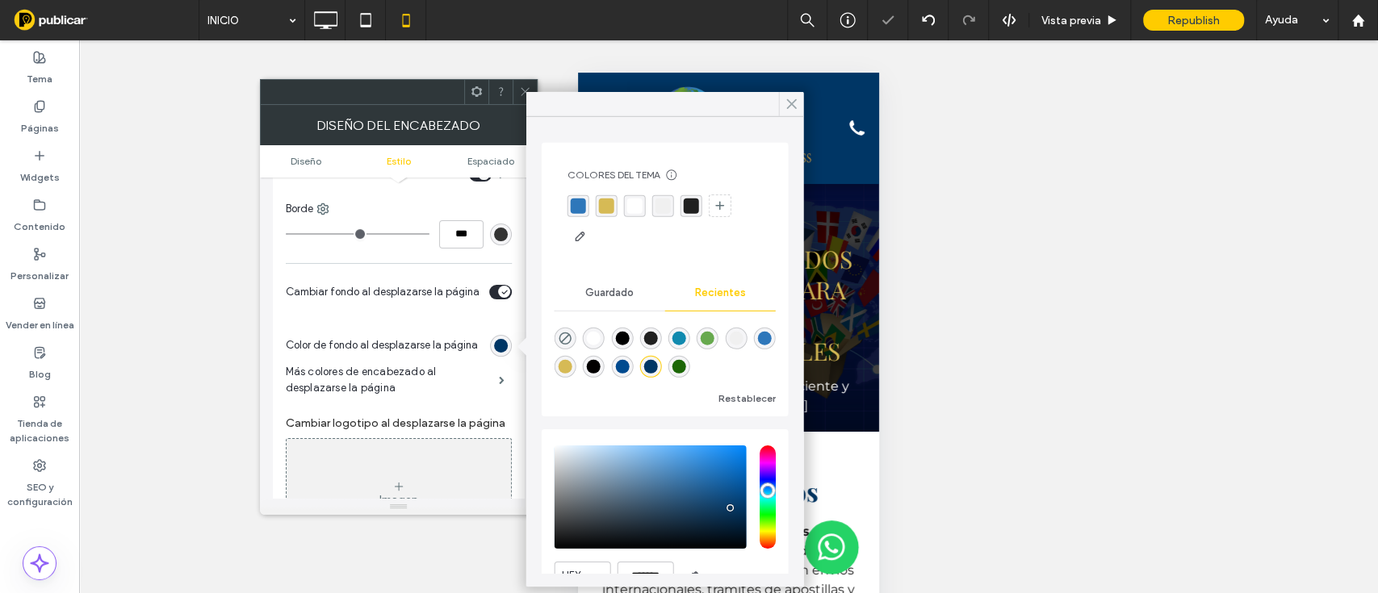
click at [788, 111] on icon at bounding box center [791, 104] width 15 height 15
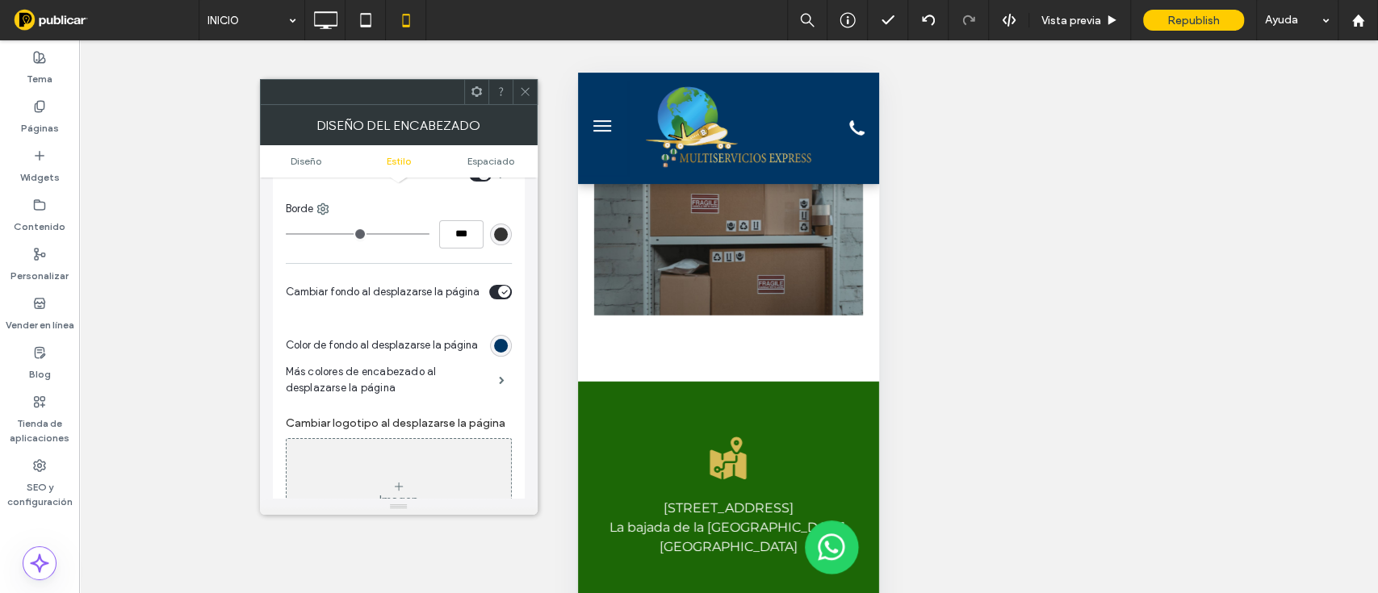
scroll to position [3030, 0]
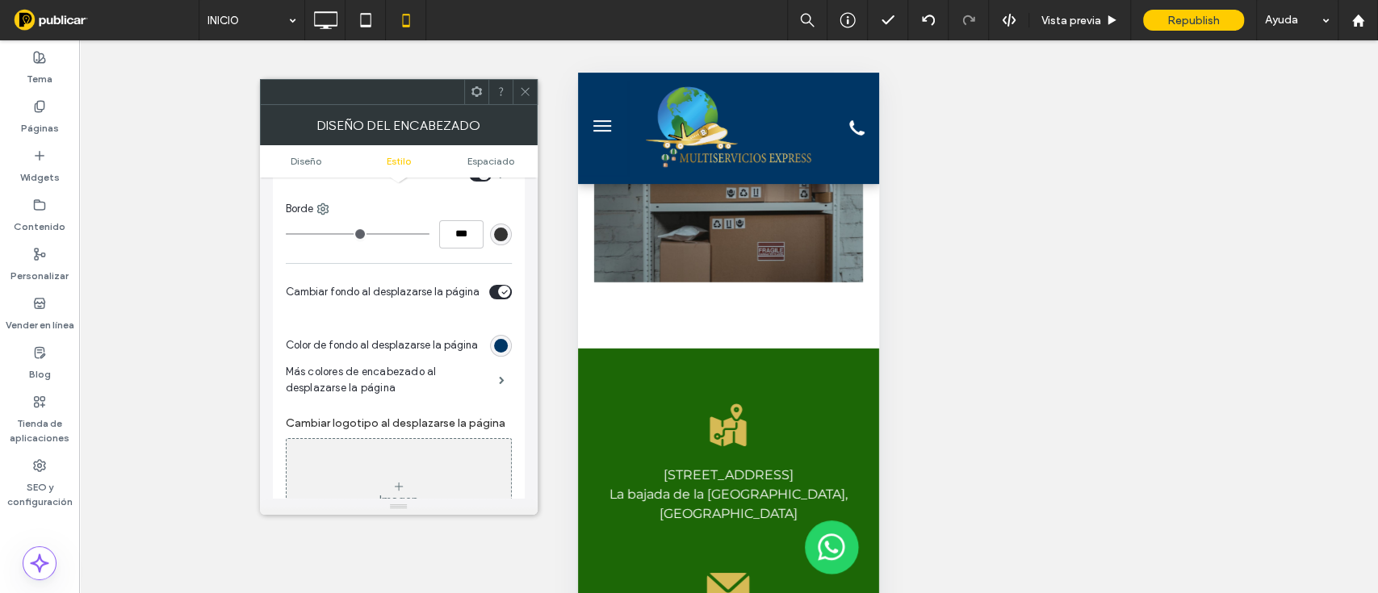
drag, startPoint x: 874, startPoint y: 129, endPoint x: 1452, endPoint y: 594, distance: 741.6
click at [522, 90] on icon at bounding box center [525, 92] width 12 height 12
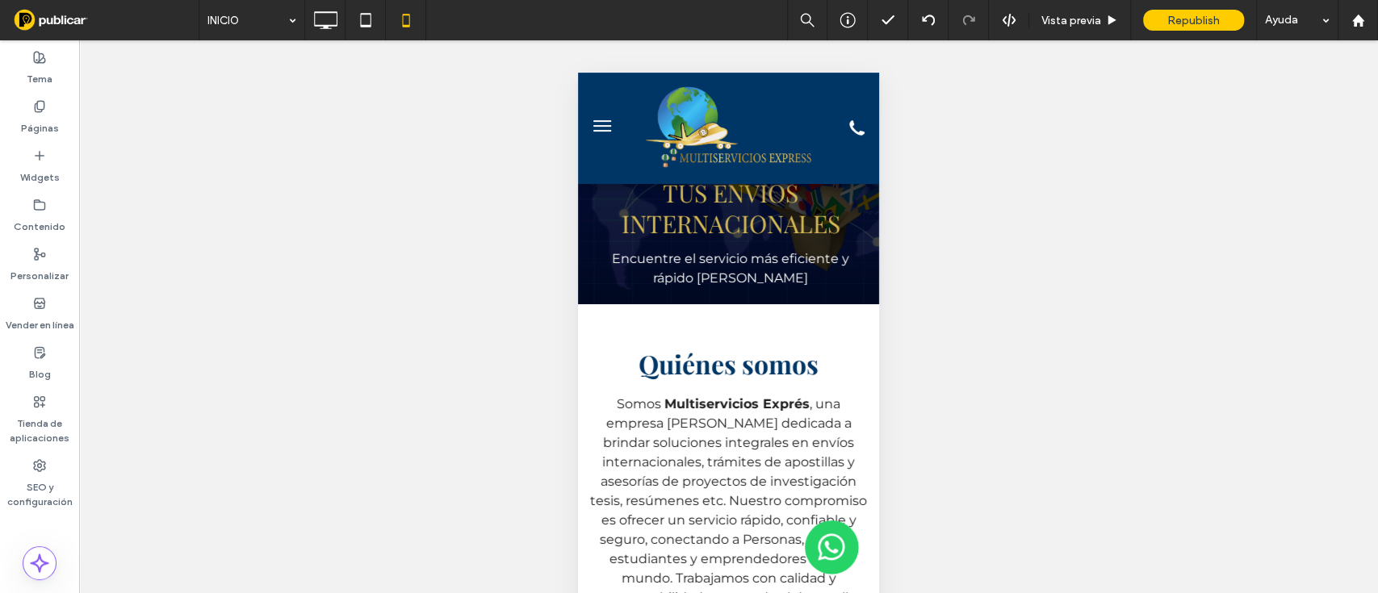
scroll to position [0, 0]
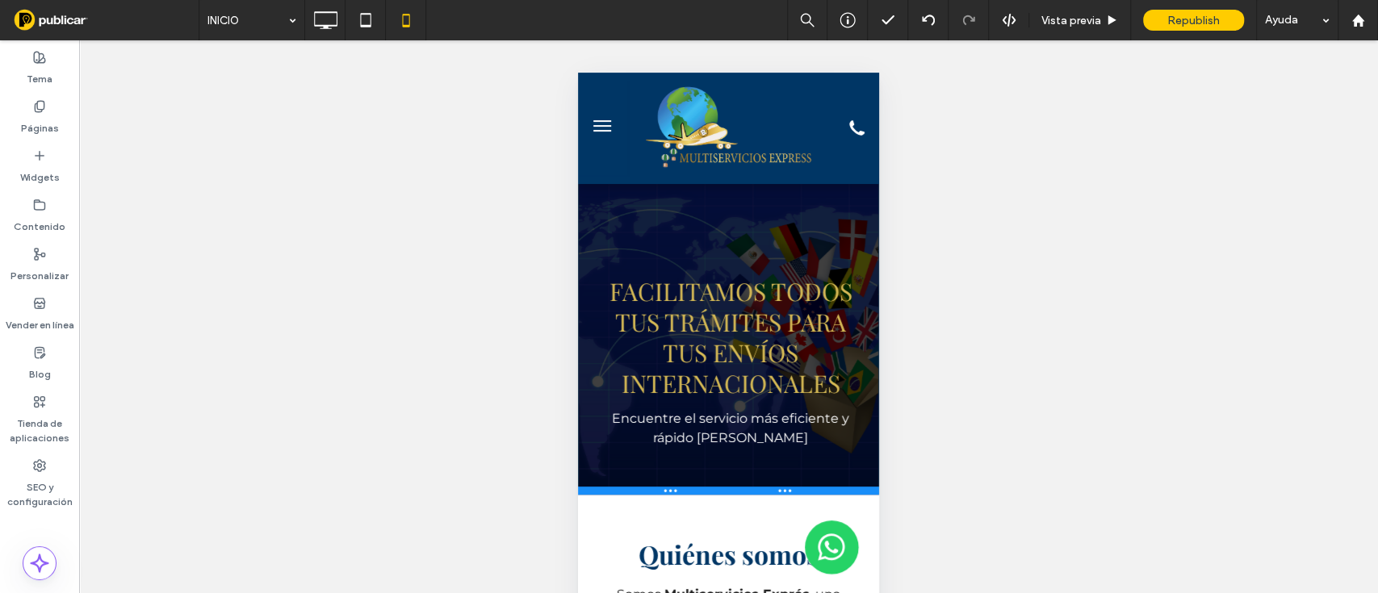
drag, startPoint x: 643, startPoint y: 426, endPoint x: 639, endPoint y: 490, distance: 63.9
click at [639, 490] on div at bounding box center [728, 491] width 301 height 8
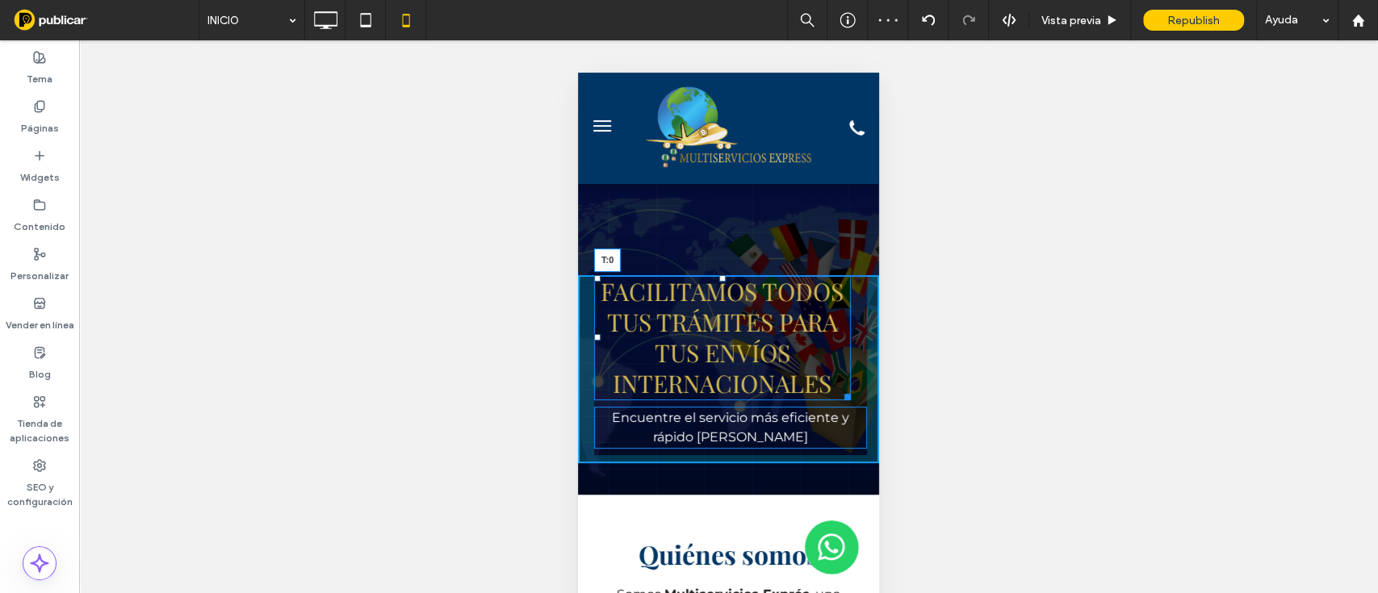
drag, startPoint x: 721, startPoint y: 281, endPoint x: 1287, endPoint y: 353, distance: 571.2
click at [717, 281] on div "Facilitamos todos tus trámites PARA TUS ENVÍOS INTERNACIONALES T:0" at bounding box center [722, 337] width 257 height 125
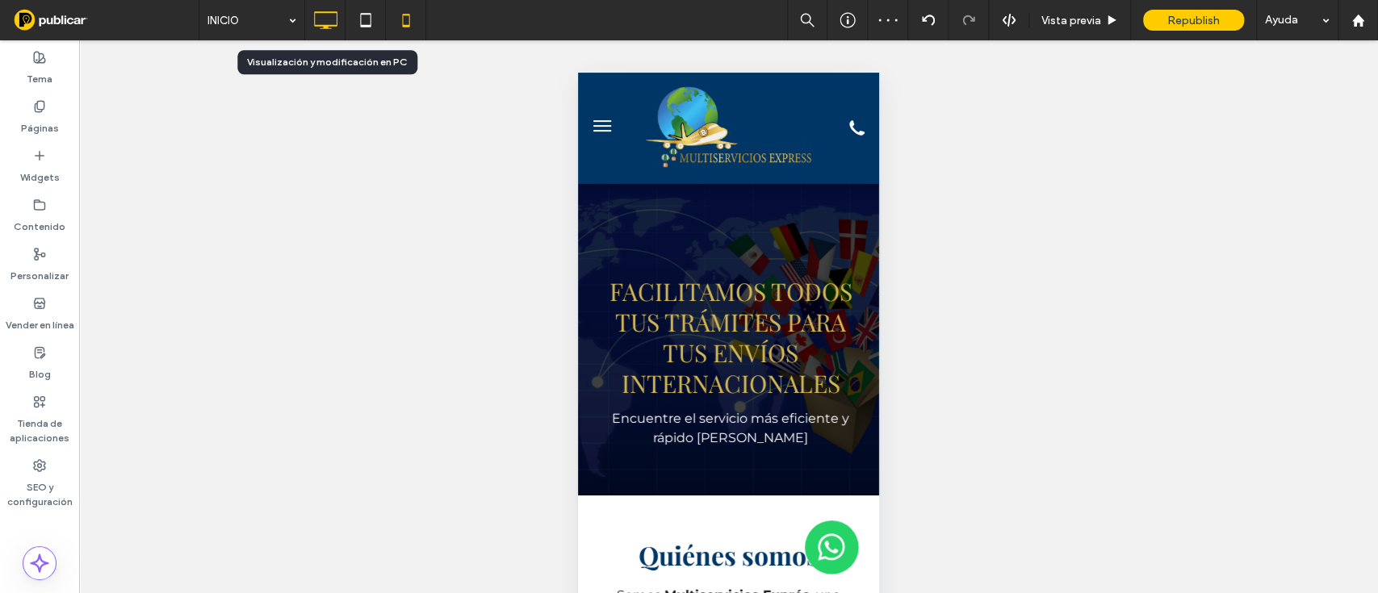
click at [316, 14] on icon at bounding box center [325, 20] width 32 height 32
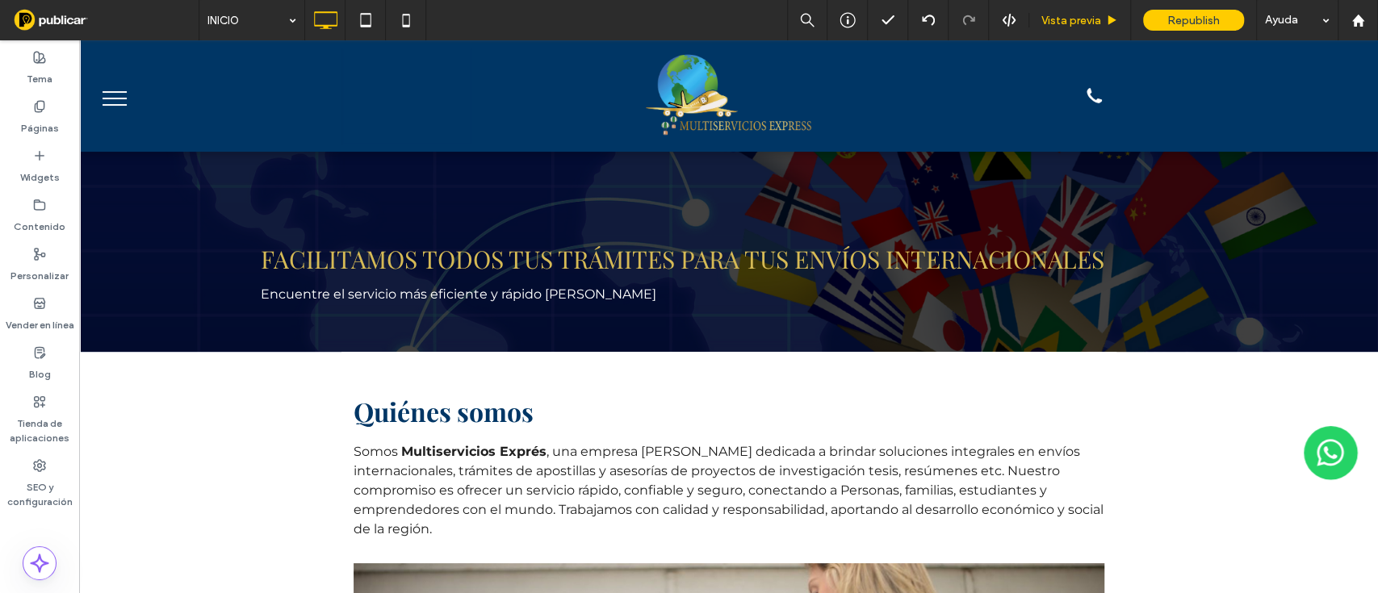
click at [1078, 14] on span "Vista previa" at bounding box center [1071, 21] width 60 height 14
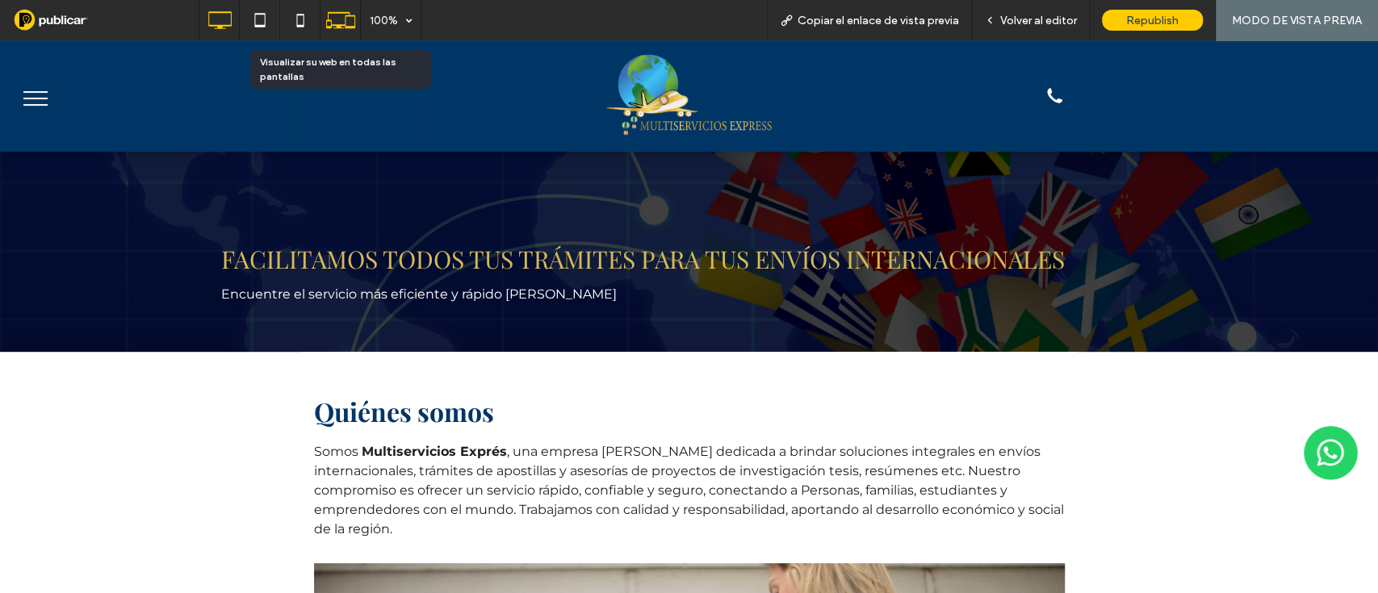
click at [349, 6] on icon at bounding box center [340, 20] width 31 height 31
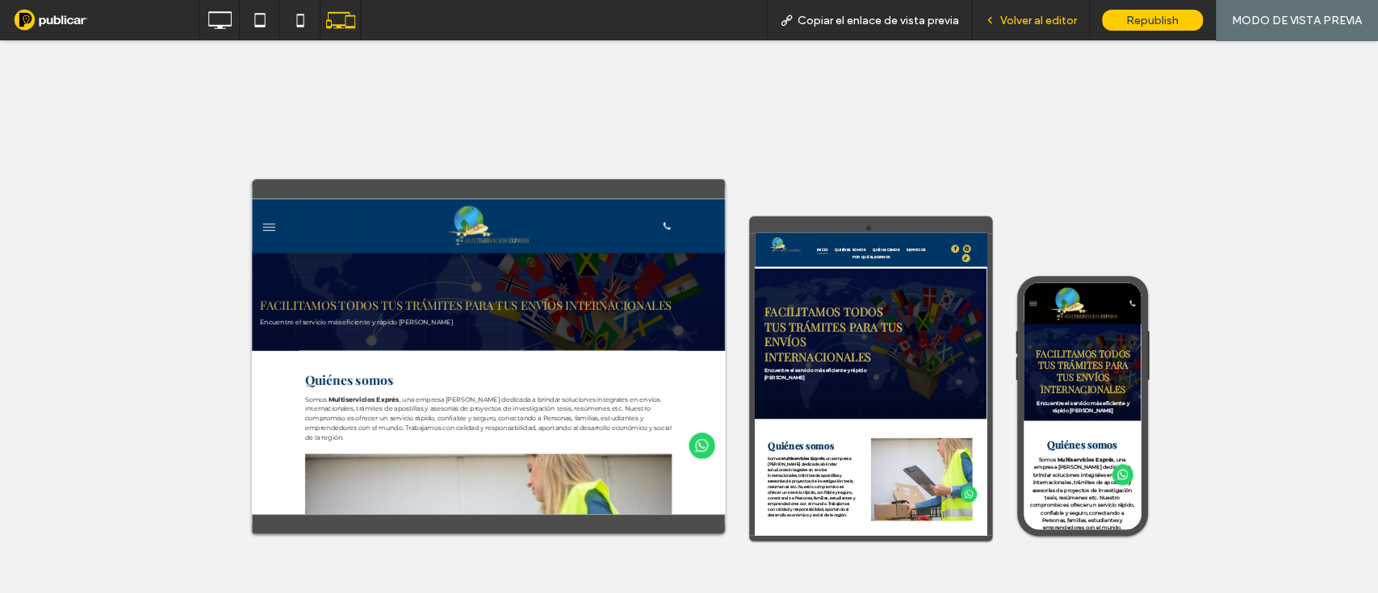
click at [1039, 17] on span "Volver al editor" at bounding box center [1038, 21] width 77 height 14
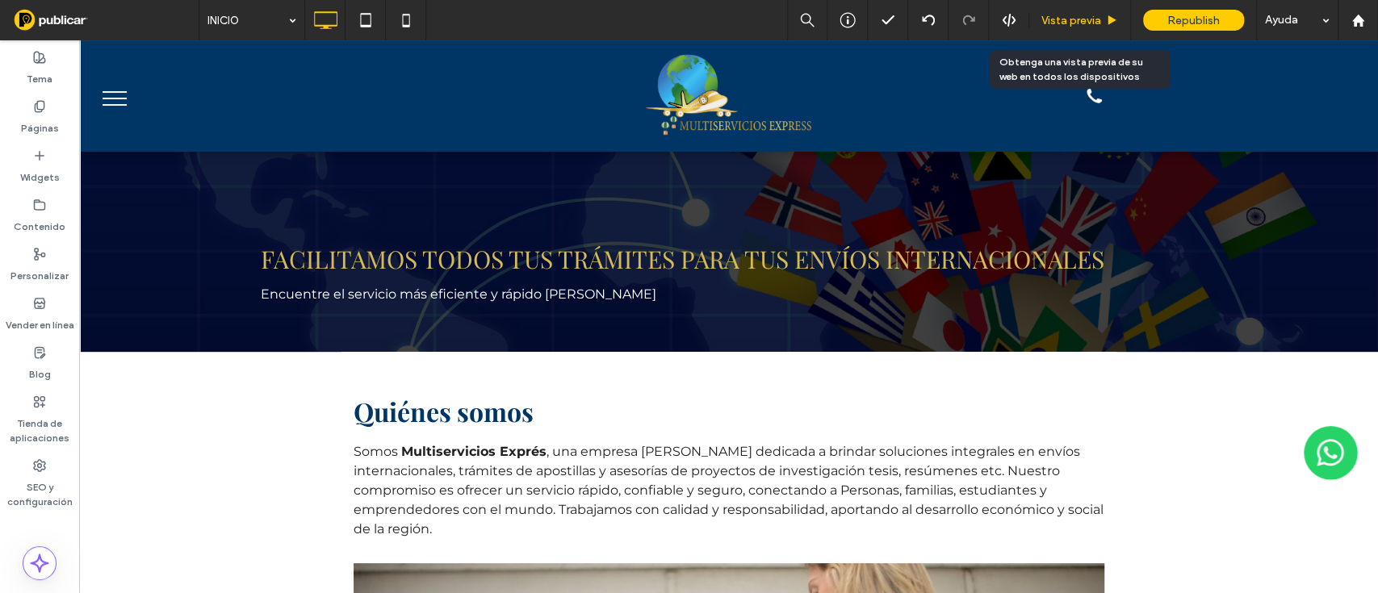
click at [1083, 17] on span "Vista previa" at bounding box center [1071, 21] width 60 height 14
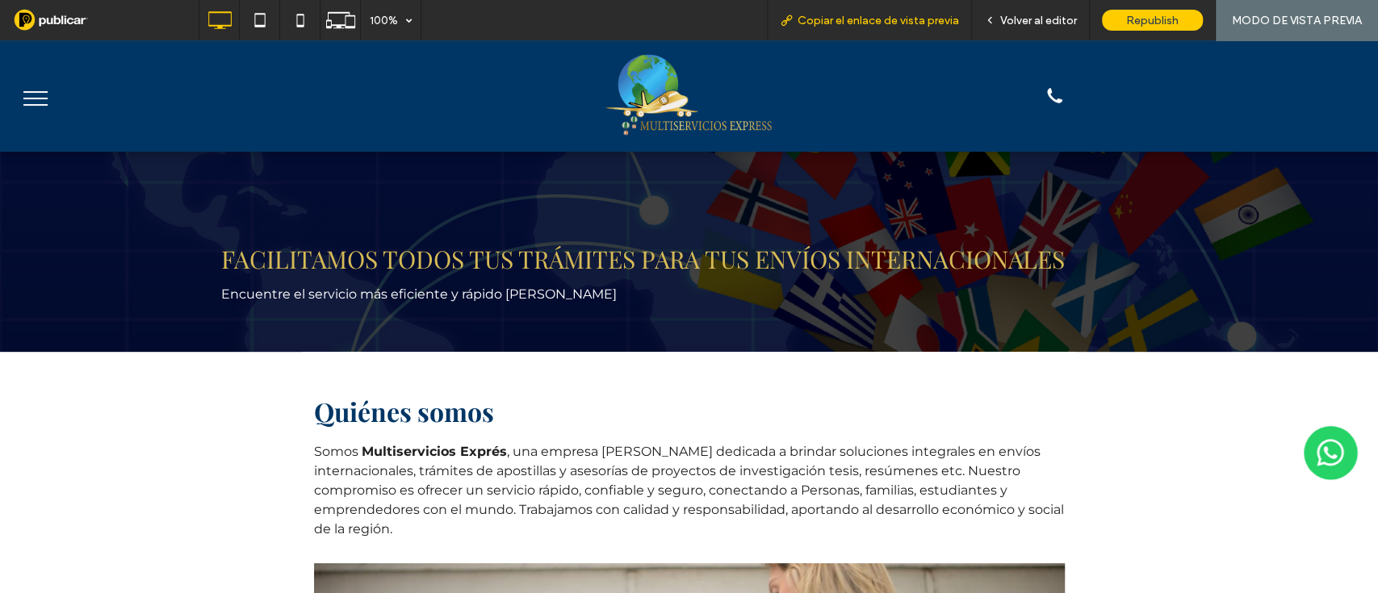
click at [869, 15] on span "Copiar el enlace de vista previa" at bounding box center [877, 21] width 161 height 14
click at [1021, 19] on span "Volver al editor" at bounding box center [1038, 21] width 77 height 14
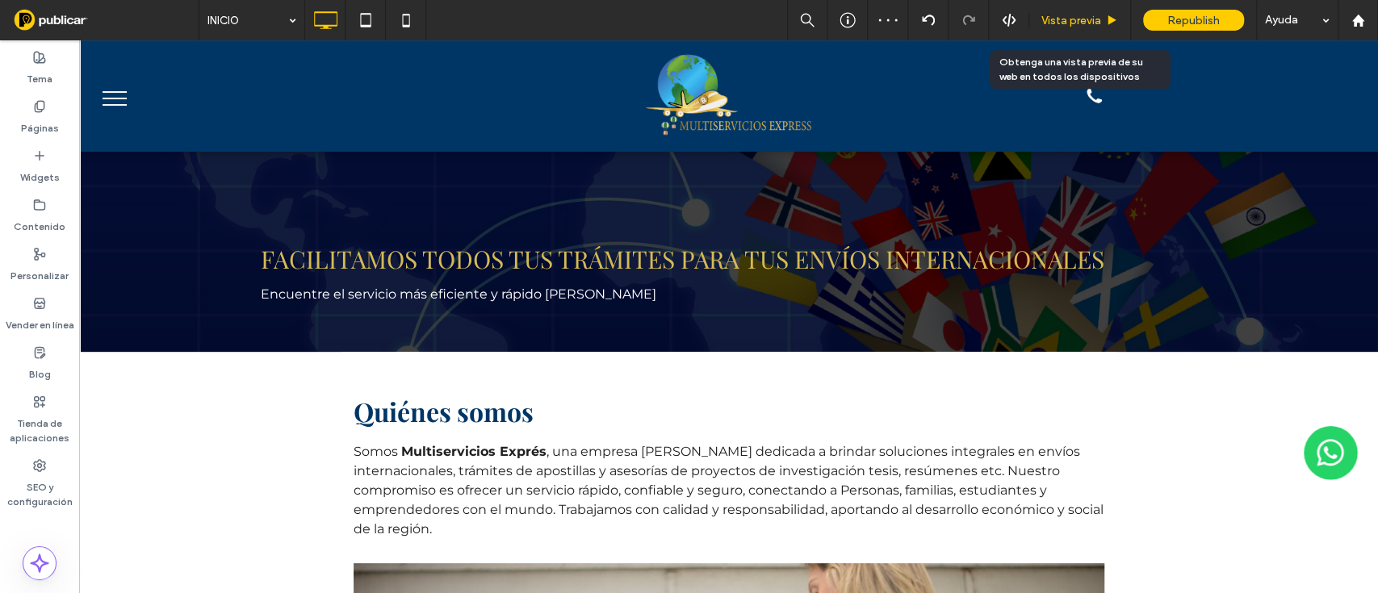
click at [1086, 23] on span "Vista previa" at bounding box center [1071, 21] width 60 height 14
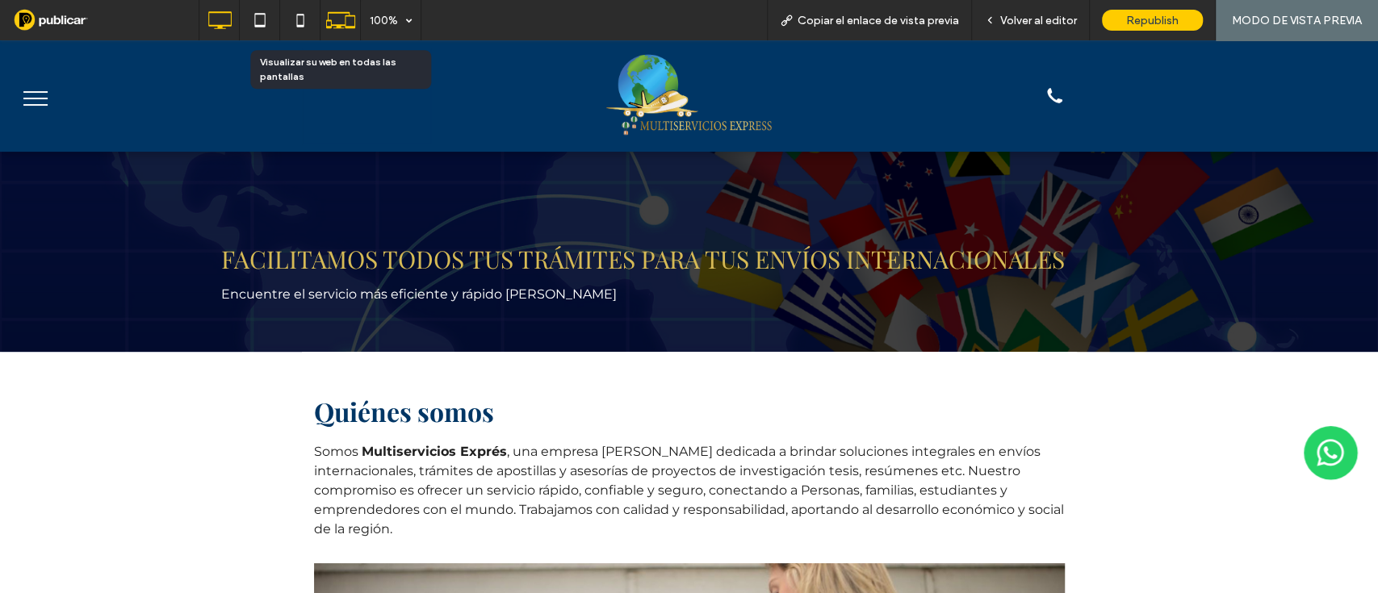
click at [333, 15] on icon at bounding box center [340, 20] width 31 height 31
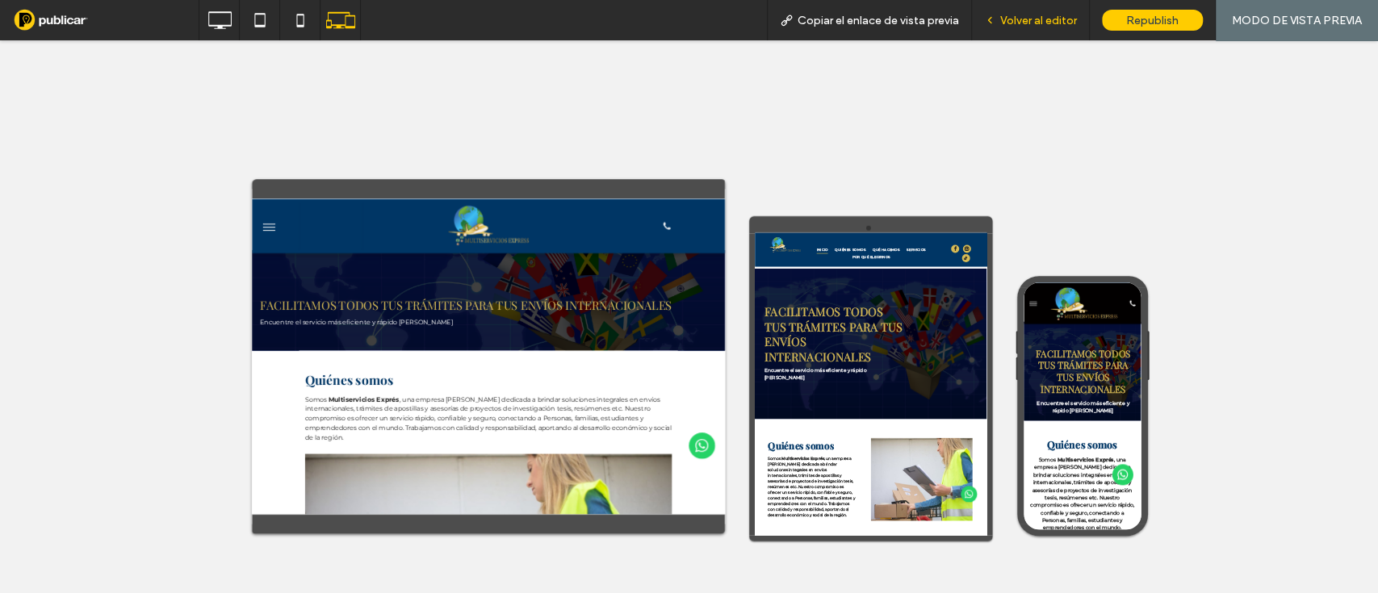
click at [1035, 15] on span "Volver al editor" at bounding box center [1038, 21] width 77 height 14
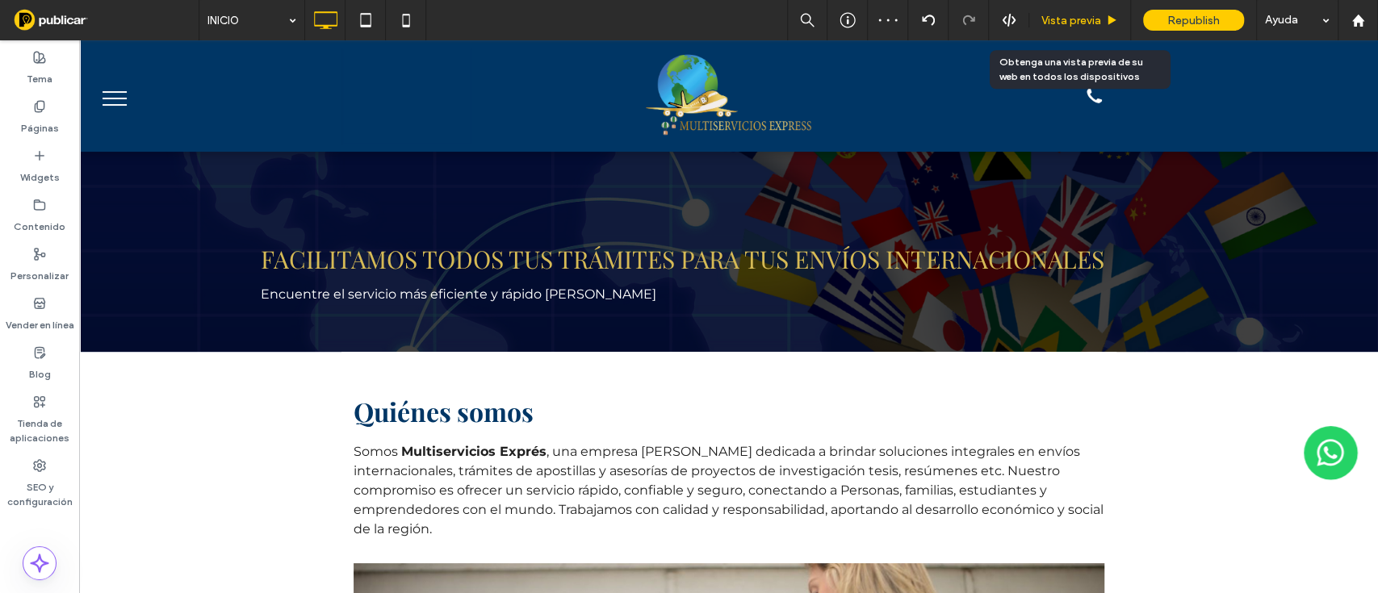
click at [1063, 8] on div "Vista previa" at bounding box center [1080, 20] width 102 height 40
click at [1078, 15] on span "Vista previa" at bounding box center [1071, 21] width 60 height 14
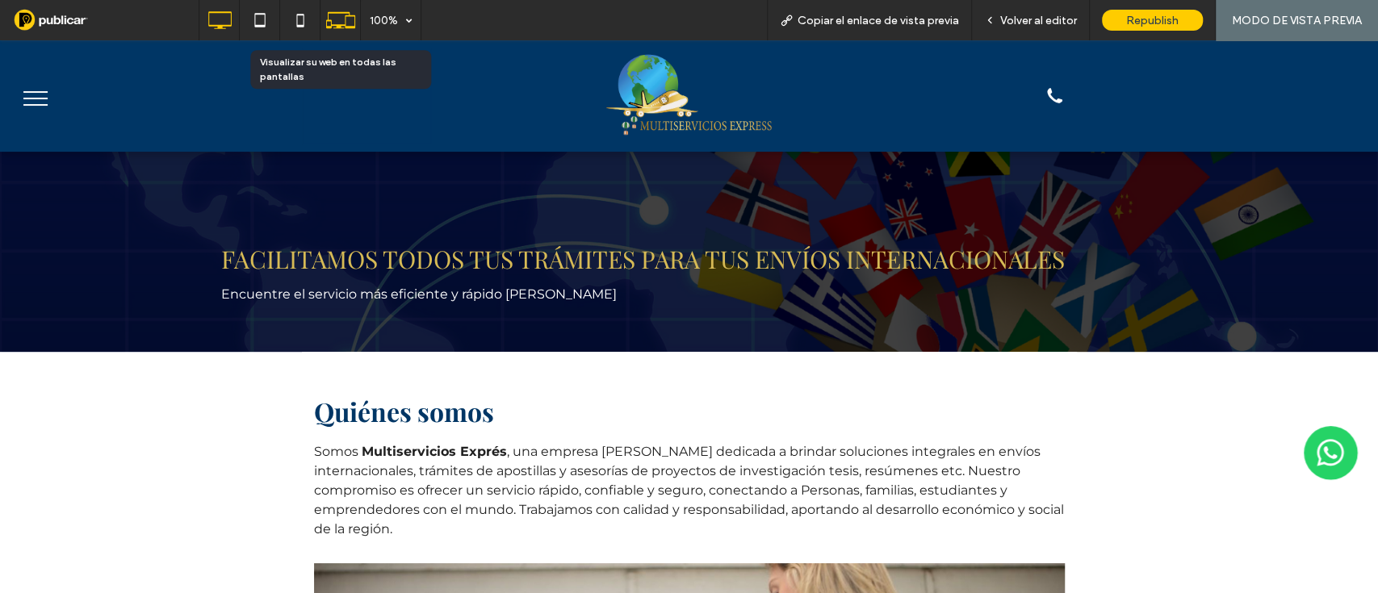
click at [345, 19] on use at bounding box center [339, 20] width 29 height 16
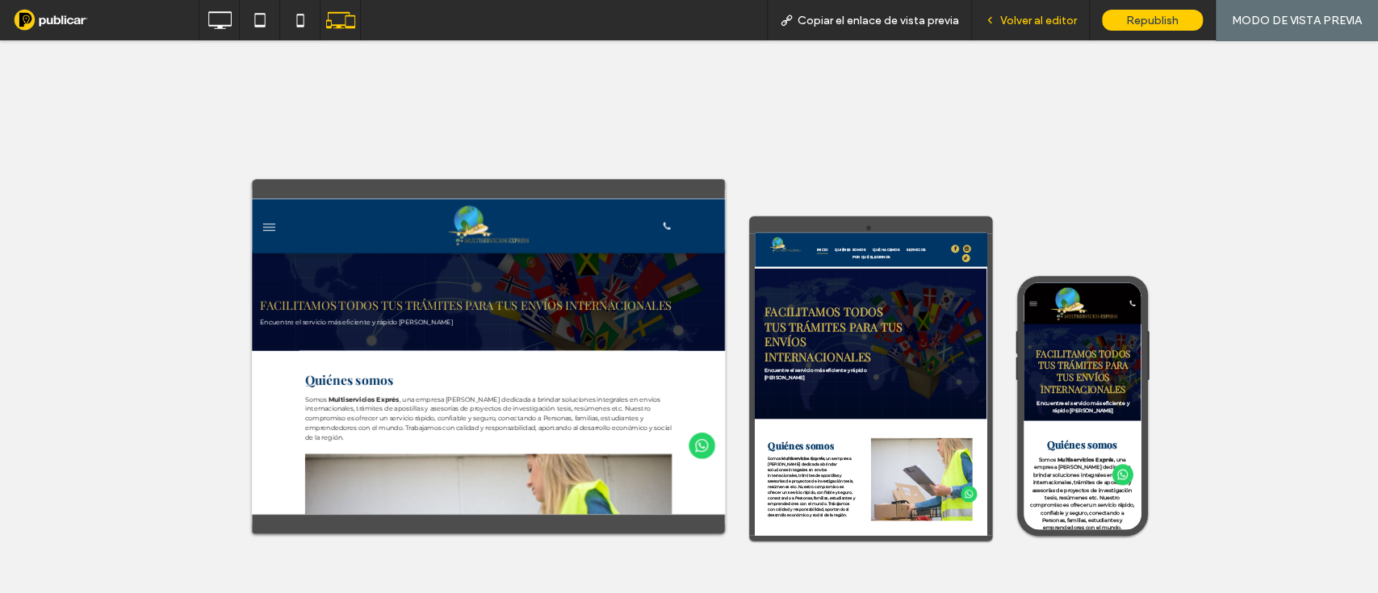
click at [1018, 27] on span "Volver al editor" at bounding box center [1038, 21] width 77 height 14
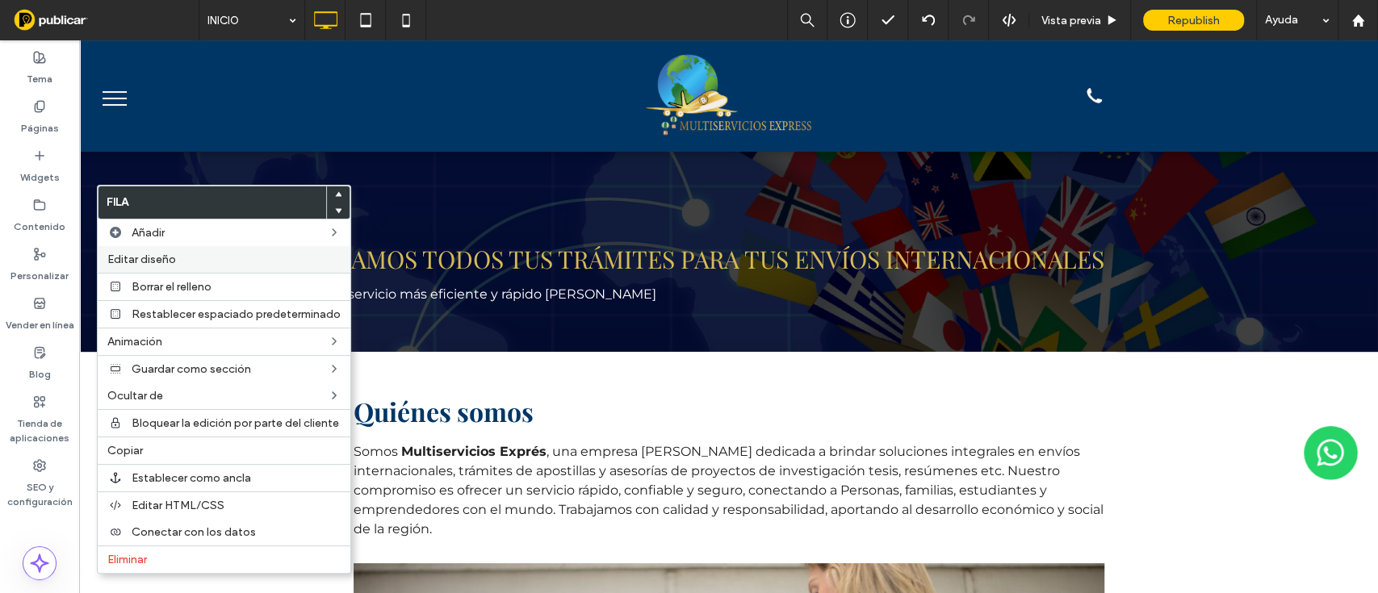
click at [142, 253] on span "Editar diseño" at bounding box center [141, 260] width 69 height 14
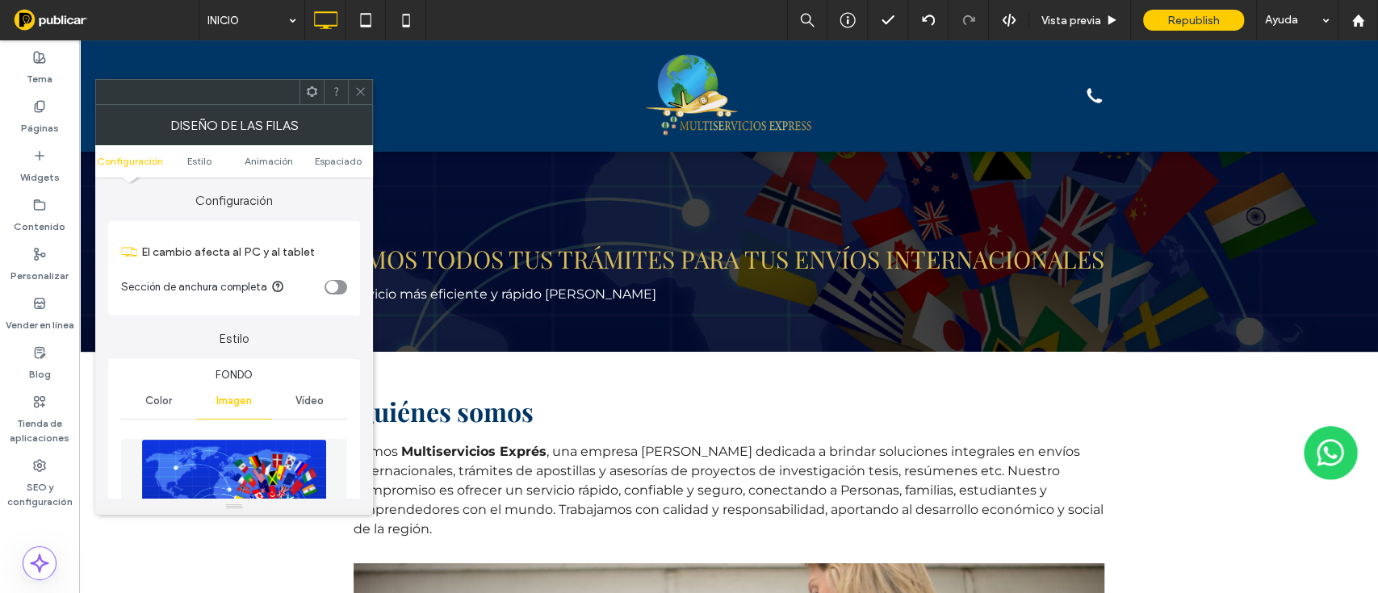
click at [155, 406] on span "Color" at bounding box center [158, 401] width 27 height 13
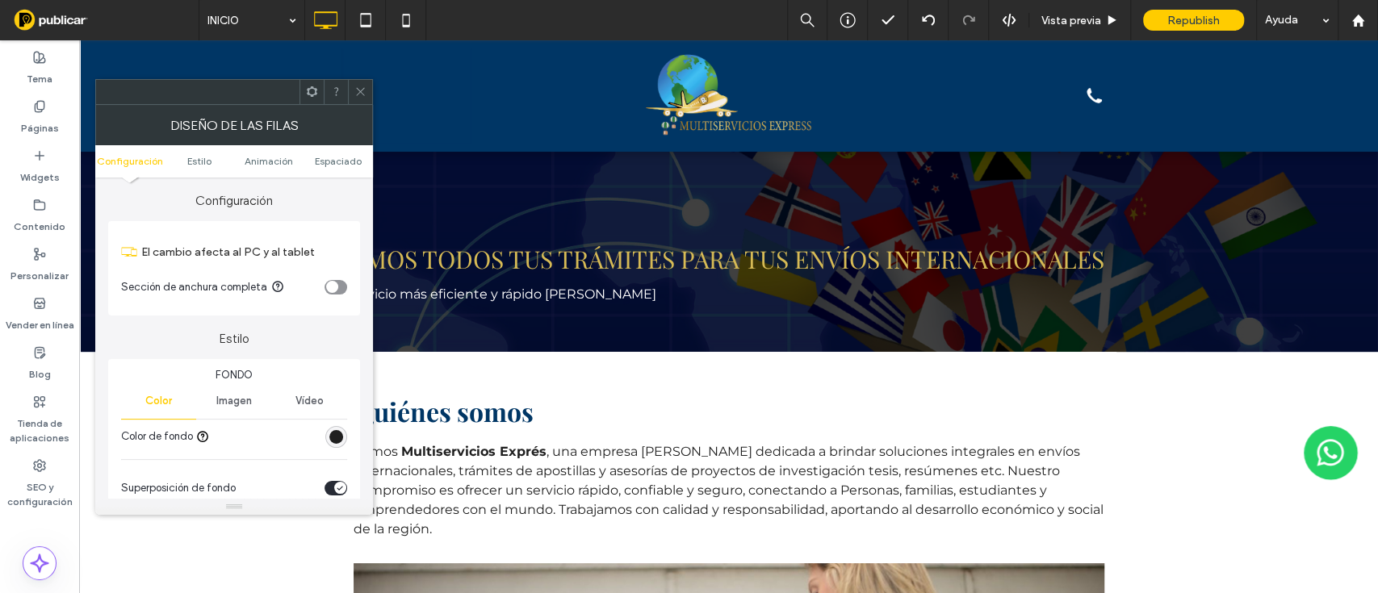
click at [334, 435] on div "rgb(32, 32, 32)" at bounding box center [336, 437] width 14 height 14
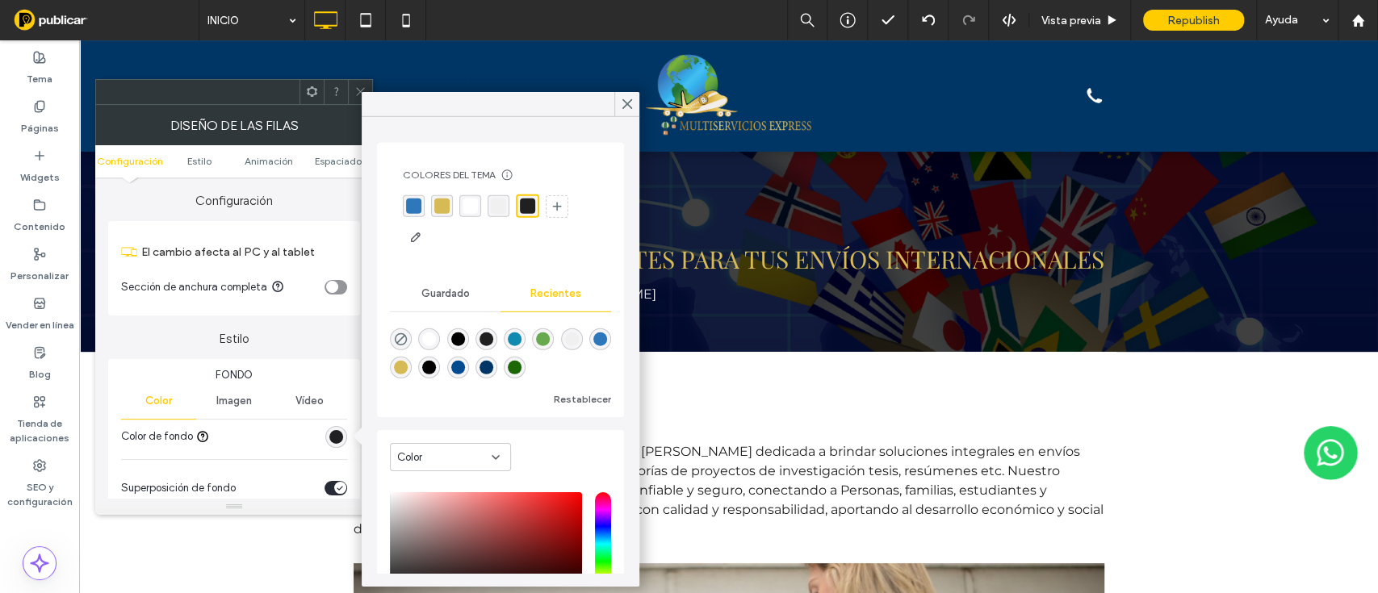
click at [493, 372] on div "rgba(0, 54, 101, 1)" at bounding box center [486, 368] width 14 height 14
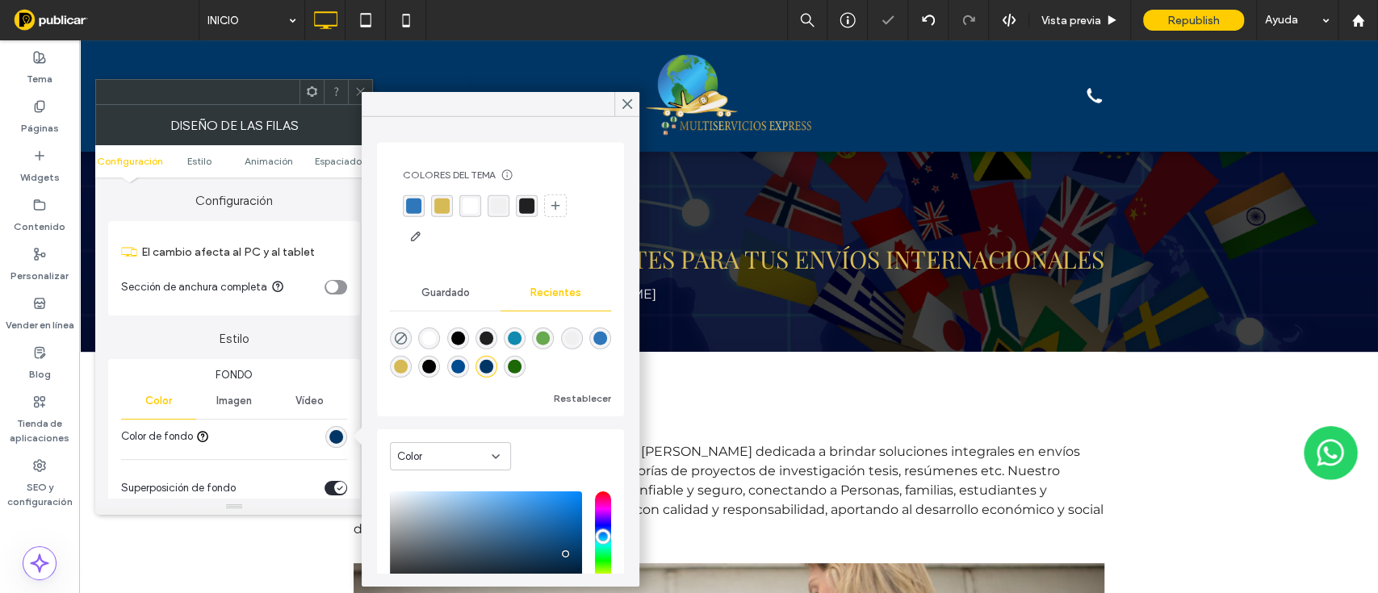
type input "*******"
click at [619, 100] on div at bounding box center [626, 104] width 25 height 24
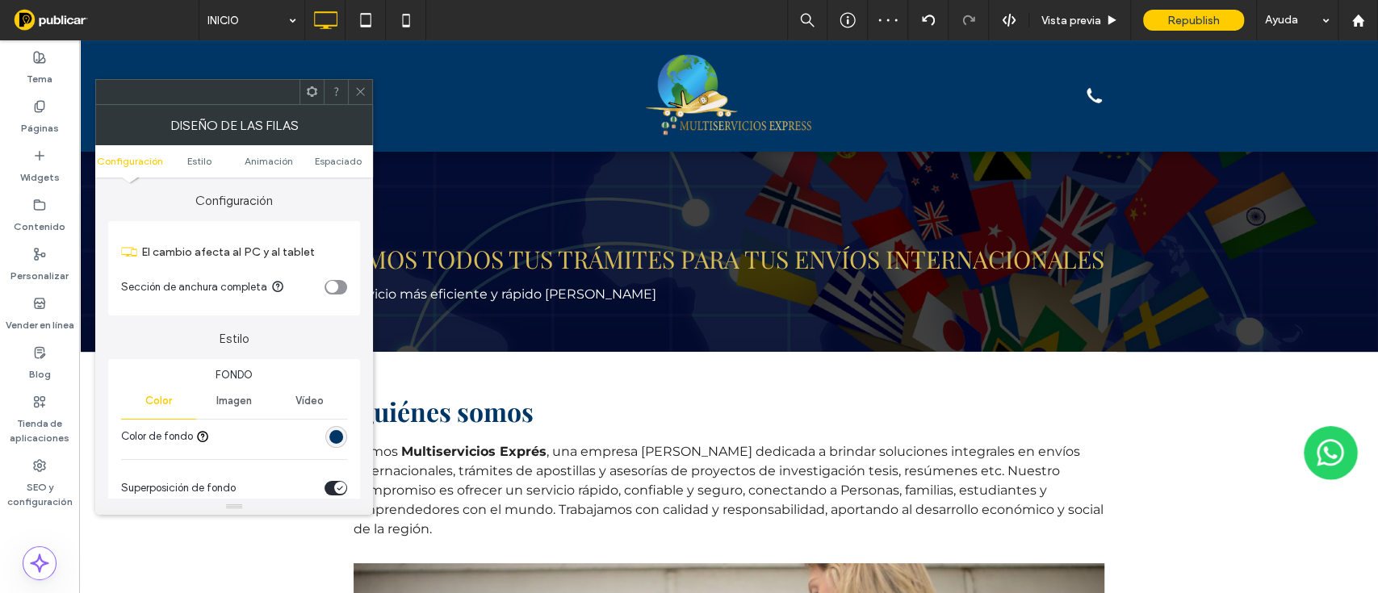
click at [355, 83] on span at bounding box center [360, 92] width 12 height 24
click at [335, 435] on icon "rgba(0, 0, 0, 0)" at bounding box center [336, 437] width 14 height 14
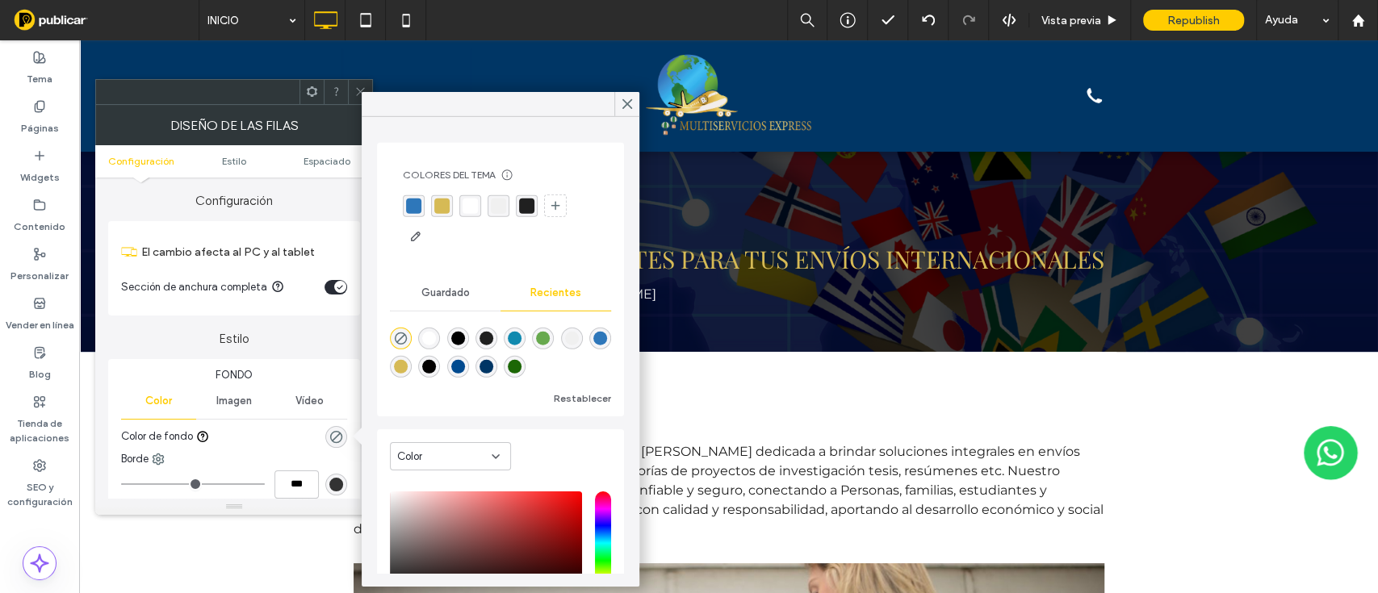
click at [493, 365] on div "rgba(0, 54, 101, 1)" at bounding box center [486, 367] width 14 height 14
type input "*******"
type input "***"
type input "****"
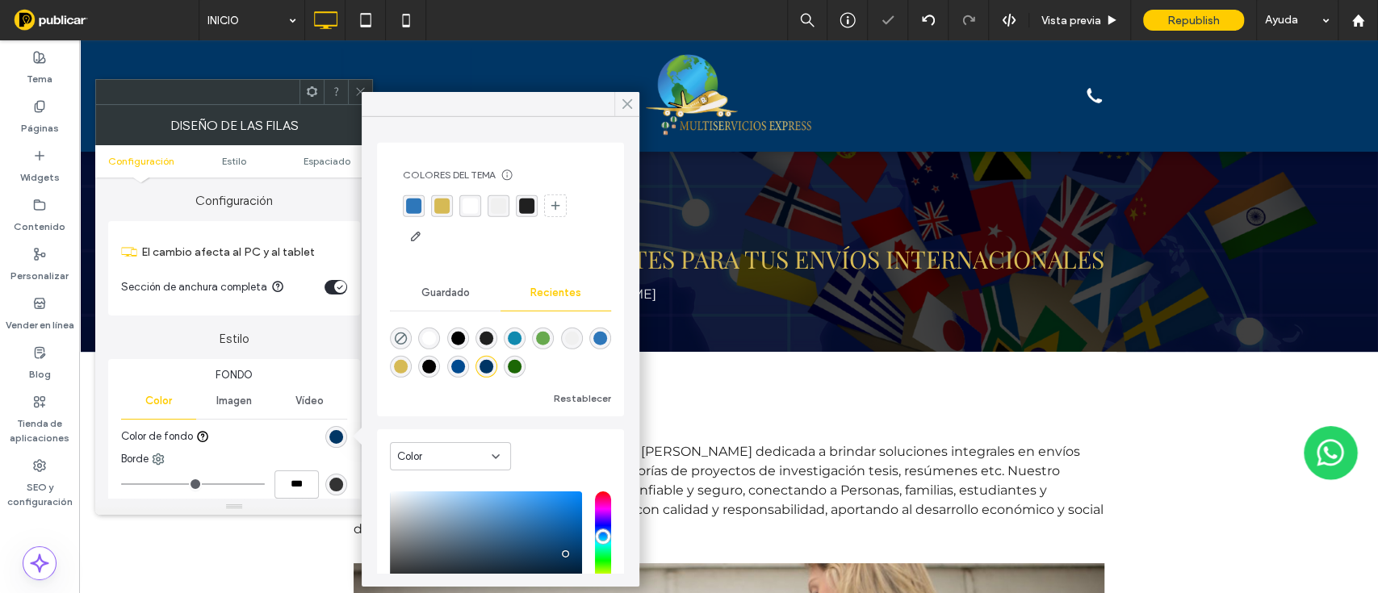
click at [627, 107] on icon at bounding box center [627, 104] width 15 height 15
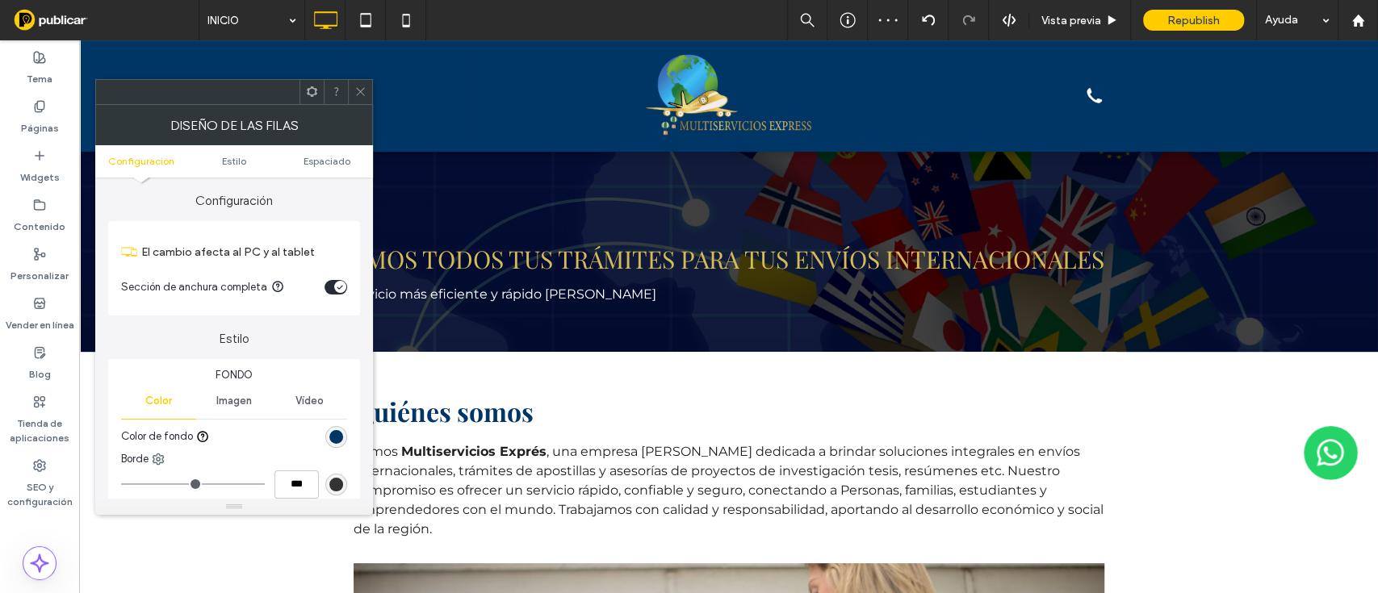
click at [358, 86] on icon at bounding box center [360, 92] width 12 height 12
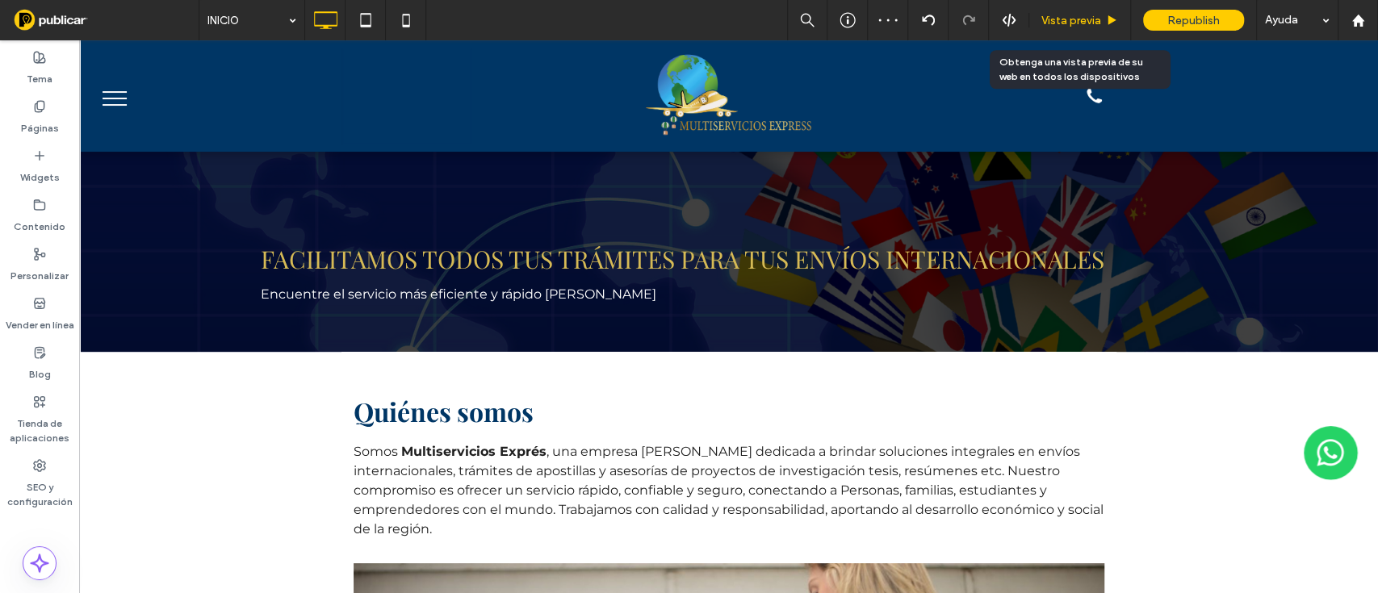
click at [1085, 15] on span "Vista previa" at bounding box center [1071, 21] width 60 height 14
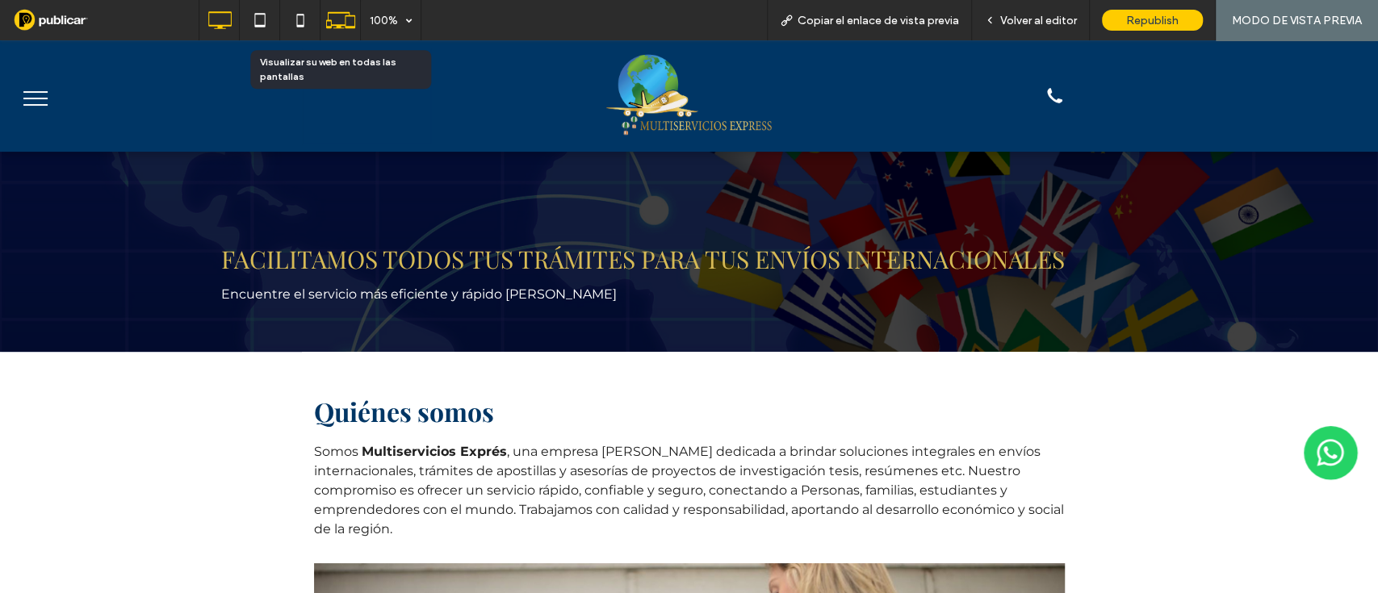
click at [352, 18] on icon at bounding box center [340, 20] width 31 height 31
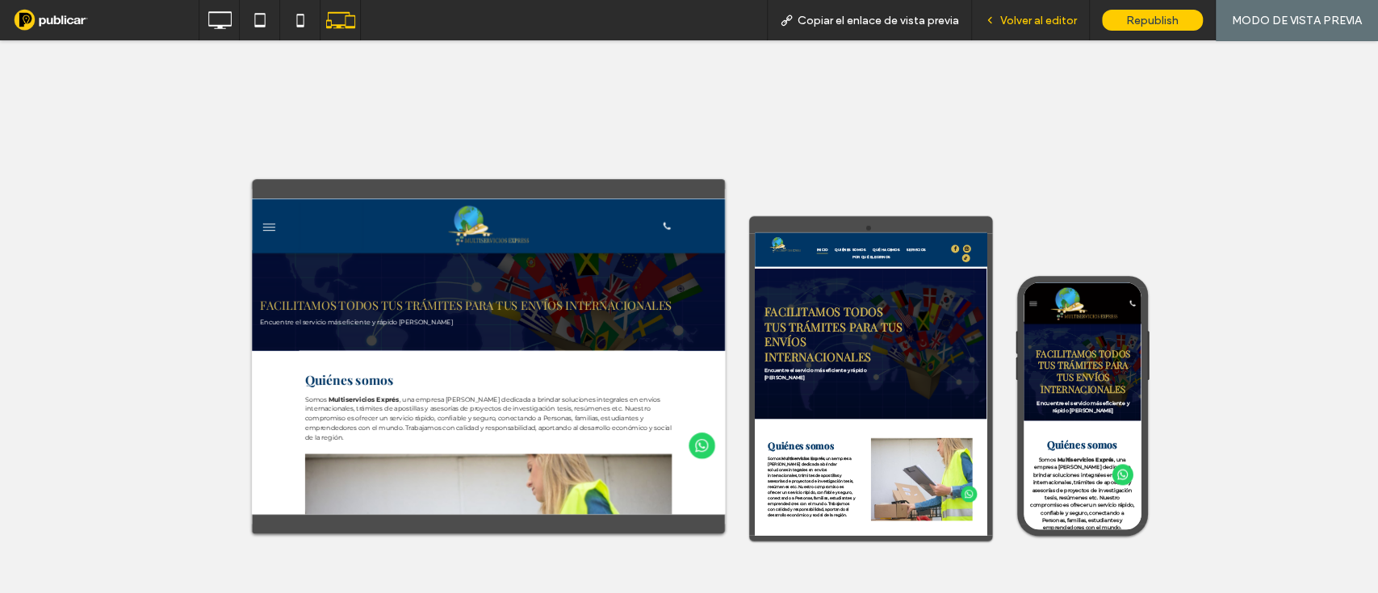
click at [1048, 23] on span "Volver al editor" at bounding box center [1038, 21] width 77 height 14
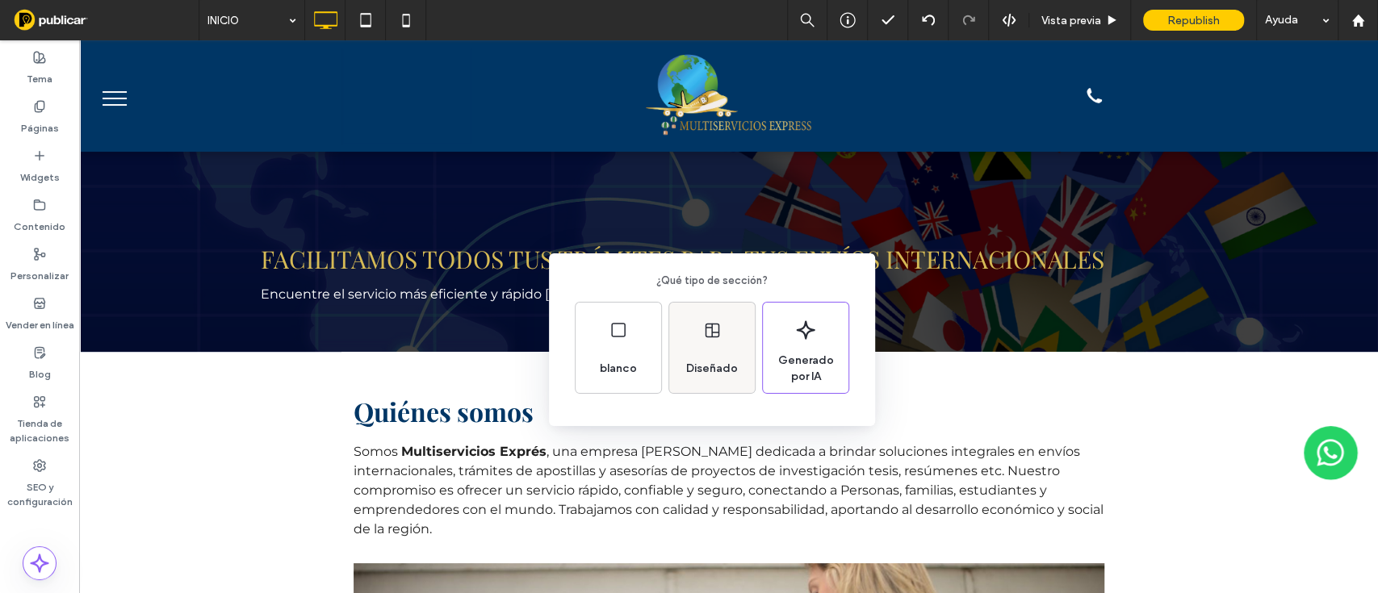
click at [713, 373] on span "Diseñado" at bounding box center [712, 369] width 65 height 16
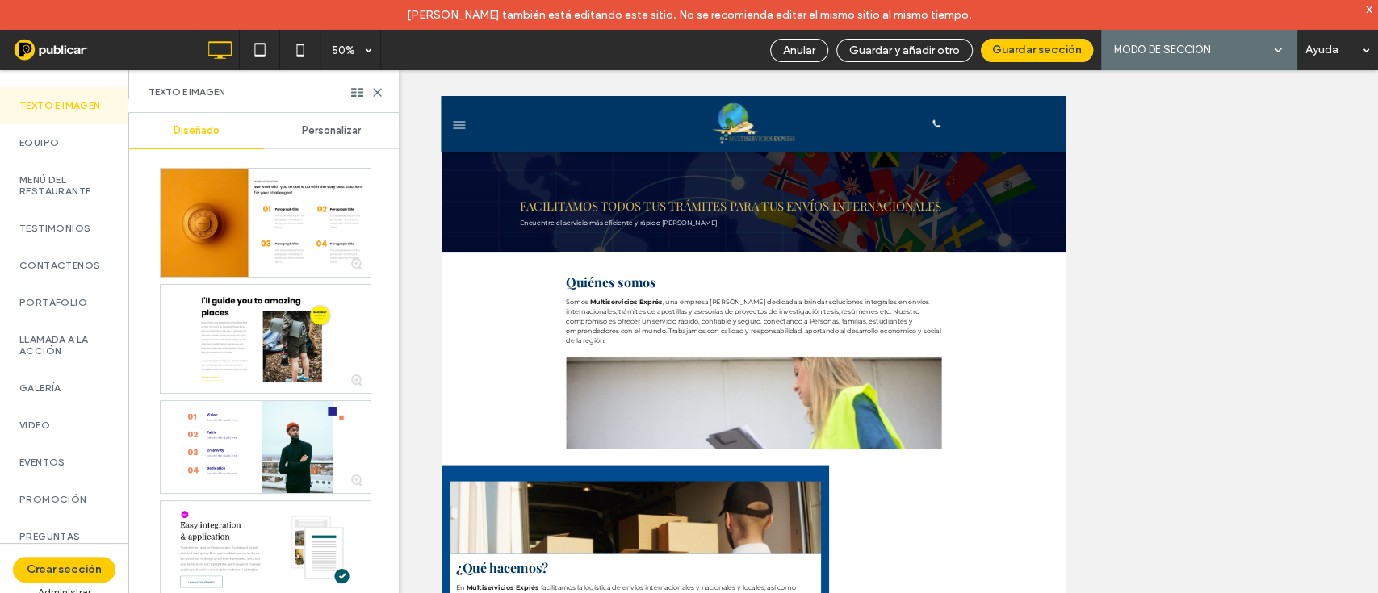
scroll to position [405, 0]
click at [53, 276] on label "Contáctenos" at bounding box center [64, 270] width 90 height 11
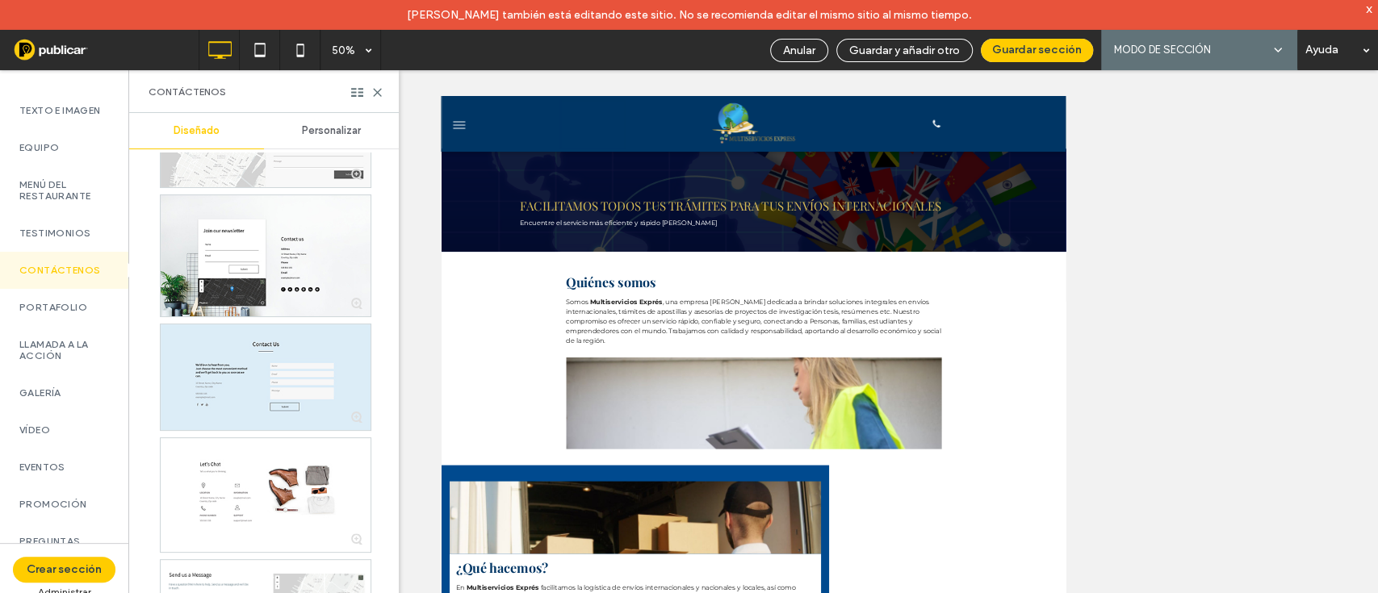
scroll to position [2342, 0]
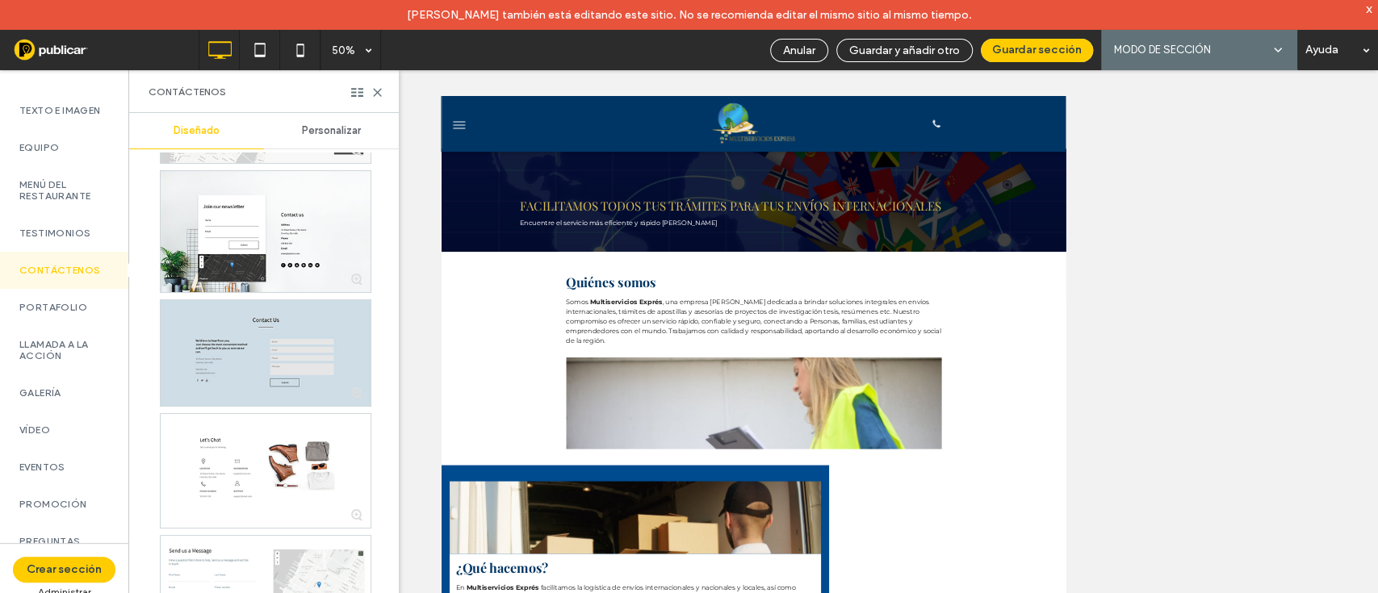
click at [234, 341] on div at bounding box center [266, 353] width 210 height 106
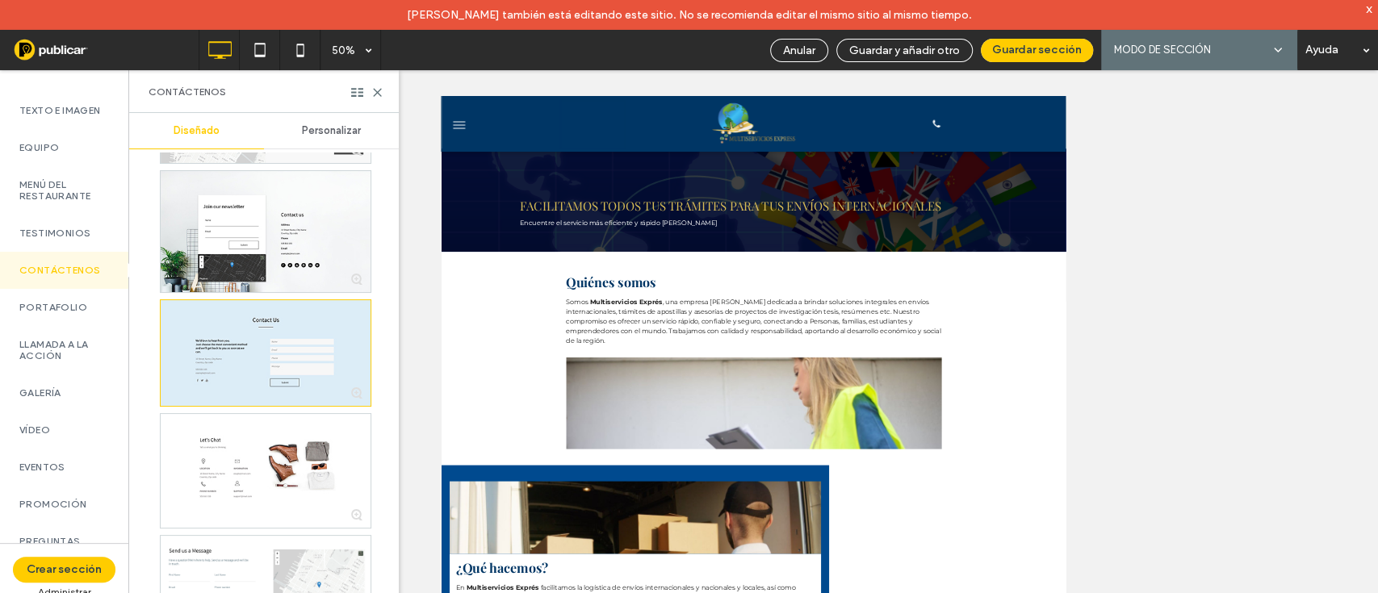
scroll to position [546, 0]
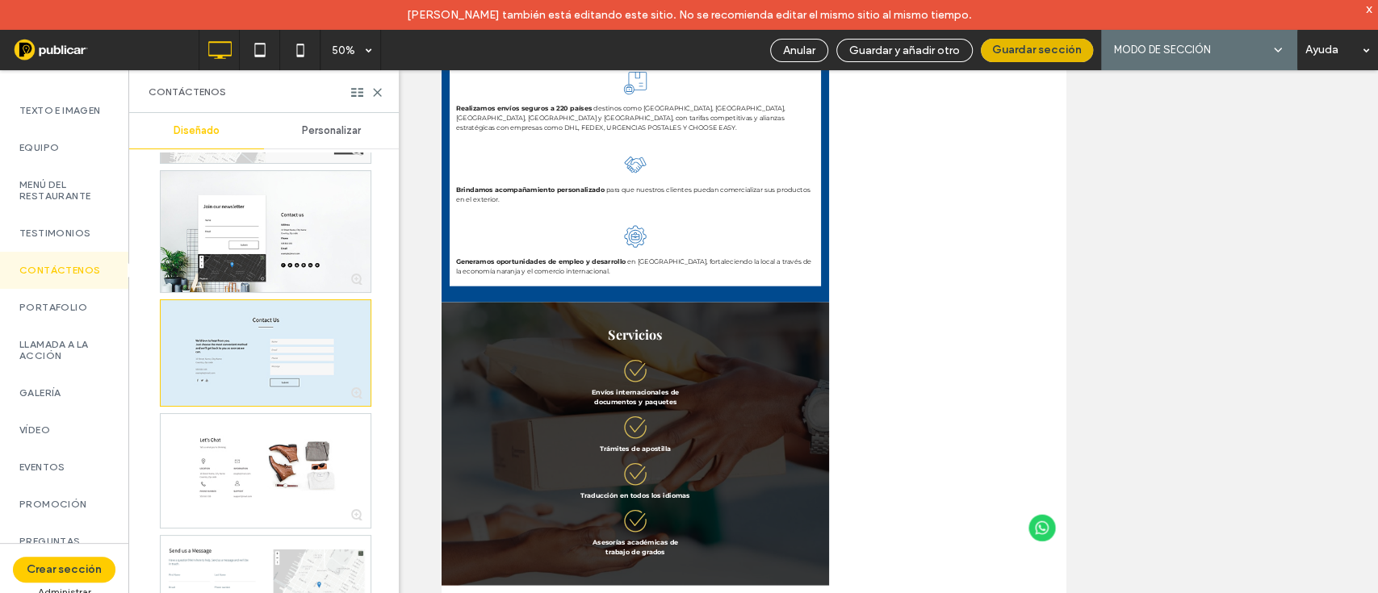
click at [1038, 39] on button "Guardar sección" at bounding box center [1037, 50] width 112 height 23
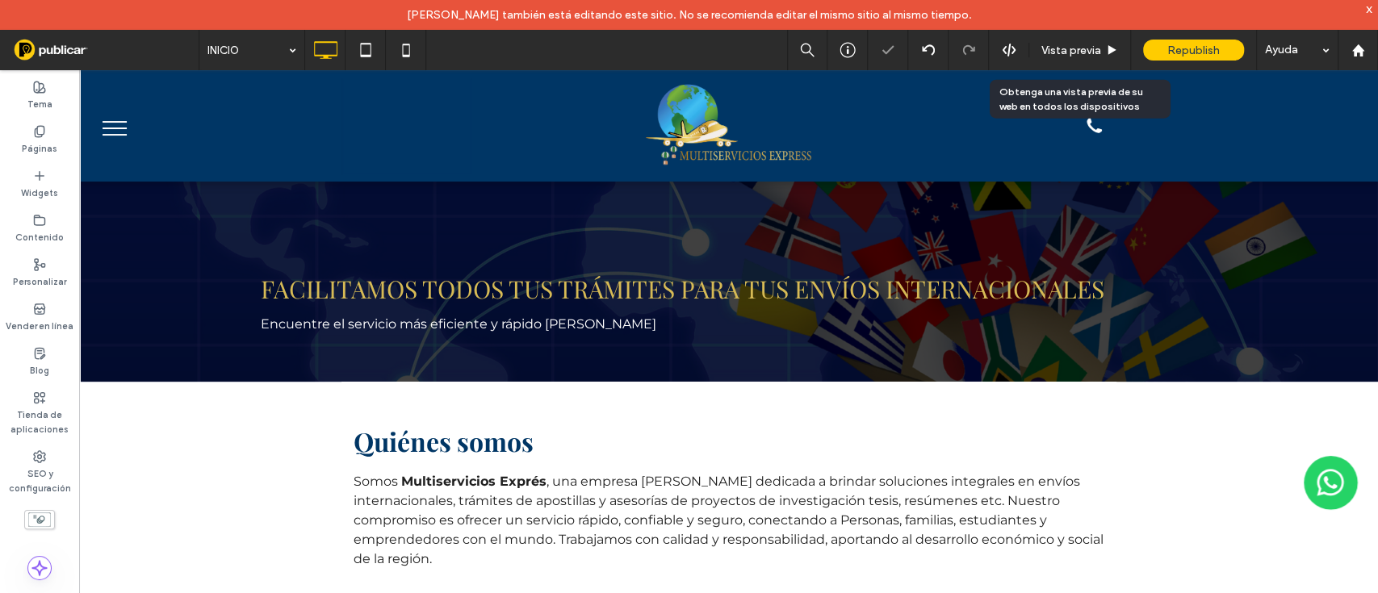
scroll to position [0, 0]
click at [1072, 47] on span "Vista previa" at bounding box center [1071, 51] width 60 height 14
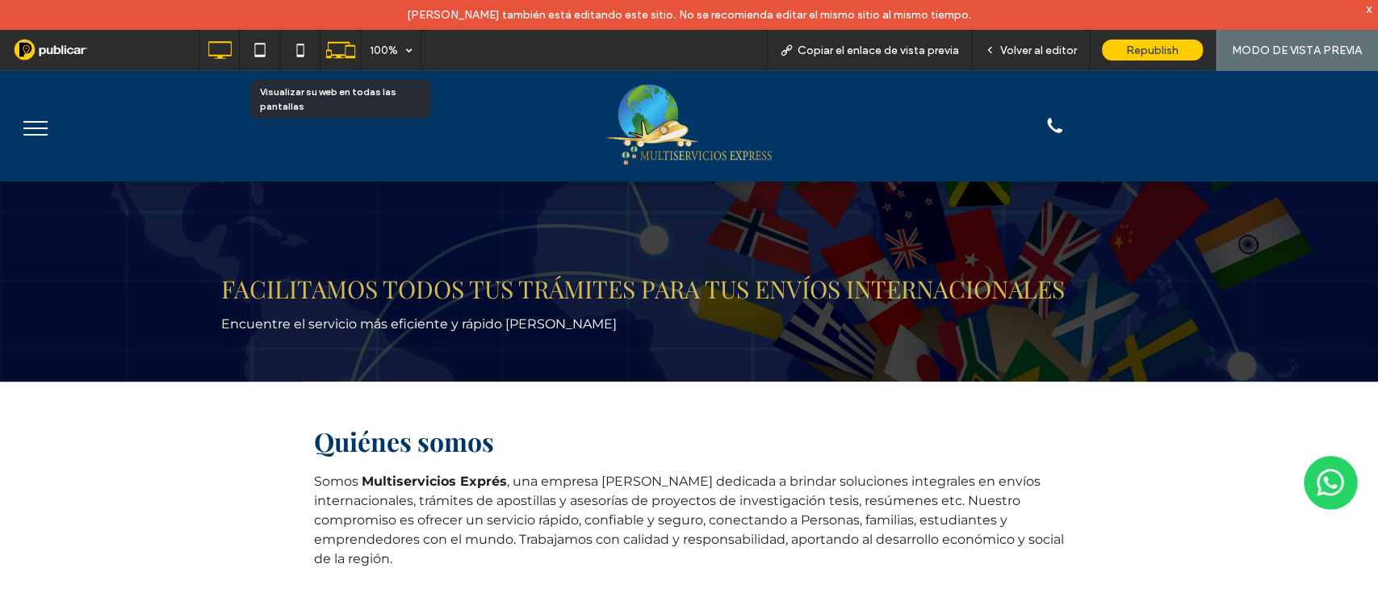
click at [341, 45] on icon at bounding box center [340, 50] width 31 height 31
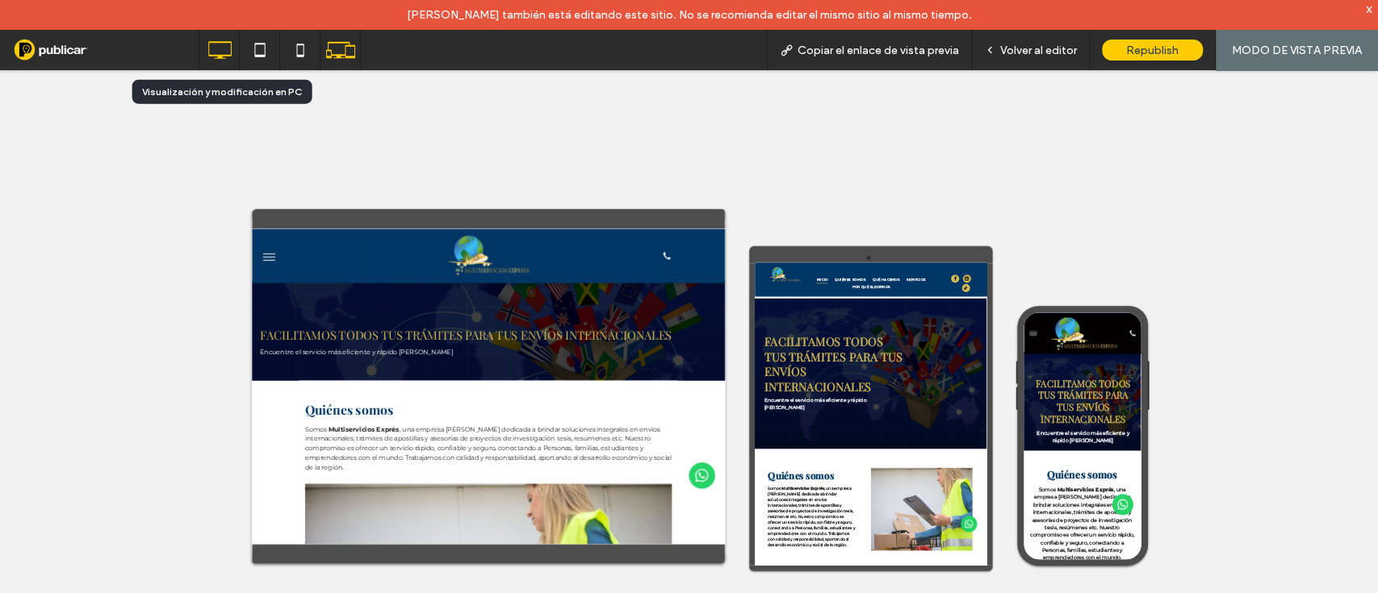
click at [213, 50] on icon at bounding box center [219, 50] width 32 height 32
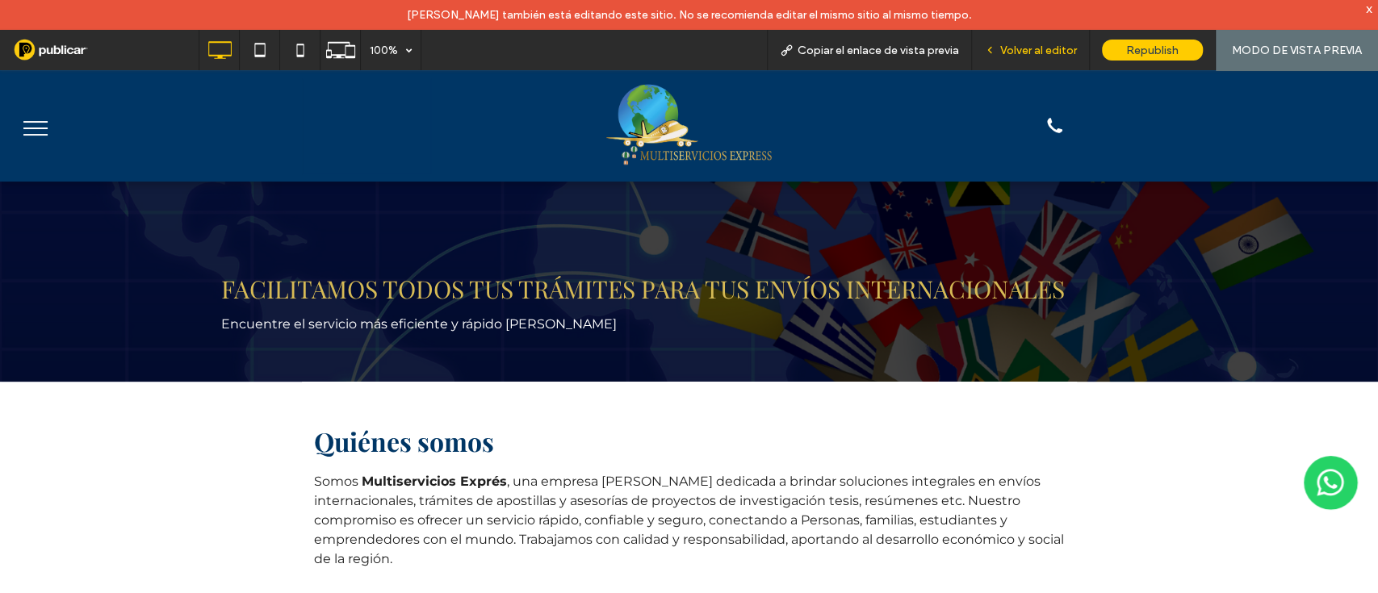
click at [1058, 54] on span "Volver al editor" at bounding box center [1038, 51] width 77 height 14
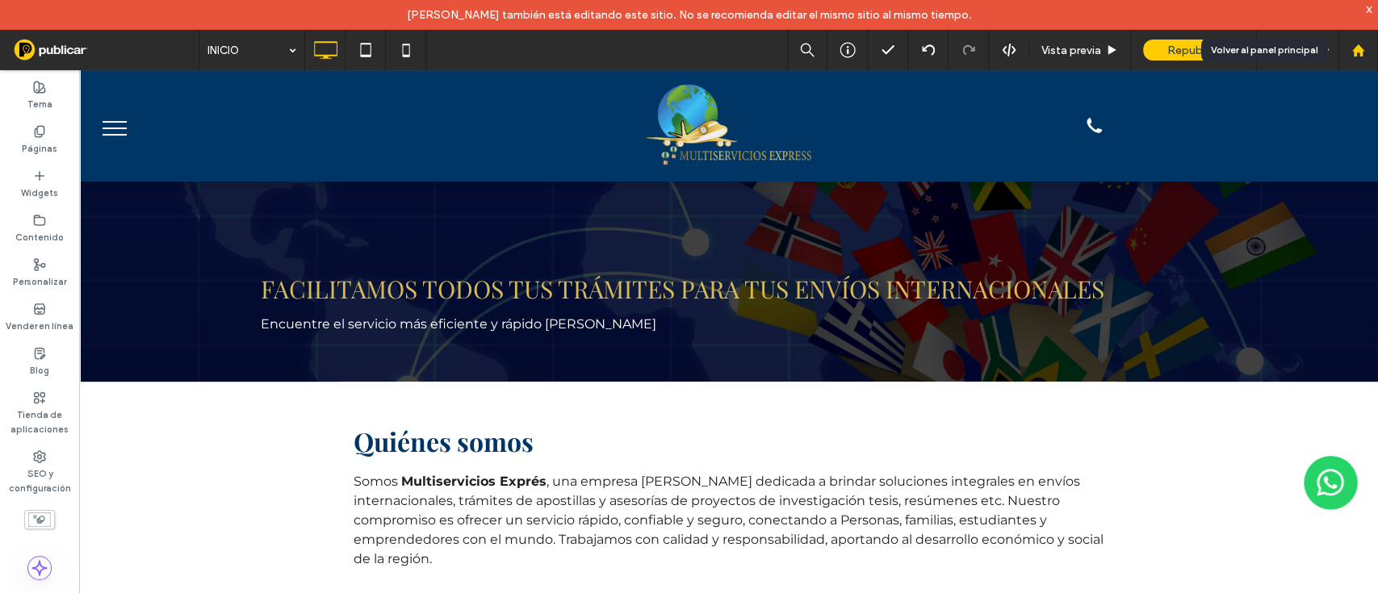
click at [1368, 61] on div at bounding box center [1357, 50] width 40 height 40
